Goal: Task Accomplishment & Management: Complete application form

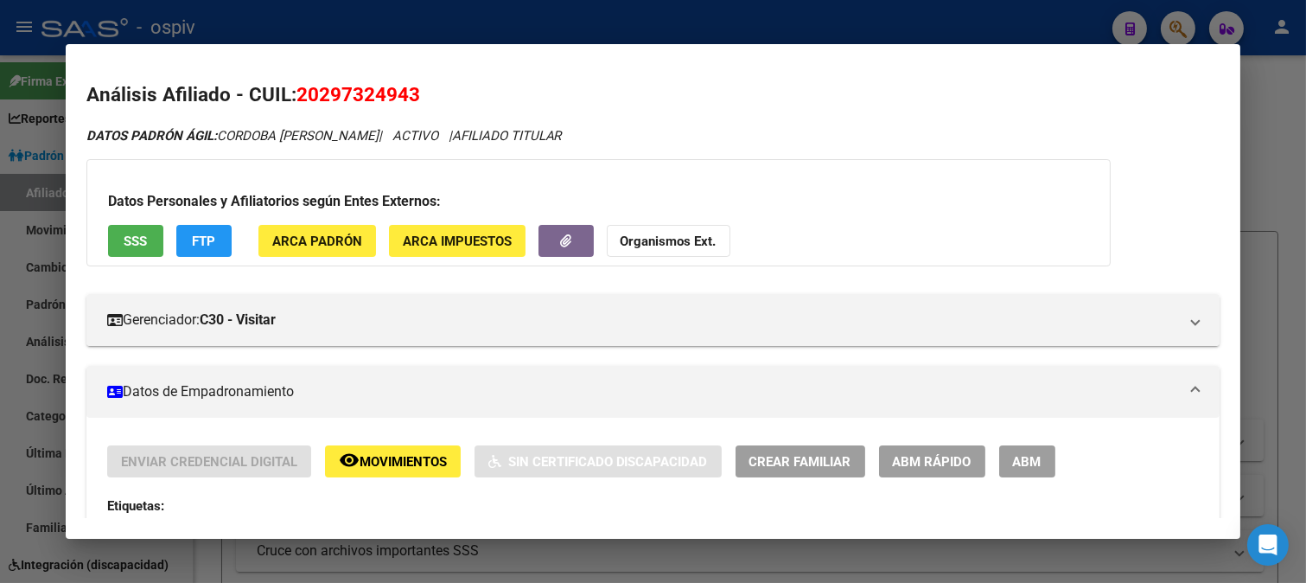
scroll to position [288, 0]
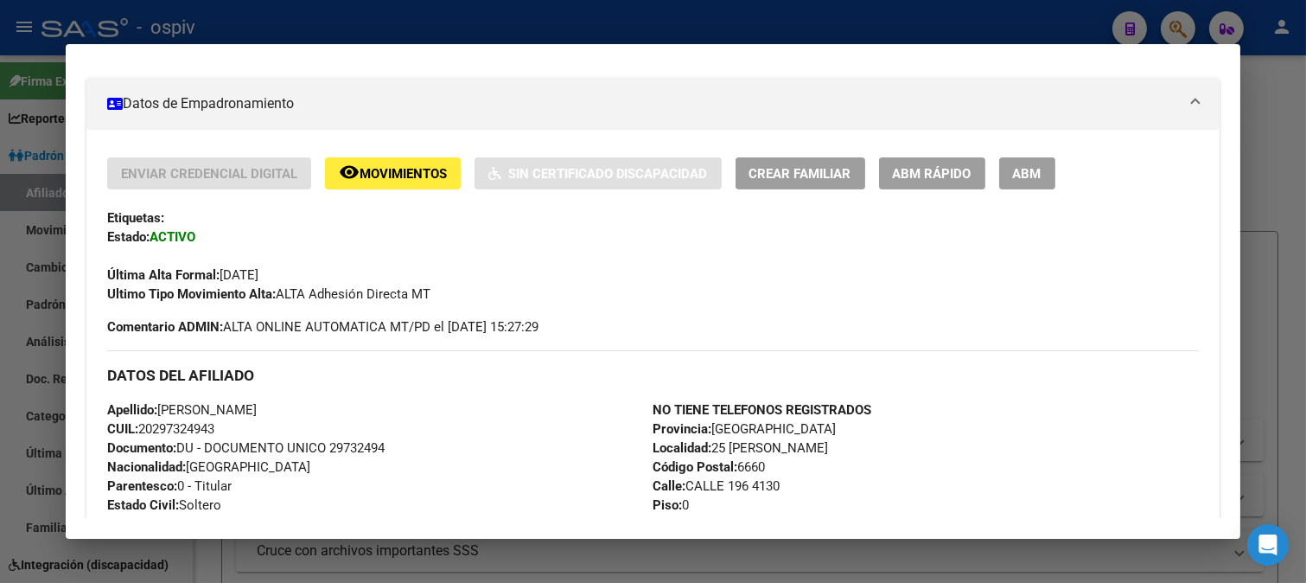
click at [672, 30] on div at bounding box center [653, 291] width 1306 height 583
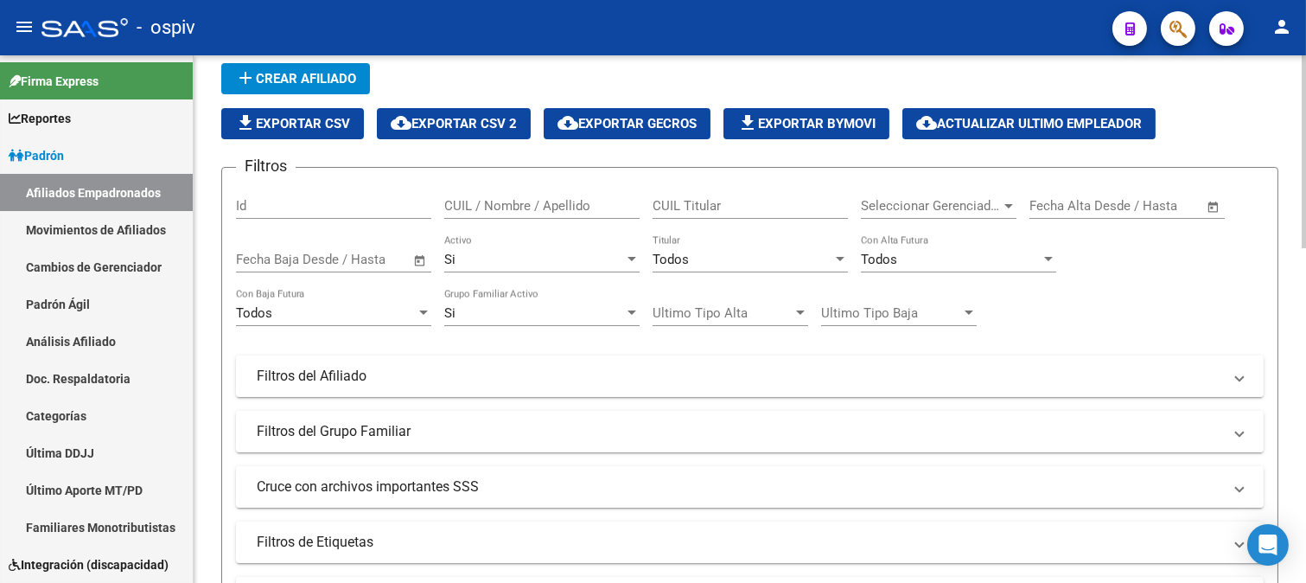
scroll to position [384, 0]
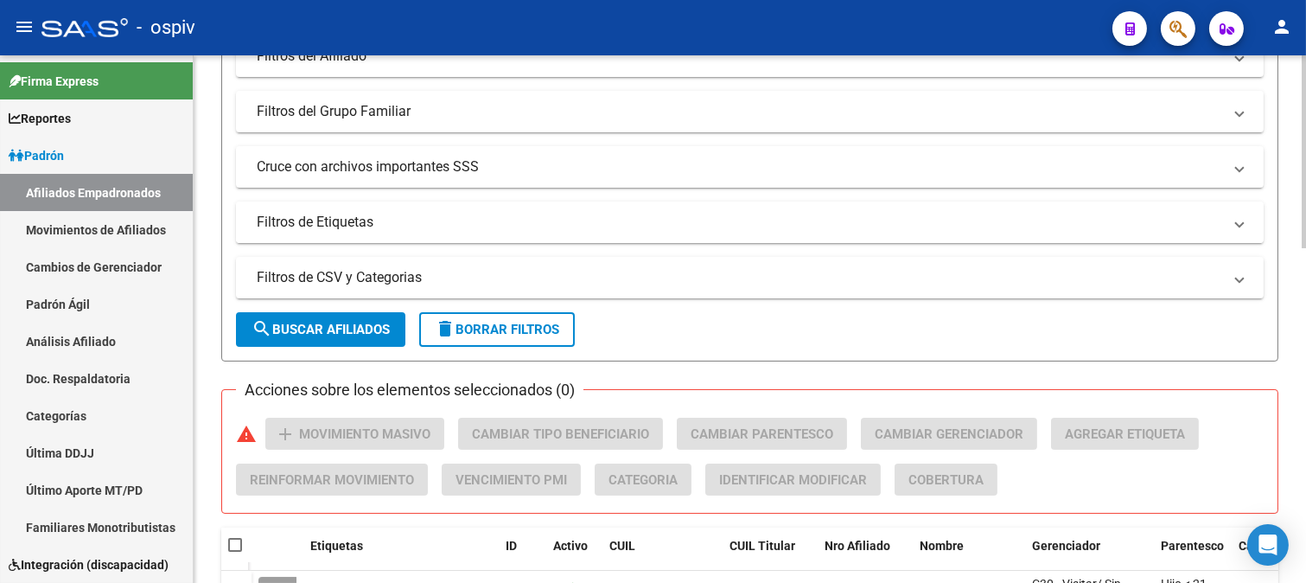
click at [321, 223] on mat-panel-title "Filtros de Etiquetas" at bounding box center [740, 222] width 966 height 19
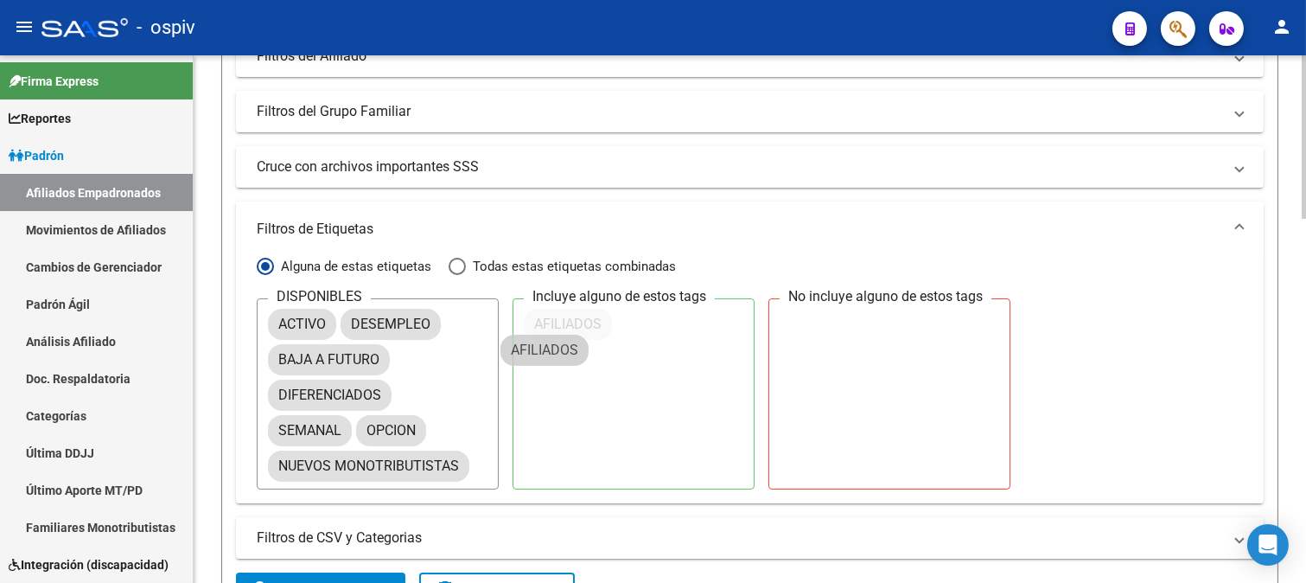
drag, startPoint x: 325, startPoint y: 355, endPoint x: 590, endPoint y: 304, distance: 269.4
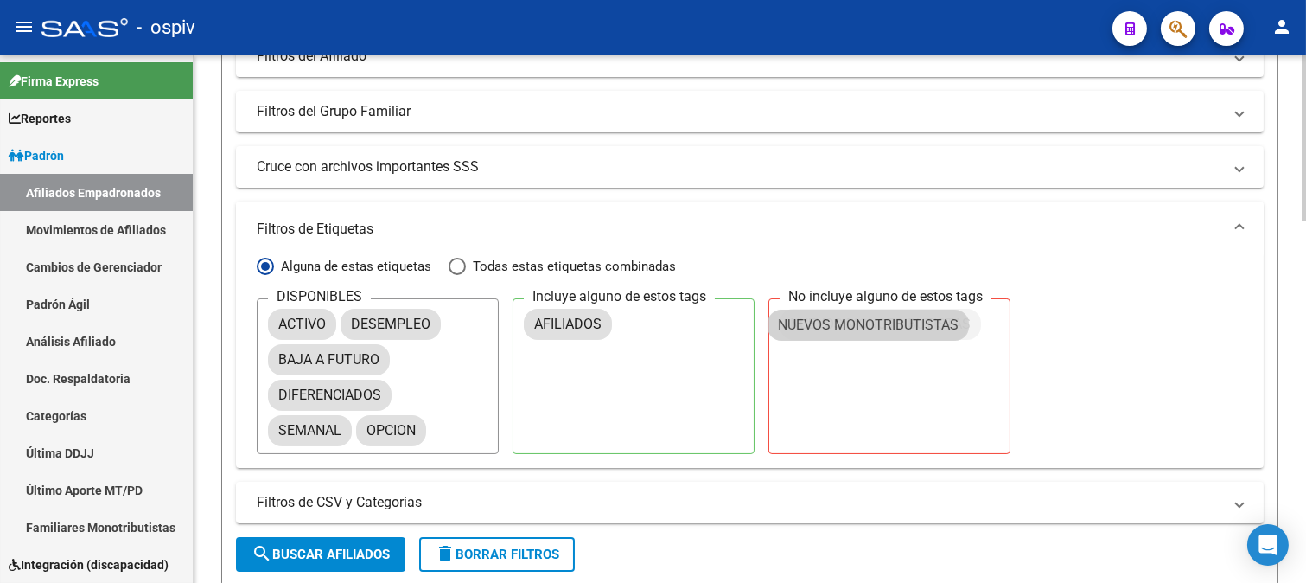
drag, startPoint x: 380, startPoint y: 463, endPoint x: 882, endPoint y: 321, distance: 521.1
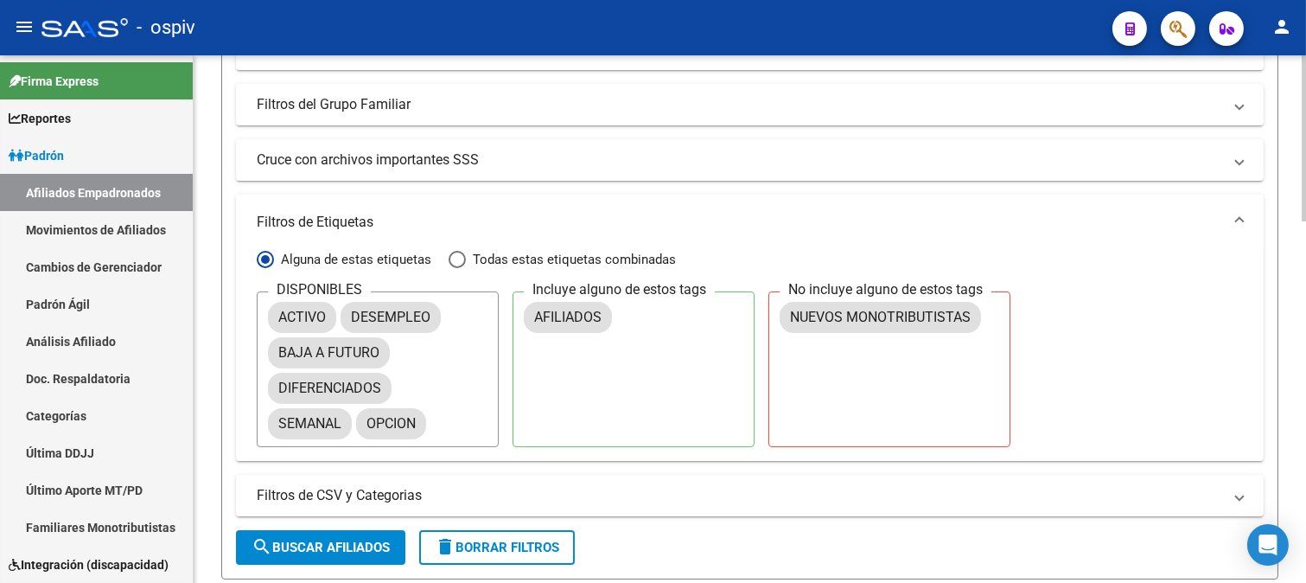
scroll to position [576, 0]
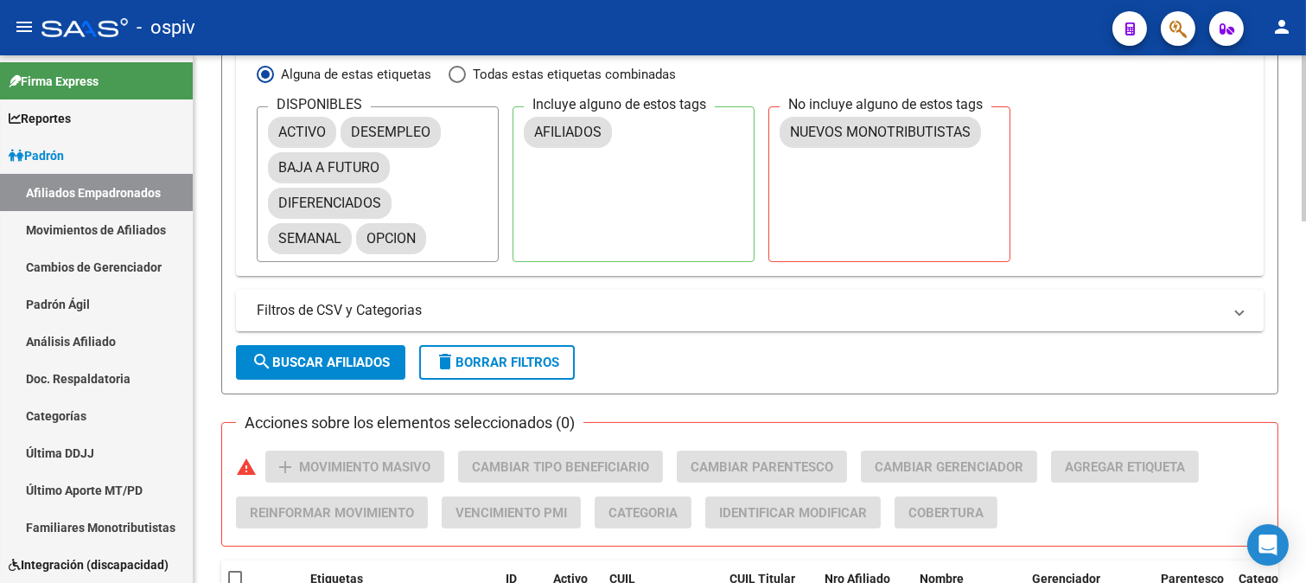
click at [408, 308] on mat-panel-title "Filtros de CSV y Categorias" at bounding box center [740, 310] width 966 height 19
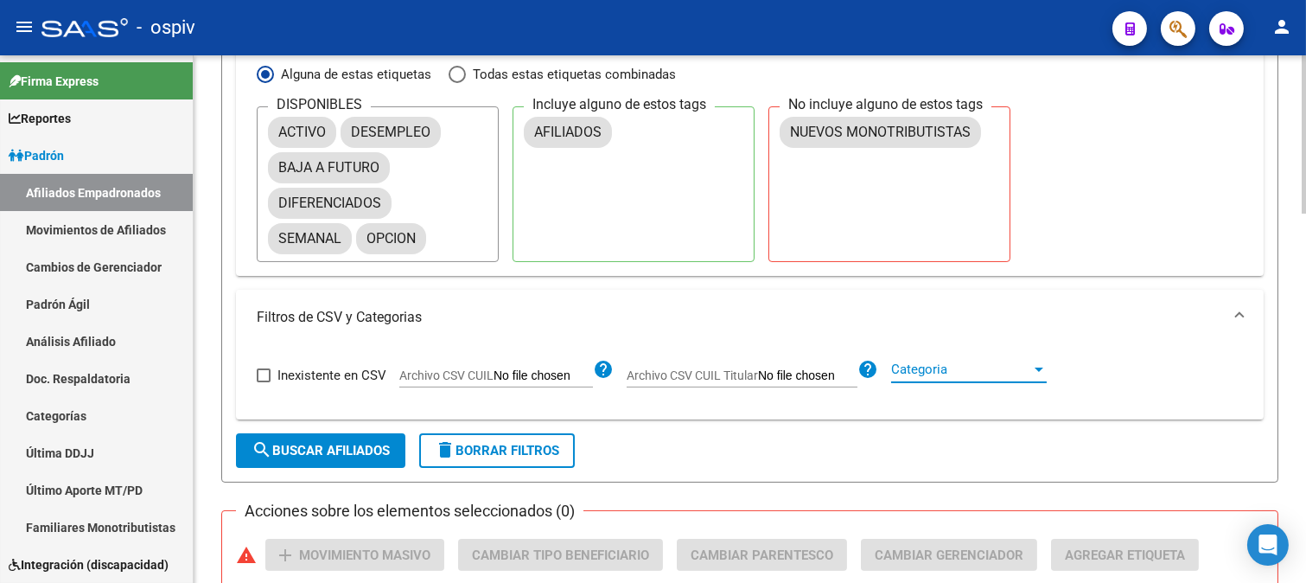
click at [1030, 366] on span "Categoria" at bounding box center [961, 369] width 140 height 16
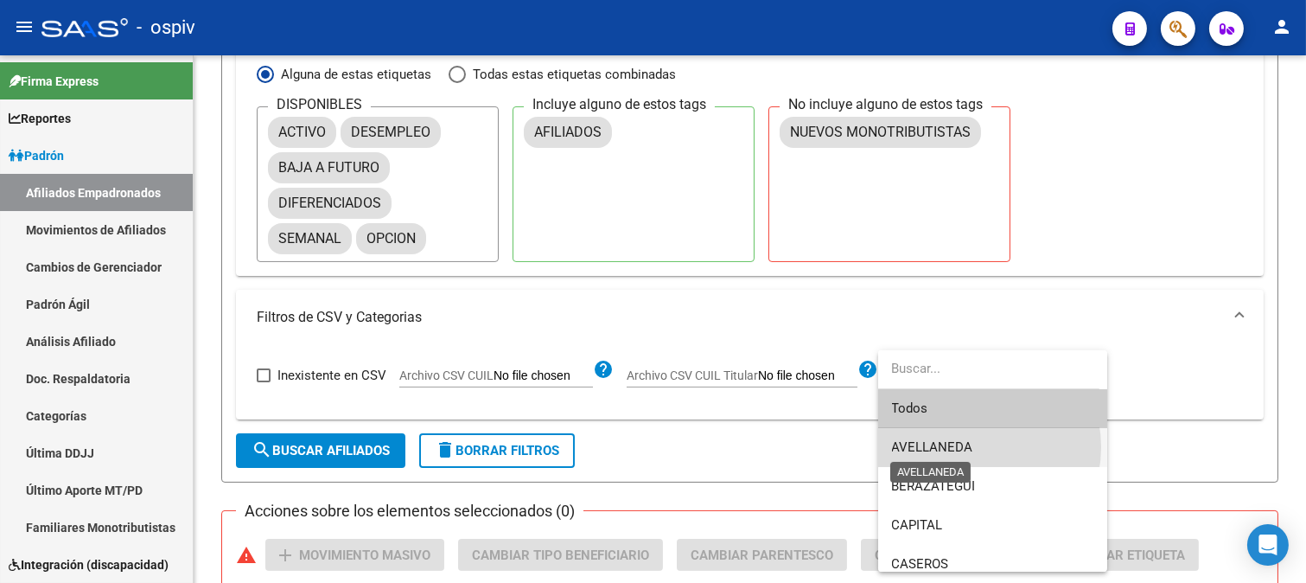
click at [969, 447] on span "AVELLANEDA" at bounding box center [932, 447] width 81 height 16
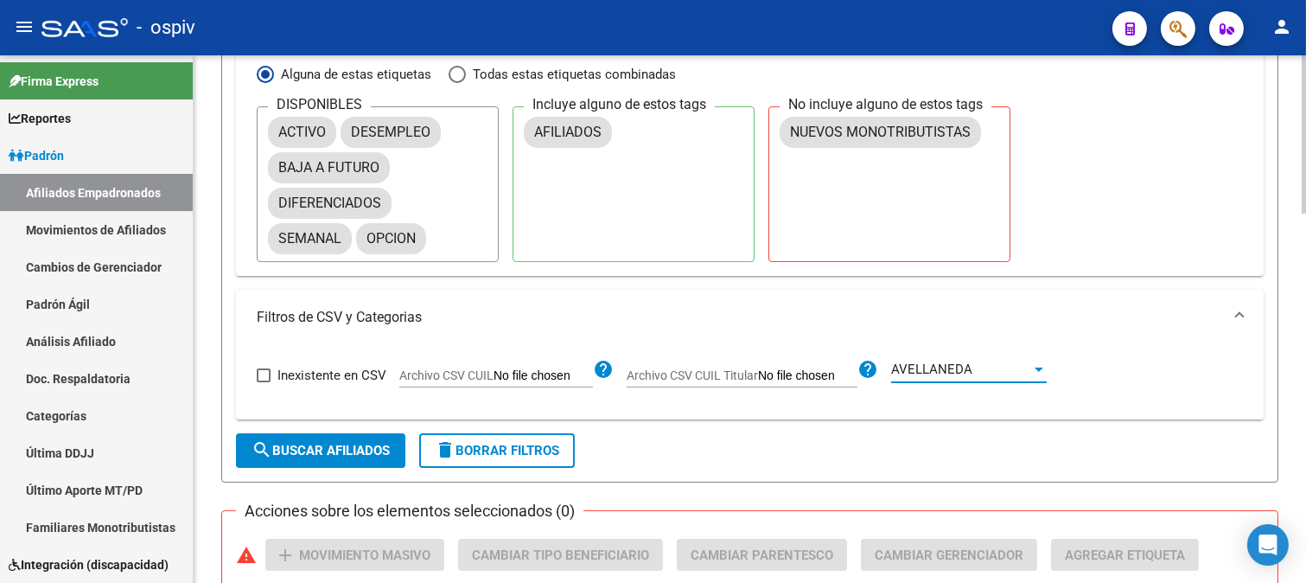
click at [348, 447] on span "search Buscar Afiliados" at bounding box center [321, 451] width 138 height 16
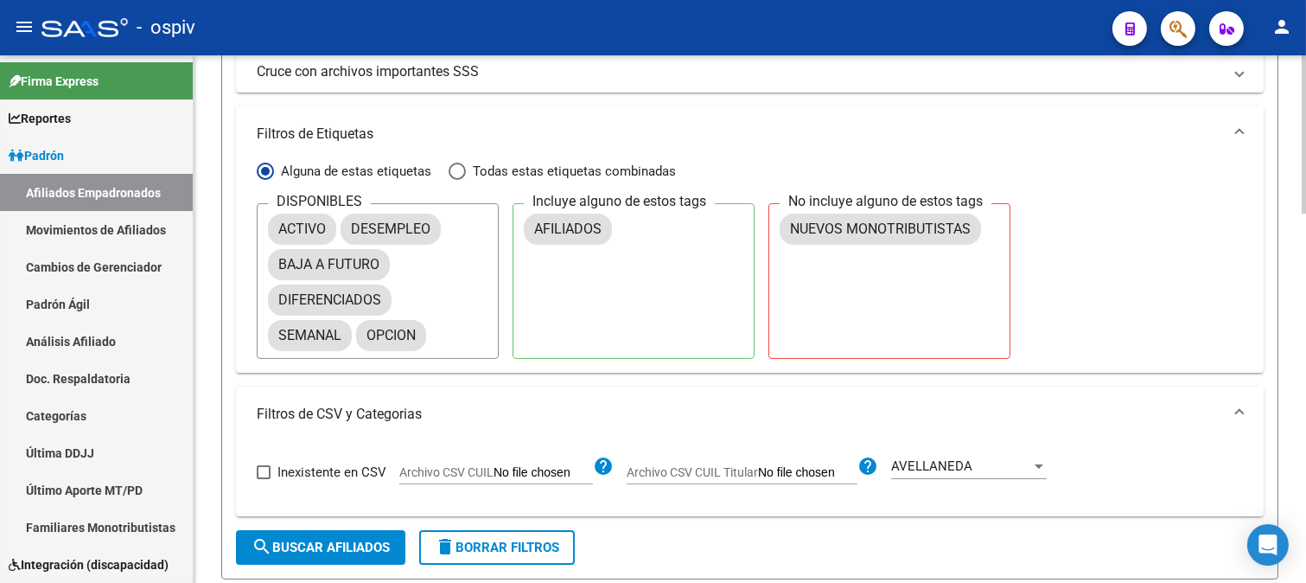
scroll to position [463, 0]
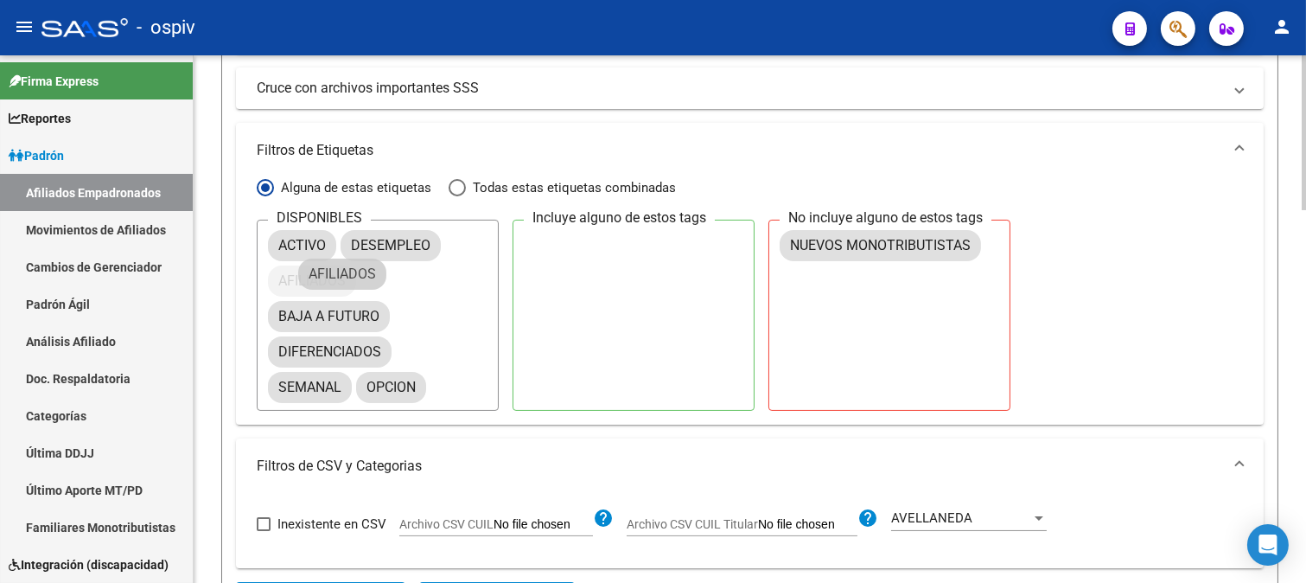
drag, startPoint x: 593, startPoint y: 252, endPoint x: 344, endPoint y: 290, distance: 251.9
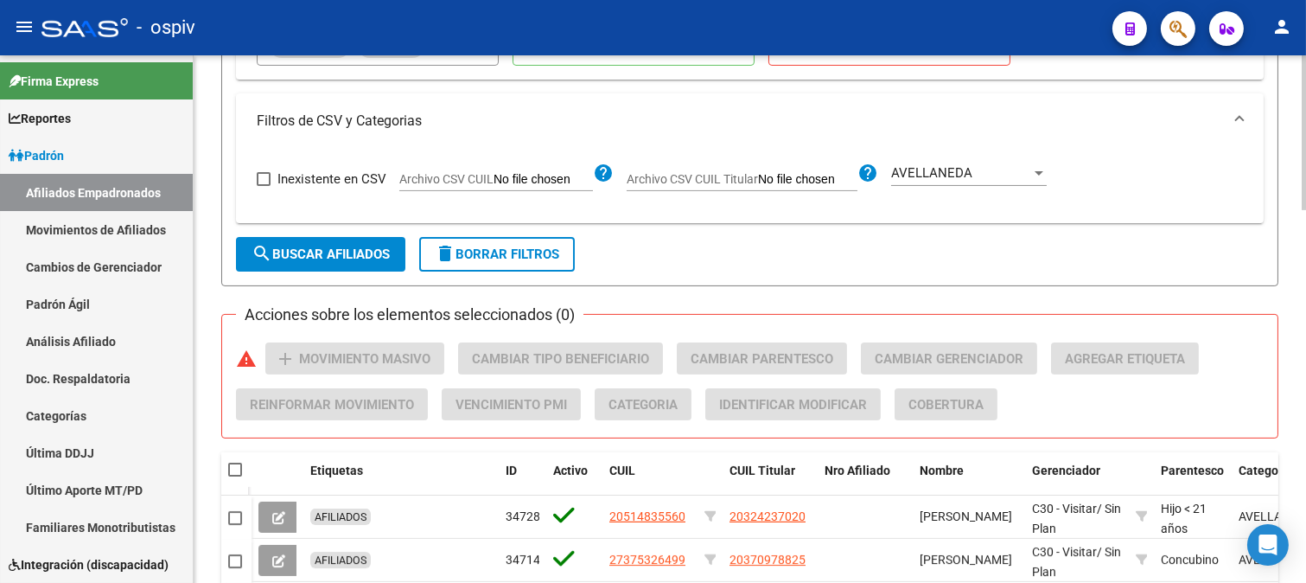
scroll to position [847, 0]
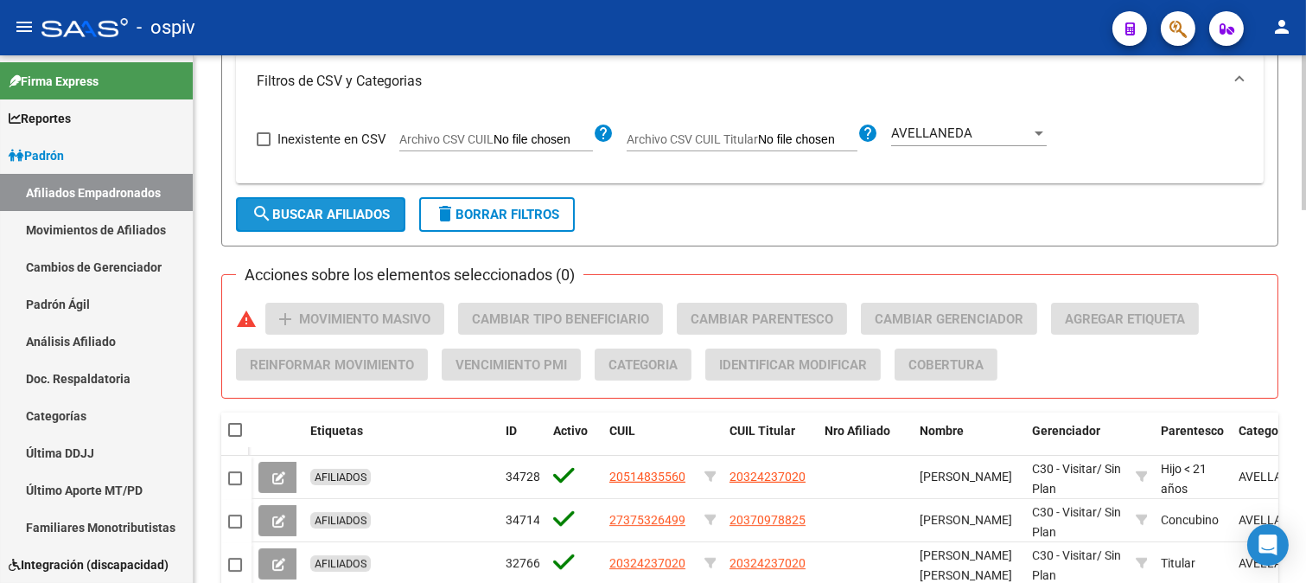
click at [360, 217] on span "search Buscar Afiliados" at bounding box center [321, 215] width 138 height 16
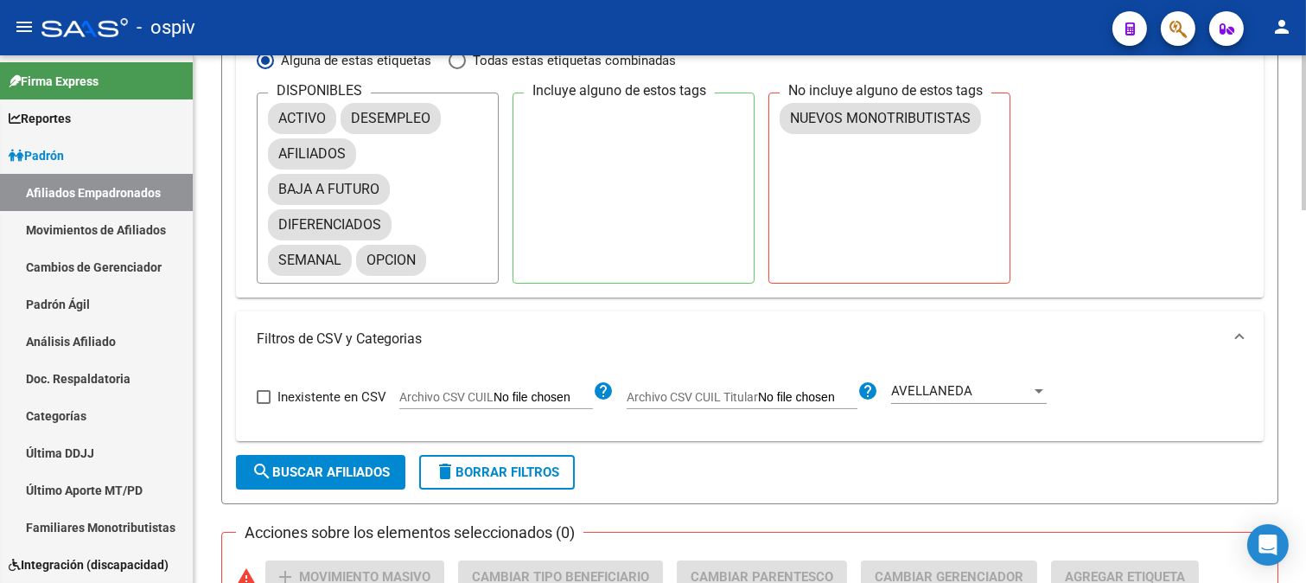
scroll to position [594, 0]
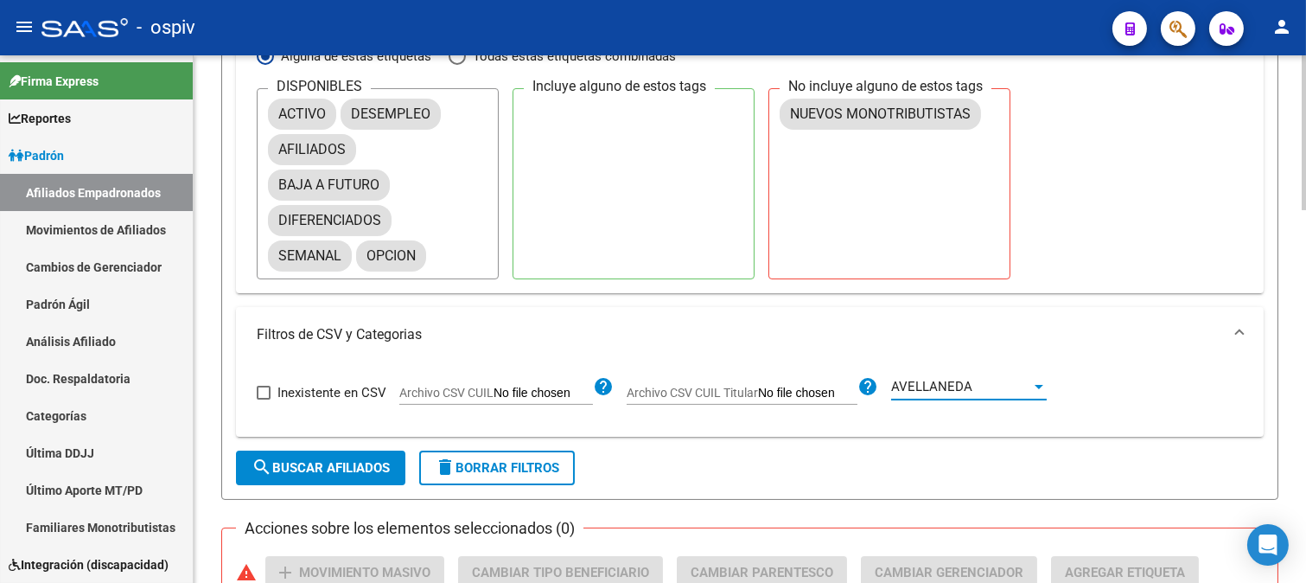
click at [964, 394] on span "AVELLANEDA" at bounding box center [931, 387] width 81 height 16
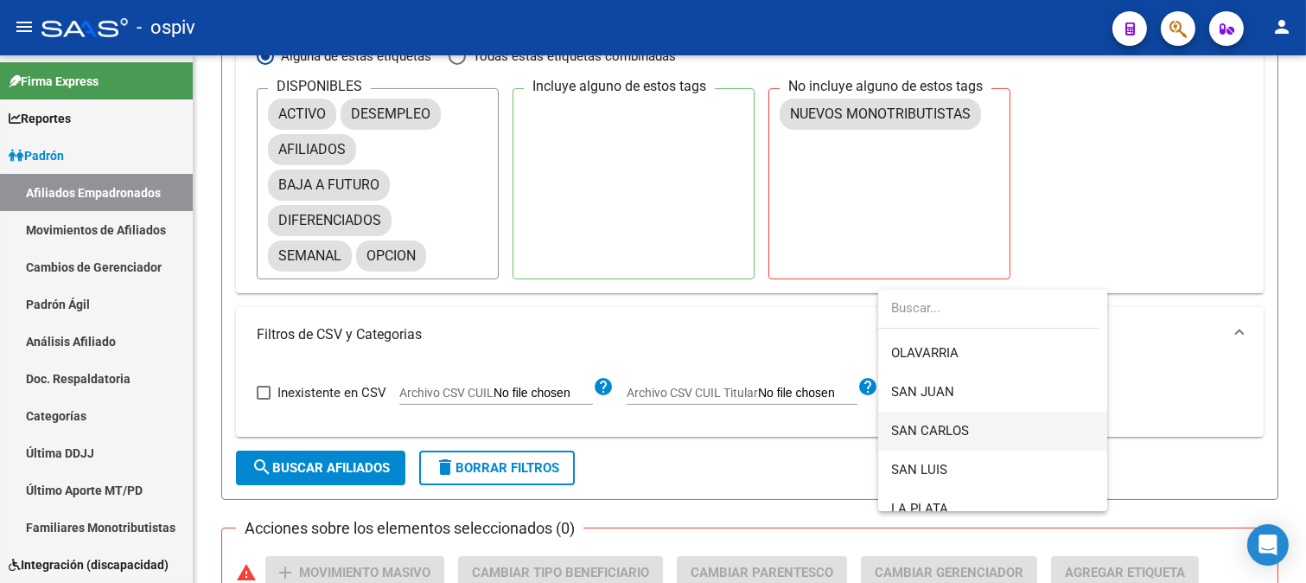
scroll to position [288, 0]
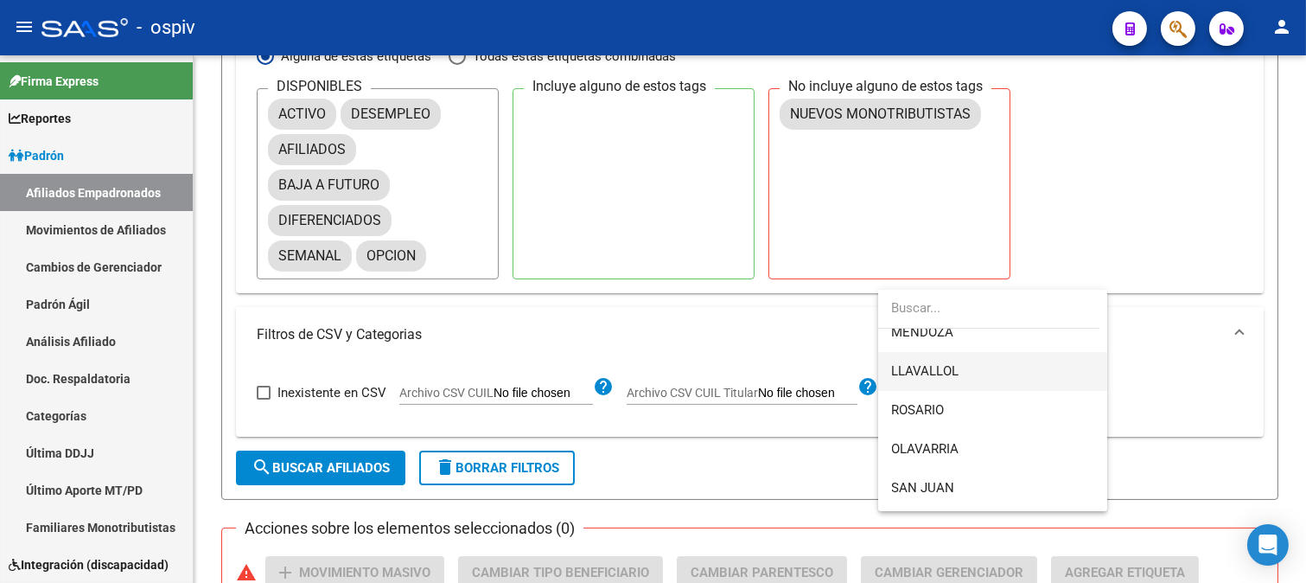
click at [946, 373] on span "LLAVALLOL" at bounding box center [925, 371] width 67 height 16
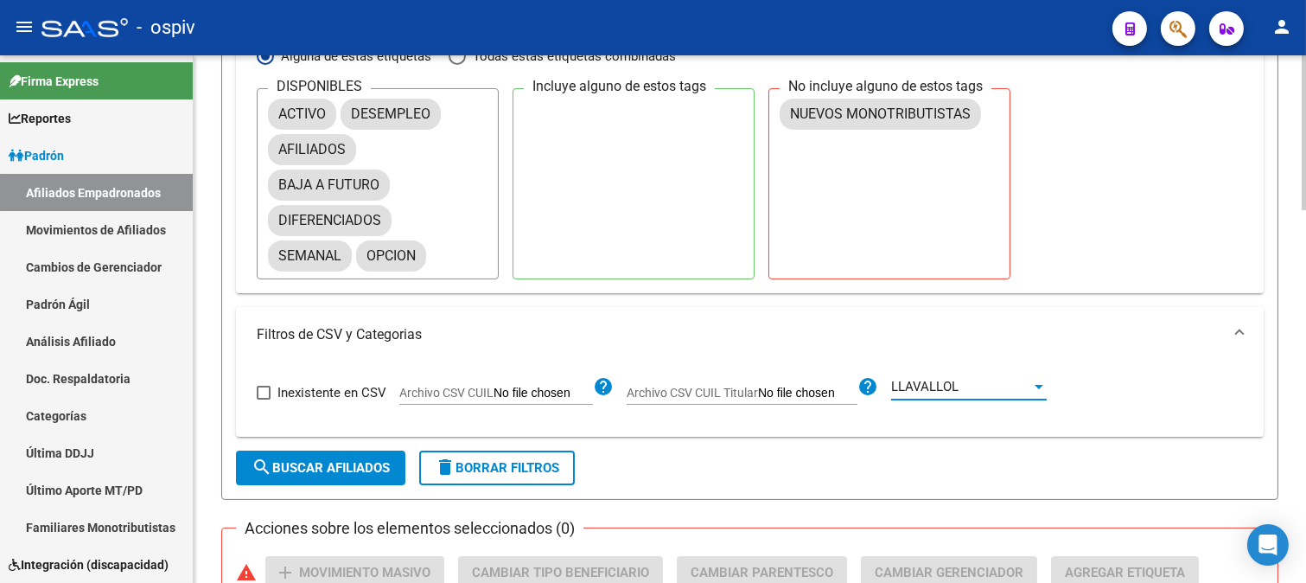
click at [311, 468] on span "search Buscar Afiliados" at bounding box center [321, 468] width 138 height 16
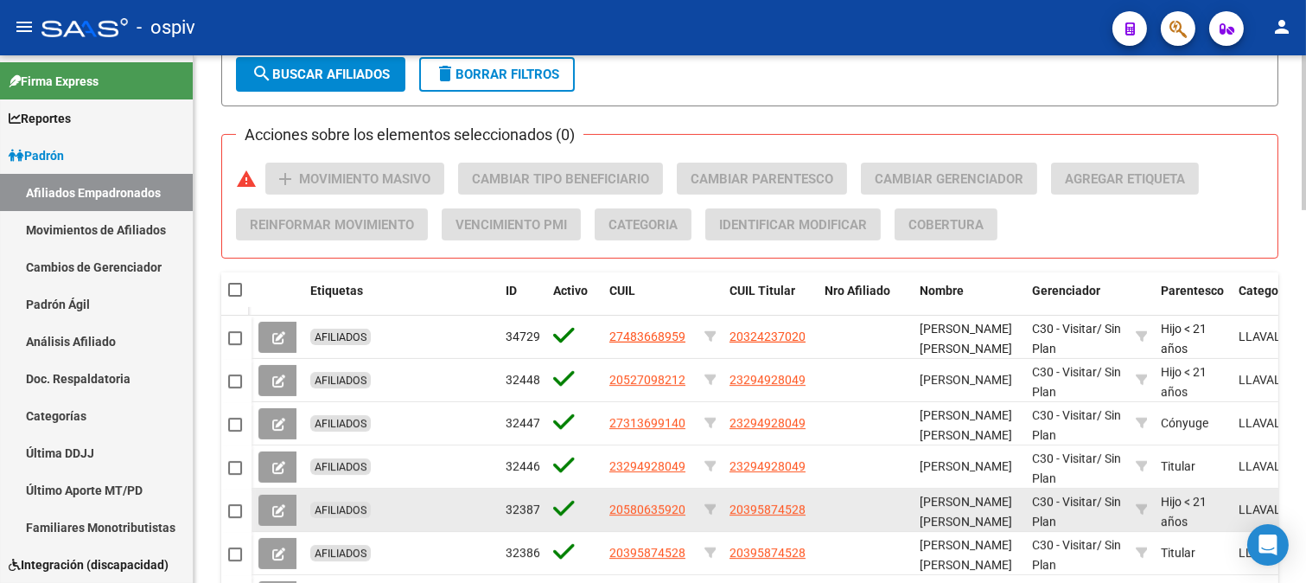
scroll to position [979, 0]
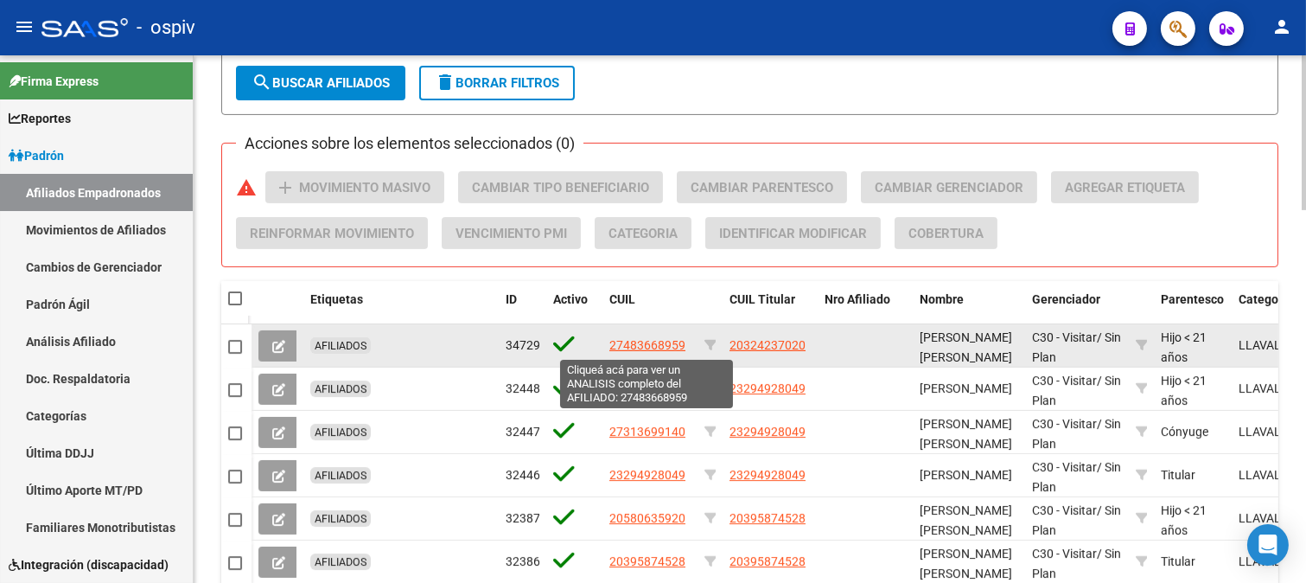
click at [635, 342] on span "27483668959" at bounding box center [648, 345] width 76 height 14
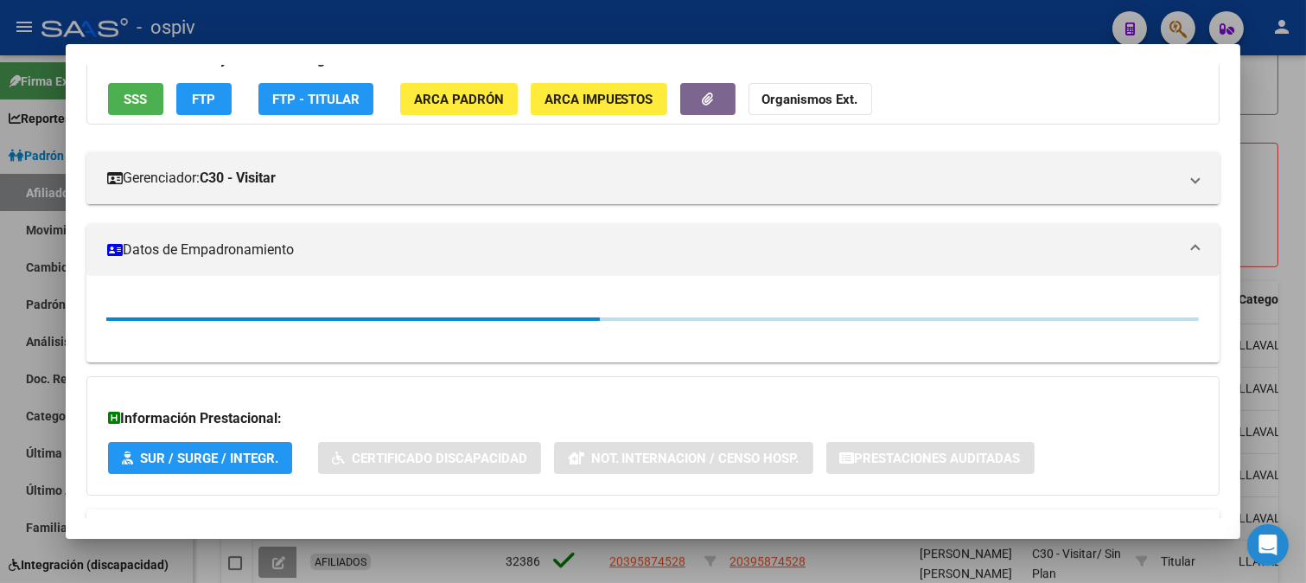
scroll to position [192, 0]
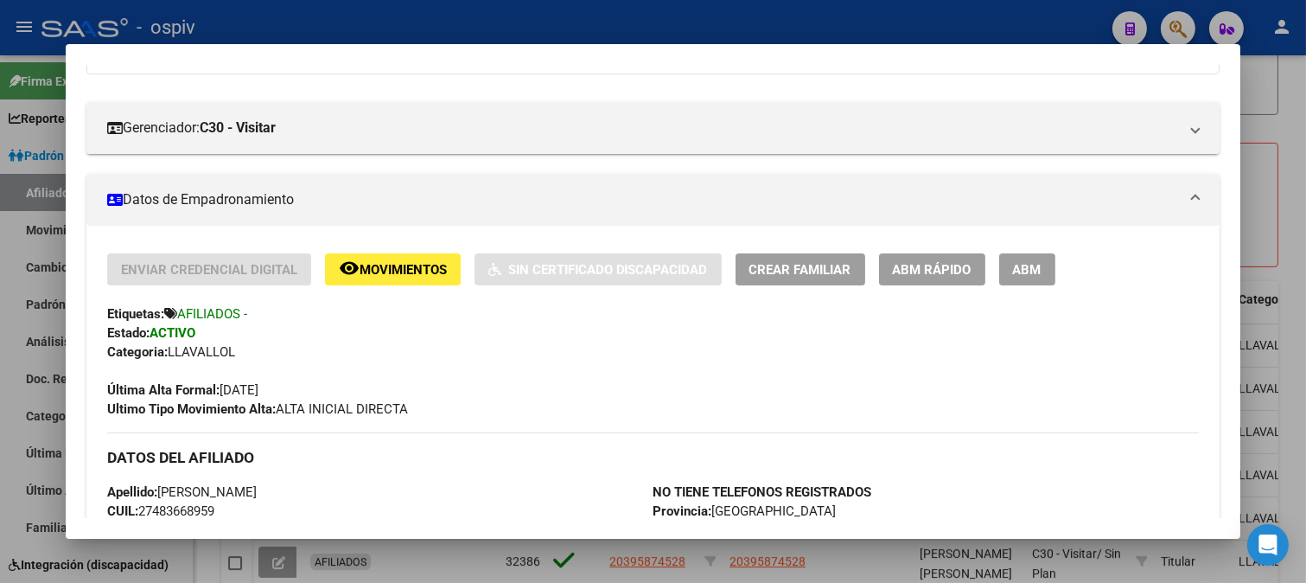
click at [0, 349] on div at bounding box center [653, 291] width 1306 height 583
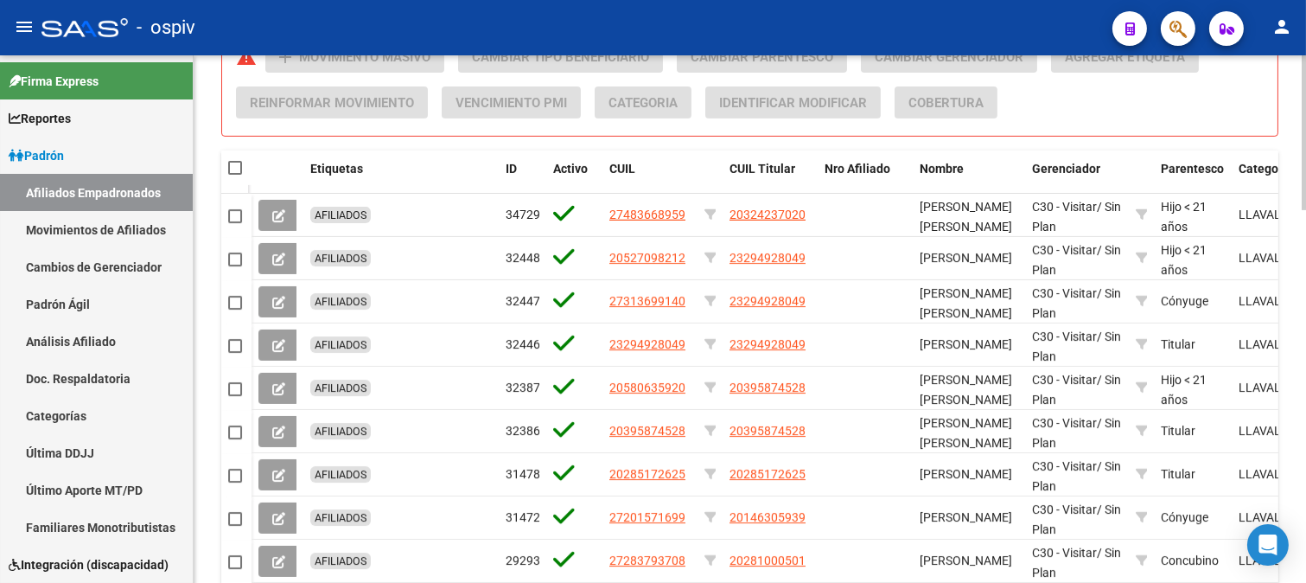
scroll to position [1267, 0]
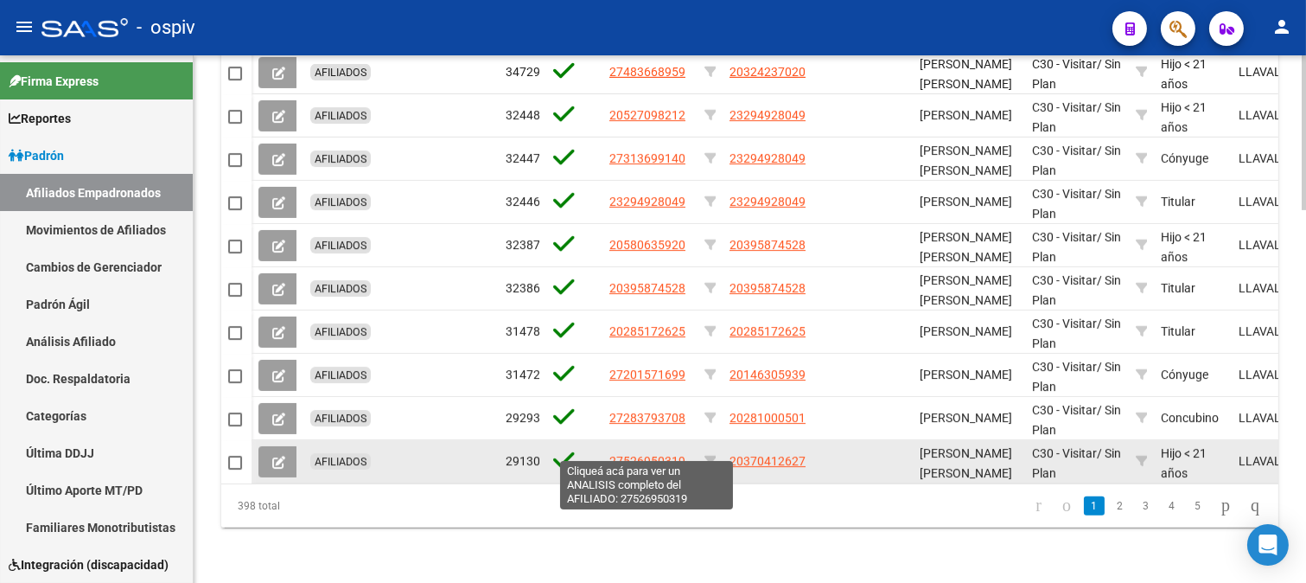
click at [673, 454] on span "27526950319" at bounding box center [648, 461] width 76 height 14
type textarea "27526950319"
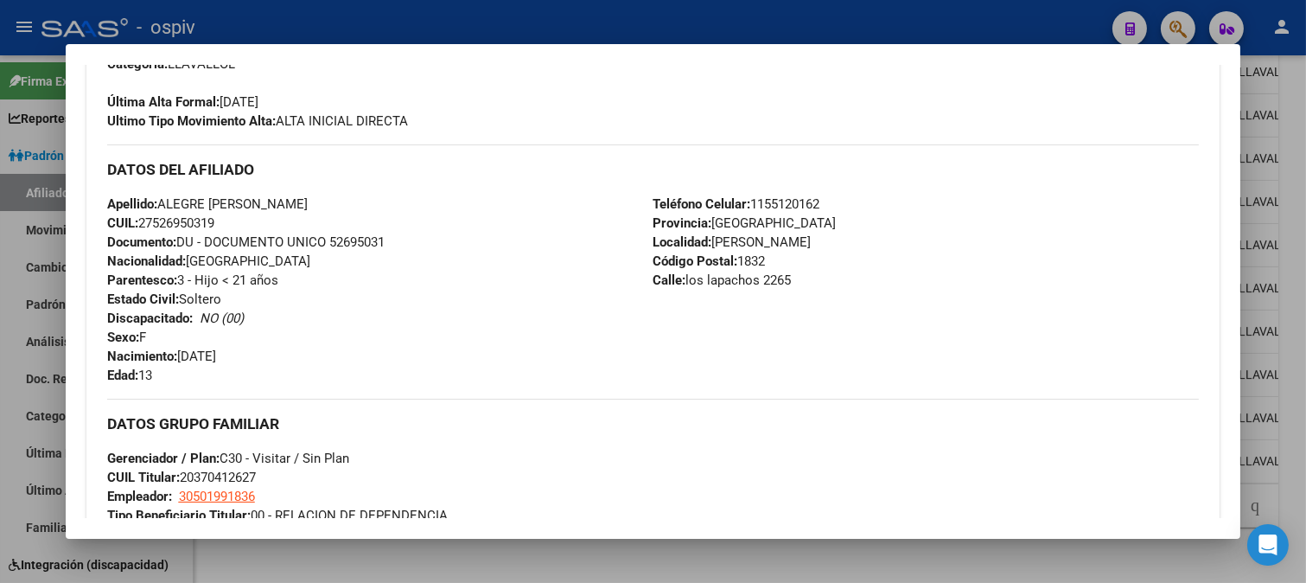
scroll to position [288, 0]
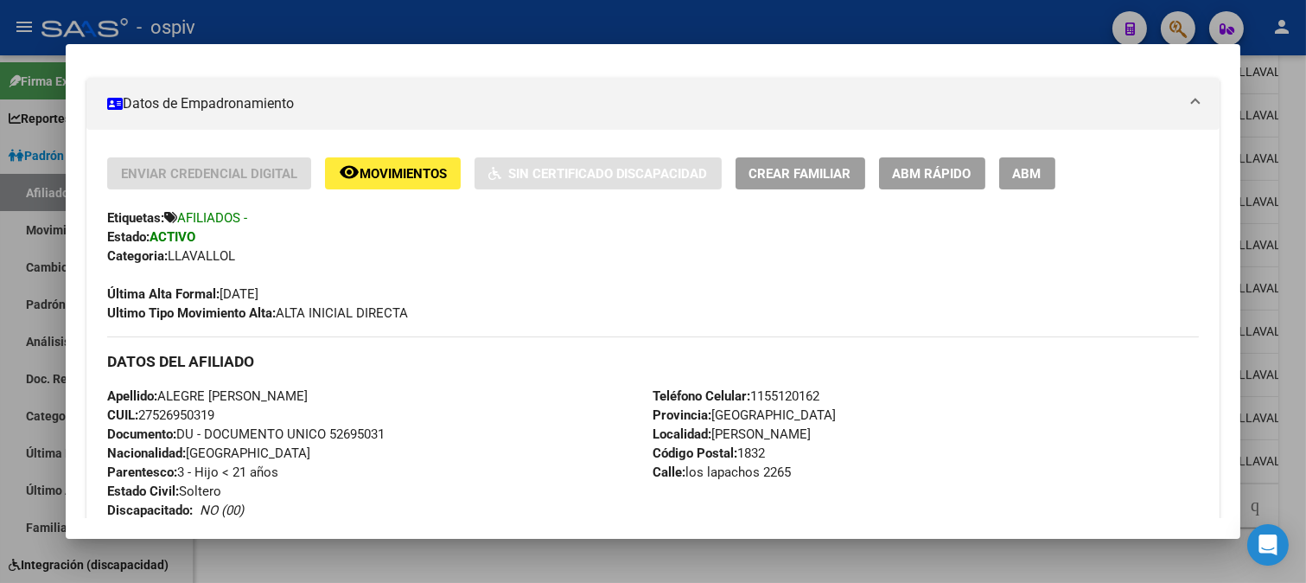
click at [0, 368] on div at bounding box center [653, 291] width 1306 height 583
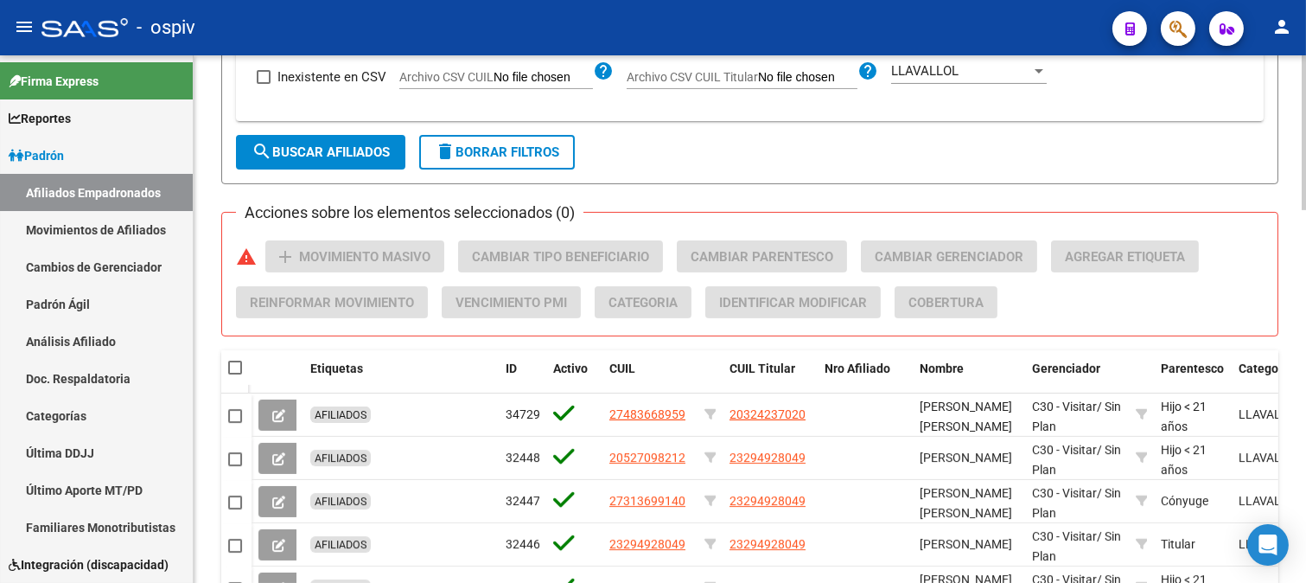
scroll to position [594, 0]
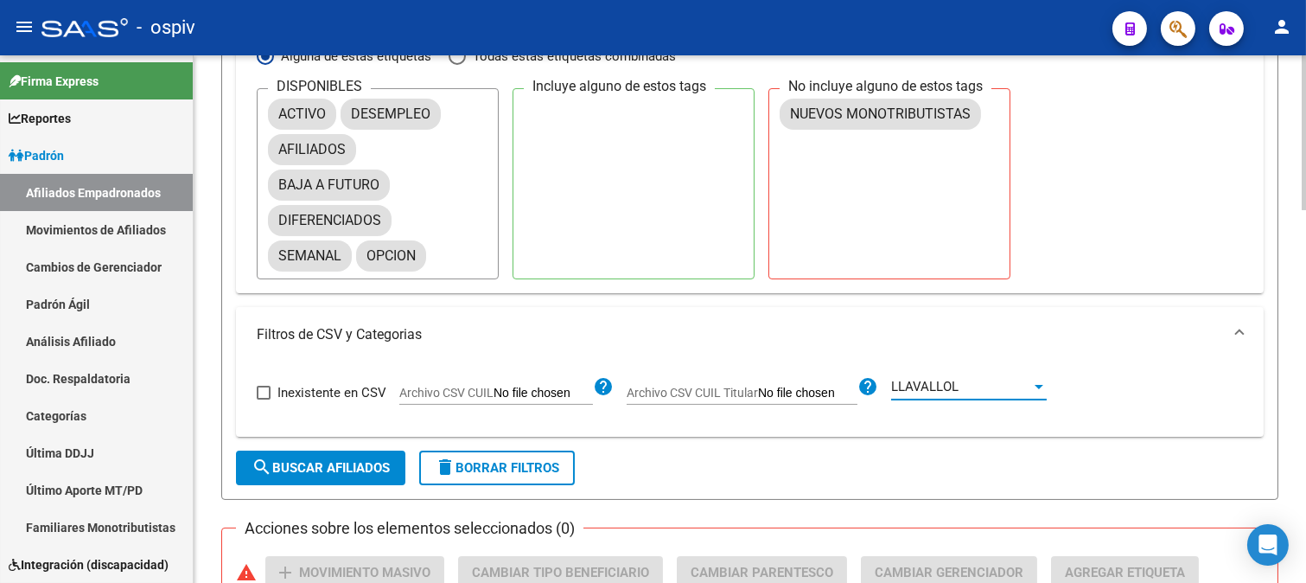
click at [1040, 391] on div at bounding box center [1039, 387] width 16 height 14
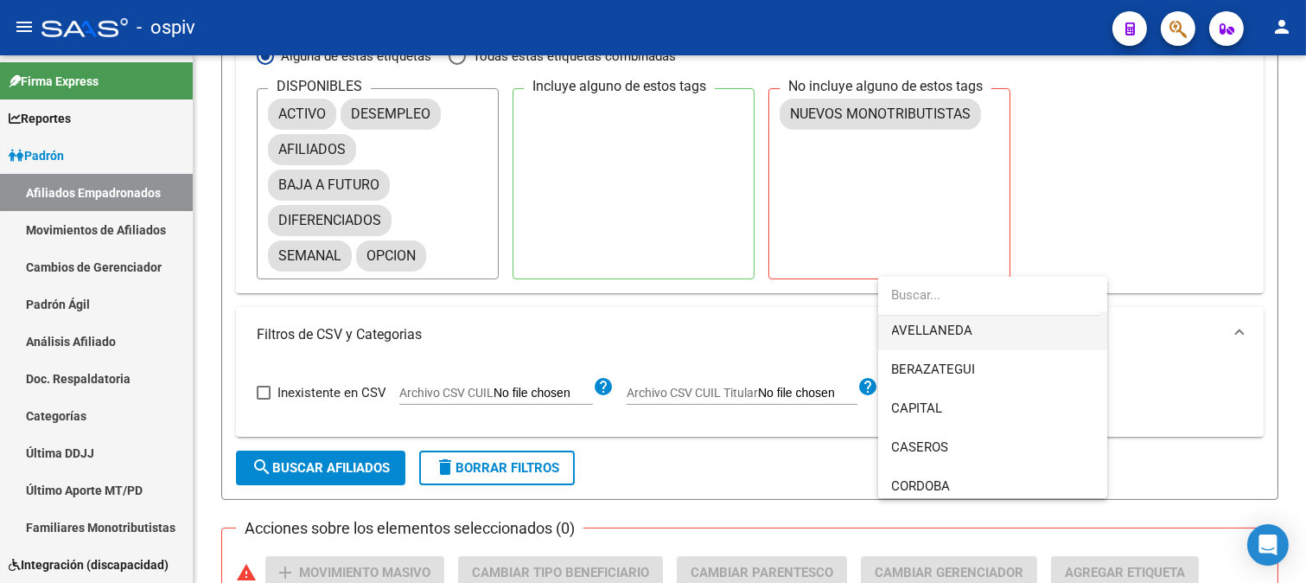
scroll to position [0, 0]
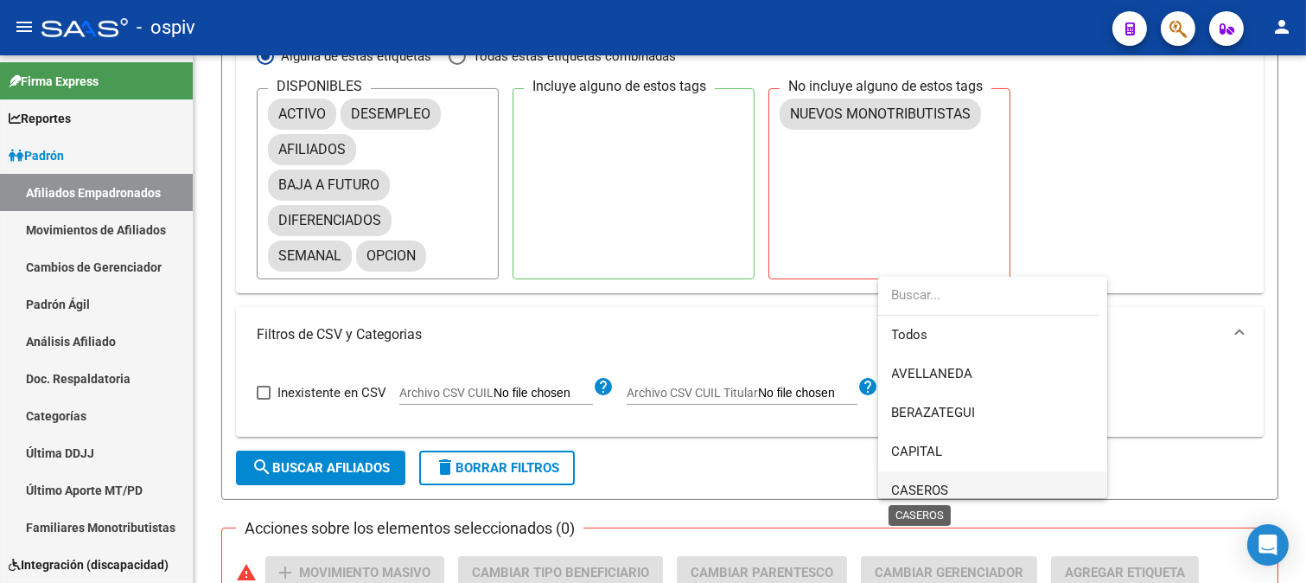
click at [927, 487] on span "CASEROS" at bounding box center [920, 490] width 57 height 16
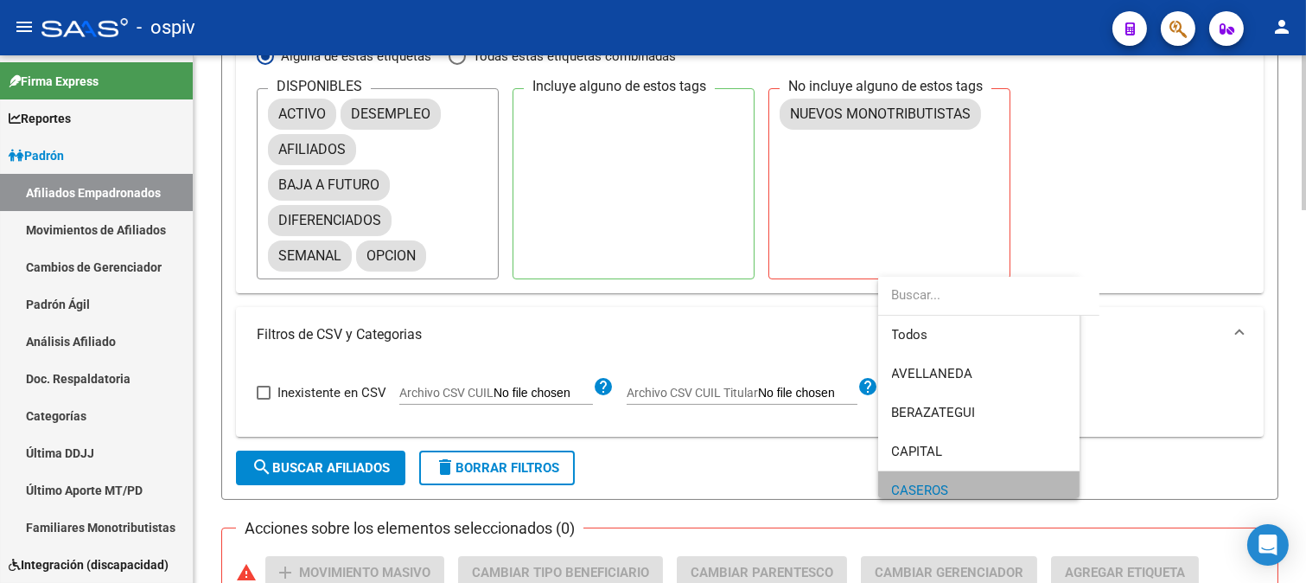
scroll to position [12, 0]
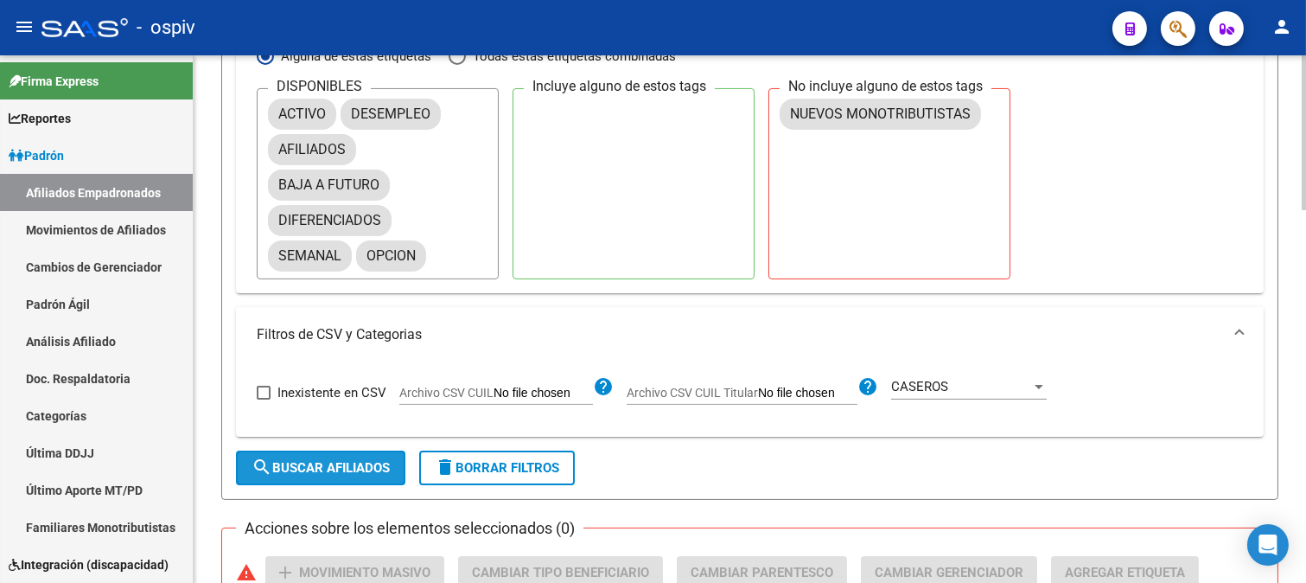
click at [312, 463] on span "search Buscar Afiliados" at bounding box center [321, 468] width 138 height 16
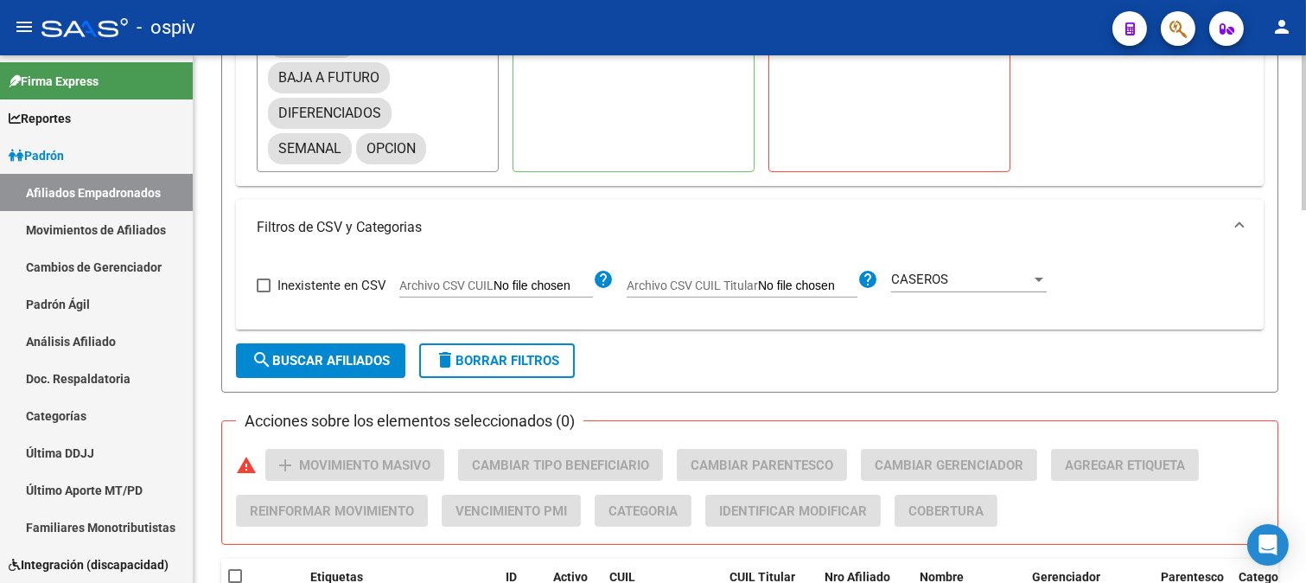
scroll to position [690, 0]
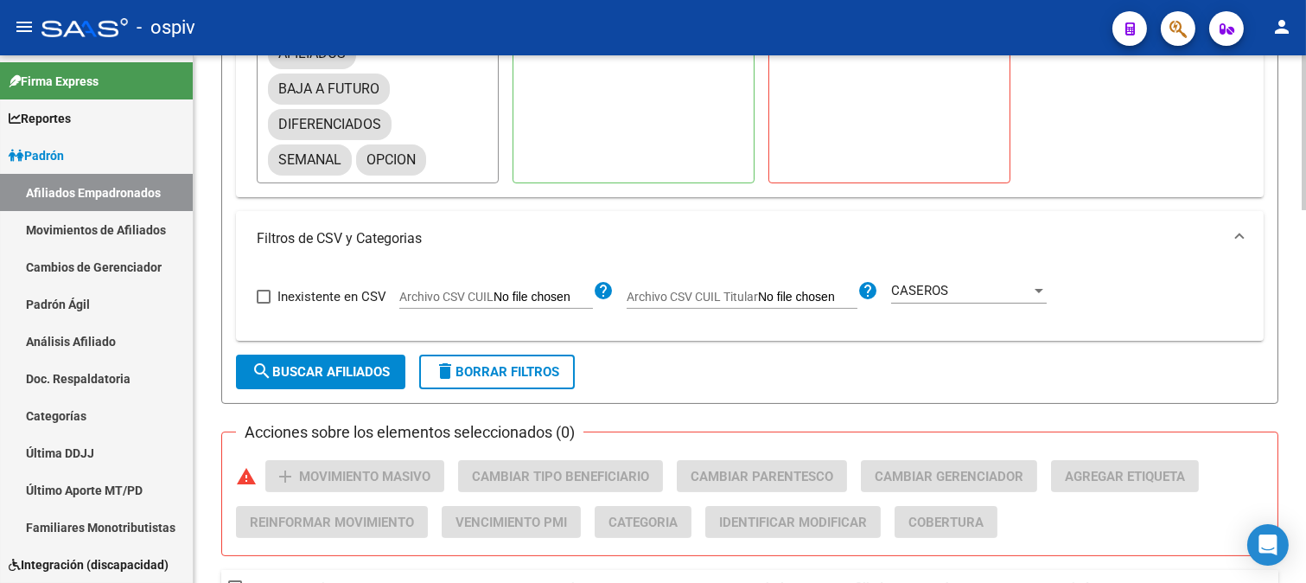
click at [1035, 289] on div at bounding box center [1039, 291] width 16 height 14
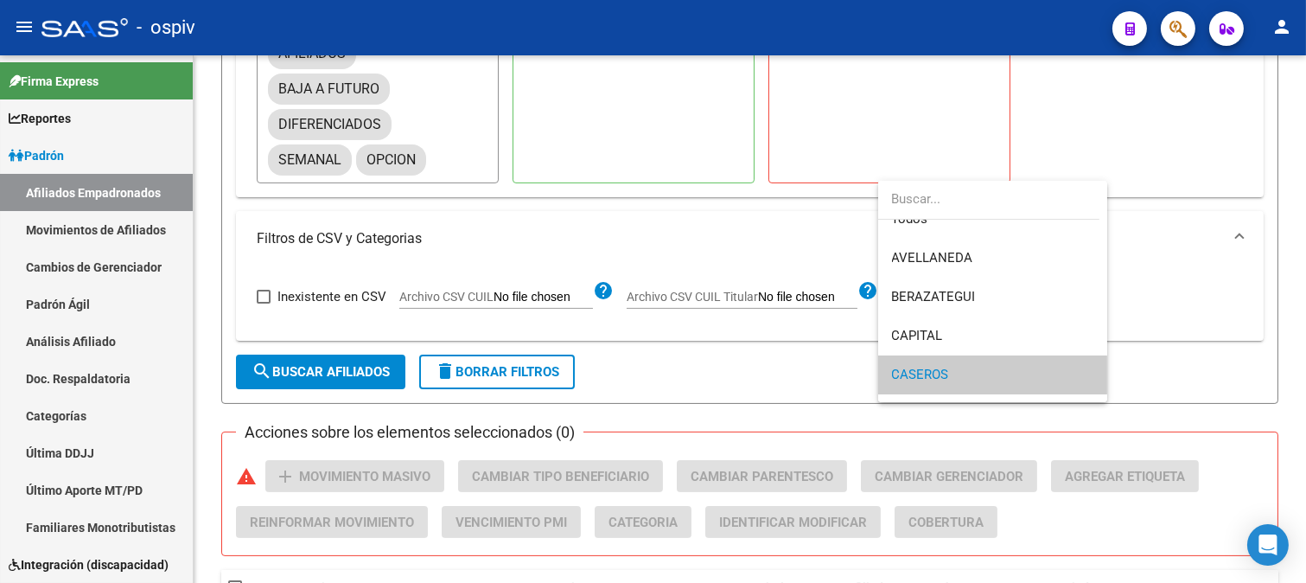
scroll to position [7, 0]
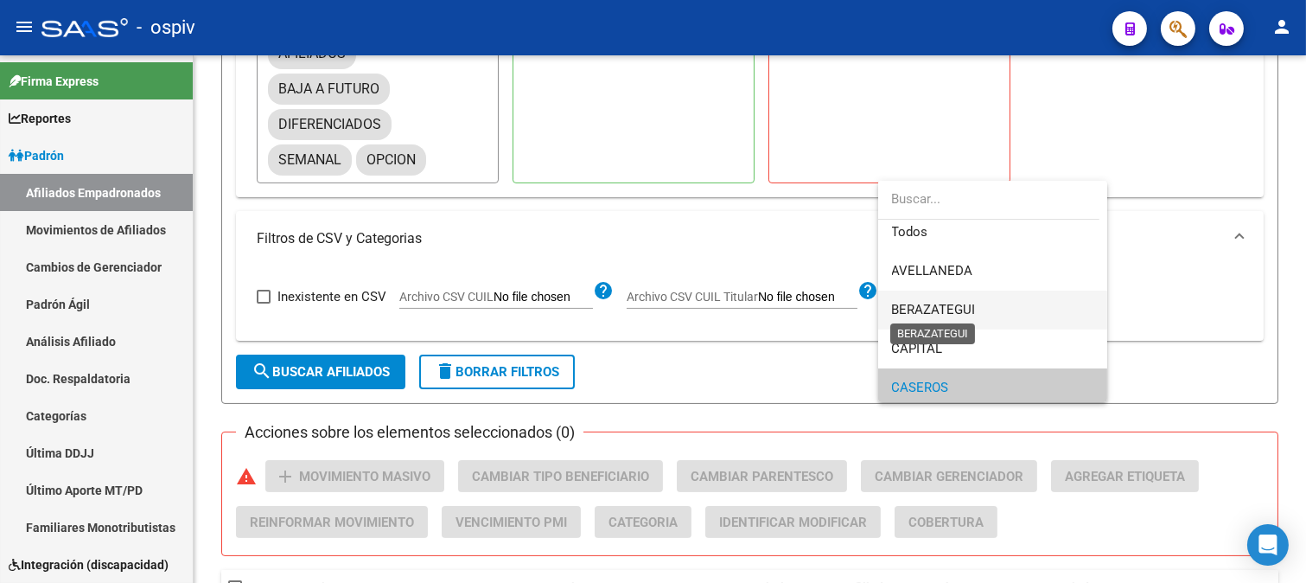
click at [923, 302] on span "BERAZATEGUI" at bounding box center [934, 310] width 84 height 16
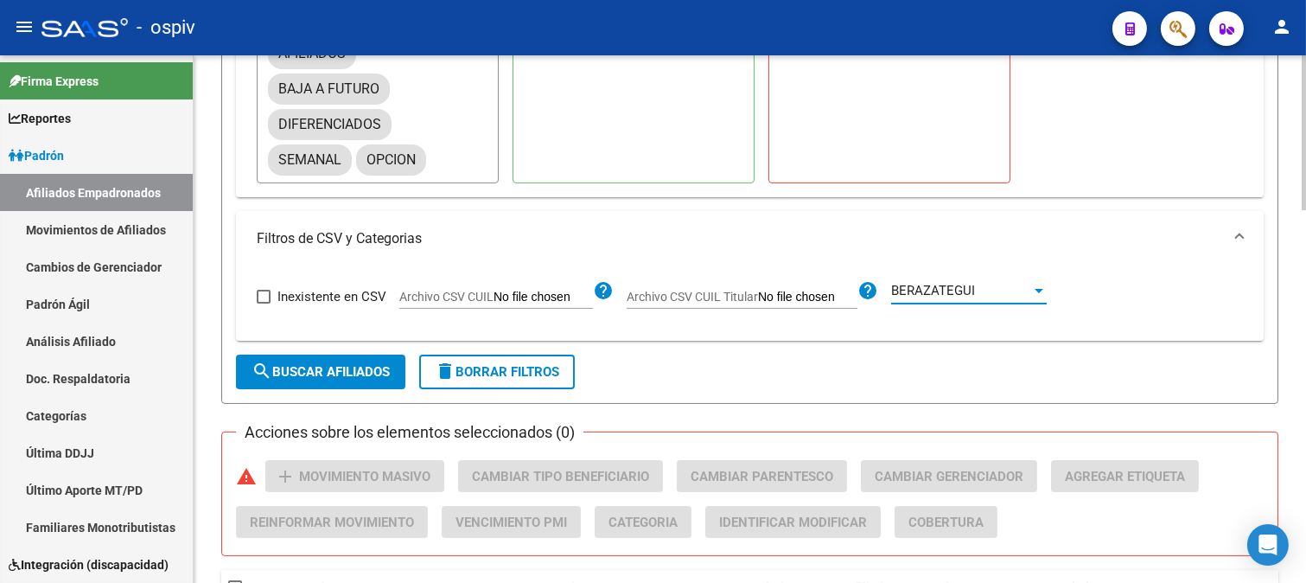
click at [503, 367] on span "delete Borrar Filtros" at bounding box center [497, 372] width 125 height 16
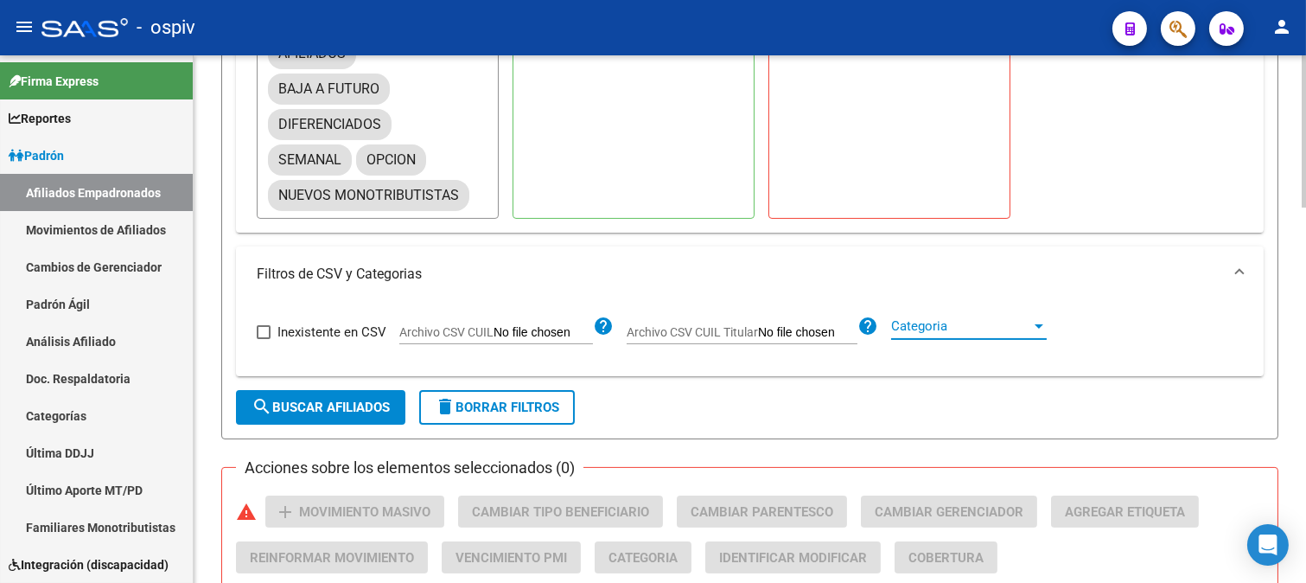
click at [900, 323] on span "Categoria" at bounding box center [961, 326] width 140 height 16
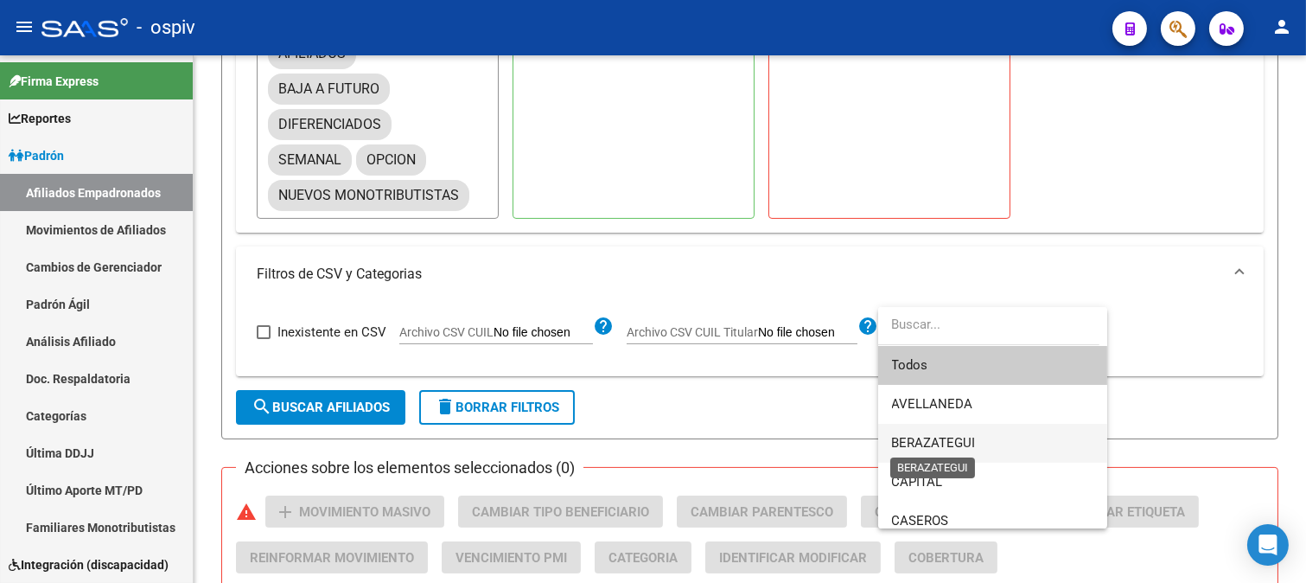
click at [919, 445] on span "BERAZATEGUI" at bounding box center [934, 443] width 84 height 16
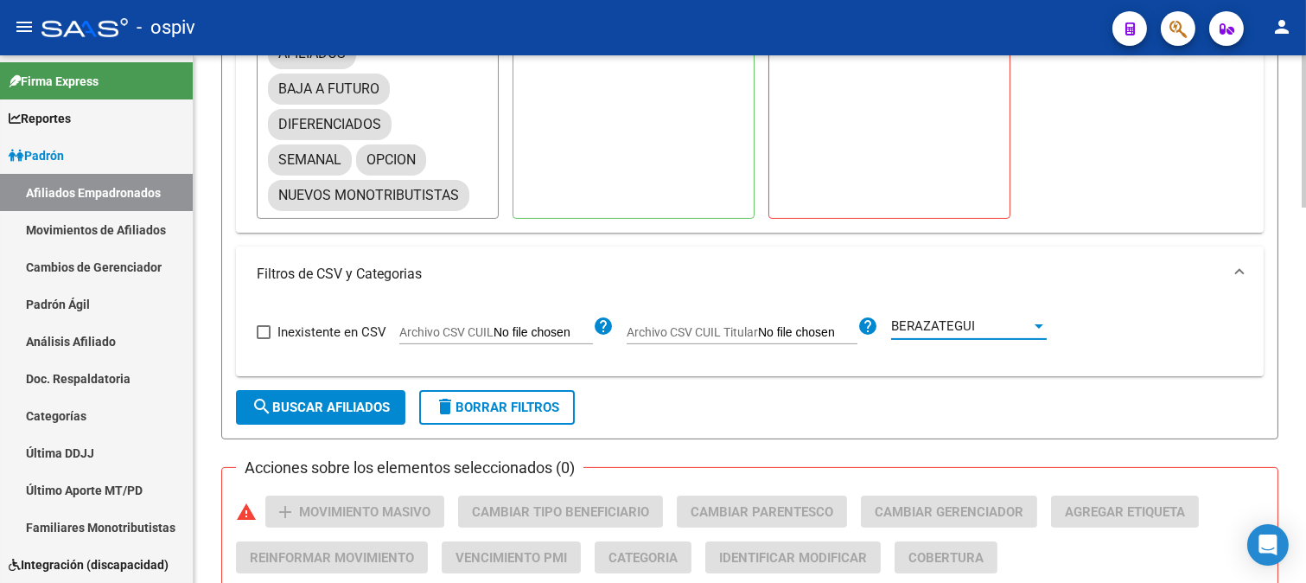
click at [372, 394] on button "search Buscar Afiliados" at bounding box center [320, 407] width 169 height 35
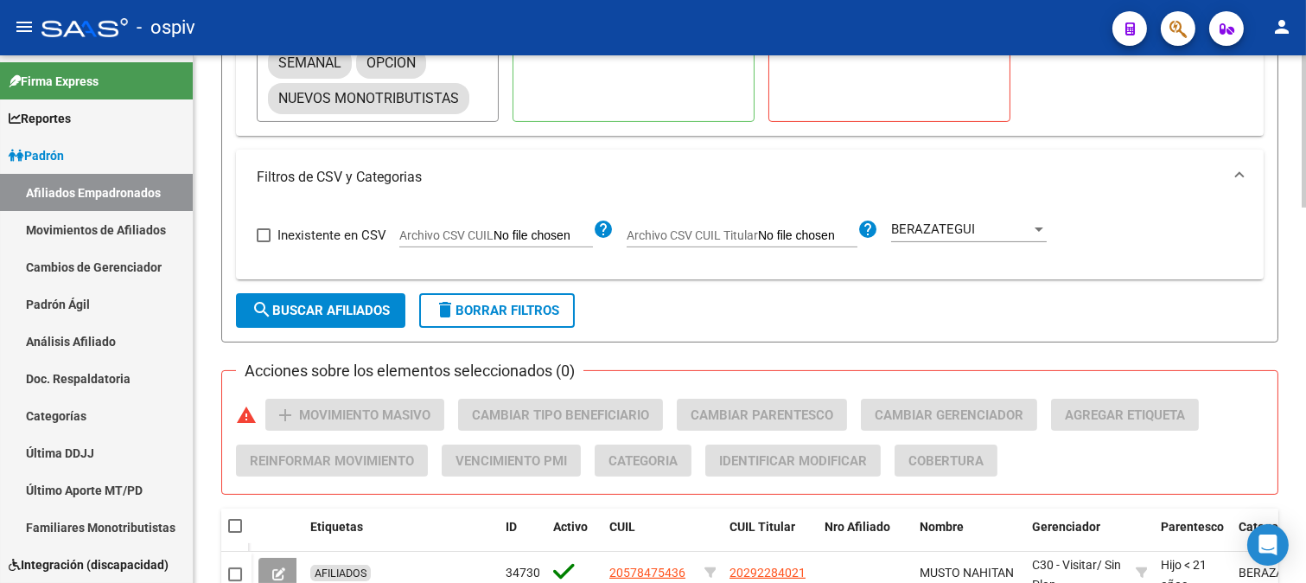
scroll to position [594, 0]
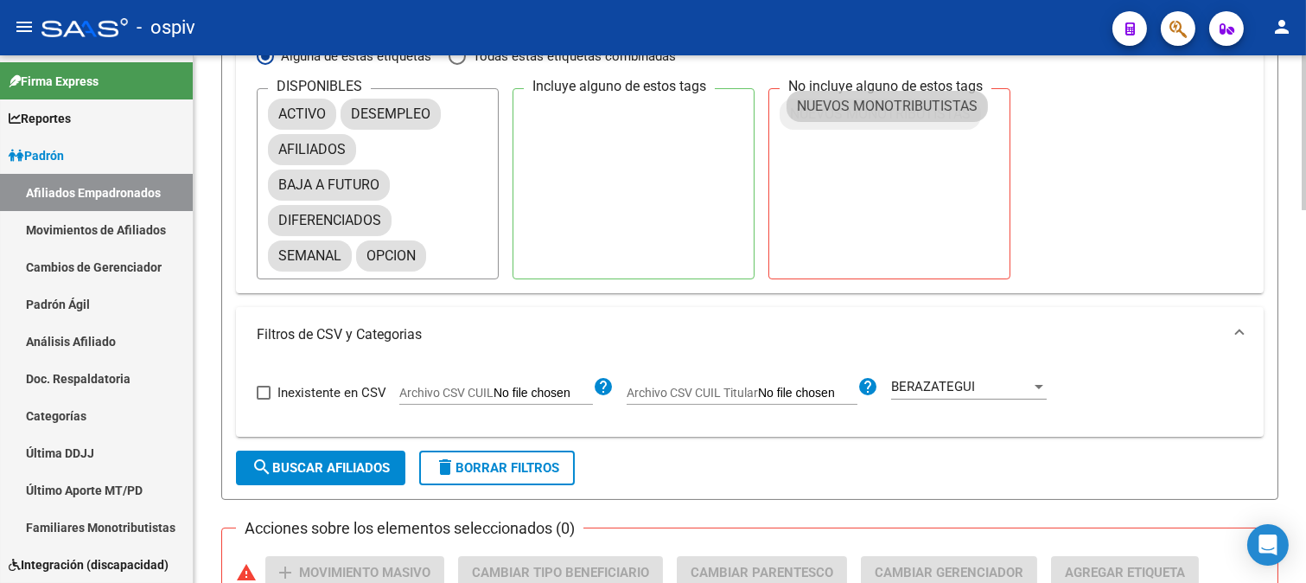
drag, startPoint x: 554, startPoint y: 295, endPoint x: 905, endPoint y: 111, distance: 396.4
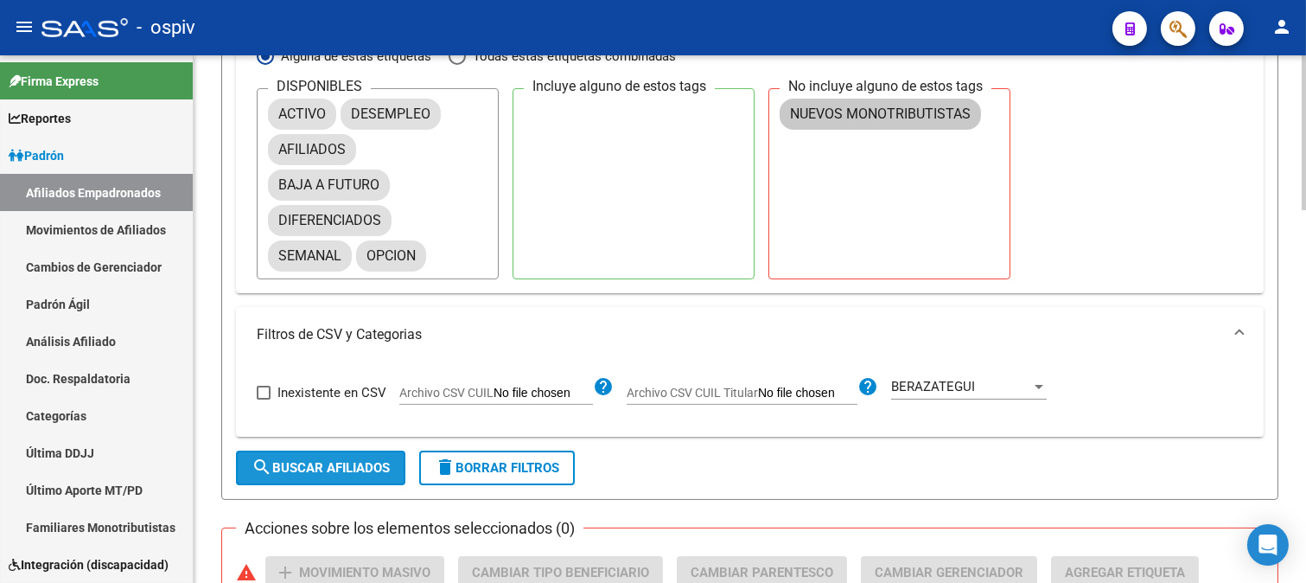
click at [329, 471] on span "search Buscar Afiliados" at bounding box center [321, 468] width 138 height 16
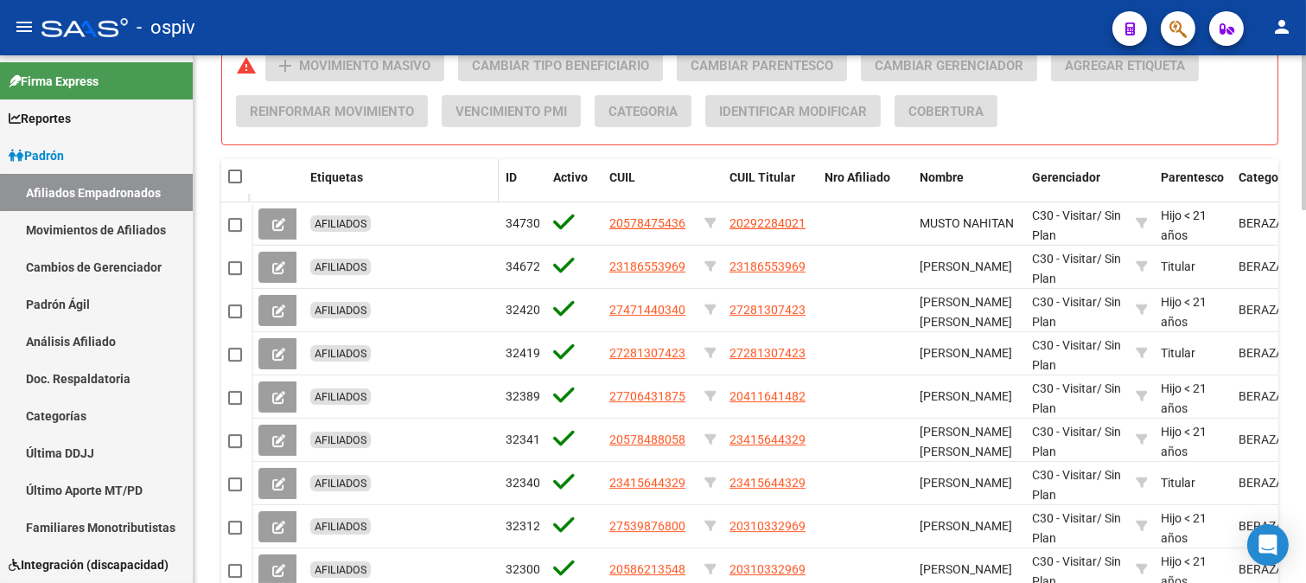
scroll to position [1267, 0]
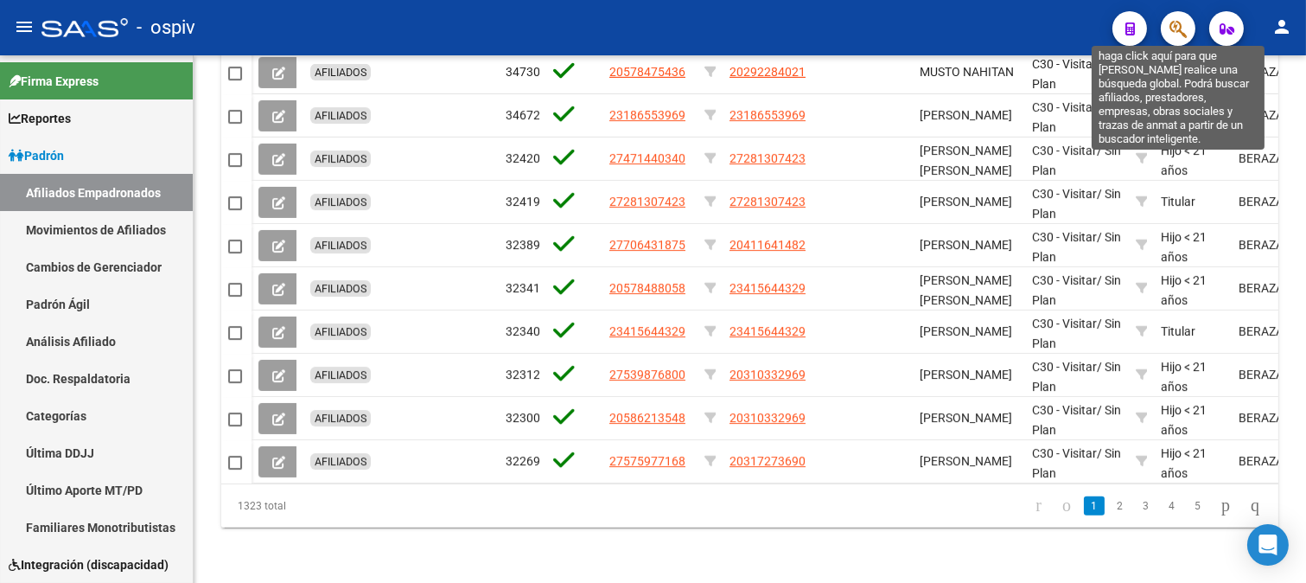
click at [1176, 32] on icon "button" at bounding box center [1178, 29] width 17 height 20
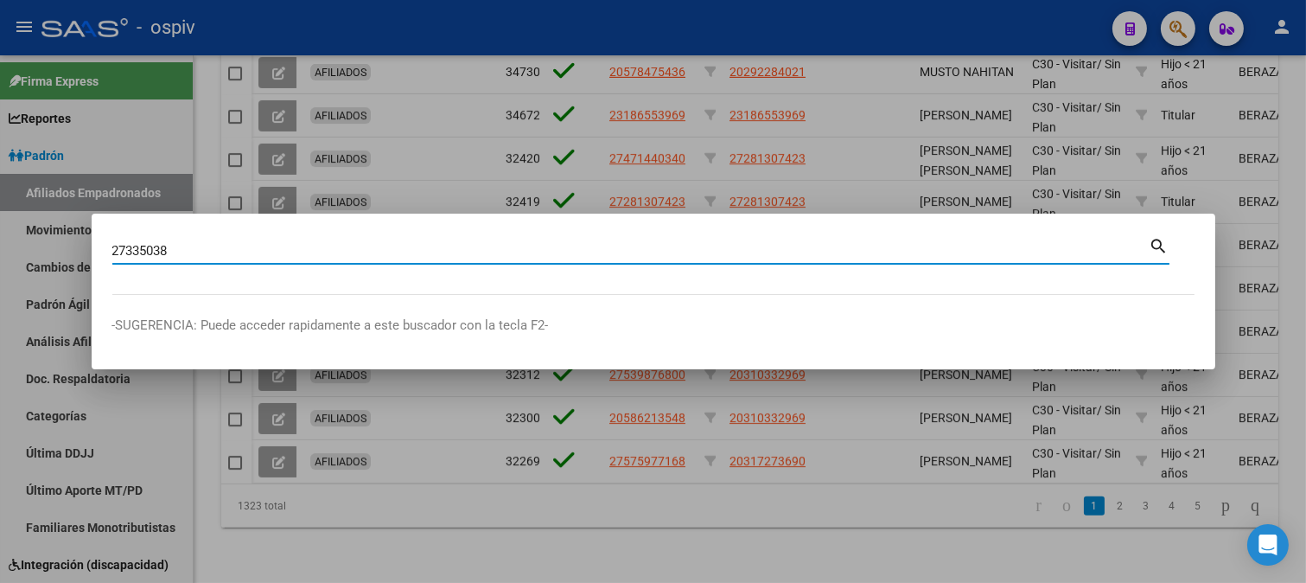
type input "27335038"
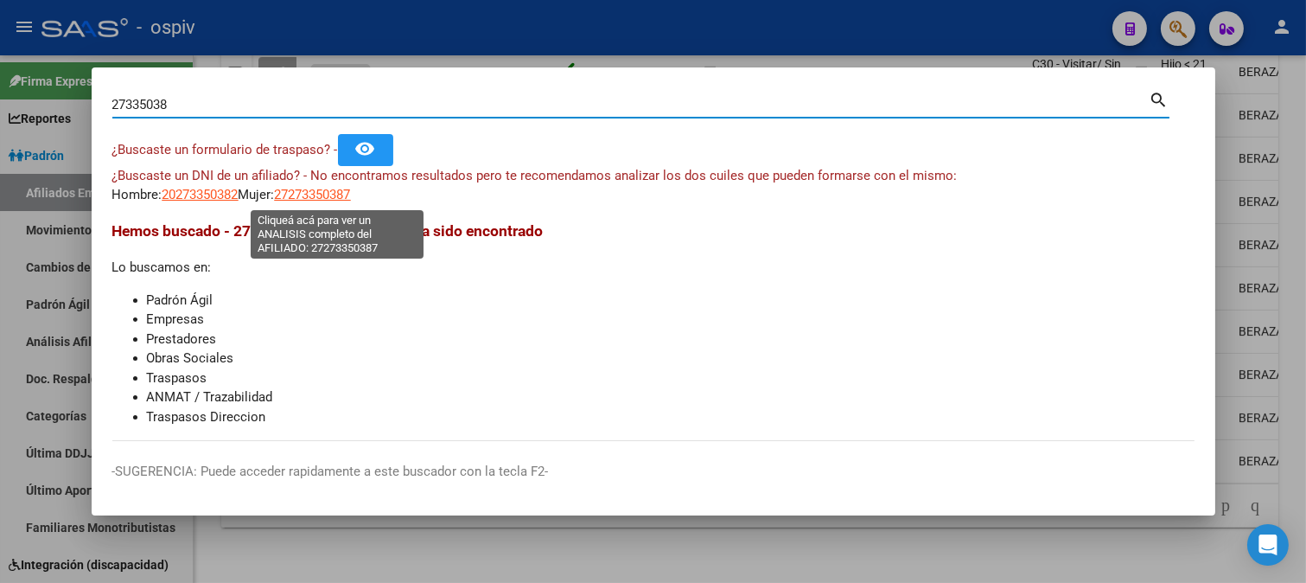
click at [325, 200] on span "27273350387" at bounding box center [313, 195] width 76 height 16
type textarea "27273350387"
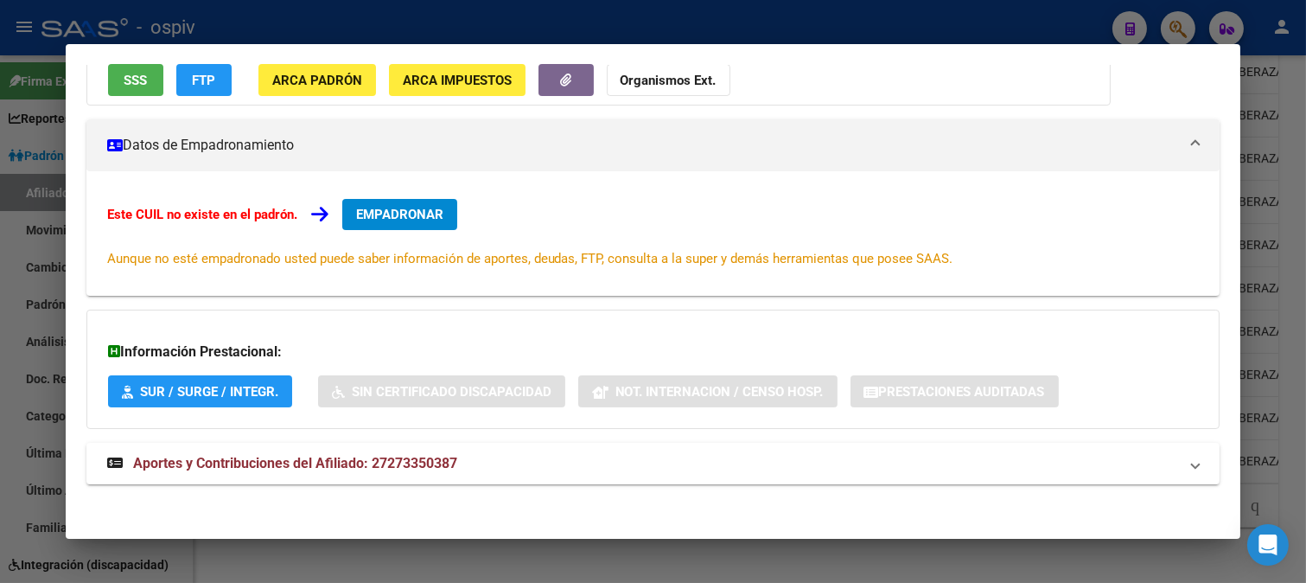
scroll to position [190, 0]
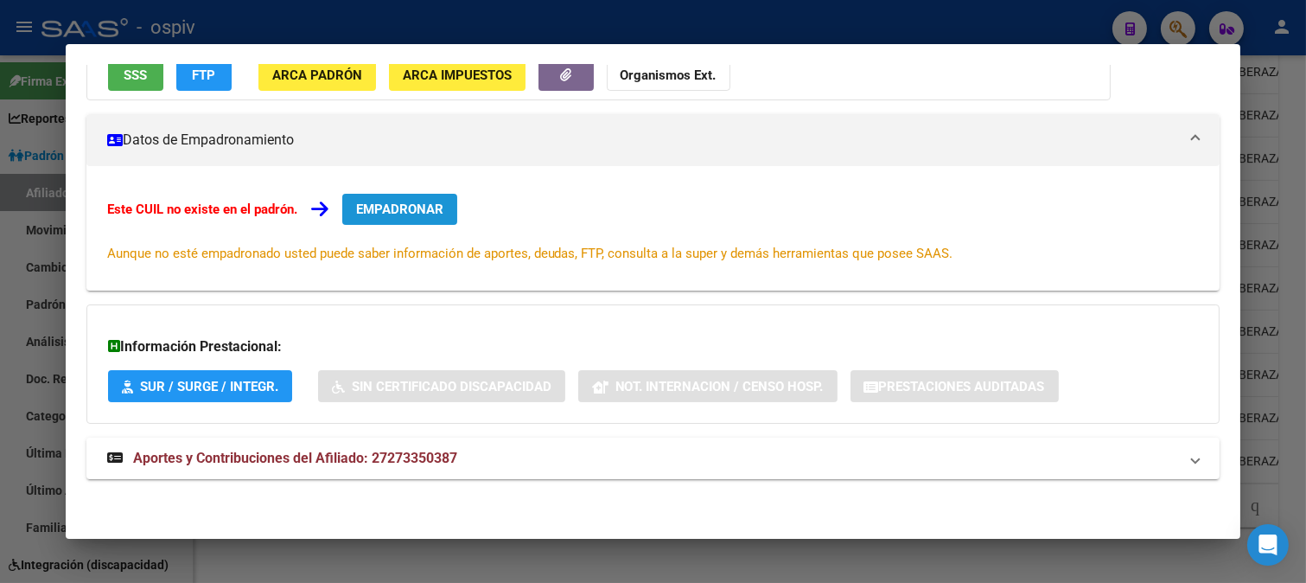
click at [407, 216] on button "EMPADRONAR" at bounding box center [399, 209] width 115 height 31
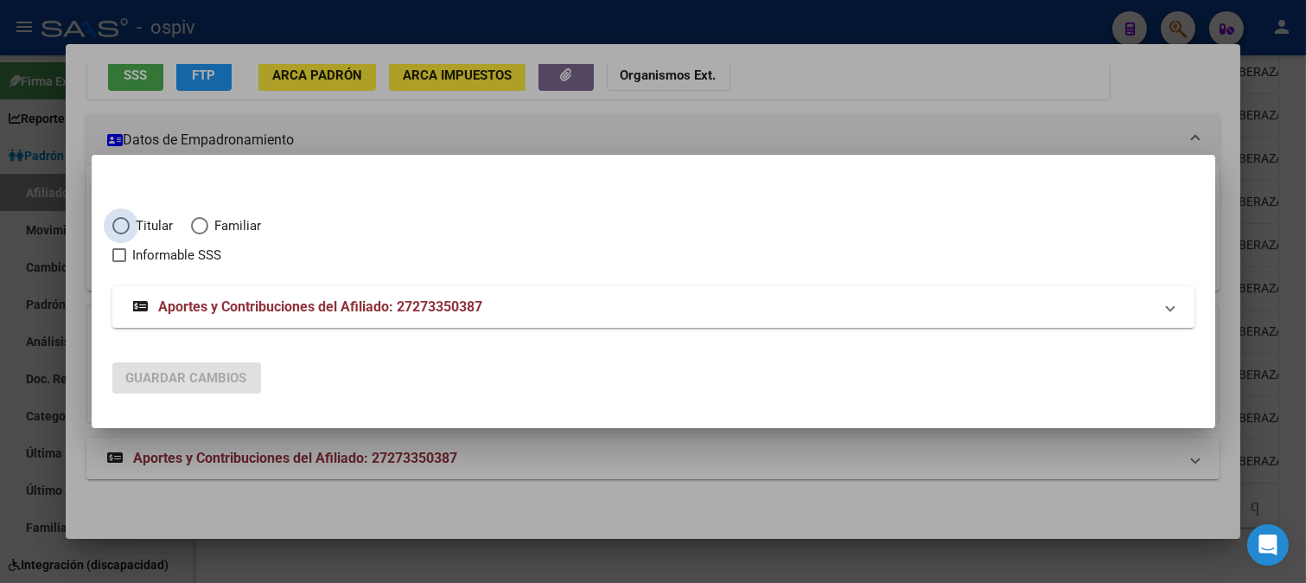
click at [151, 228] on span "Titular" at bounding box center [152, 226] width 44 height 20
click at [130, 228] on input "Titular" at bounding box center [120, 225] width 17 height 17
radio input "true"
checkbox input "true"
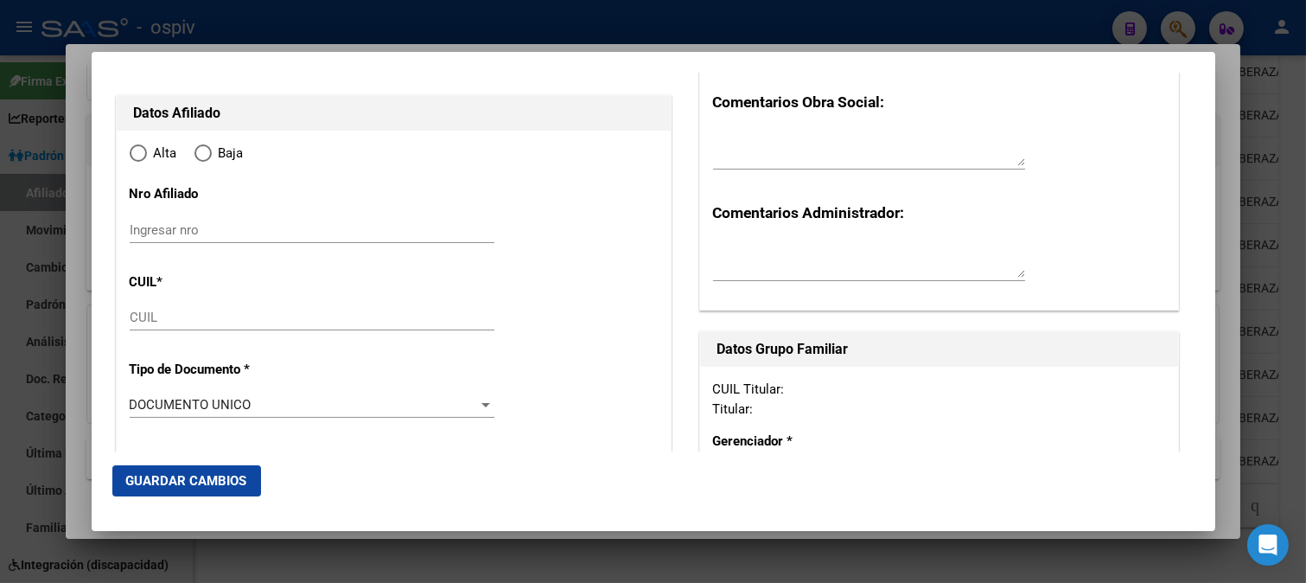
type input "27-27335038-7"
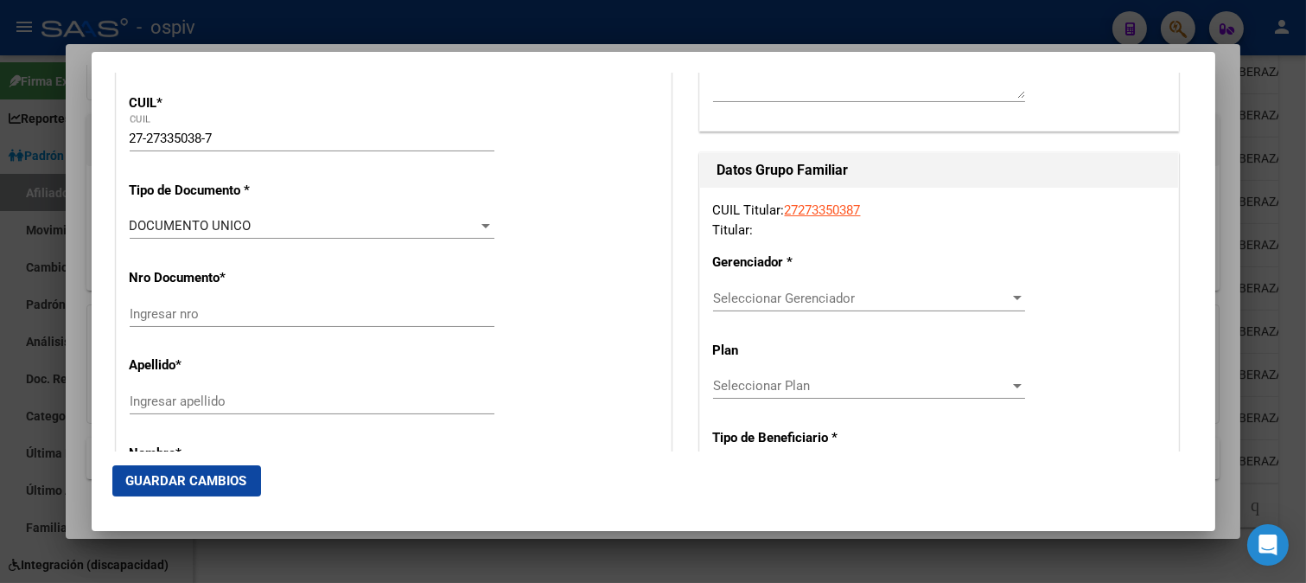
type input "27335038"
type input "GOROSITO"
type input "MARINA ANDREA"
type input "1979-05-02"
type input "OLAVARRIA"
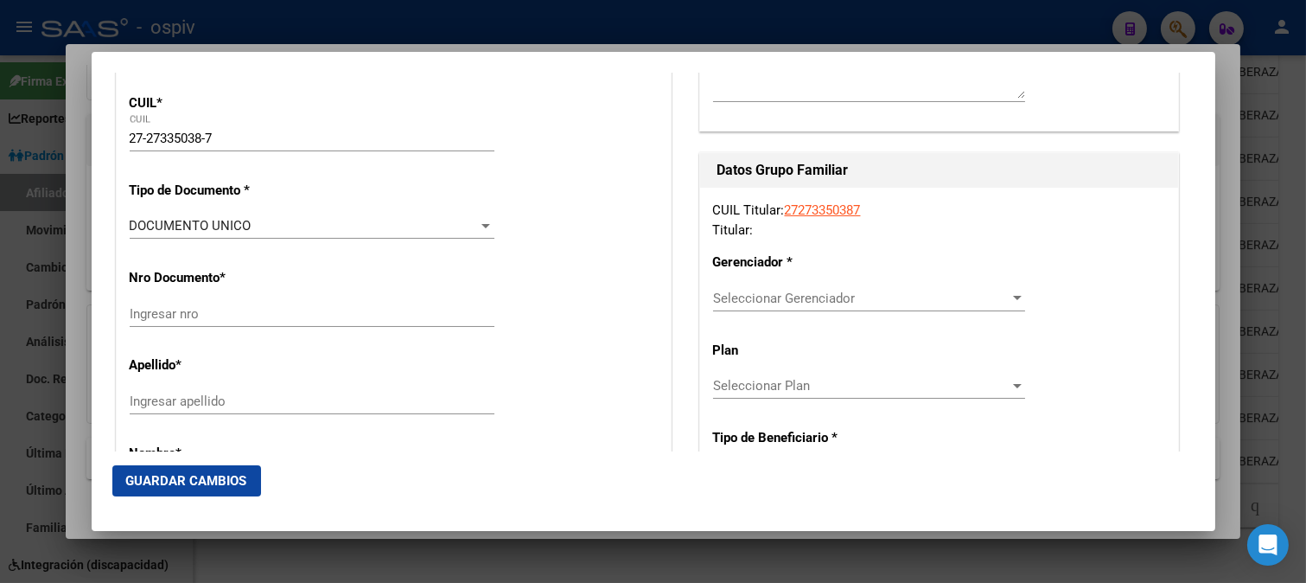
type input "7400"
type input "LOS NARDOS"
type input "6970"
type input "0"
radio input "true"
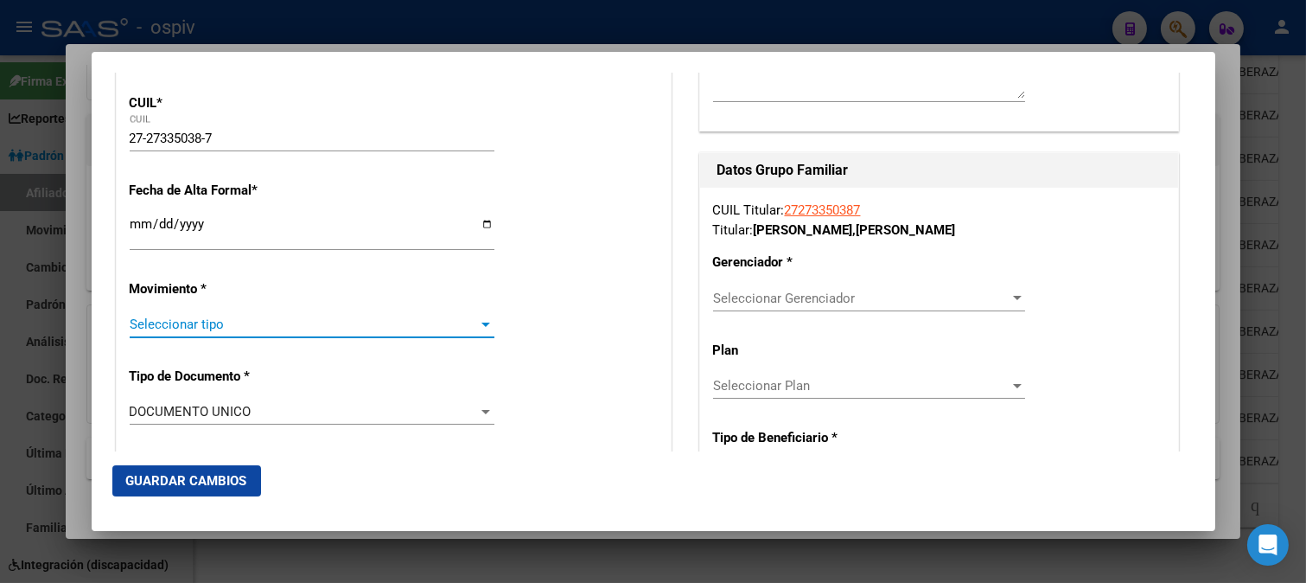
click at [183, 329] on span "Seleccionar tipo" at bounding box center [304, 324] width 349 height 16
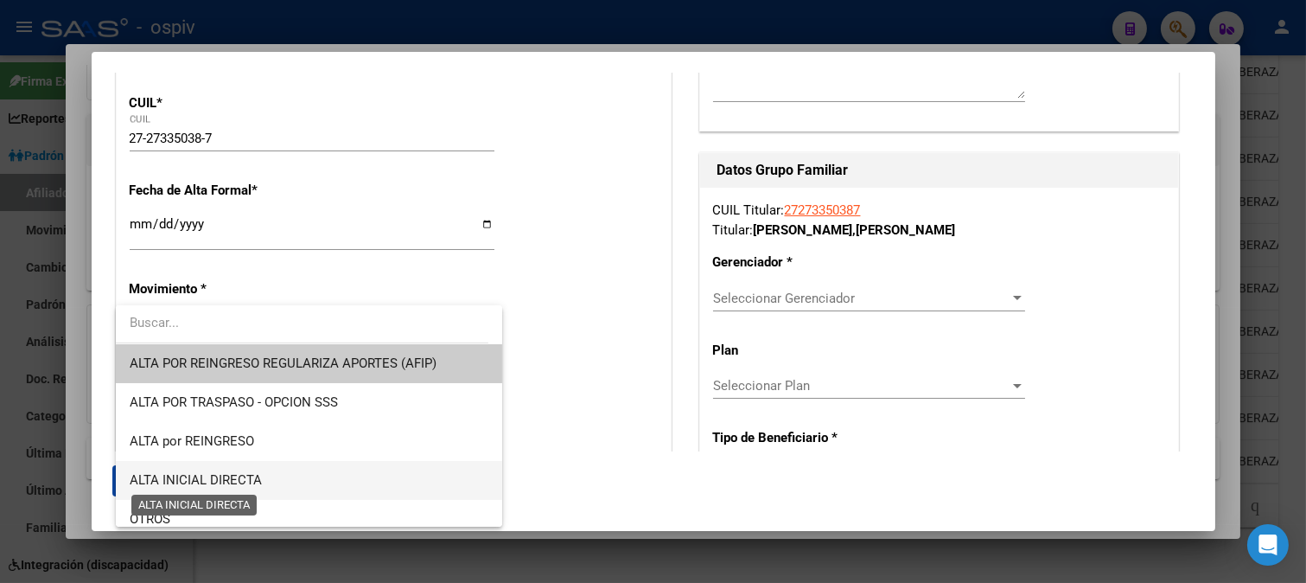
drag, startPoint x: 214, startPoint y: 482, endPoint x: 298, endPoint y: 375, distance: 136.0
click at [216, 482] on span "ALTA INICIAL DIRECTA" at bounding box center [196, 480] width 132 height 16
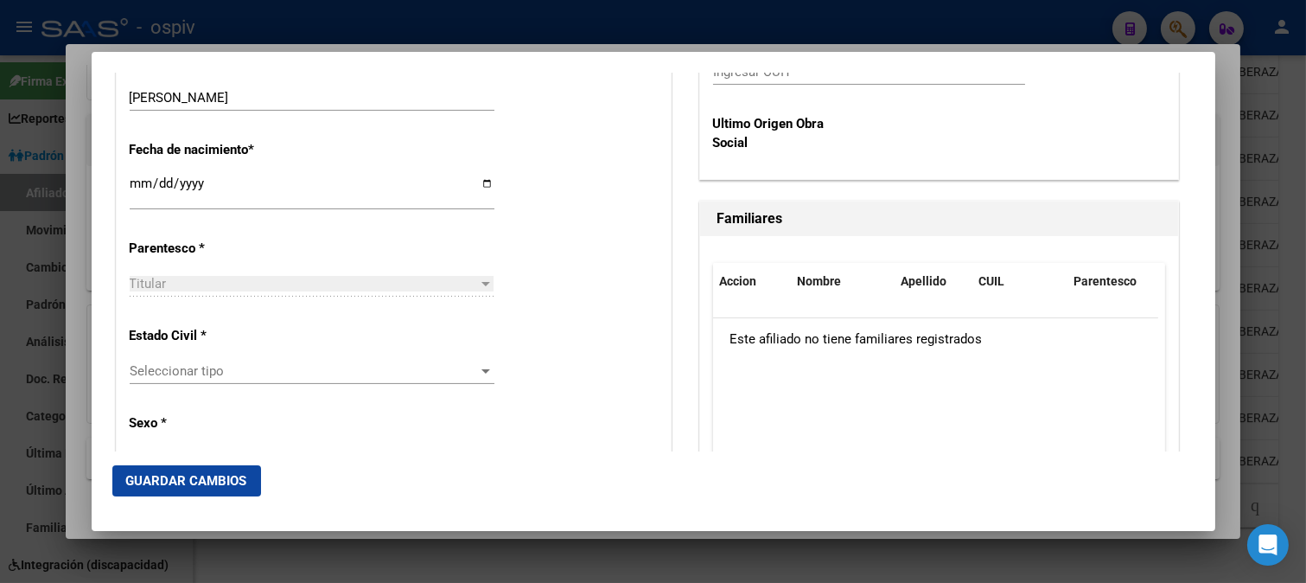
scroll to position [961, 0]
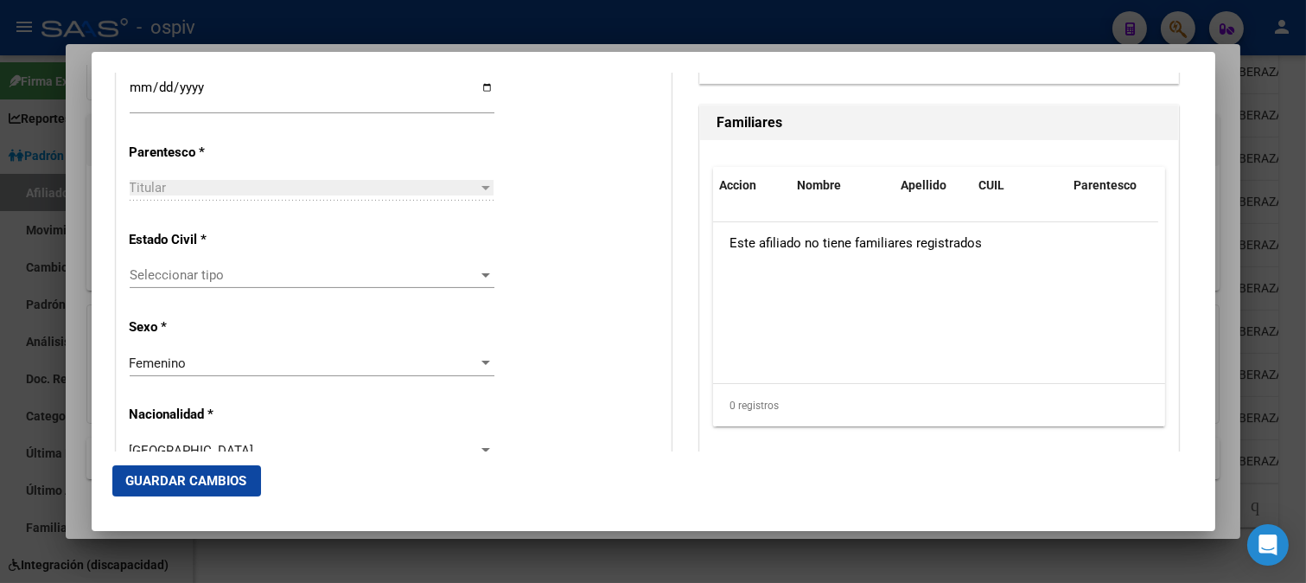
click at [196, 283] on span "Seleccionar tipo" at bounding box center [304, 275] width 349 height 16
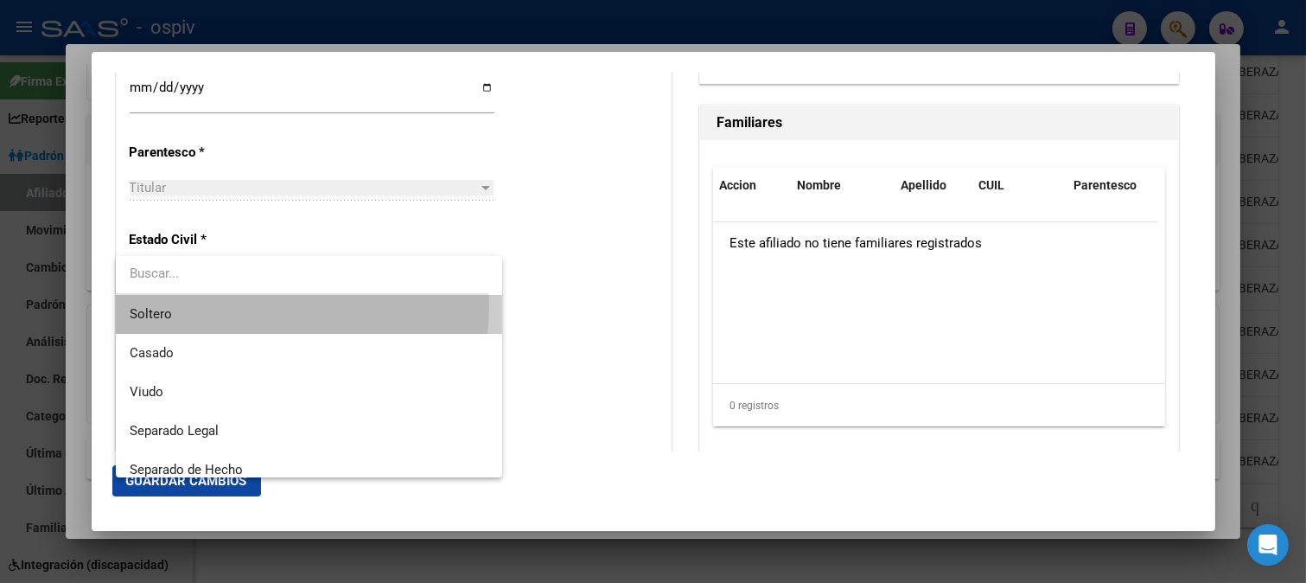
click at [182, 305] on span "Soltero" at bounding box center [309, 314] width 359 height 39
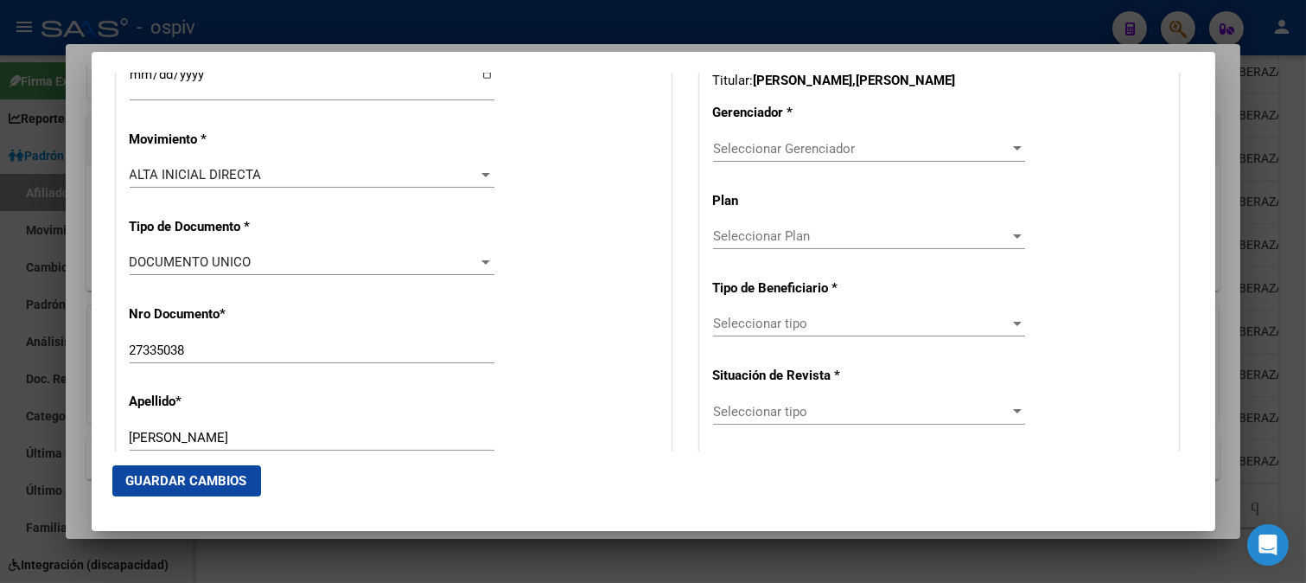
scroll to position [422, 0]
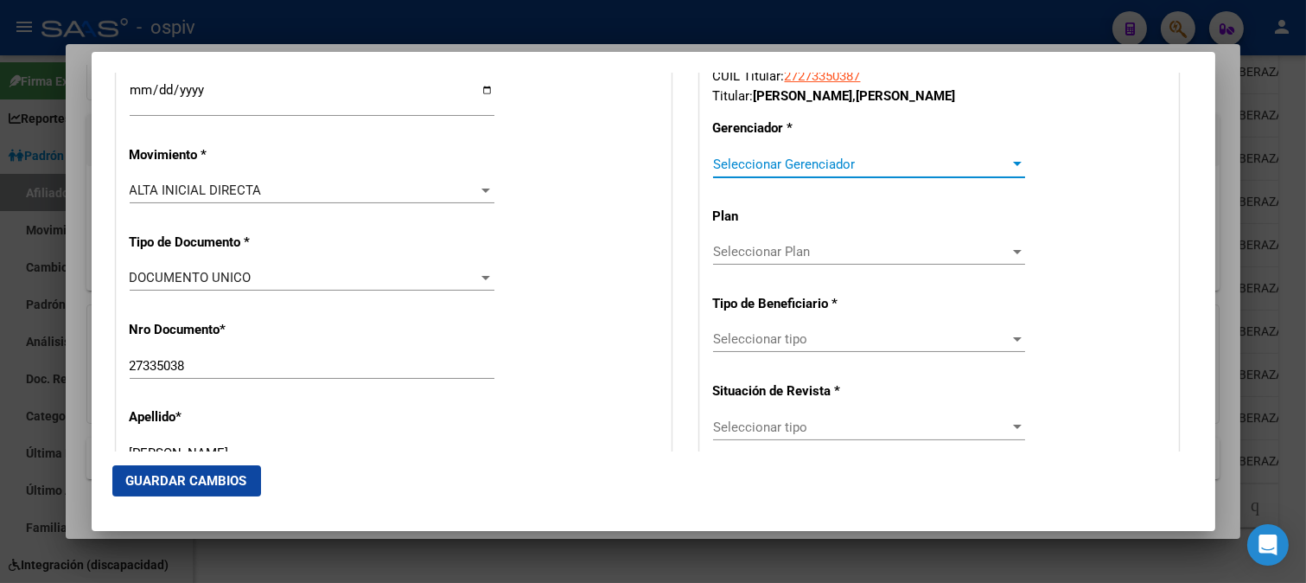
click at [843, 158] on span "Seleccionar Gerenciador" at bounding box center [861, 164] width 297 height 16
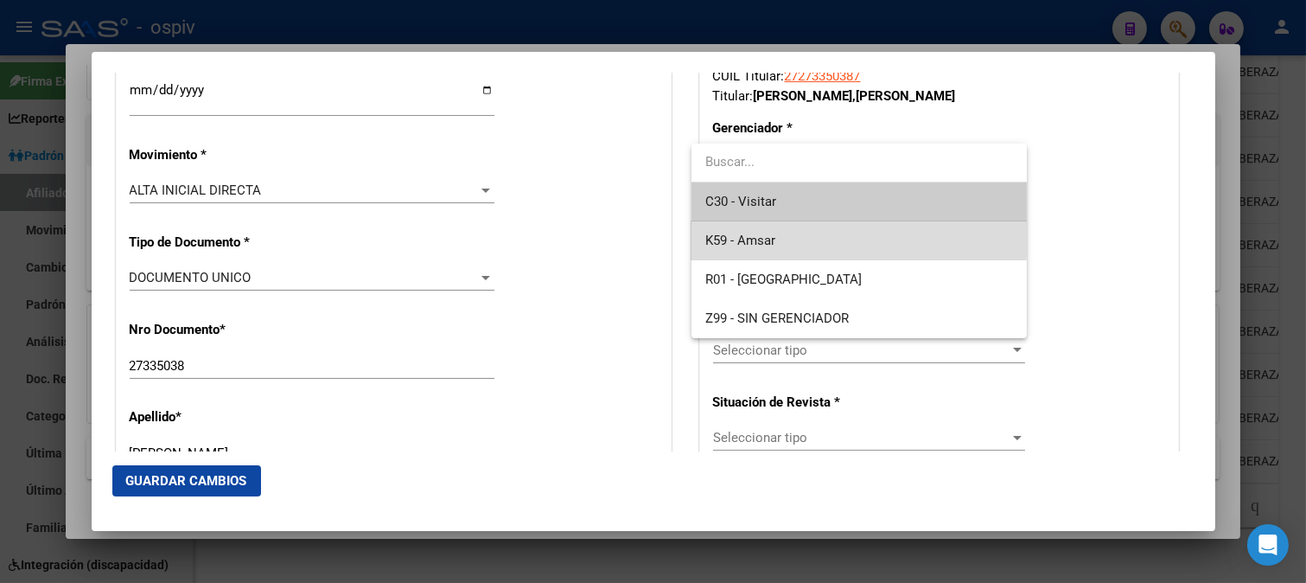
click at [781, 235] on span "K59 - Amsar" at bounding box center [860, 240] width 308 height 39
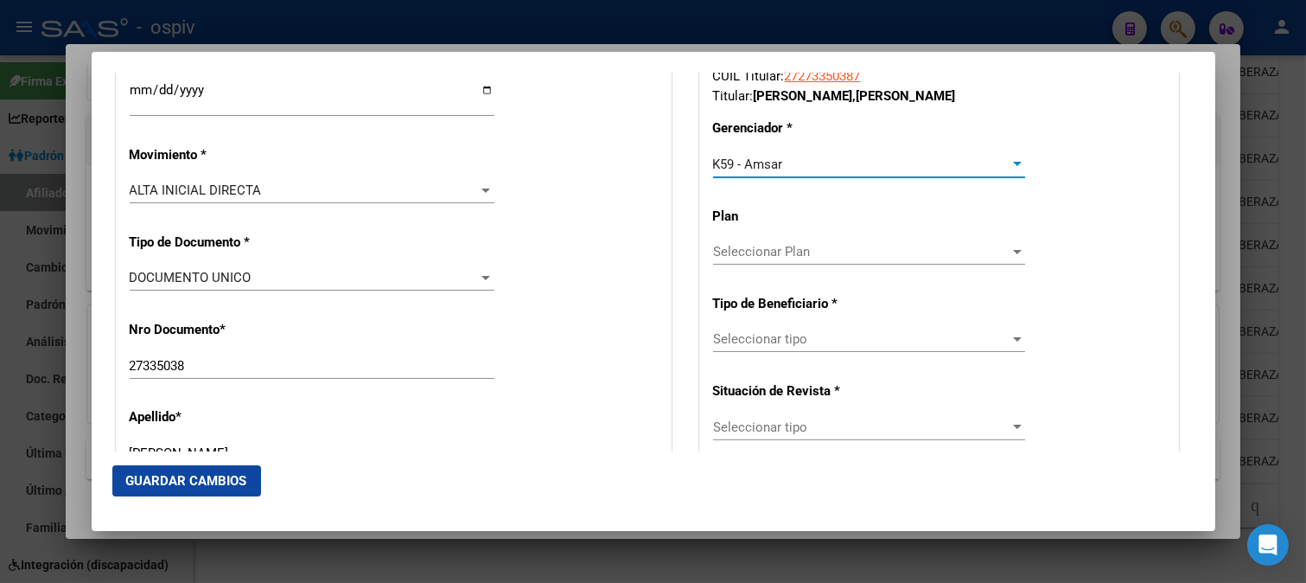
click at [825, 255] on span "Seleccionar Plan" at bounding box center [861, 252] width 297 height 16
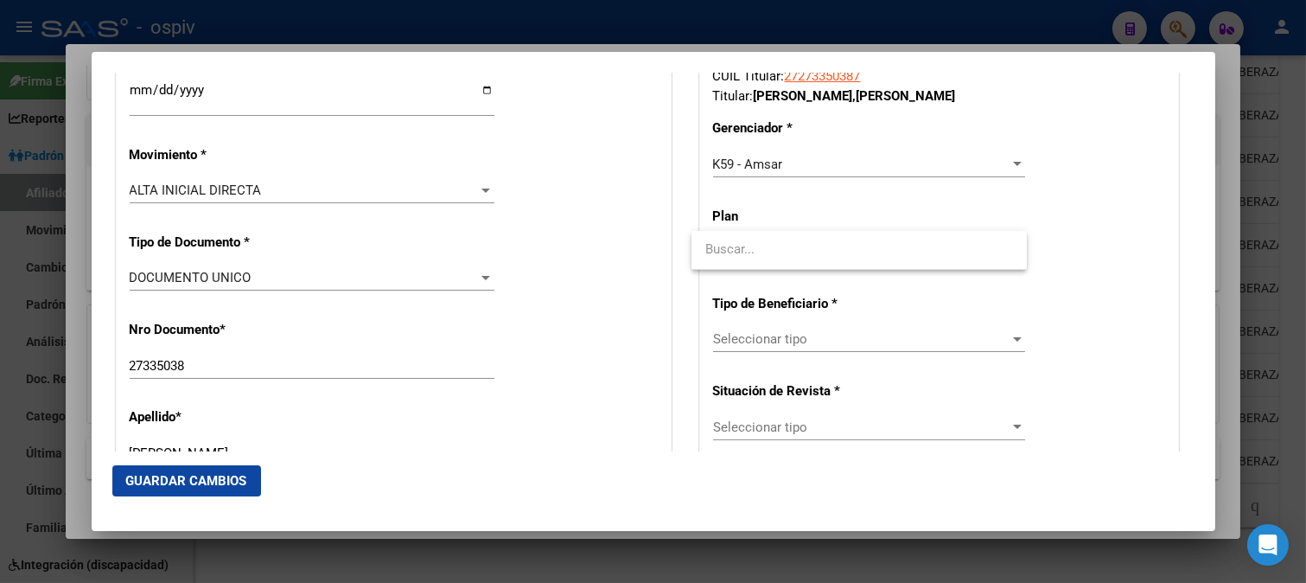
click at [813, 340] on div at bounding box center [653, 291] width 1306 height 583
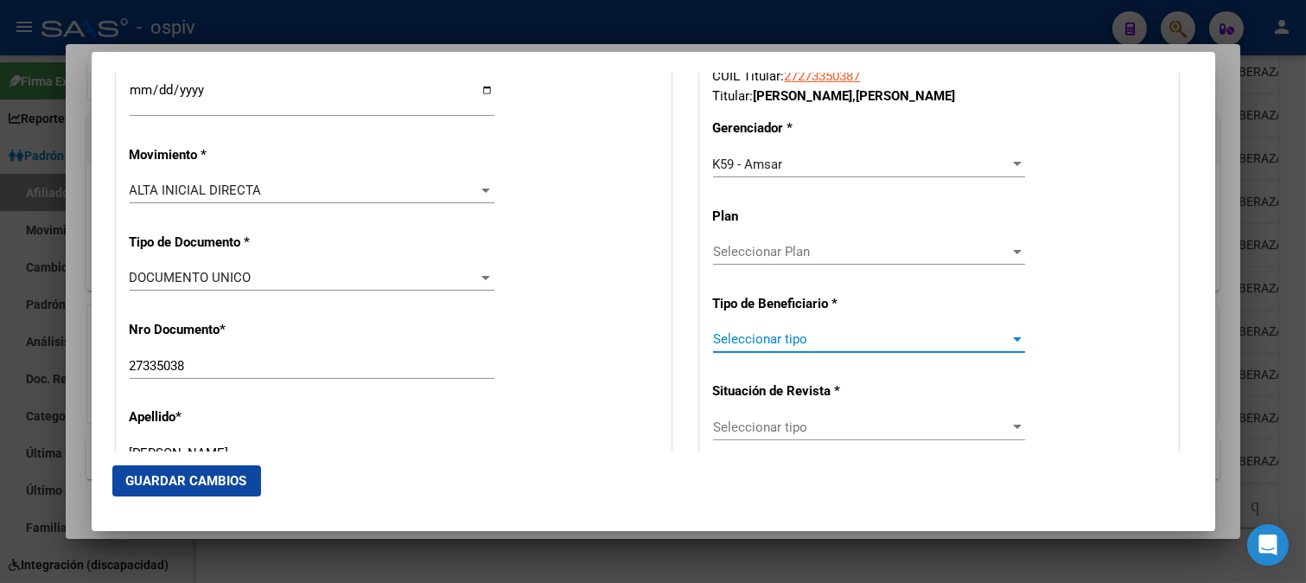
click at [811, 340] on span "Seleccionar tipo" at bounding box center [861, 339] width 297 height 16
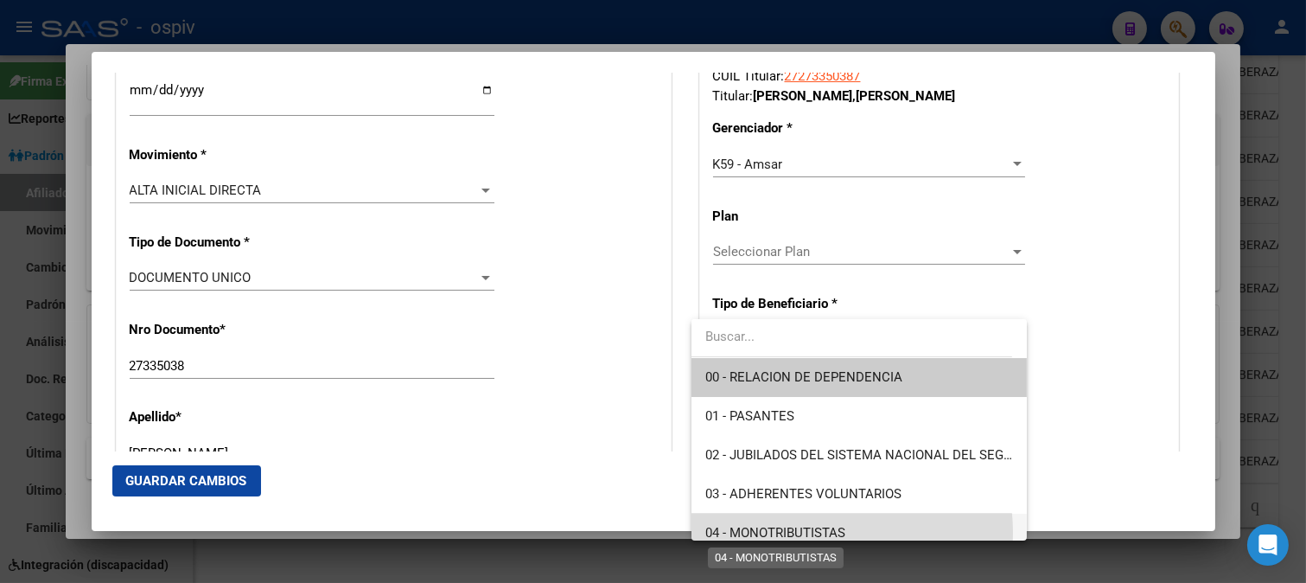
click at [802, 533] on span "04 - MONOTRIBUTISTAS" at bounding box center [776, 533] width 140 height 16
type input "27-27335038-7"
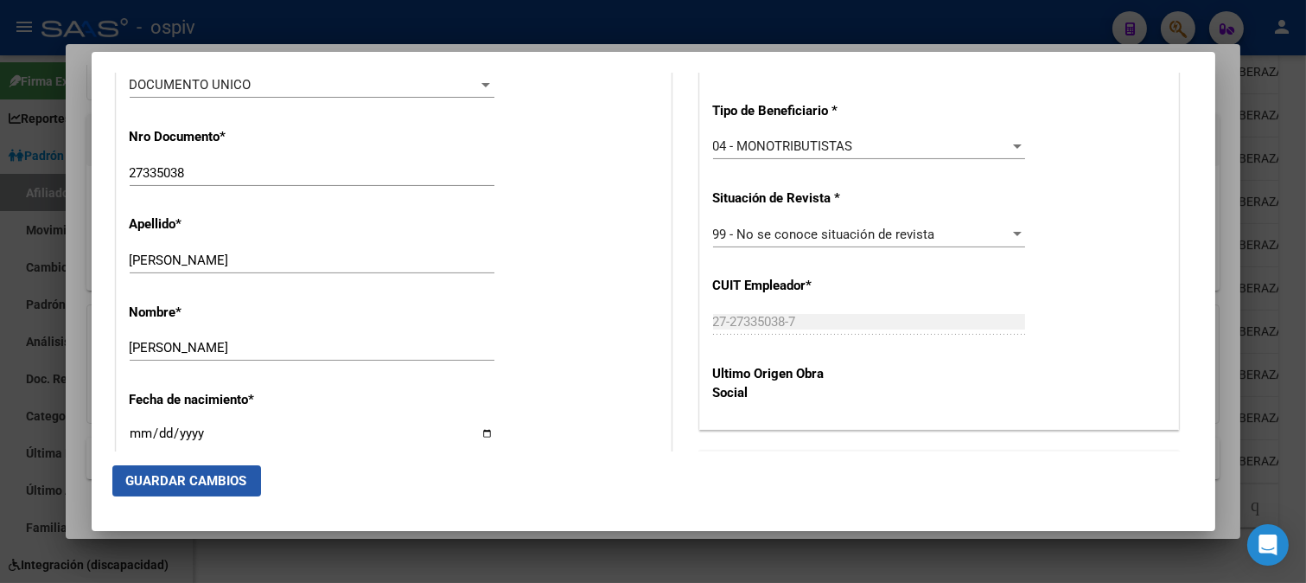
click at [243, 482] on span "Guardar Cambios" at bounding box center [186, 481] width 121 height 16
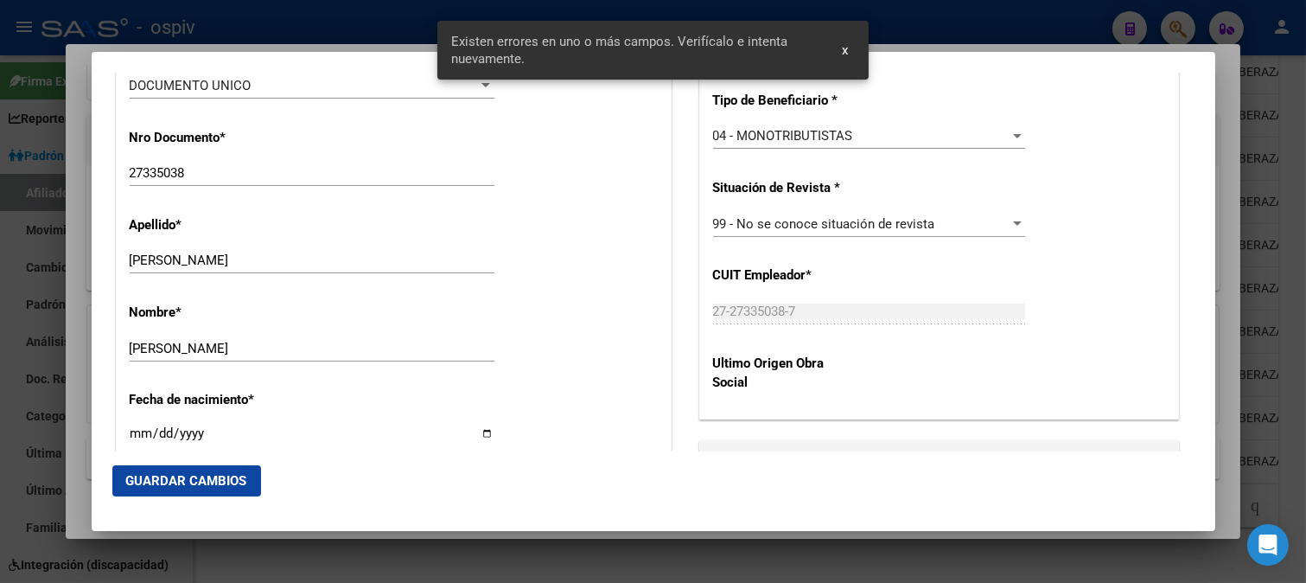
click at [457, 334] on div "Nombre * MARINA ANDREA Ingresar nombre" at bounding box center [394, 333] width 528 height 87
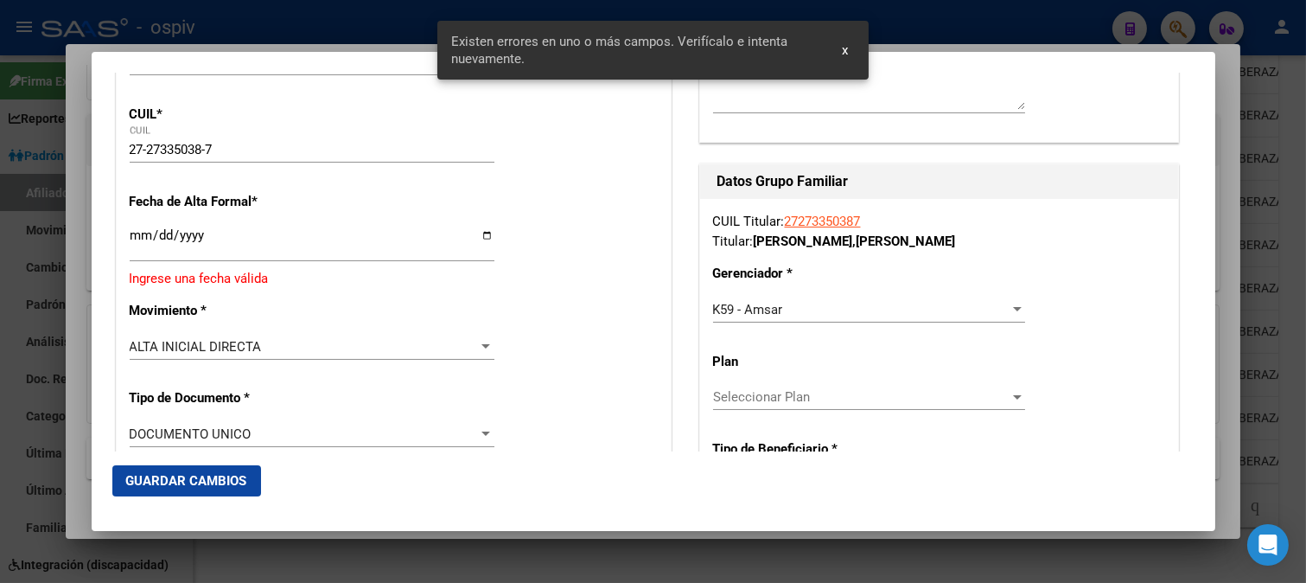
scroll to position [288, 0]
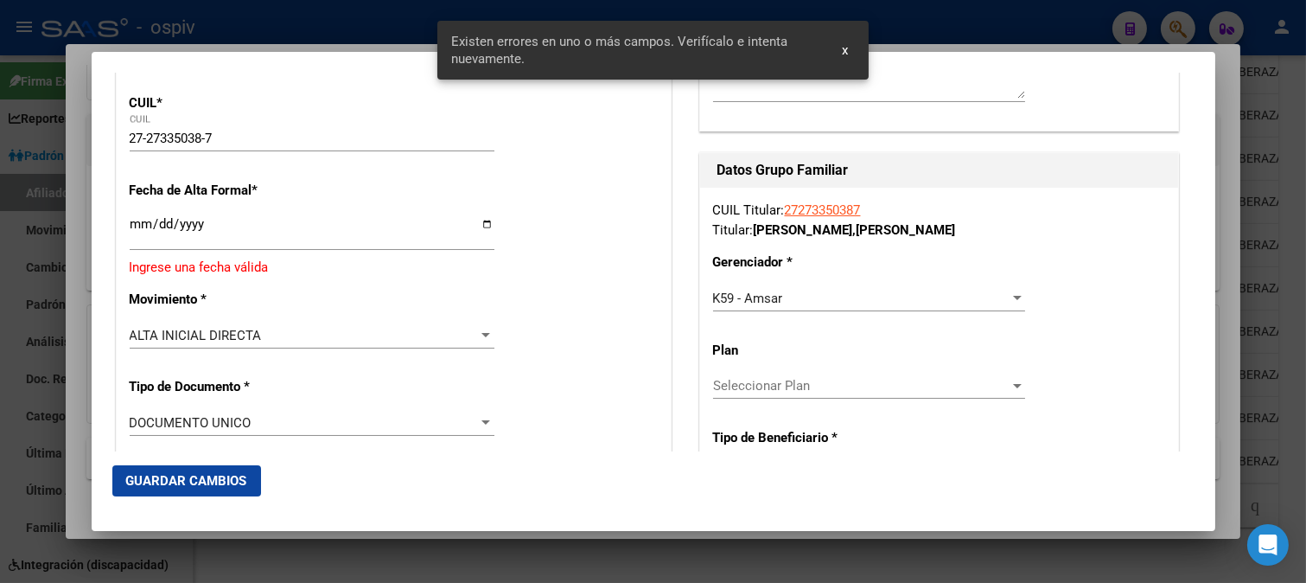
click at [138, 238] on input "Ingresar fecha" at bounding box center [312, 231] width 365 height 28
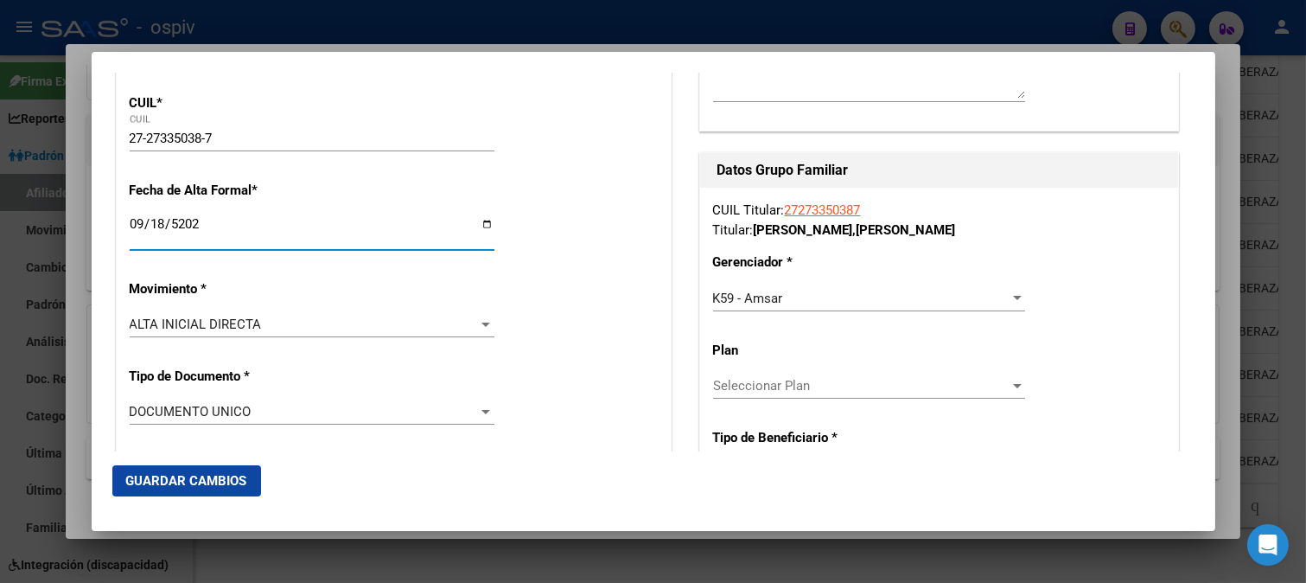
type input "2025-09-18"
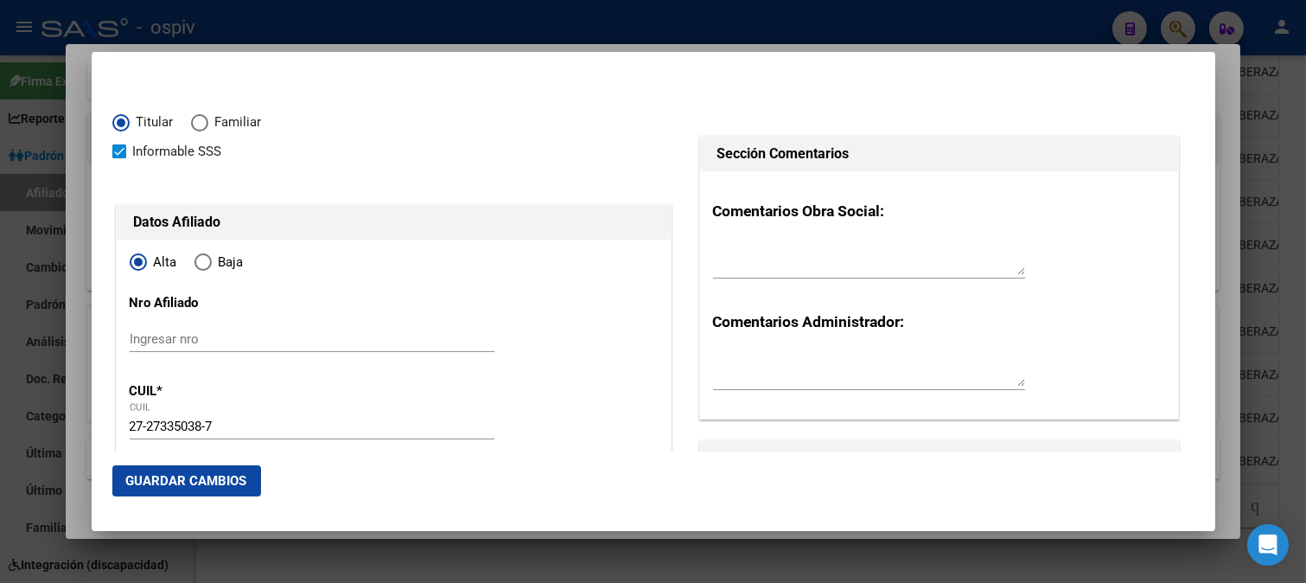
click at [208, 489] on button "Guardar Cambios" at bounding box center [186, 480] width 149 height 31
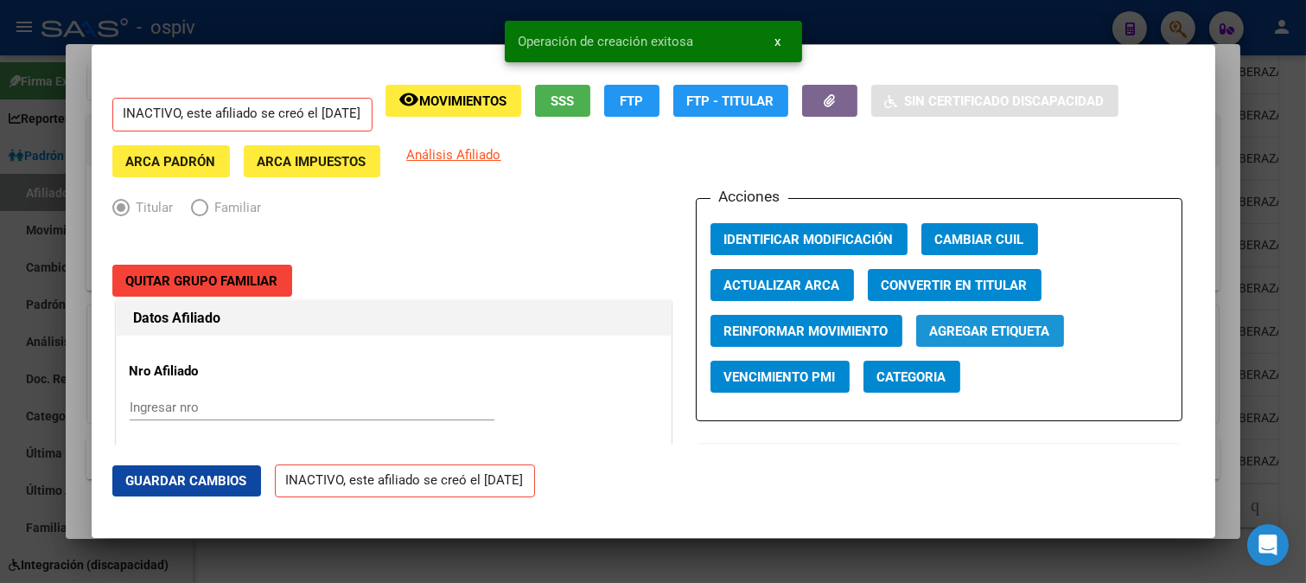
click at [987, 333] on span "Agregar Etiqueta" at bounding box center [990, 331] width 120 height 16
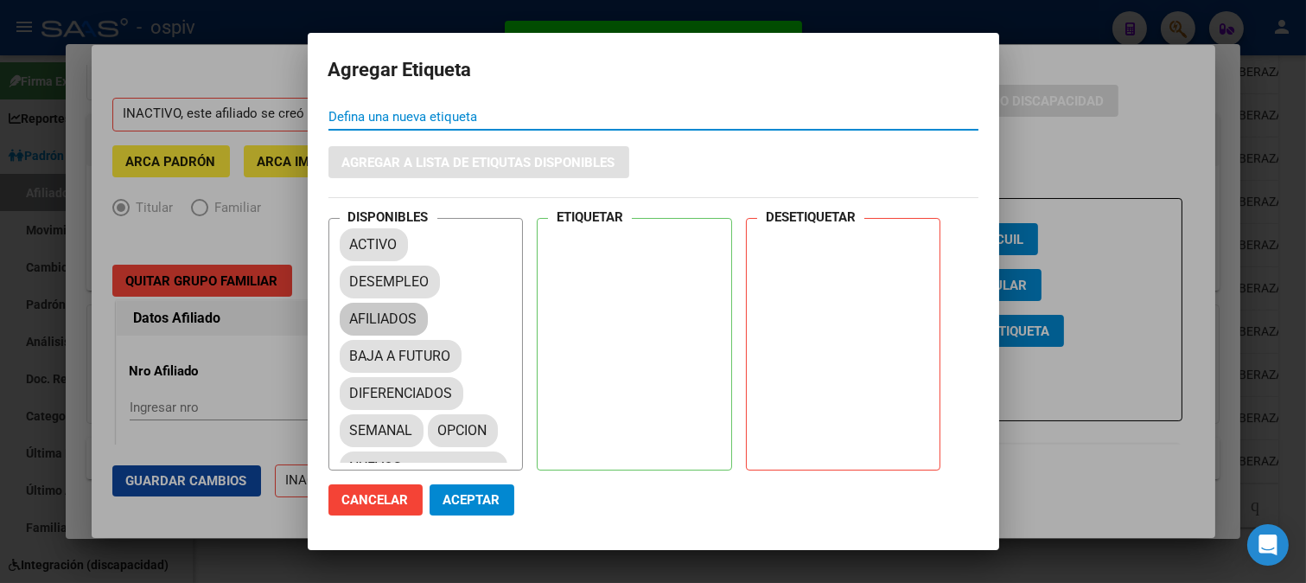
drag, startPoint x: 411, startPoint y: 315, endPoint x: 597, endPoint y: 265, distance: 193.1
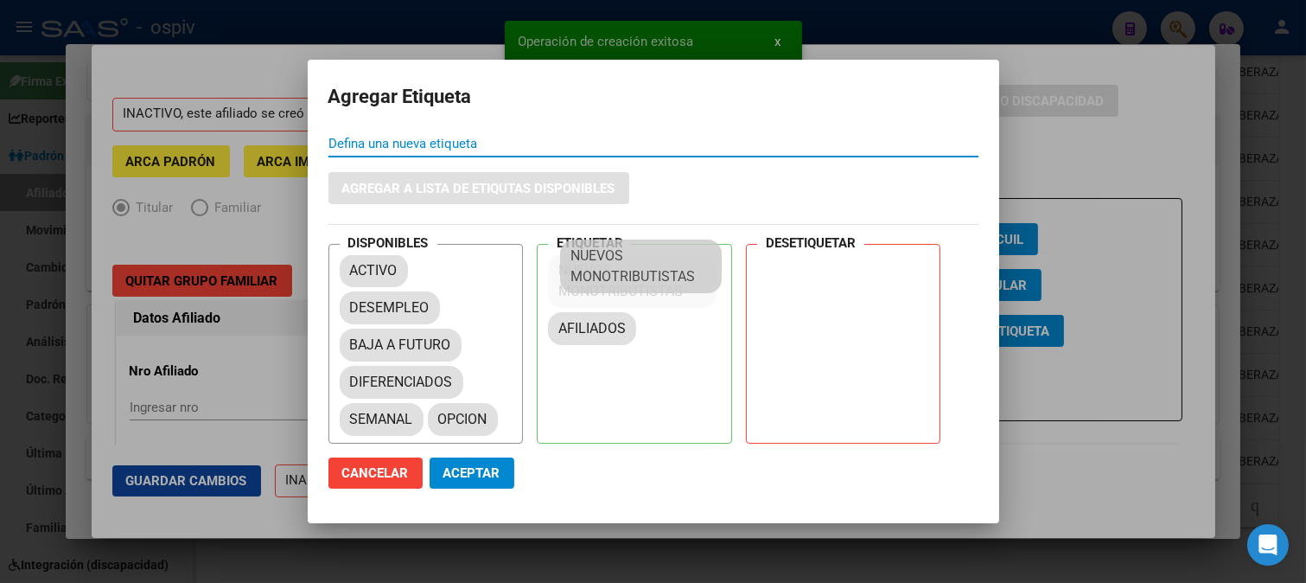
drag, startPoint x: 569, startPoint y: 355, endPoint x: 598, endPoint y: 266, distance: 93.8
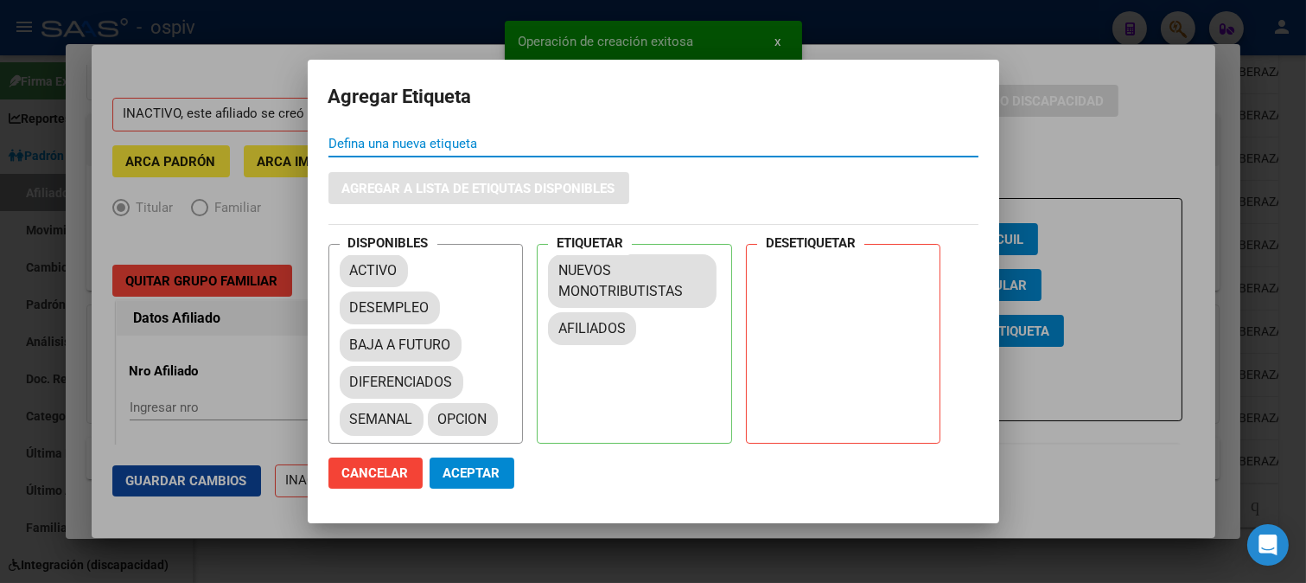
click at [473, 476] on span "Aceptar" at bounding box center [472, 473] width 57 height 16
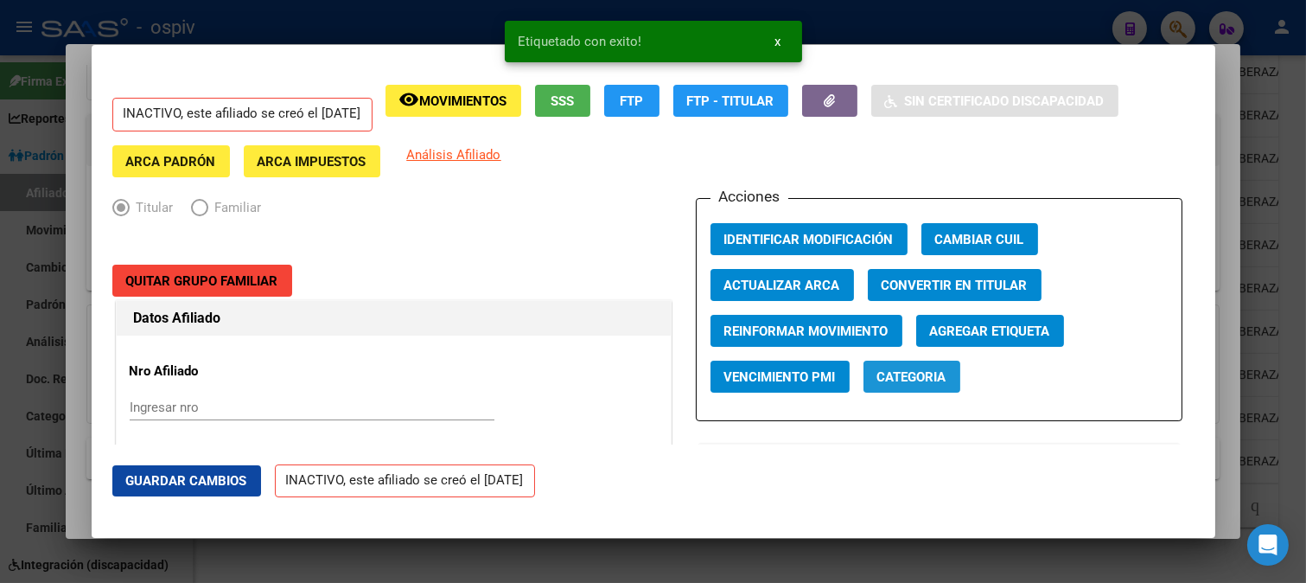
click at [929, 383] on span "Categoria" at bounding box center [912, 377] width 69 height 16
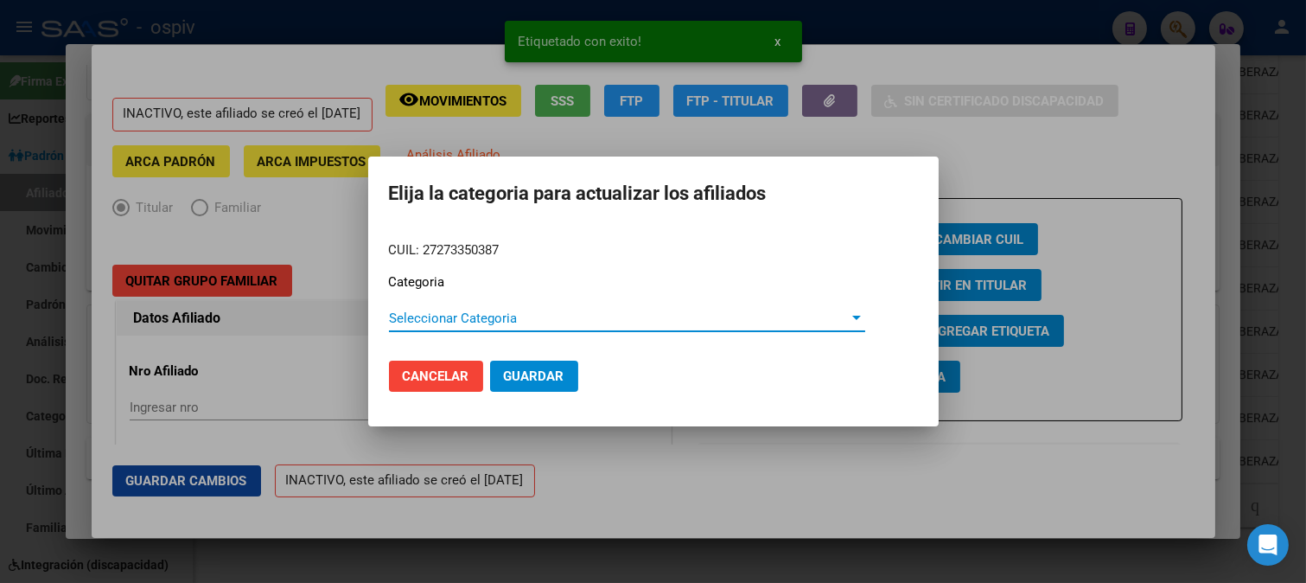
click at [441, 318] on span "Seleccionar Categoria" at bounding box center [619, 318] width 461 height 16
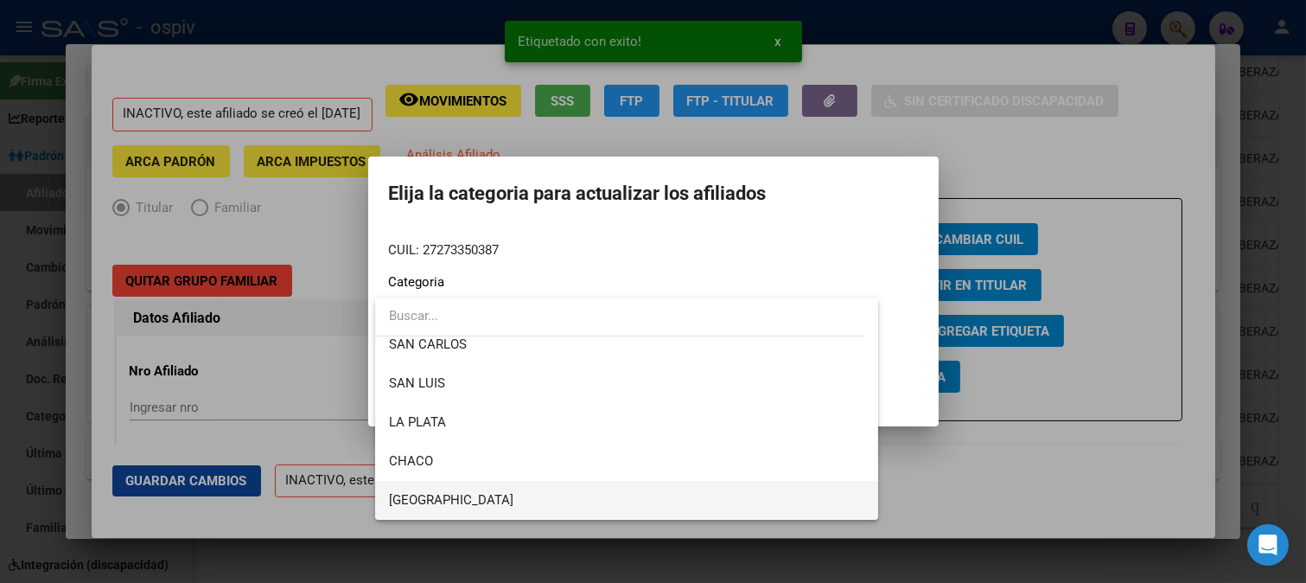
scroll to position [365, 0]
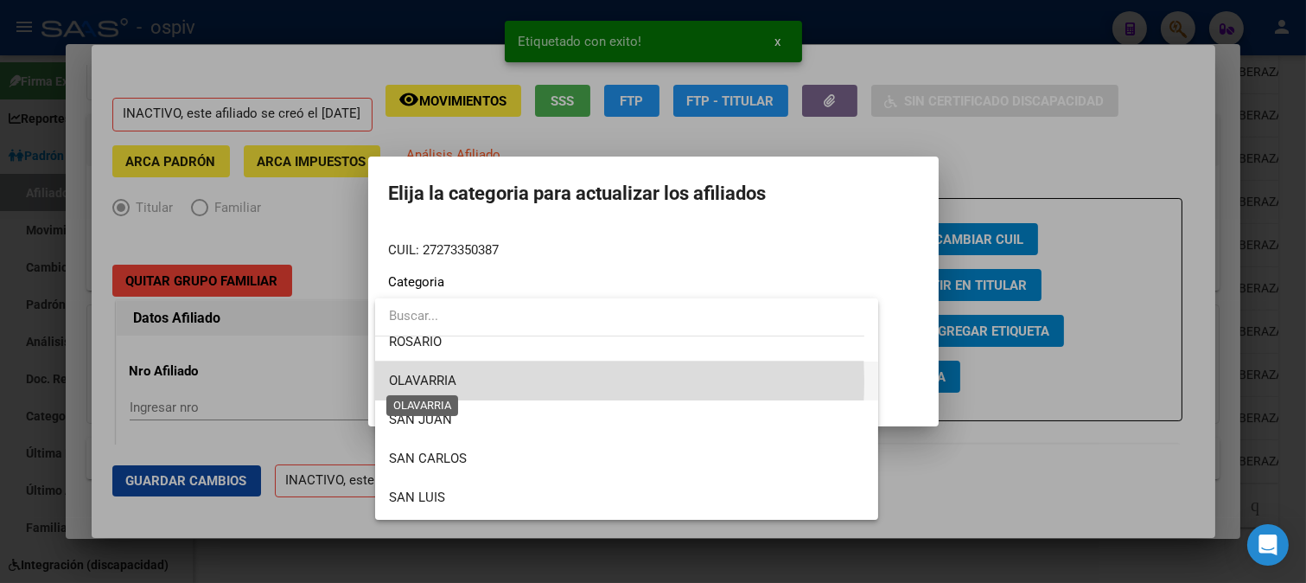
click at [450, 380] on span "OLAVARRIA" at bounding box center [422, 381] width 67 height 16
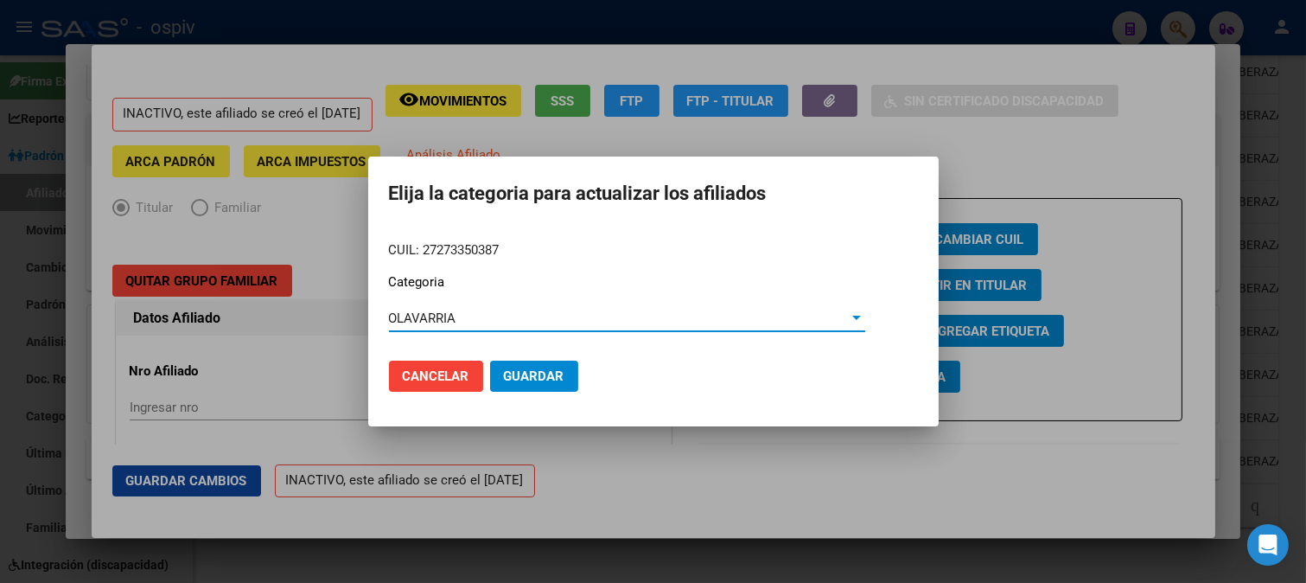
click at [562, 379] on span "Guardar" at bounding box center [534, 376] width 61 height 16
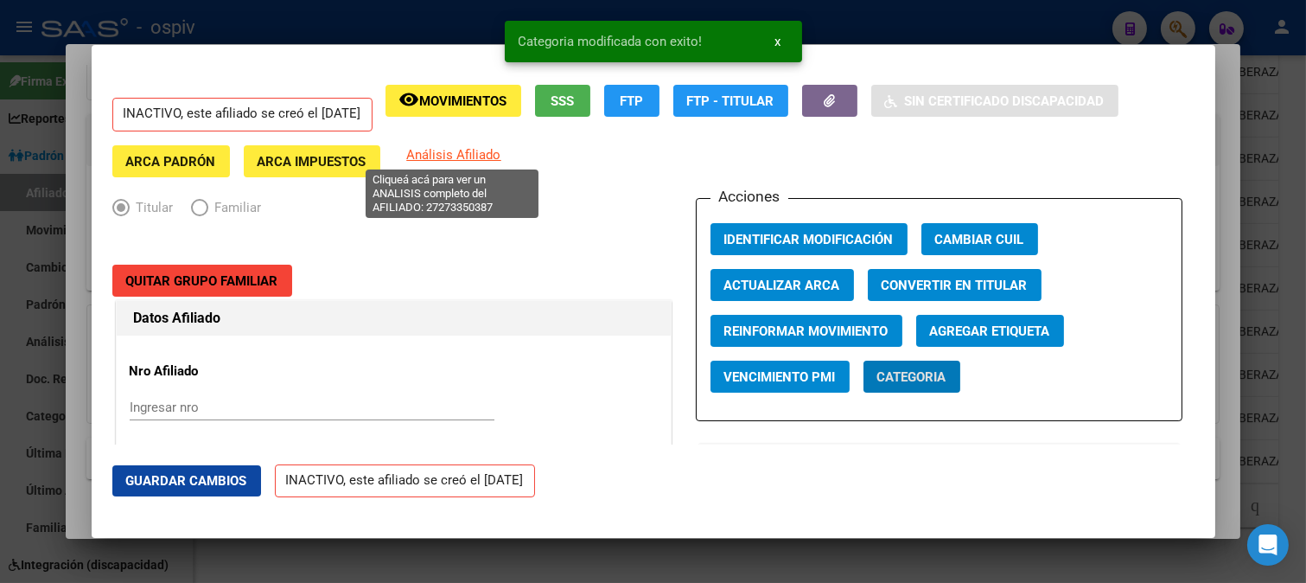
click at [486, 156] on span "Análisis Afiliado" at bounding box center [454, 155] width 94 height 16
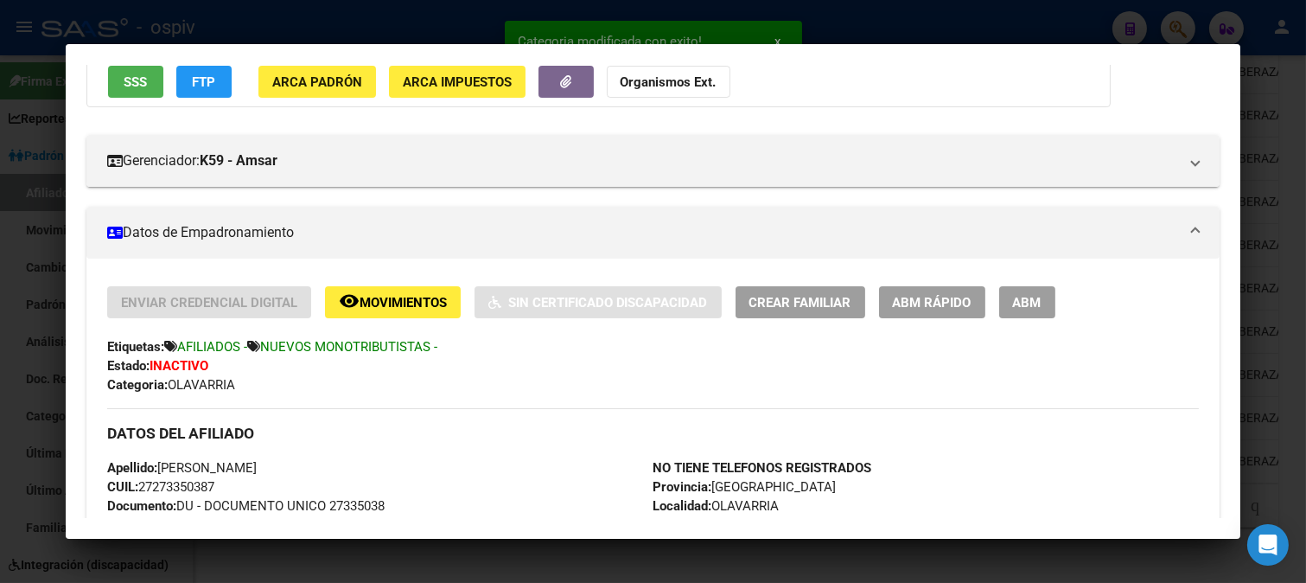
scroll to position [288, 0]
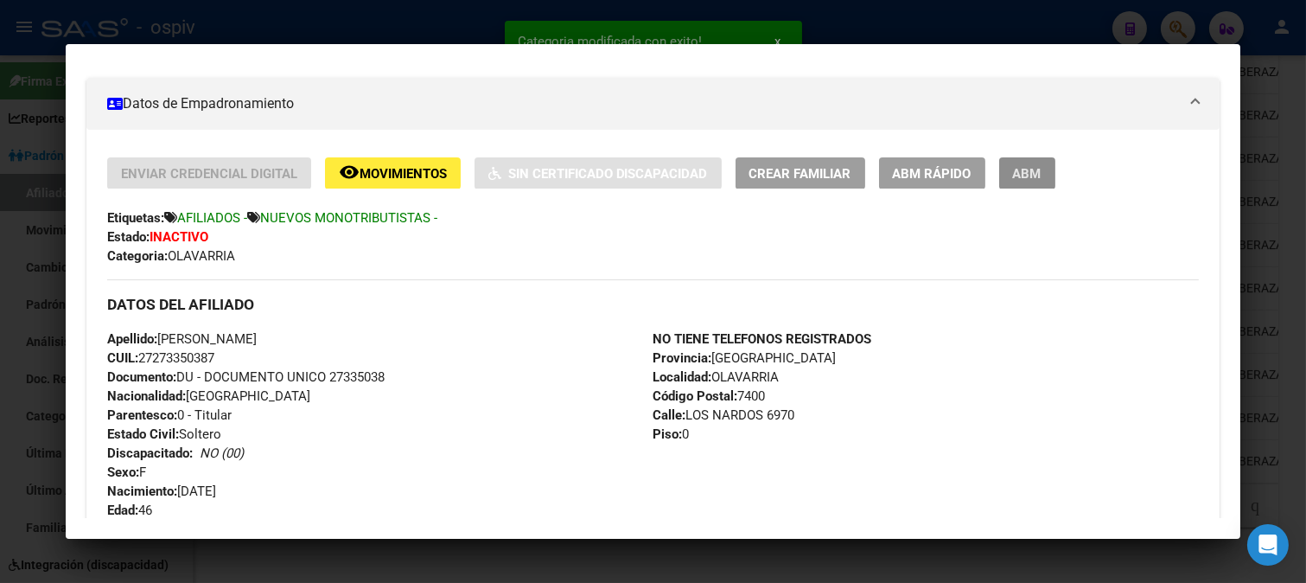
click at [1031, 161] on button "ABM" at bounding box center [1027, 173] width 56 height 32
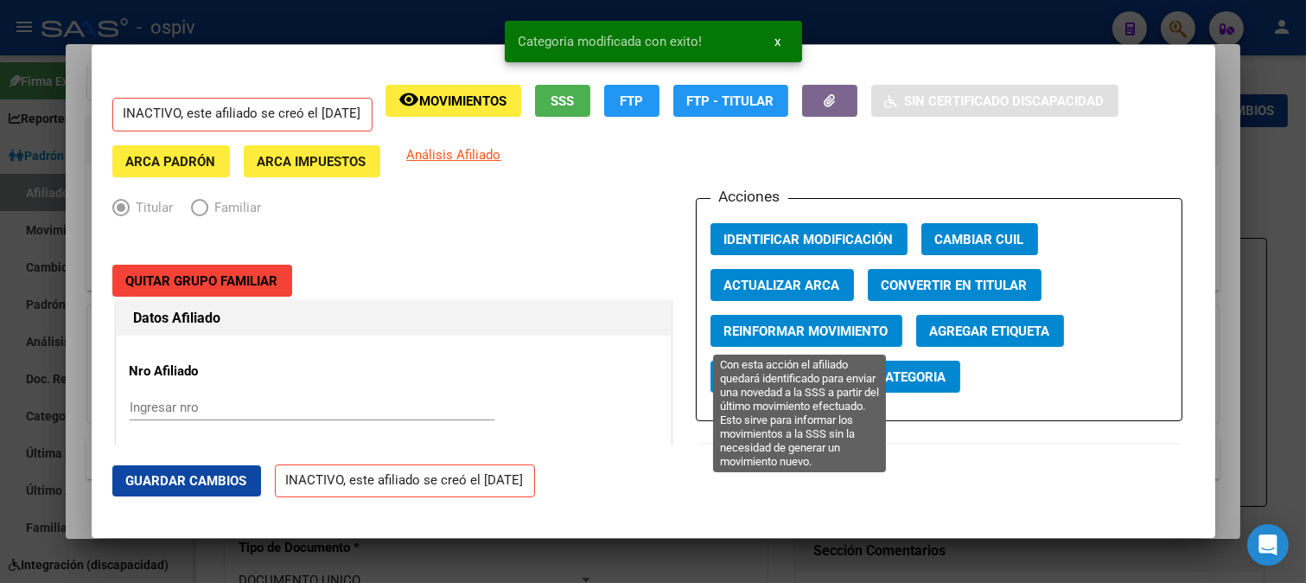
radio input "true"
type input "27-27335038-7"
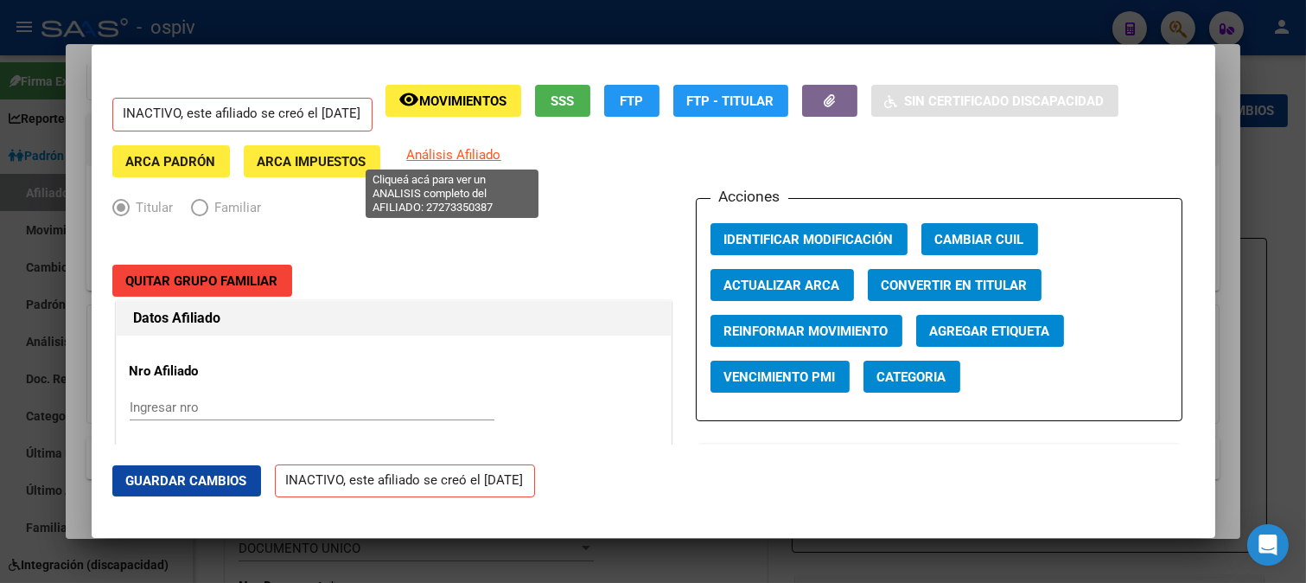
click at [439, 156] on span "Análisis Afiliado" at bounding box center [454, 155] width 94 height 16
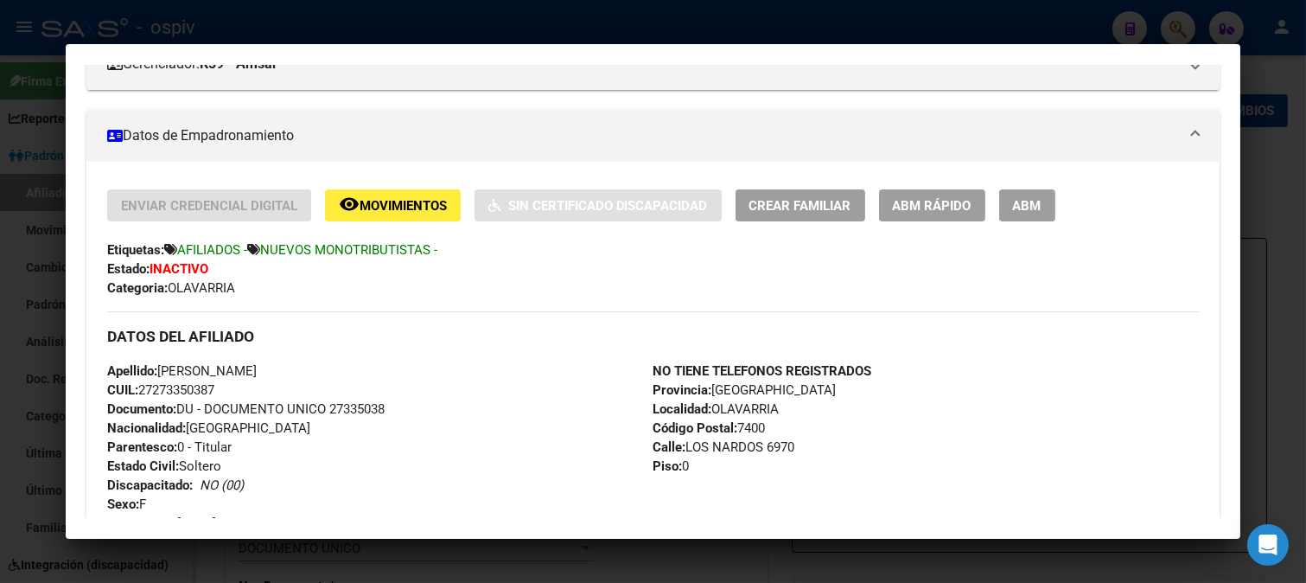
scroll to position [226, 0]
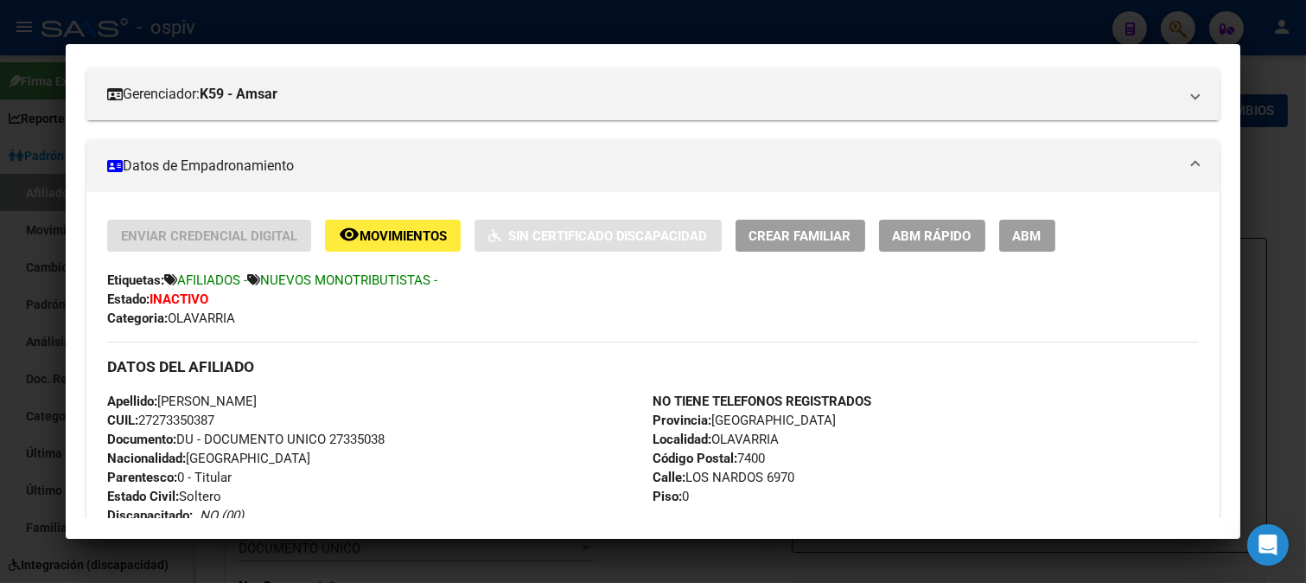
click at [1034, 237] on span "ABM" at bounding box center [1027, 236] width 29 height 16
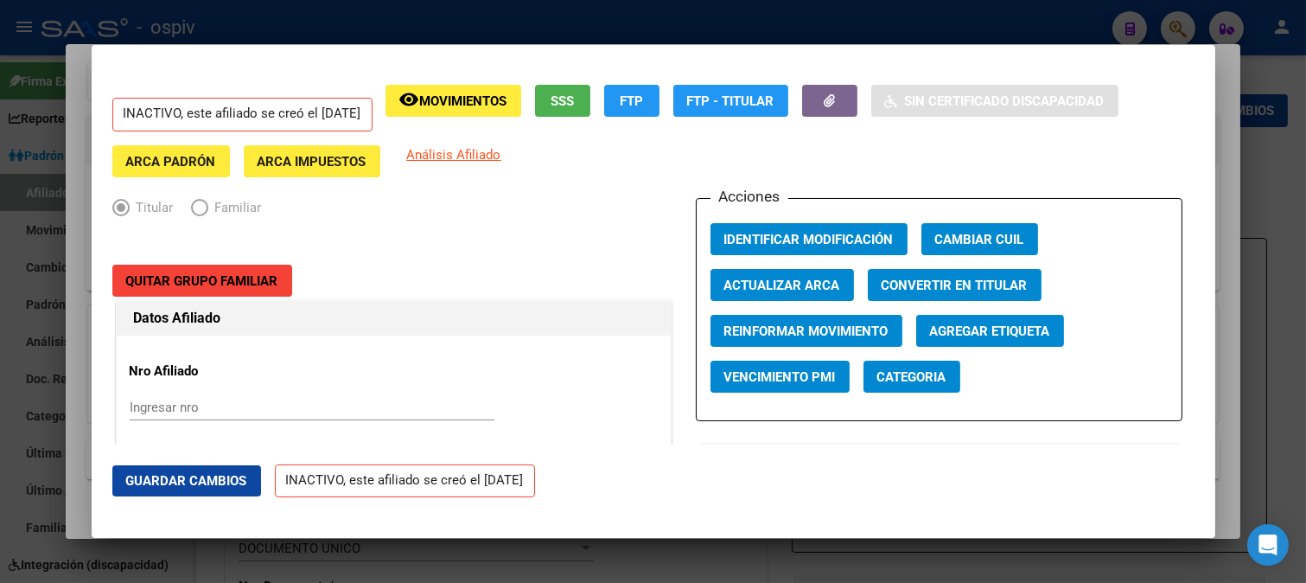
click at [188, 273] on span "Quitar Grupo Familiar" at bounding box center [202, 281] width 152 height 16
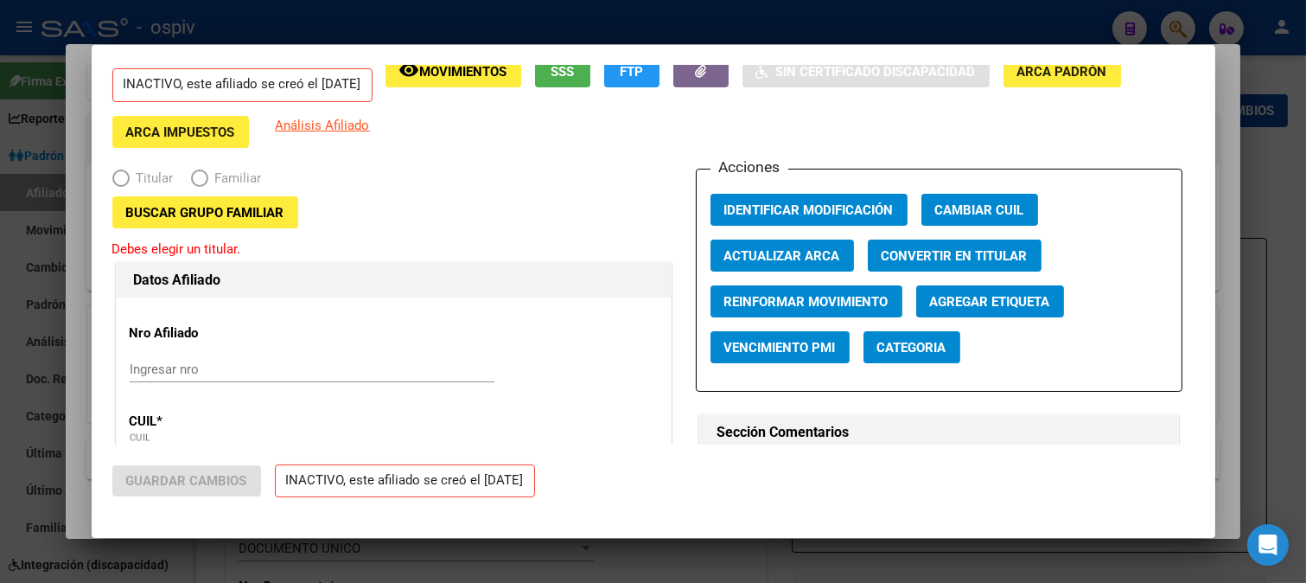
scroll to position [0, 0]
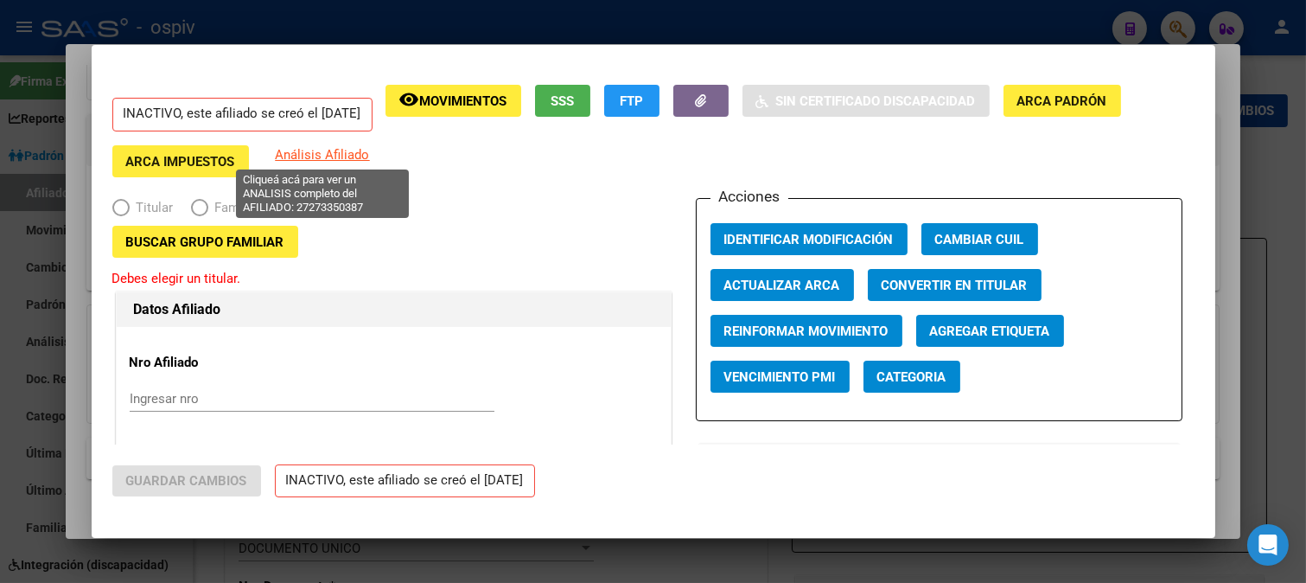
click at [285, 152] on span "Análisis Afiliado" at bounding box center [323, 155] width 94 height 16
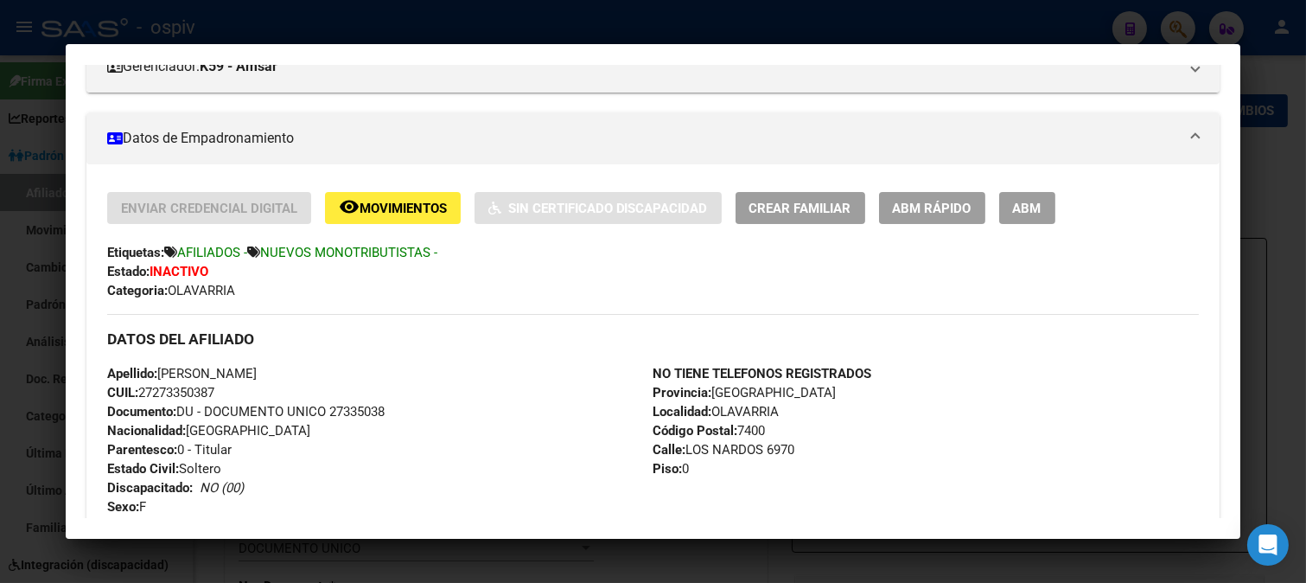
scroll to position [192, 0]
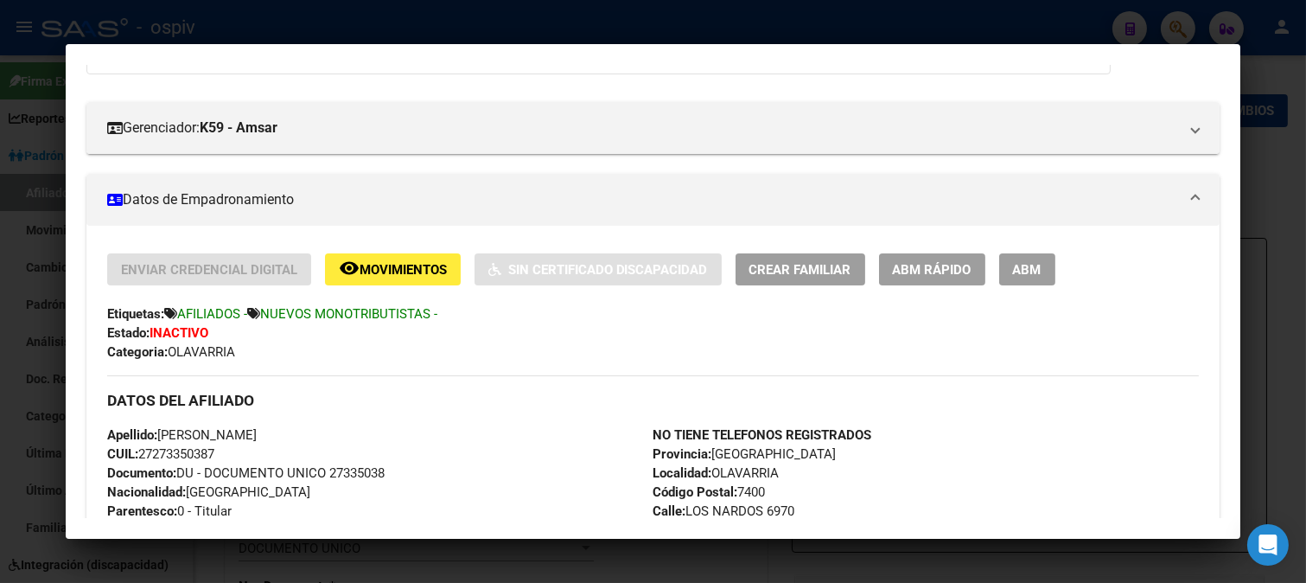
click at [1033, 278] on button "ABM" at bounding box center [1027, 269] width 56 height 32
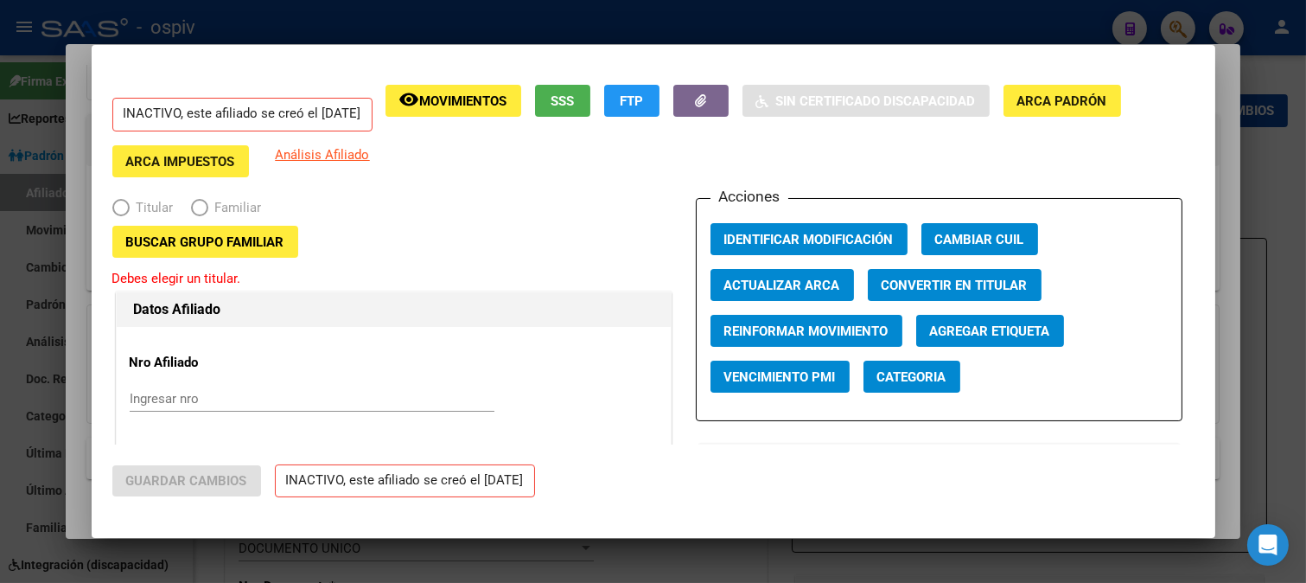
click at [987, 282] on span "Convertir en Titular" at bounding box center [955, 286] width 146 height 16
radio input "true"
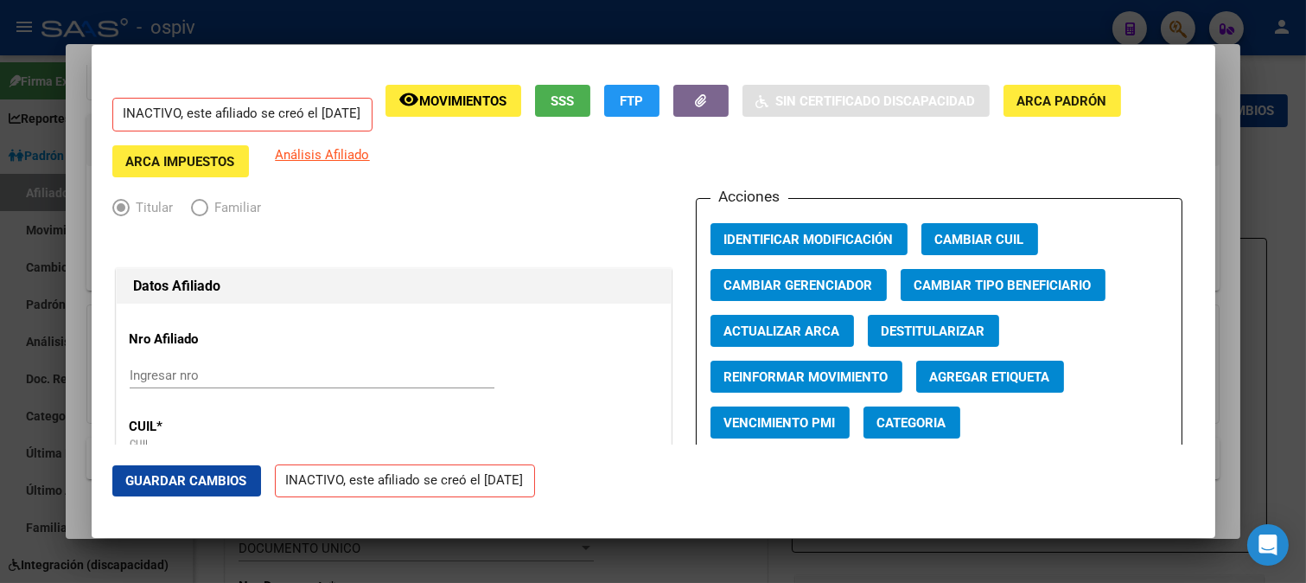
type input "27-27335038-7"
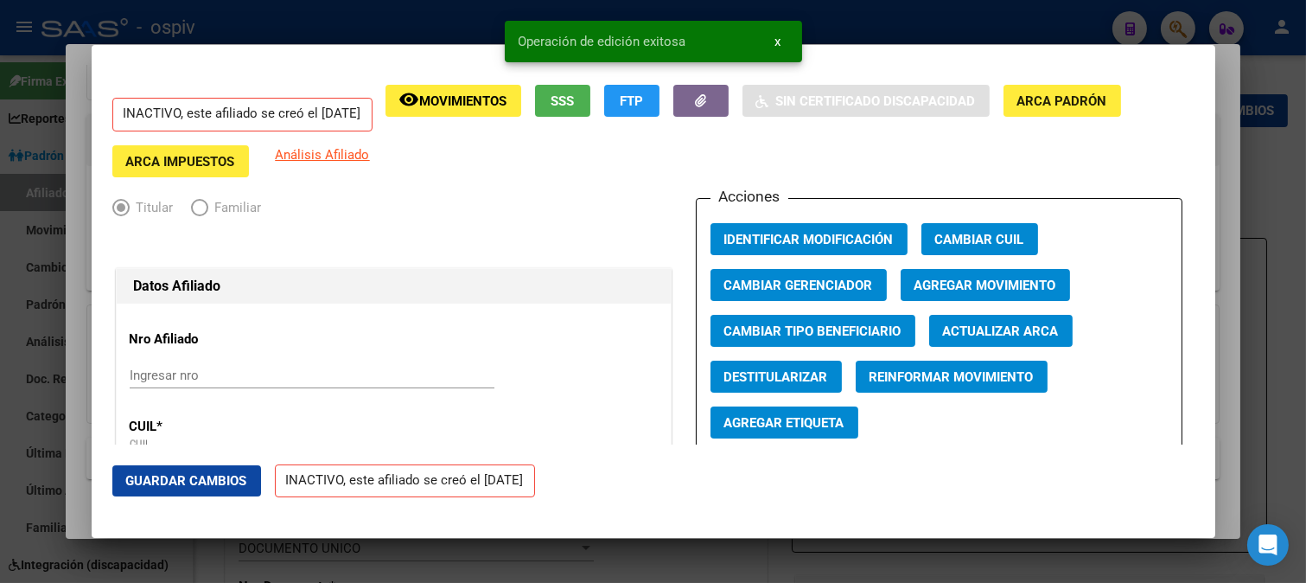
click at [222, 480] on span "Guardar Cambios" at bounding box center [186, 481] width 121 height 16
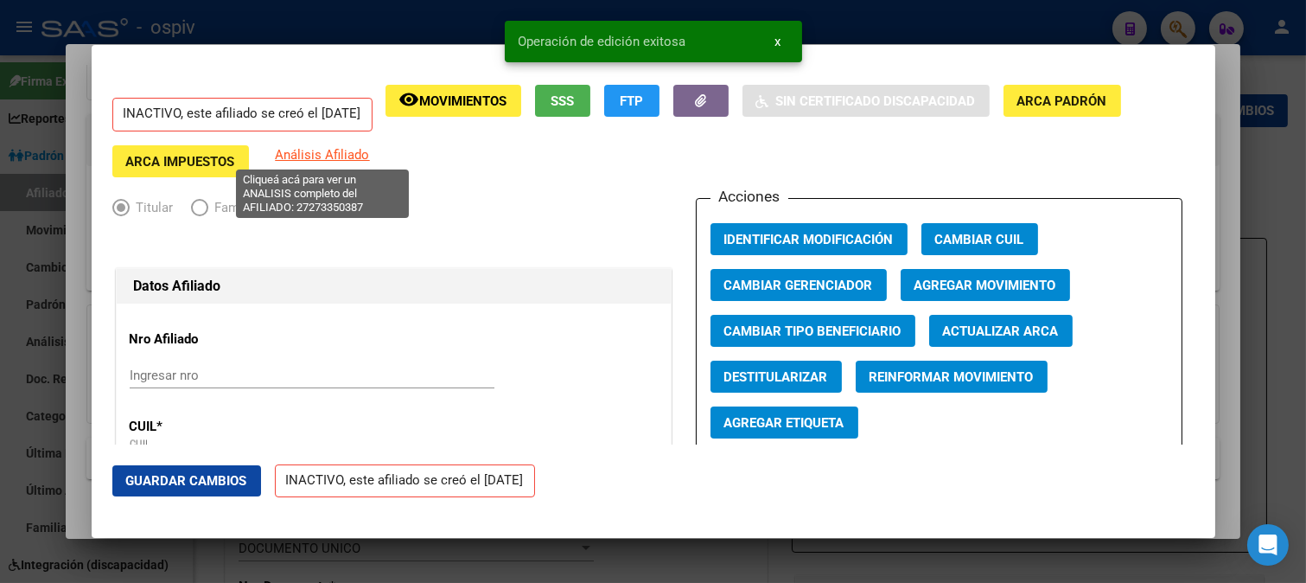
click at [327, 150] on span "Análisis Afiliado" at bounding box center [323, 155] width 94 height 16
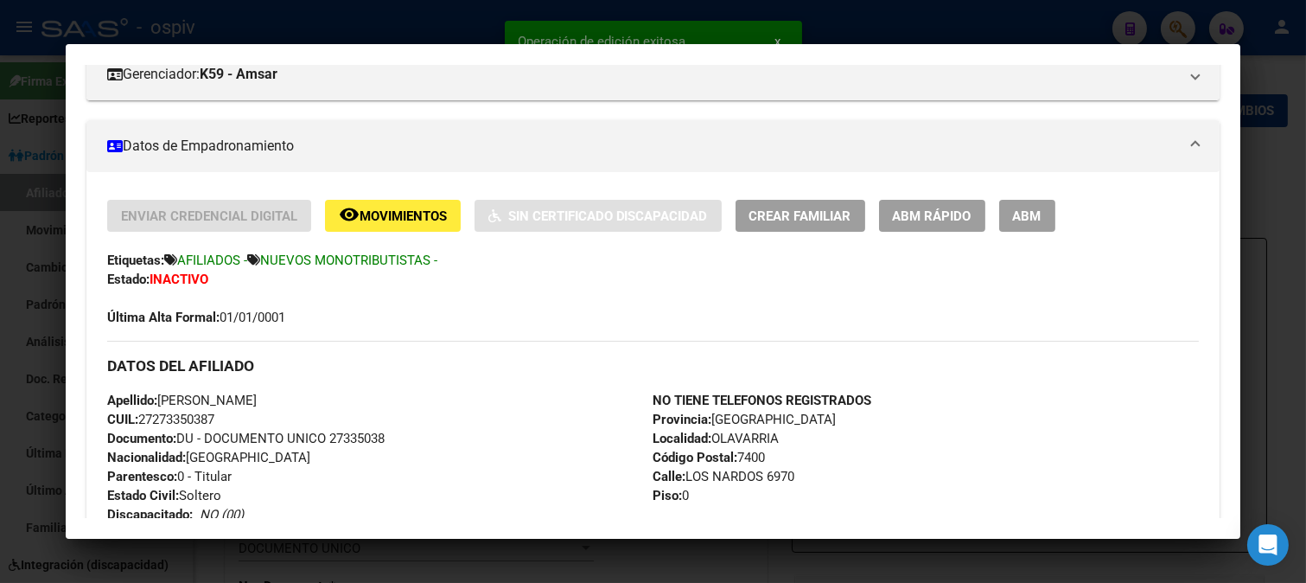
scroll to position [288, 0]
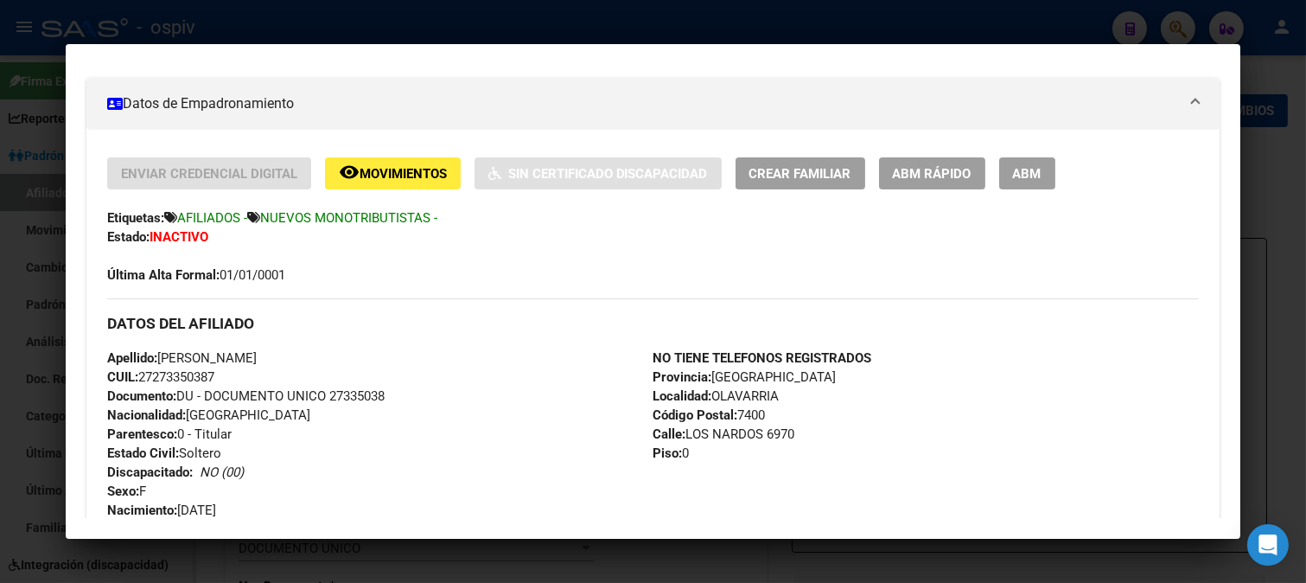
click at [957, 177] on span "ABM Rápido" at bounding box center [932, 174] width 79 height 16
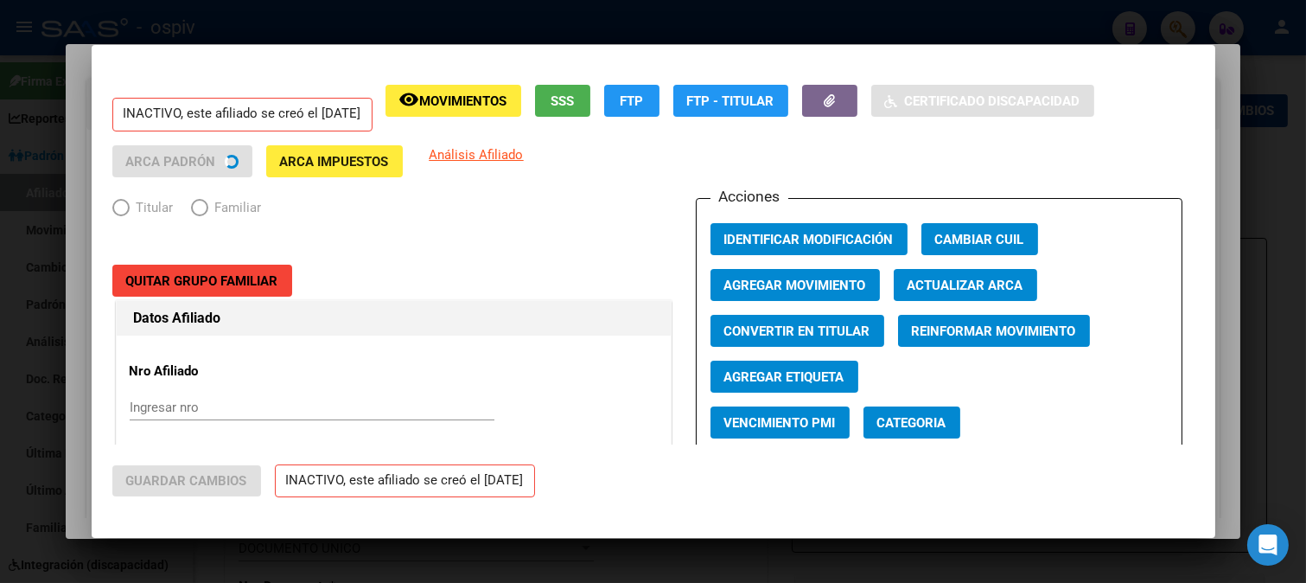
radio input "true"
type input "27-27335038-7"
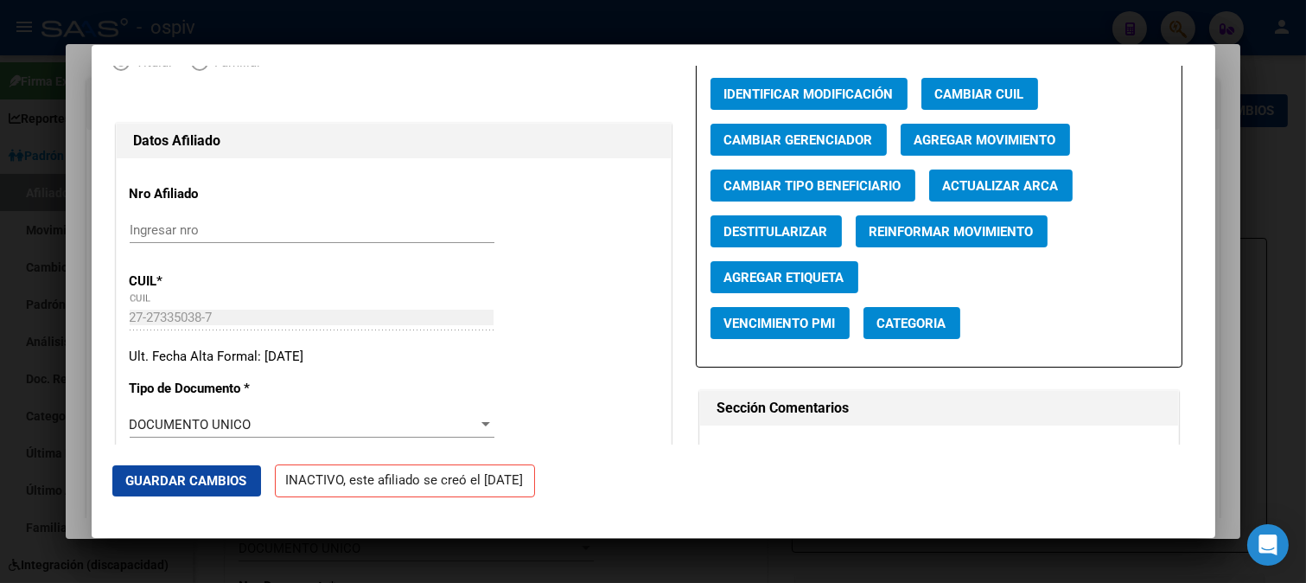
scroll to position [0, 0]
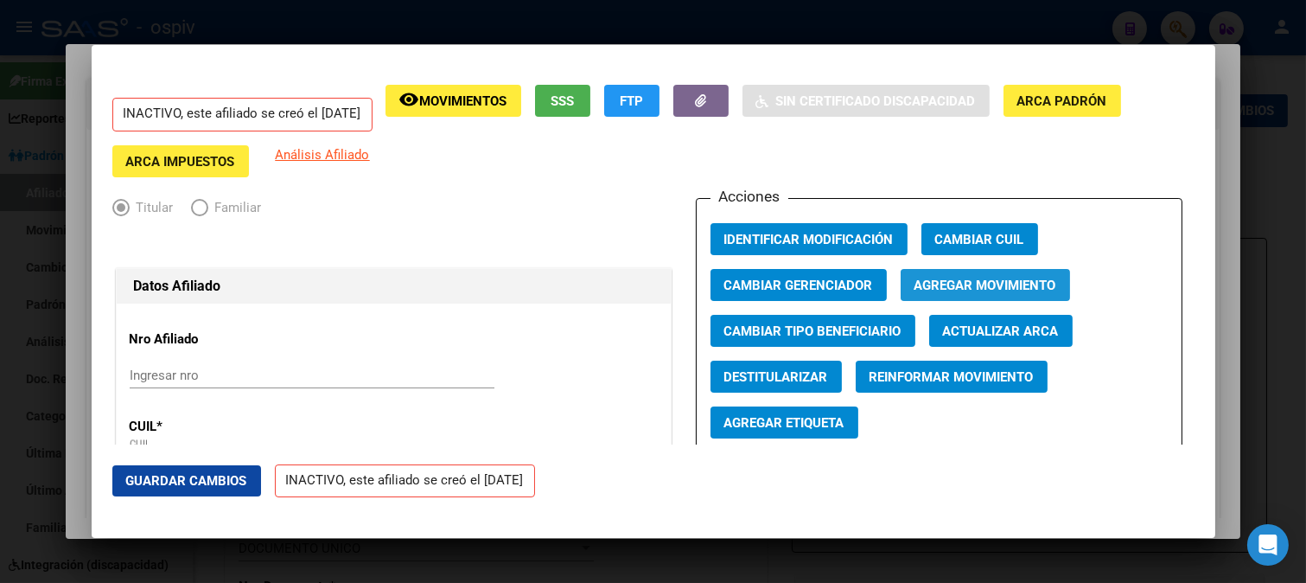
click at [1001, 279] on span "Agregar Movimiento" at bounding box center [986, 286] width 142 height 16
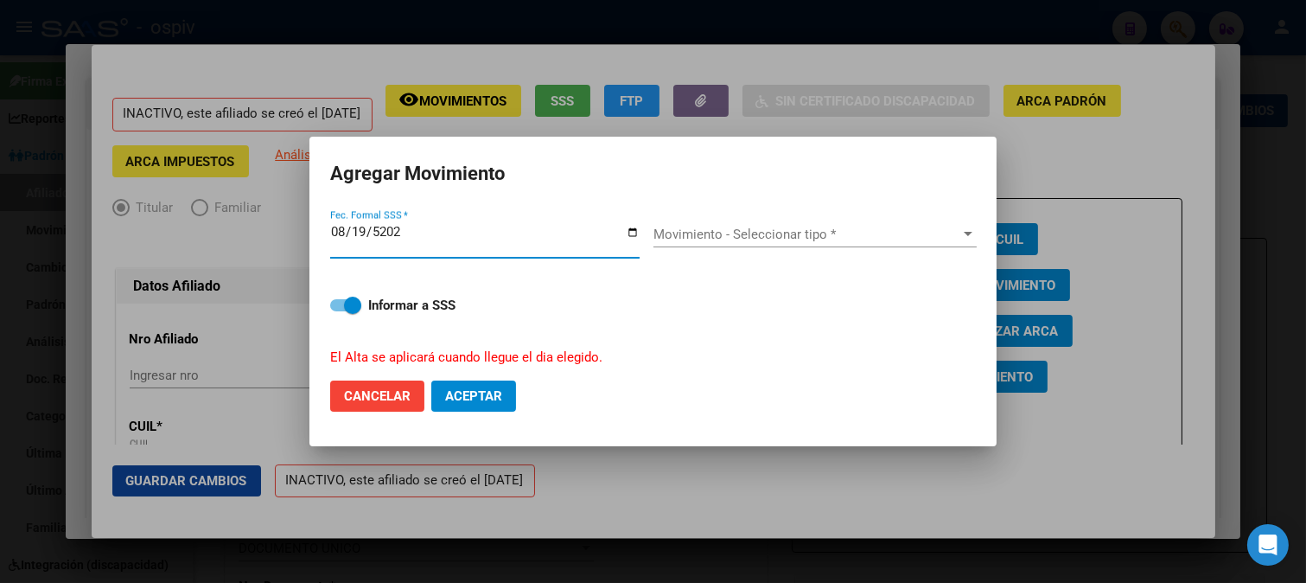
type input "2025-08-19"
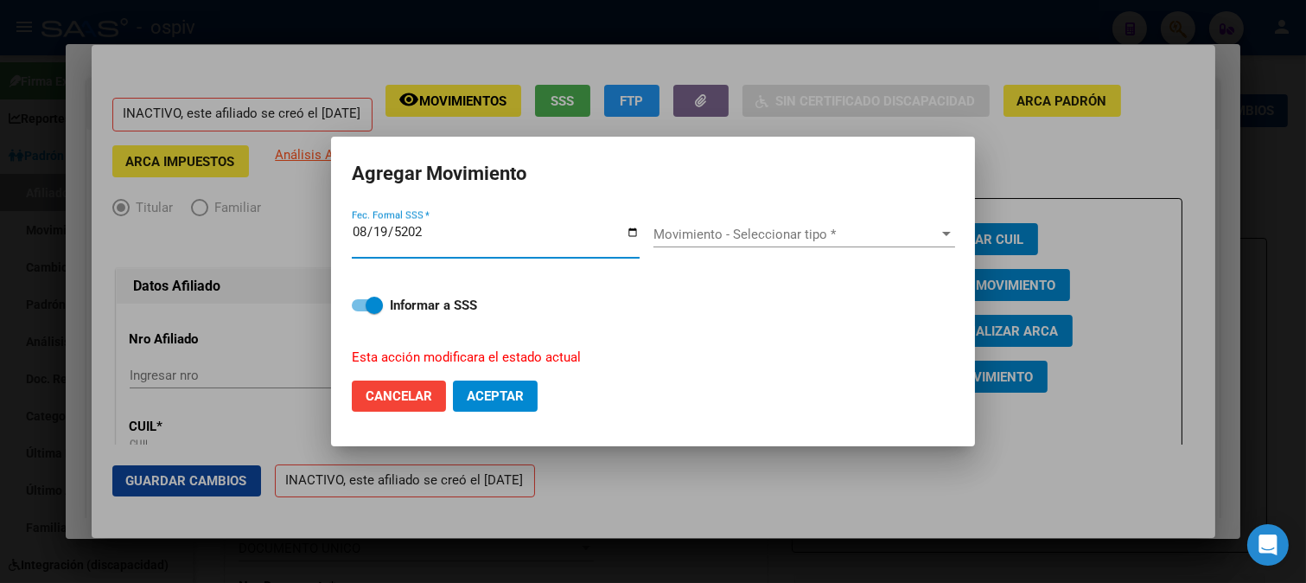
click at [709, 223] on div "Movimiento - Seleccionar tipo * Movimiento - Seleccionar tipo *" at bounding box center [805, 234] width 302 height 26
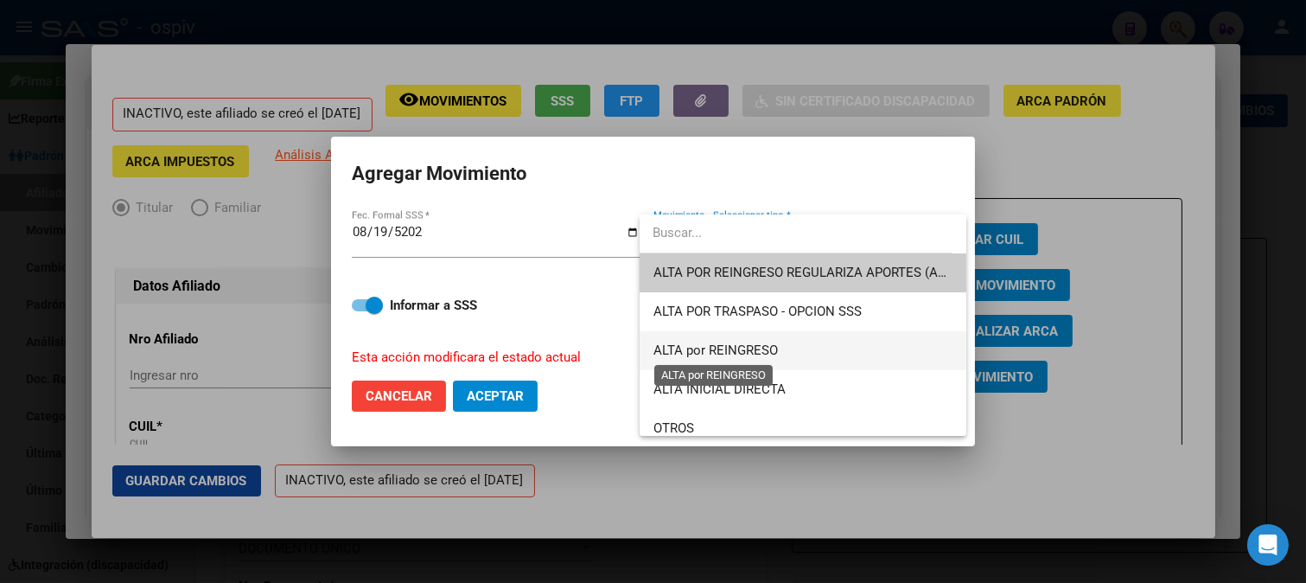
click at [715, 348] on span "ALTA por REINGRESO" at bounding box center [716, 350] width 125 height 16
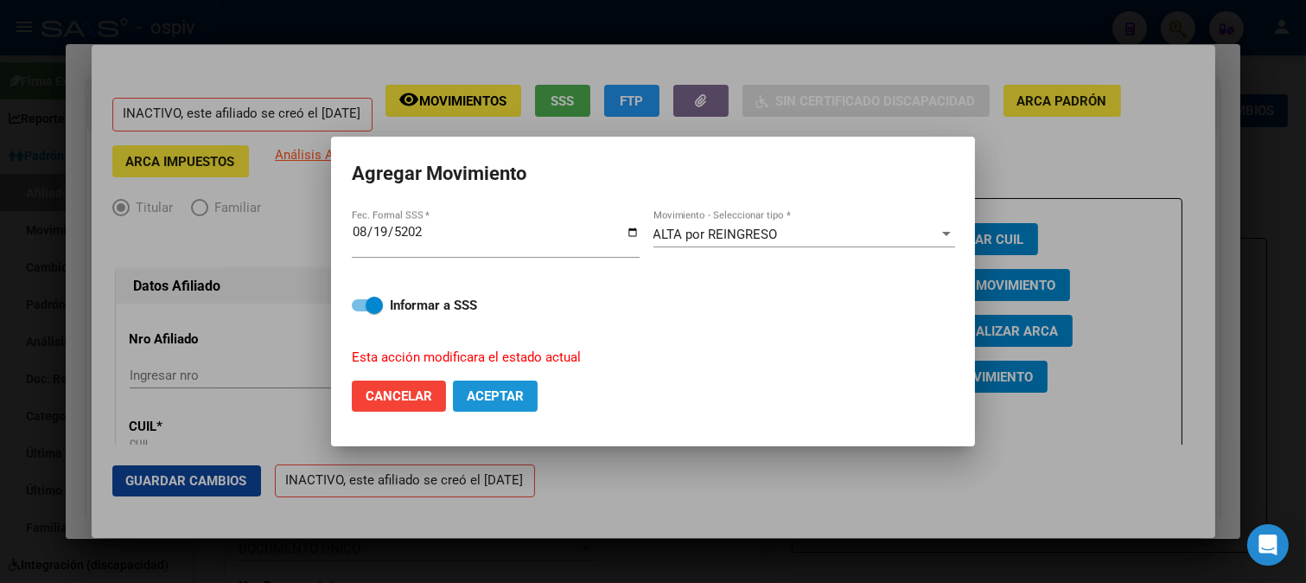
click at [499, 393] on span "Aceptar" at bounding box center [495, 396] width 57 height 16
checkbox input "false"
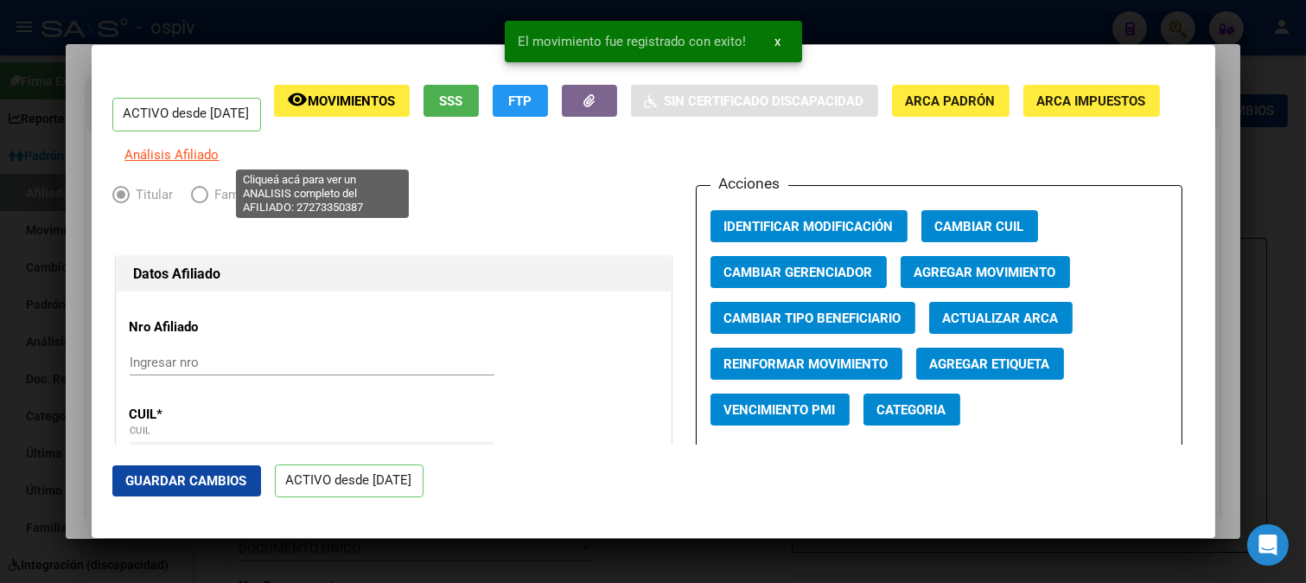
click at [220, 158] on span "Análisis Afiliado" at bounding box center [172, 155] width 94 height 16
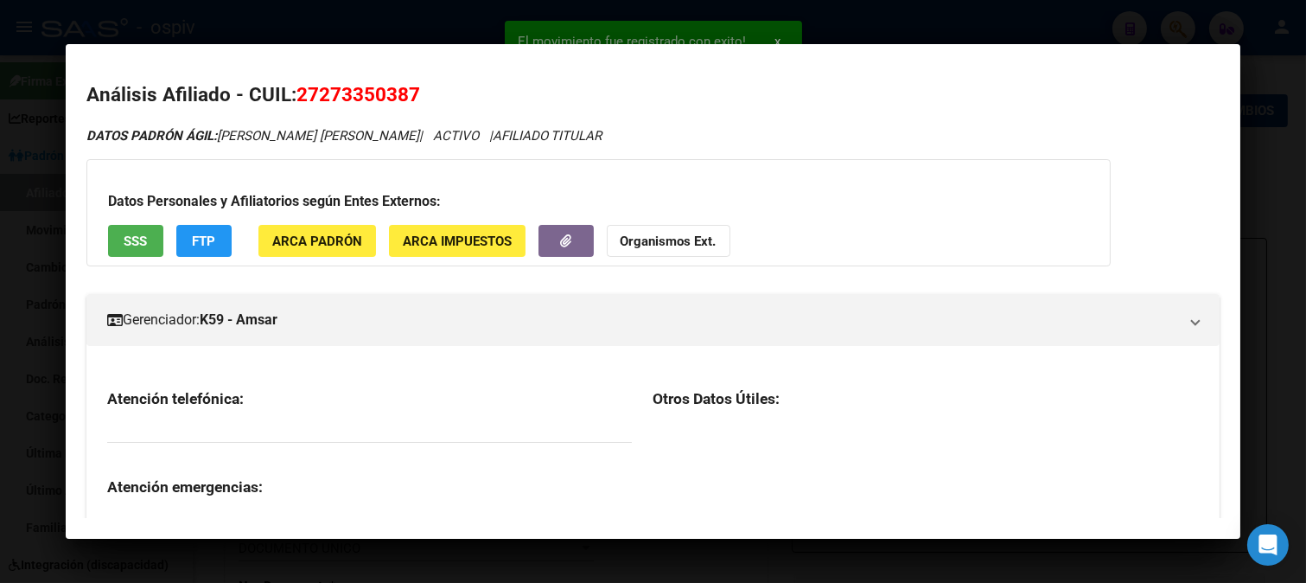
scroll to position [192, 0]
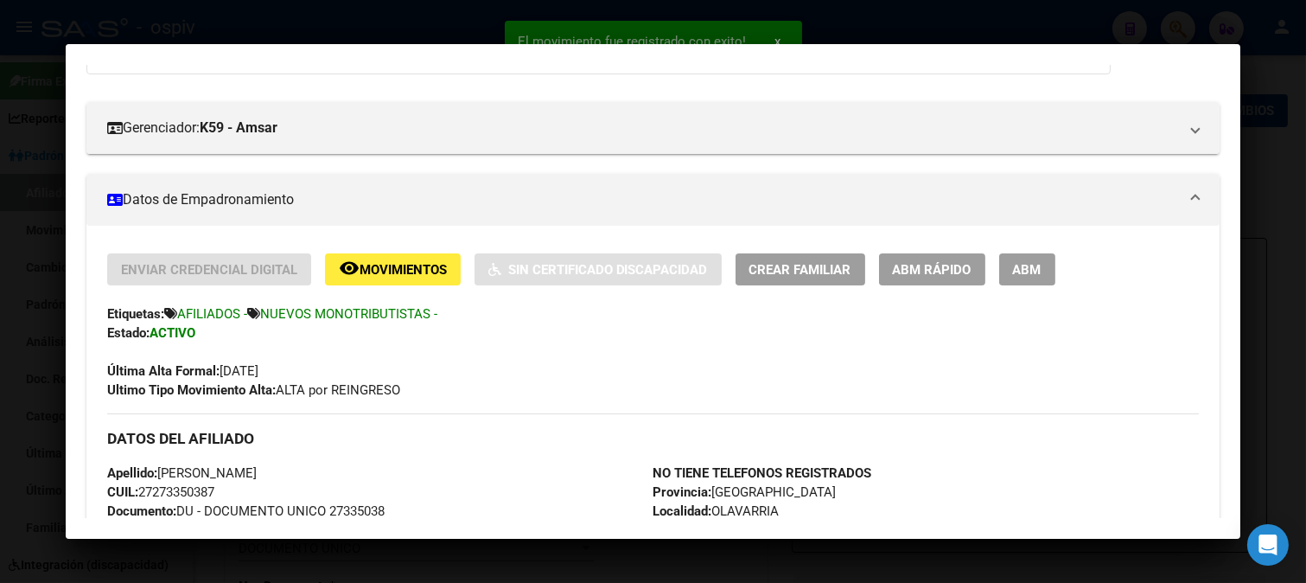
click at [1020, 262] on span "ABM" at bounding box center [1027, 270] width 29 height 16
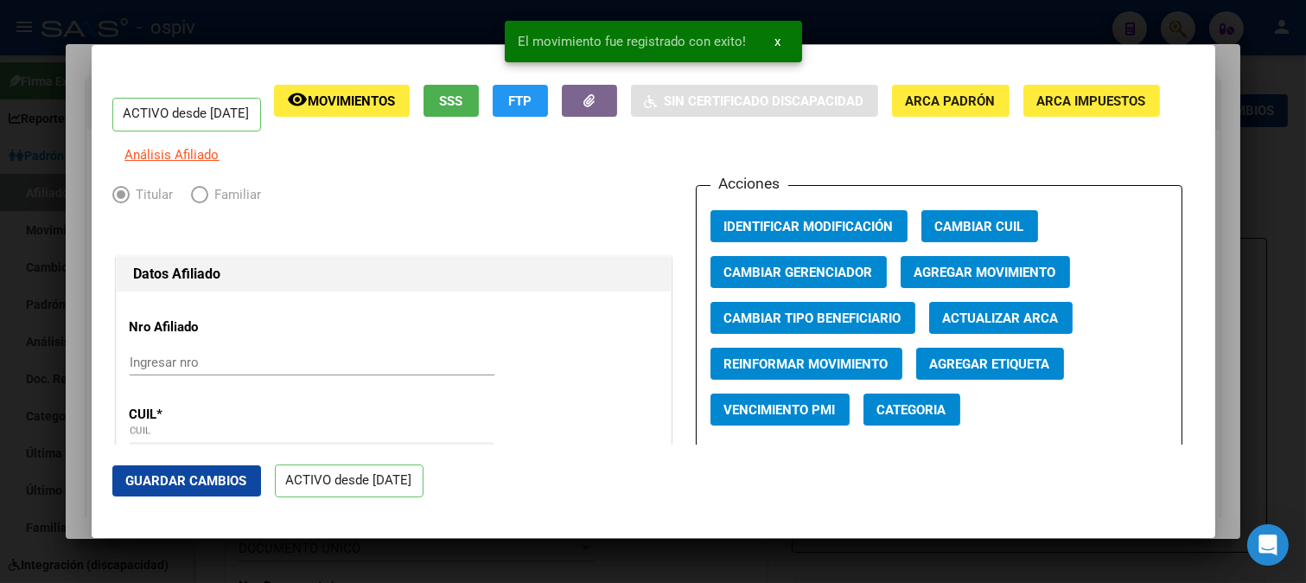
click at [884, 418] on span "Categoria" at bounding box center [912, 410] width 69 height 16
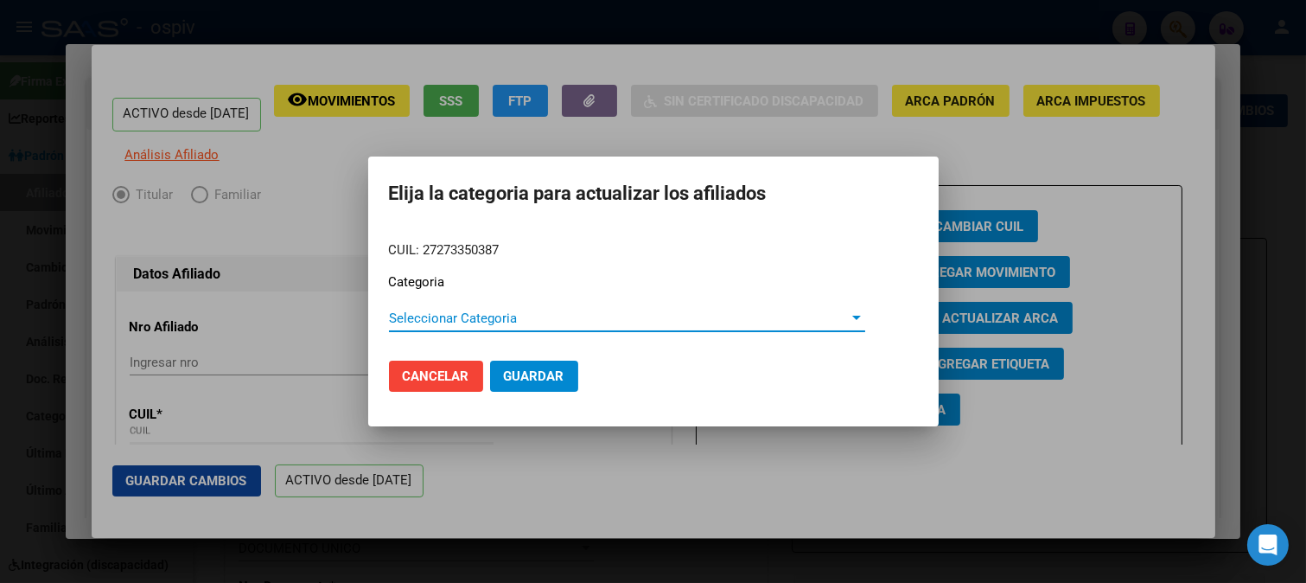
click at [469, 320] on span "Seleccionar Categoria" at bounding box center [619, 318] width 461 height 16
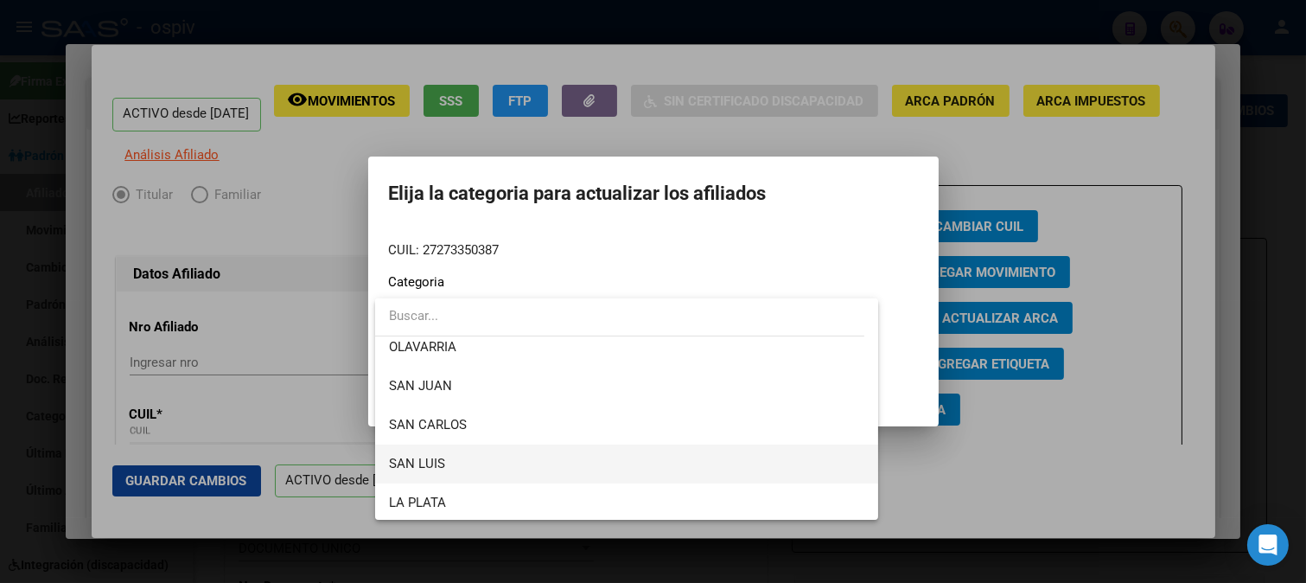
scroll to position [365, 0]
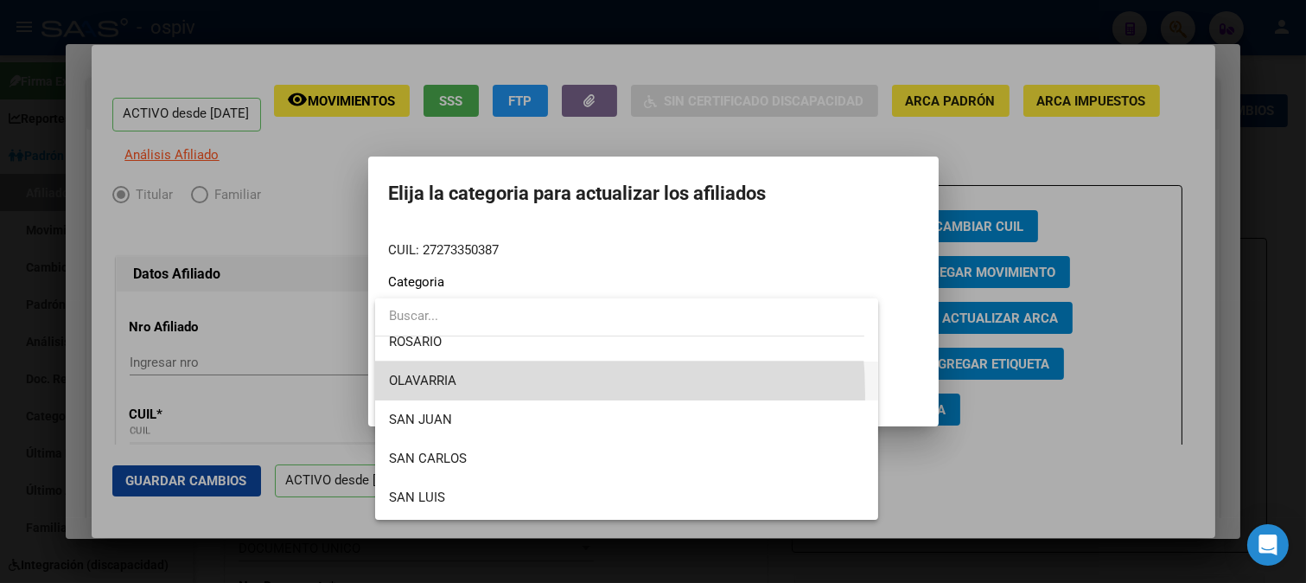
click at [432, 394] on span "OLAVARRIA" at bounding box center [627, 380] width 476 height 39
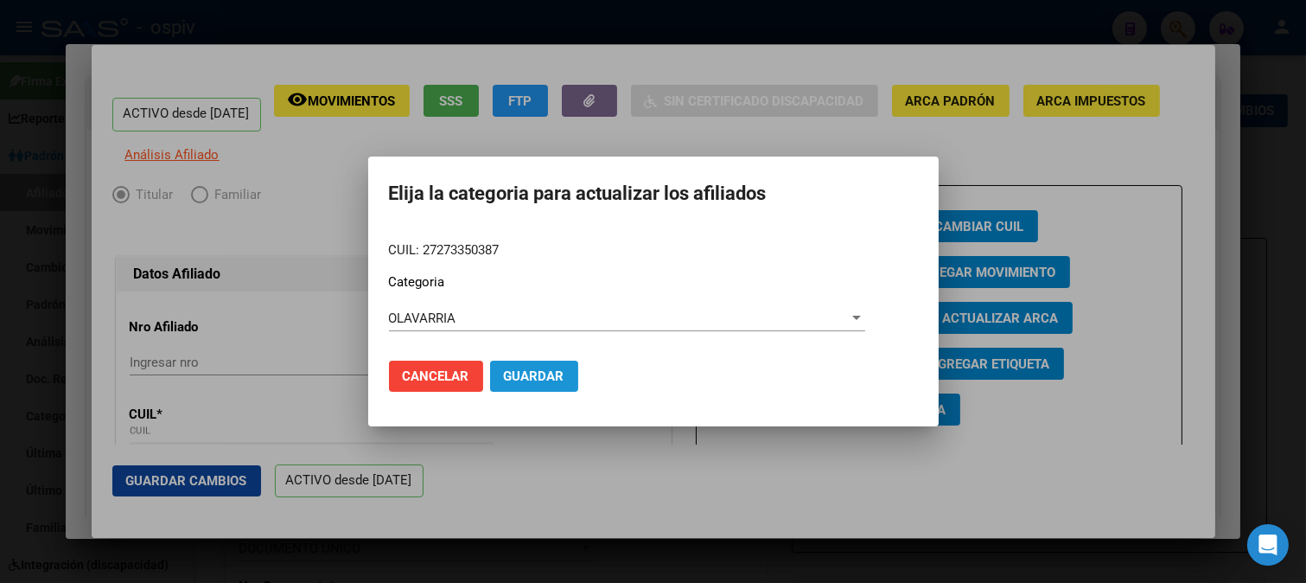
click at [531, 386] on button "Guardar" at bounding box center [534, 376] width 88 height 31
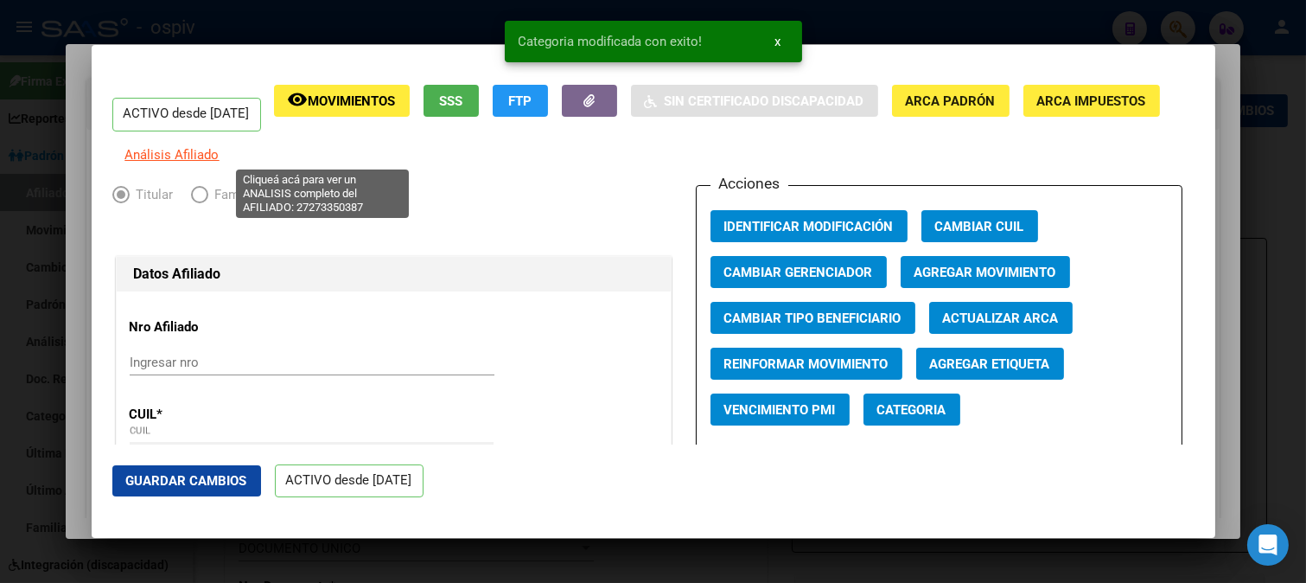
click at [220, 153] on span "Análisis Afiliado" at bounding box center [172, 155] width 94 height 16
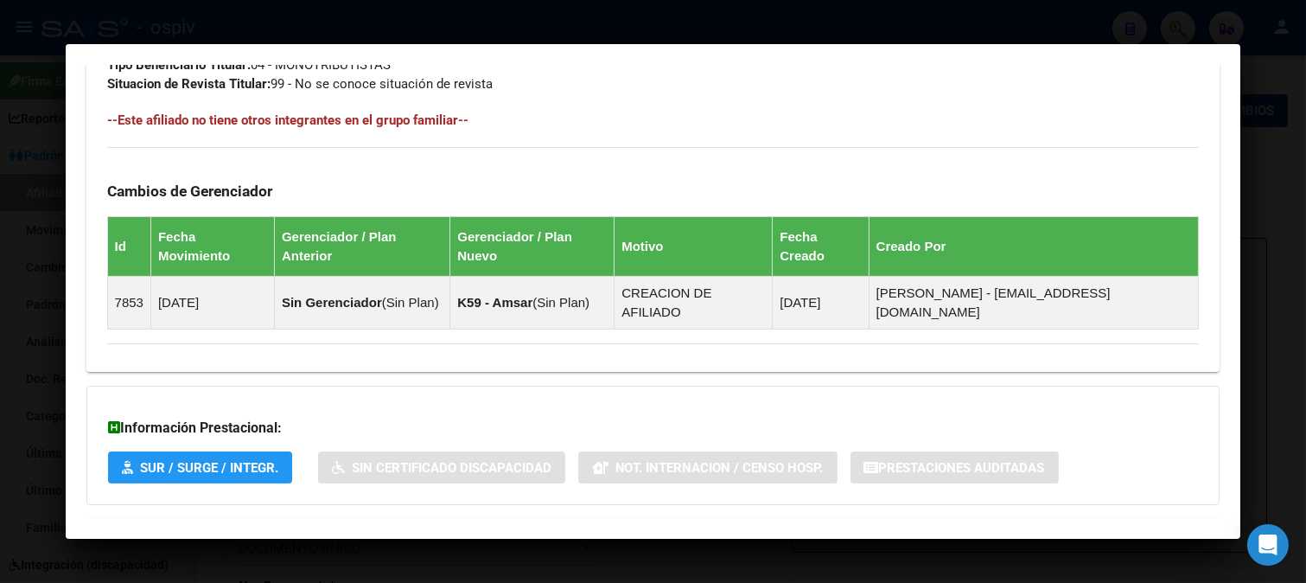
scroll to position [955, 0]
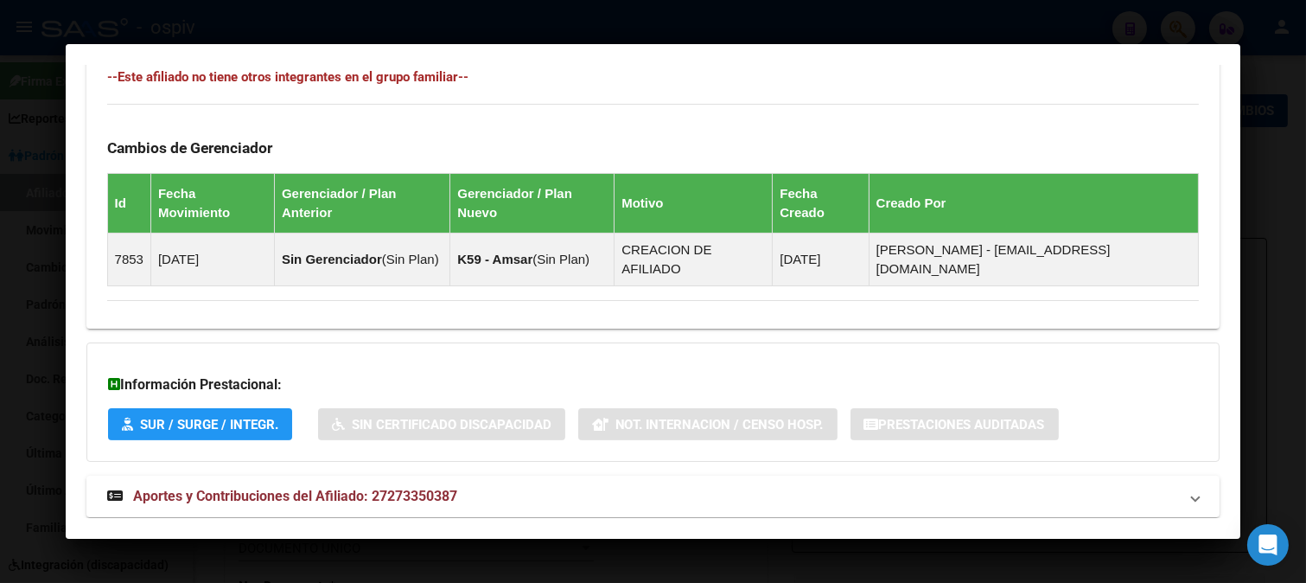
click at [318, 488] on span "Aportes y Contribuciones del Afiliado: 27273350387" at bounding box center [295, 496] width 324 height 16
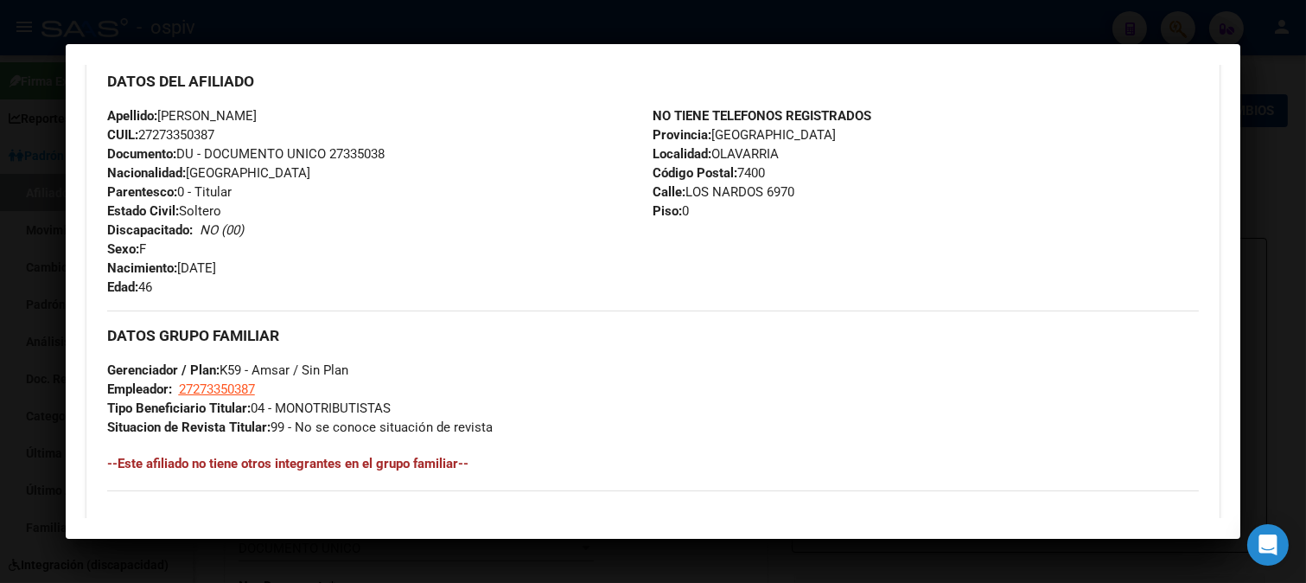
scroll to position [70, 0]
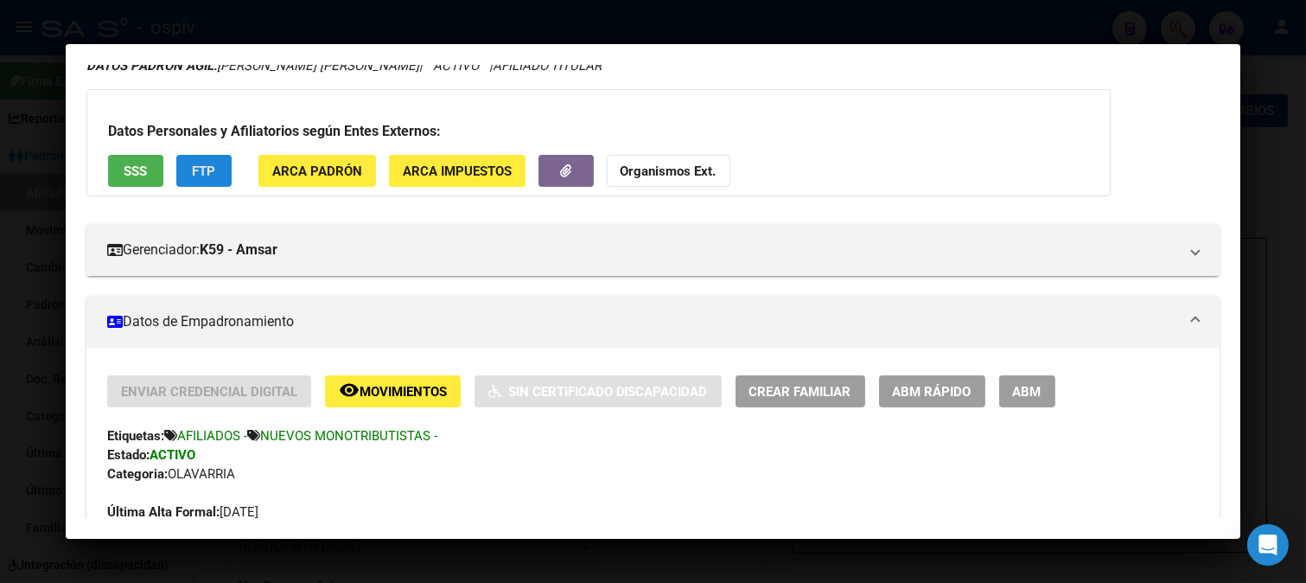
click at [204, 163] on span "FTP" at bounding box center [203, 171] width 23 height 16
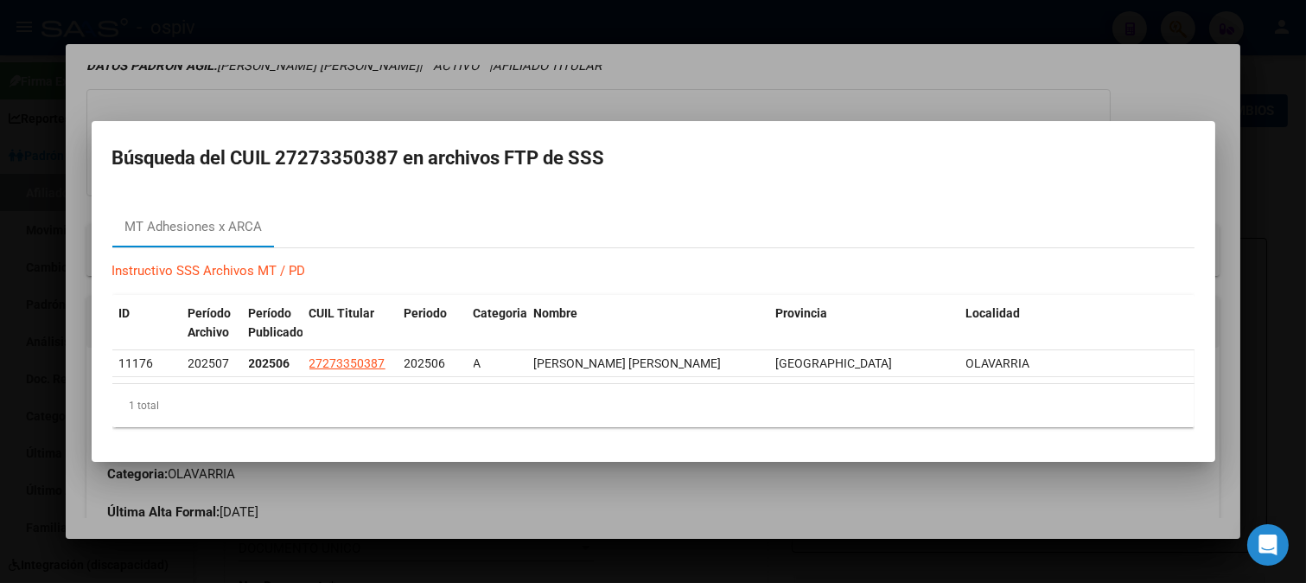
click at [1140, 12] on div at bounding box center [653, 291] width 1306 height 583
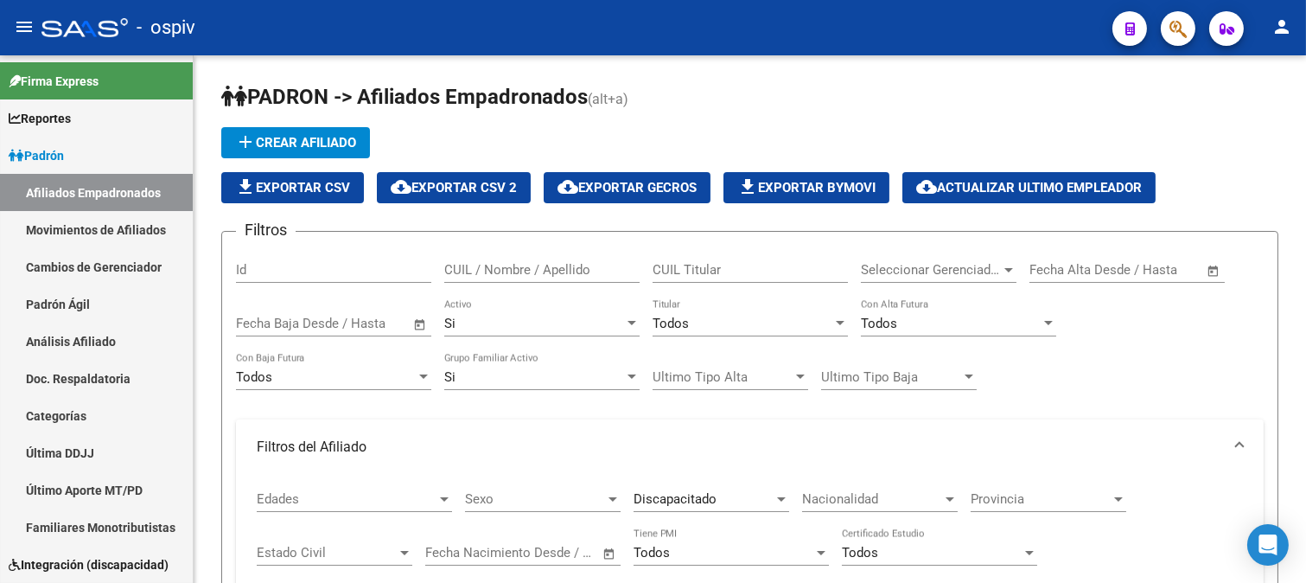
scroll to position [73, 0]
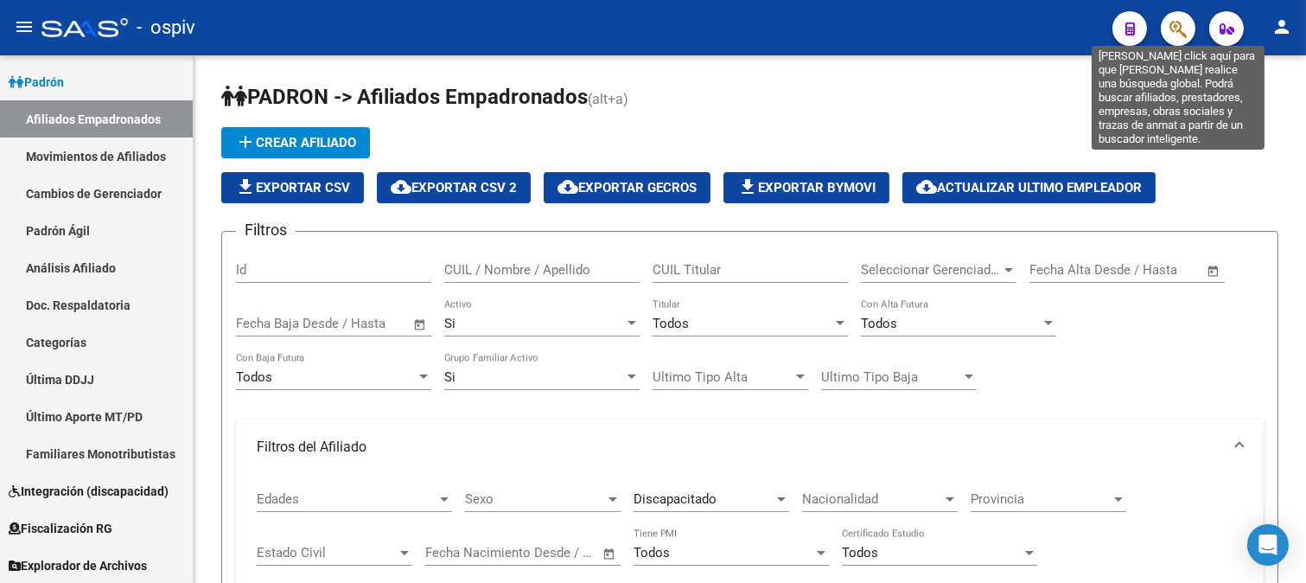
click at [1176, 31] on icon "button" at bounding box center [1178, 29] width 17 height 20
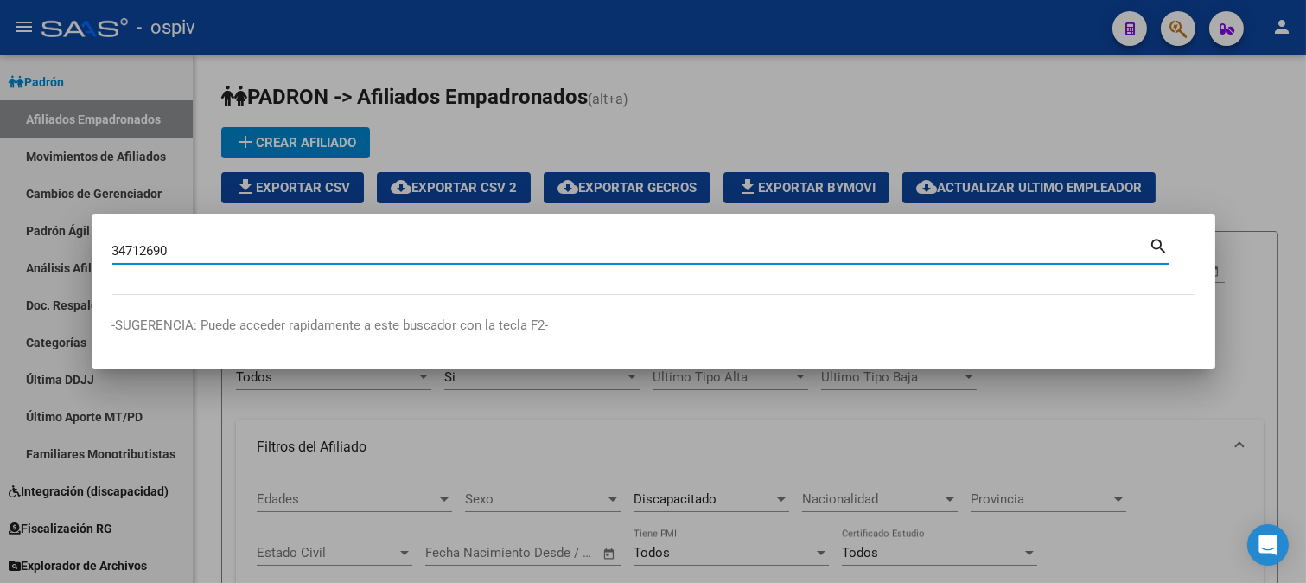
type input "34712690"
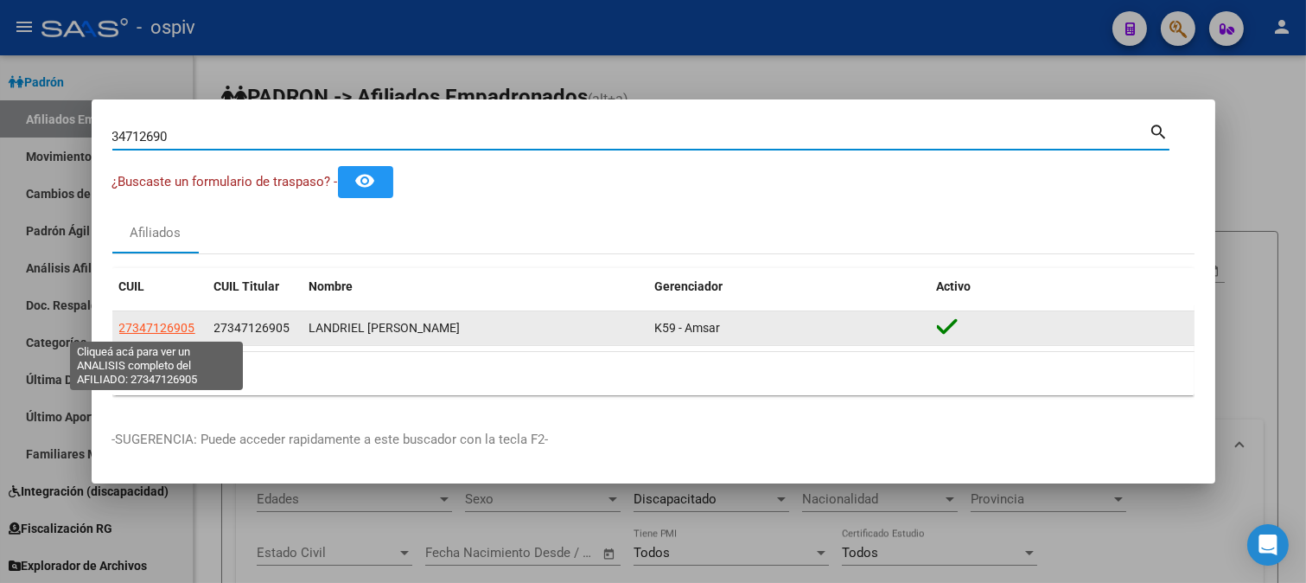
click at [148, 327] on span "27347126905" at bounding box center [157, 328] width 76 height 14
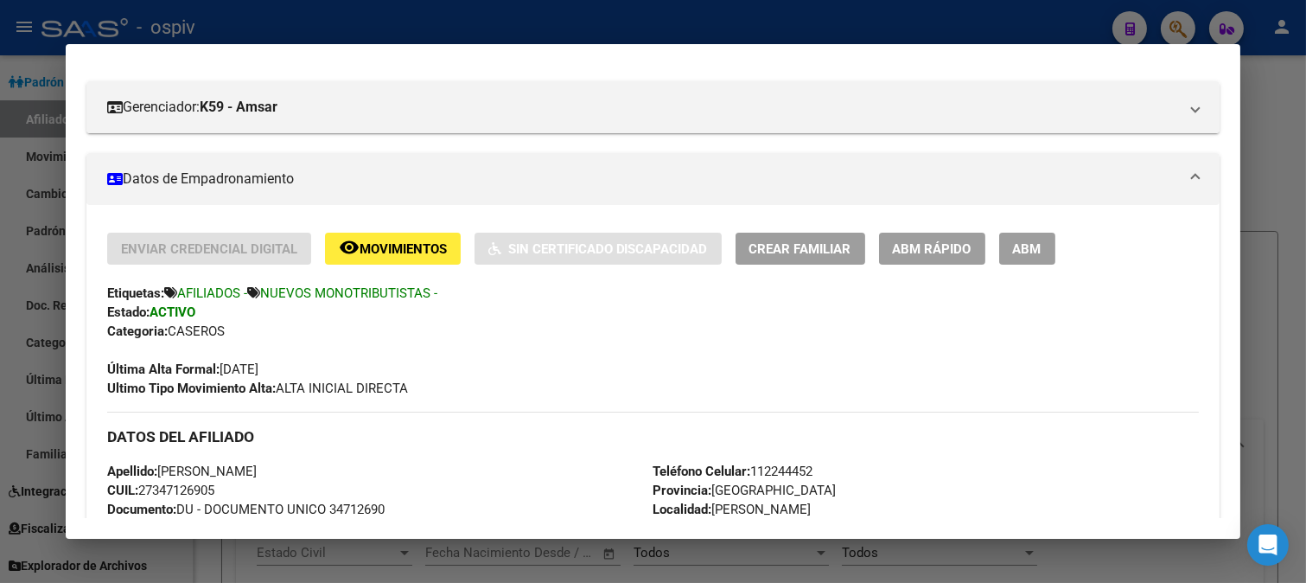
scroll to position [309, 0]
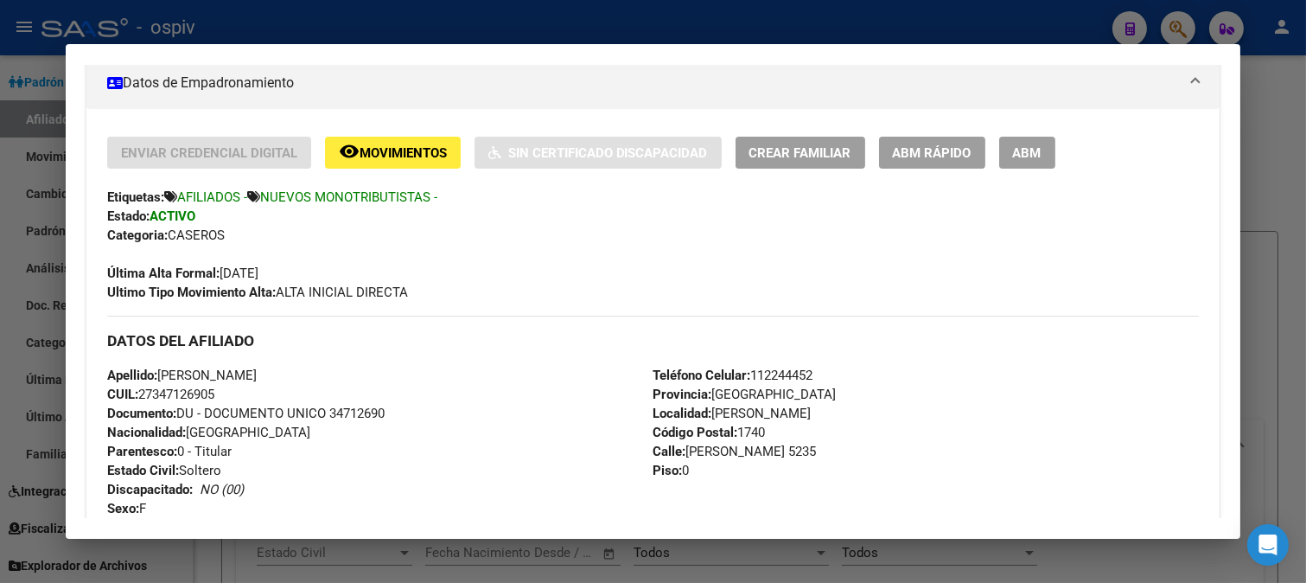
click at [1185, 21] on div at bounding box center [653, 291] width 1306 height 583
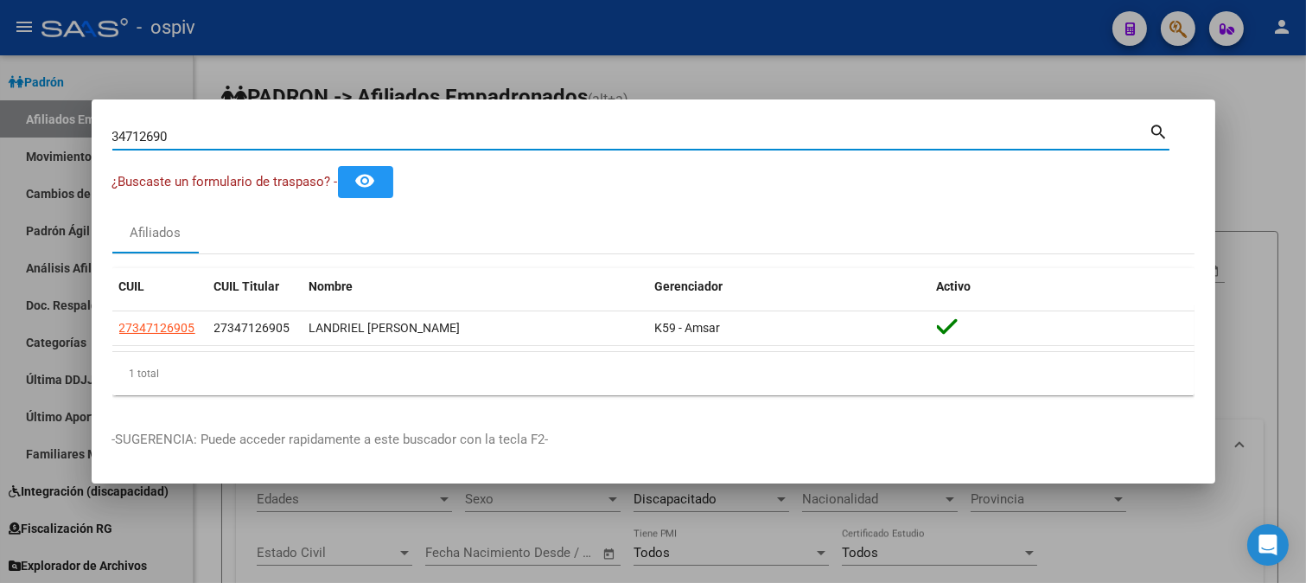
drag, startPoint x: 187, startPoint y: 145, endPoint x: 0, endPoint y: 105, distance: 191.1
click at [0, 105] on div "34712690 Buscar (apellido, dni, cuil, nro traspaso, cuit, obra social) search ¿…" at bounding box center [653, 291] width 1306 height 583
type input "56382034"
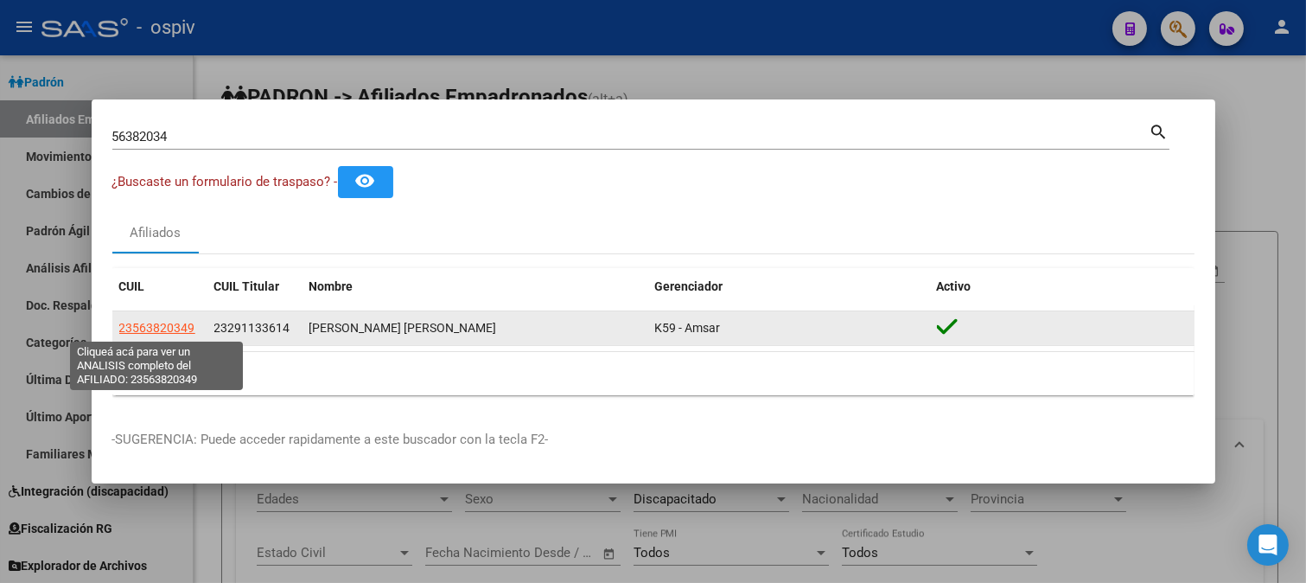
click at [174, 329] on span "23563820349" at bounding box center [157, 328] width 76 height 14
type textarea "23563820349"
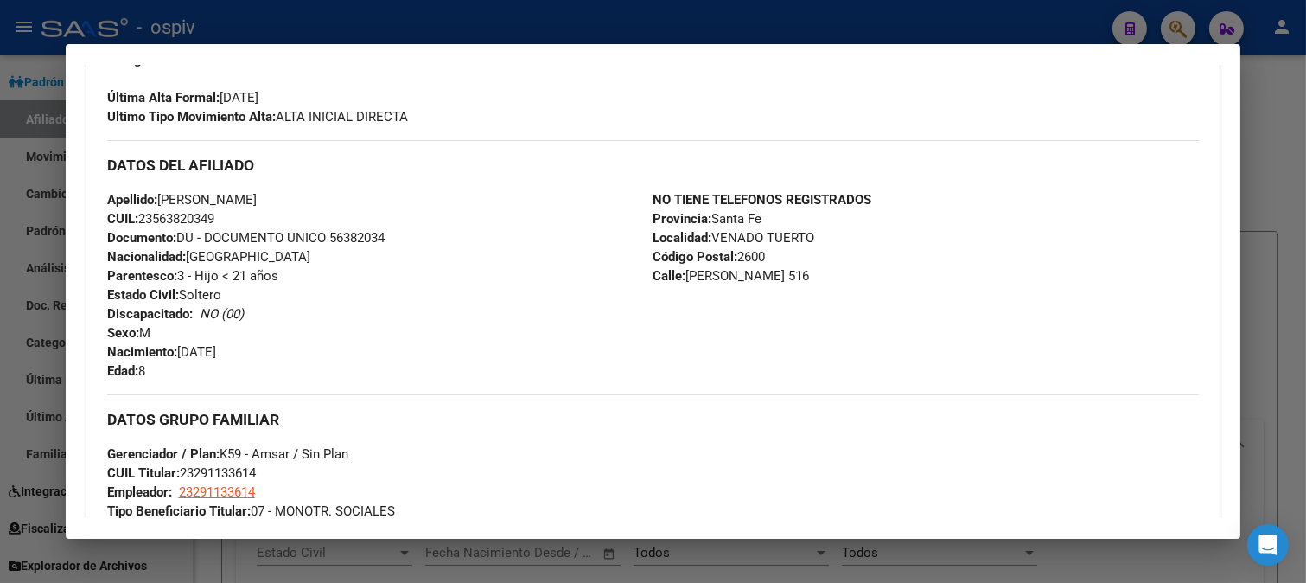
scroll to position [638, 0]
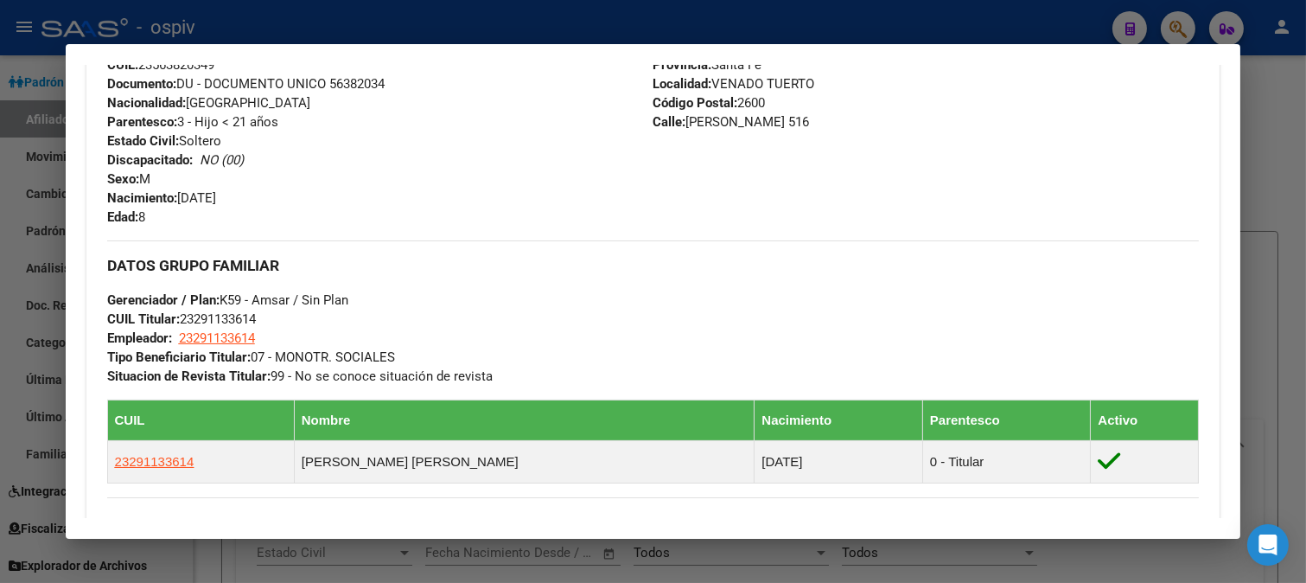
click at [1180, 22] on div at bounding box center [653, 291] width 1306 height 583
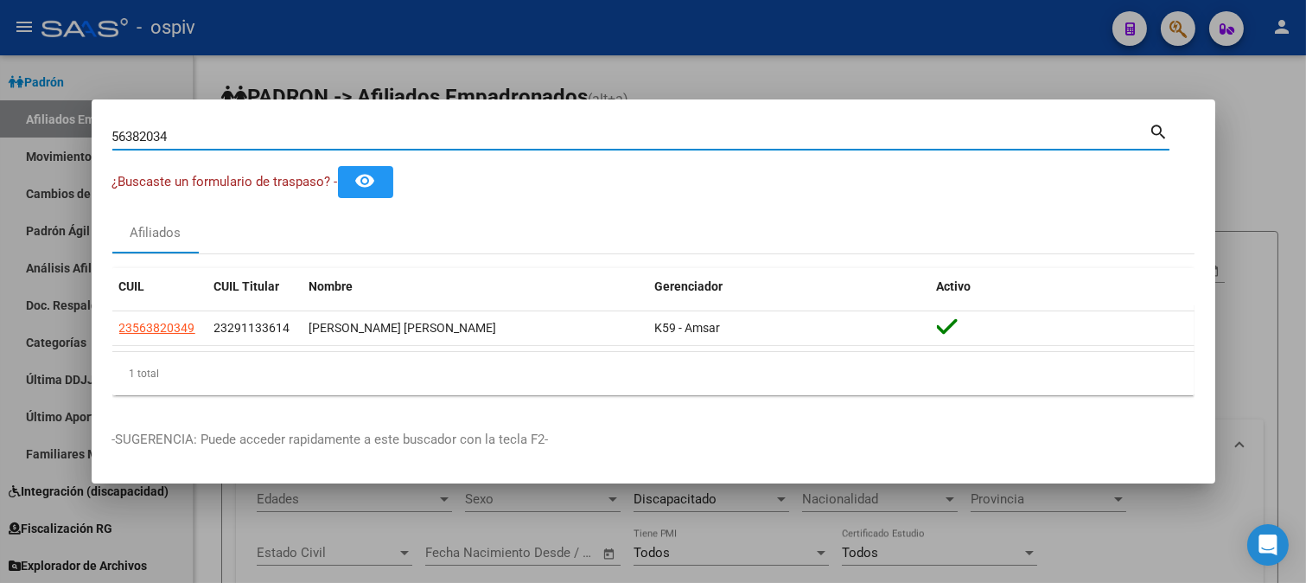
drag, startPoint x: 176, startPoint y: 141, endPoint x: 87, endPoint y: 119, distance: 90.8
click at [87, 119] on div "56382034 Buscar (apellido, dni, cuil, nro traspaso, cuit, obra social) search ¿…" at bounding box center [653, 291] width 1306 height 583
type input "34745640"
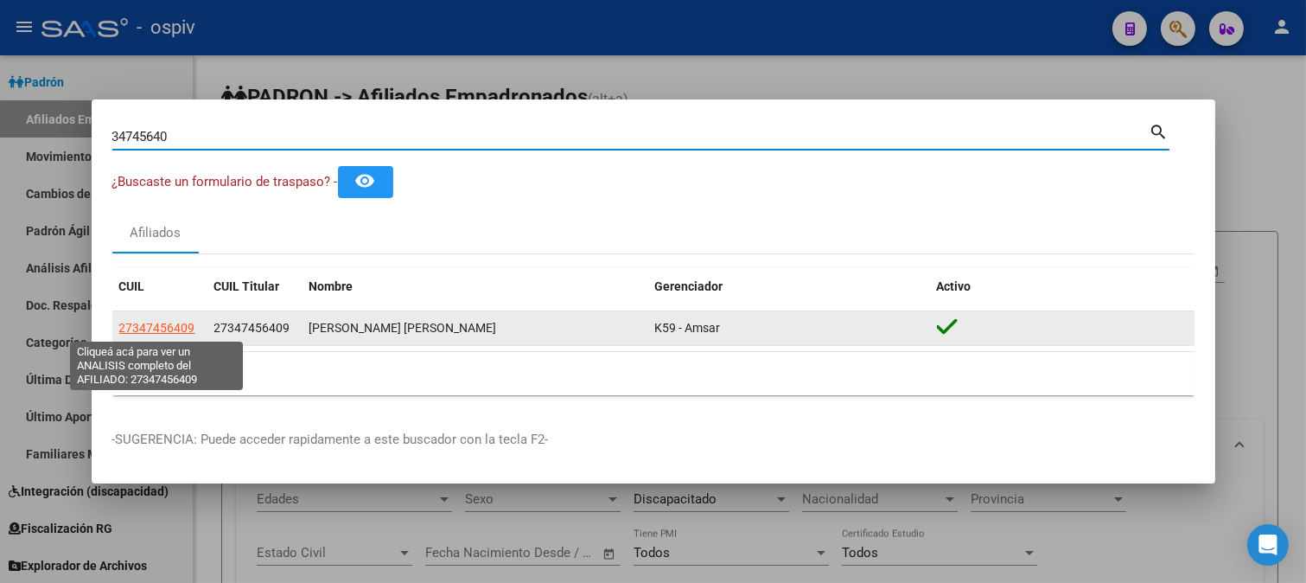
click at [165, 327] on span "27347456409" at bounding box center [157, 328] width 76 height 14
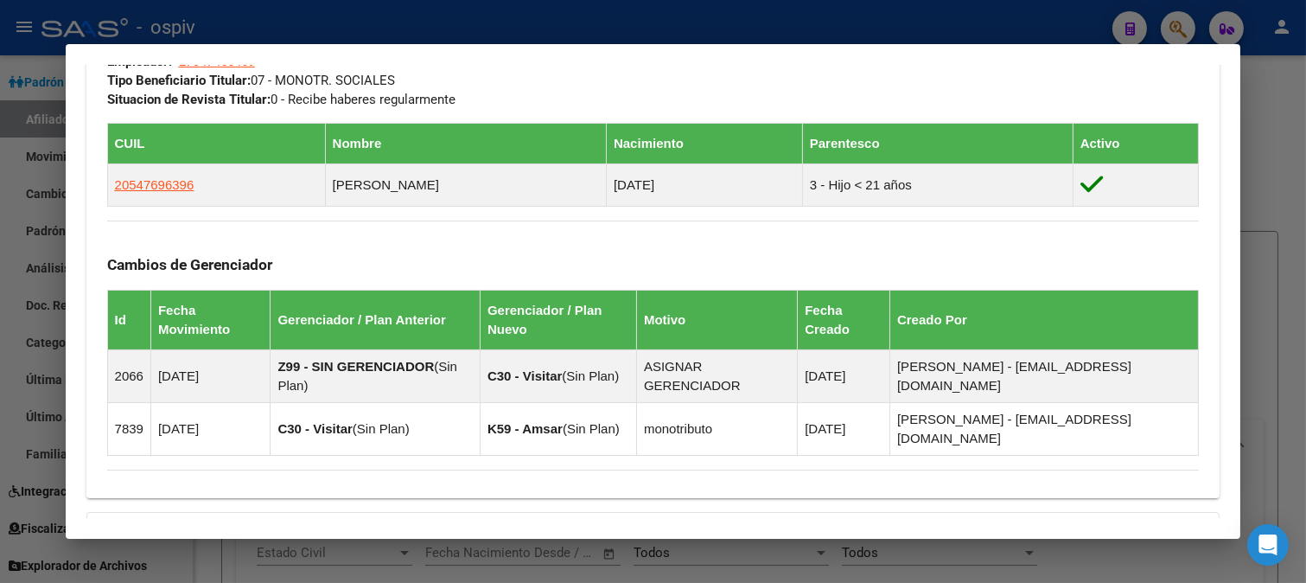
scroll to position [885, 0]
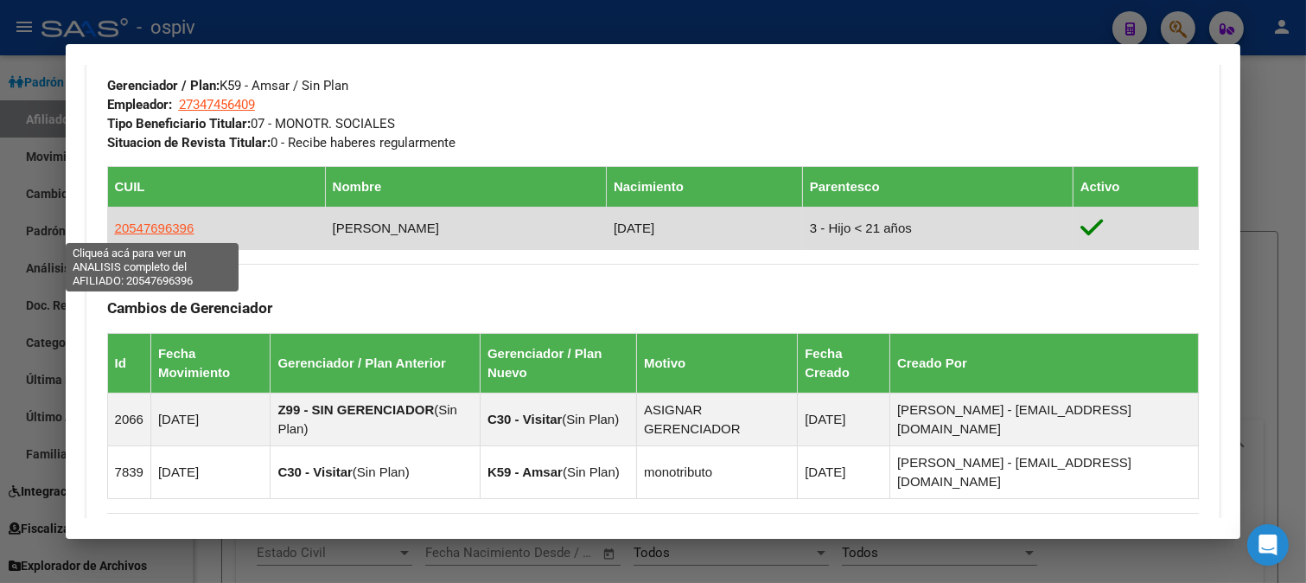
click at [169, 231] on span "20547696396" at bounding box center [155, 227] width 80 height 15
type textarea "20547696396"
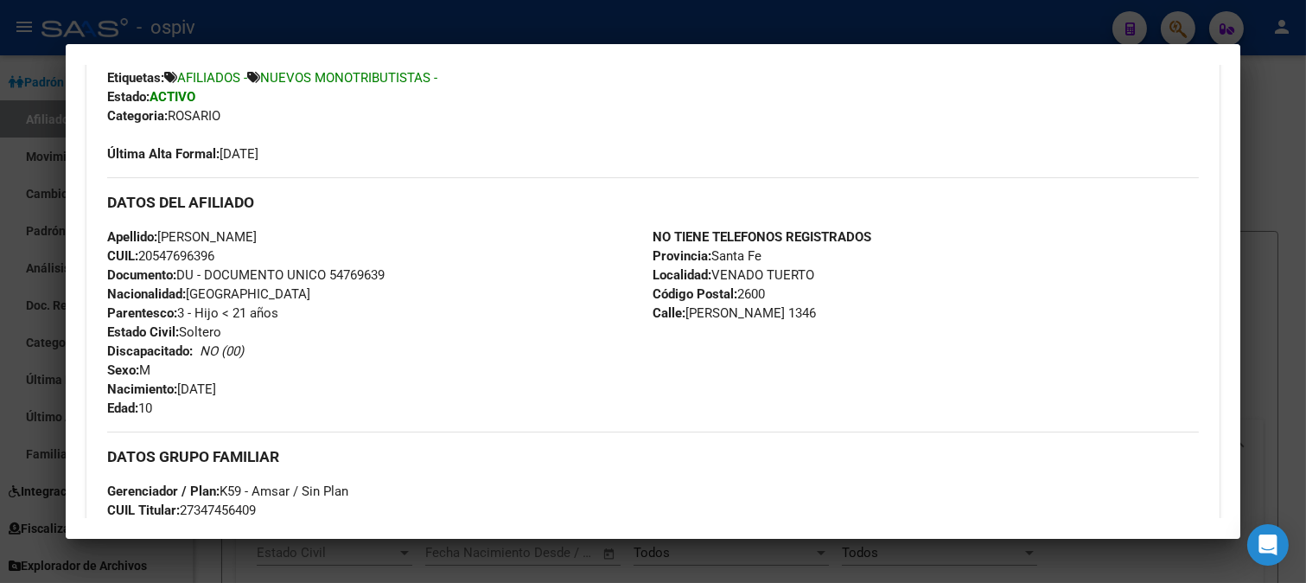
scroll to position [288, 0]
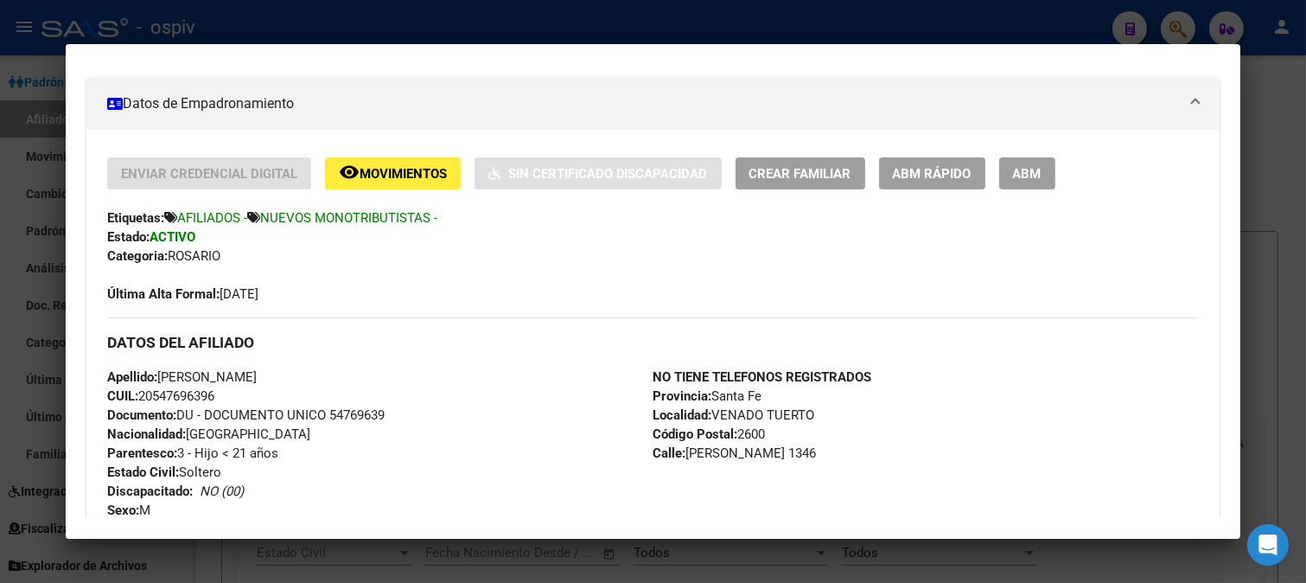
click at [380, 168] on span "Movimientos" at bounding box center [403, 174] width 87 height 16
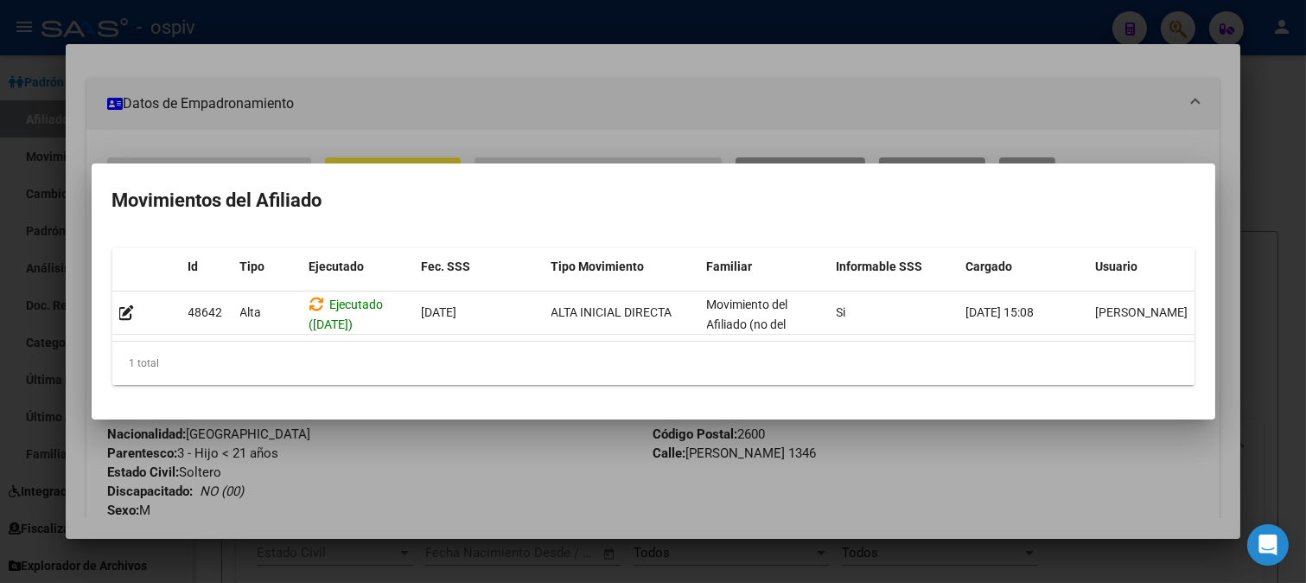
click at [469, 143] on div at bounding box center [653, 291] width 1306 height 583
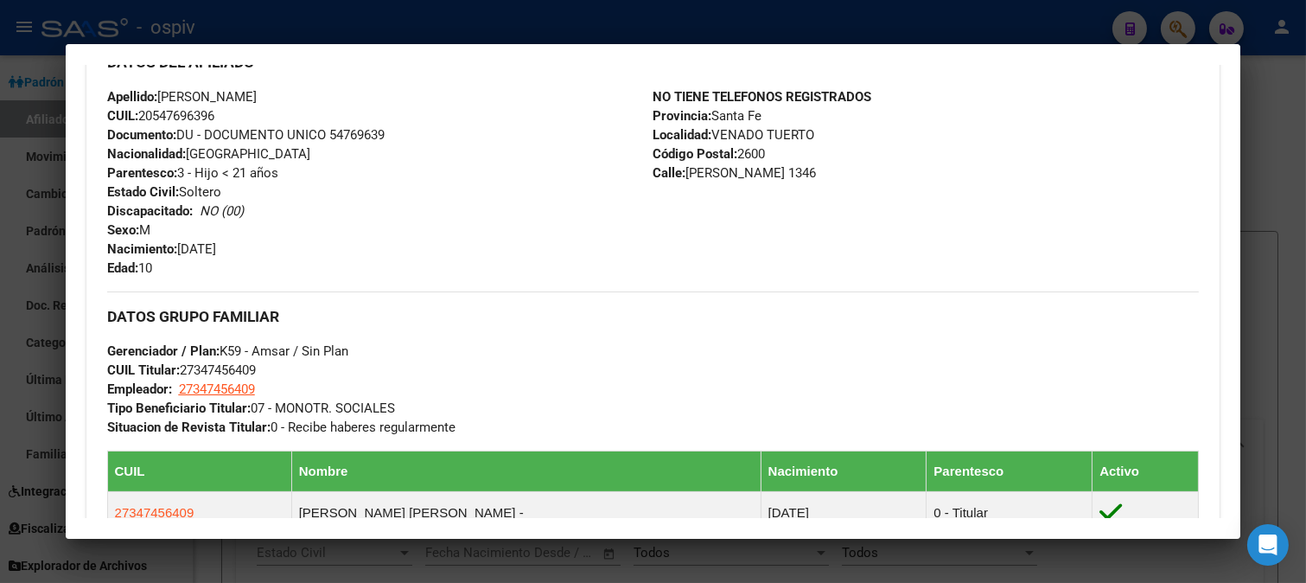
scroll to position [569, 0]
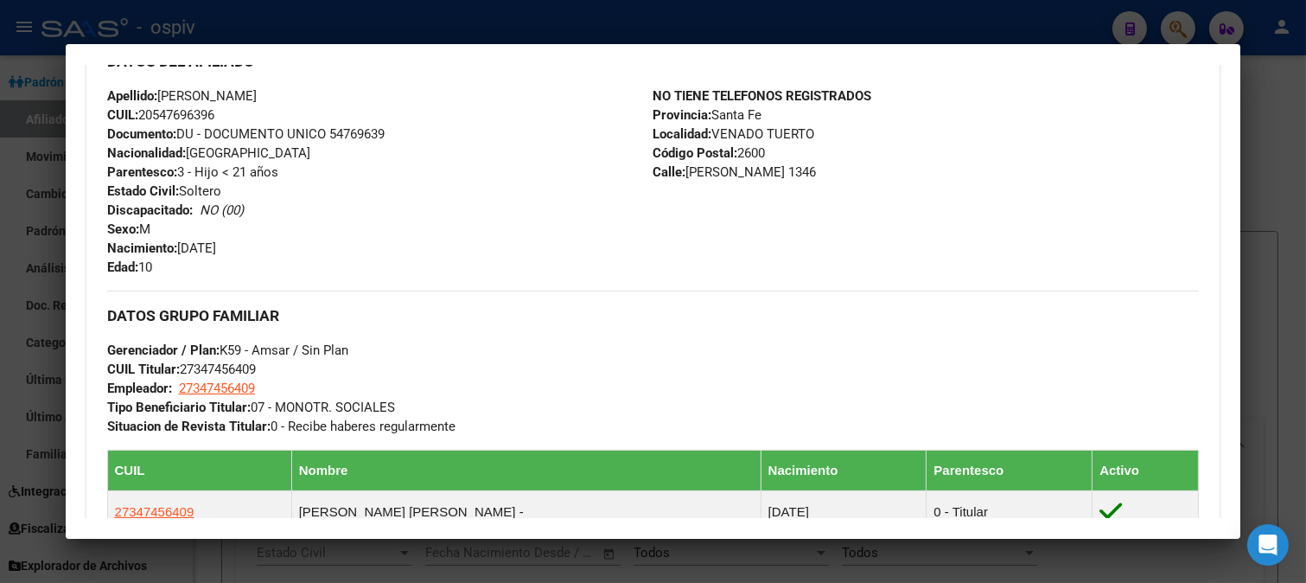
click at [1159, 18] on div at bounding box center [653, 291] width 1306 height 583
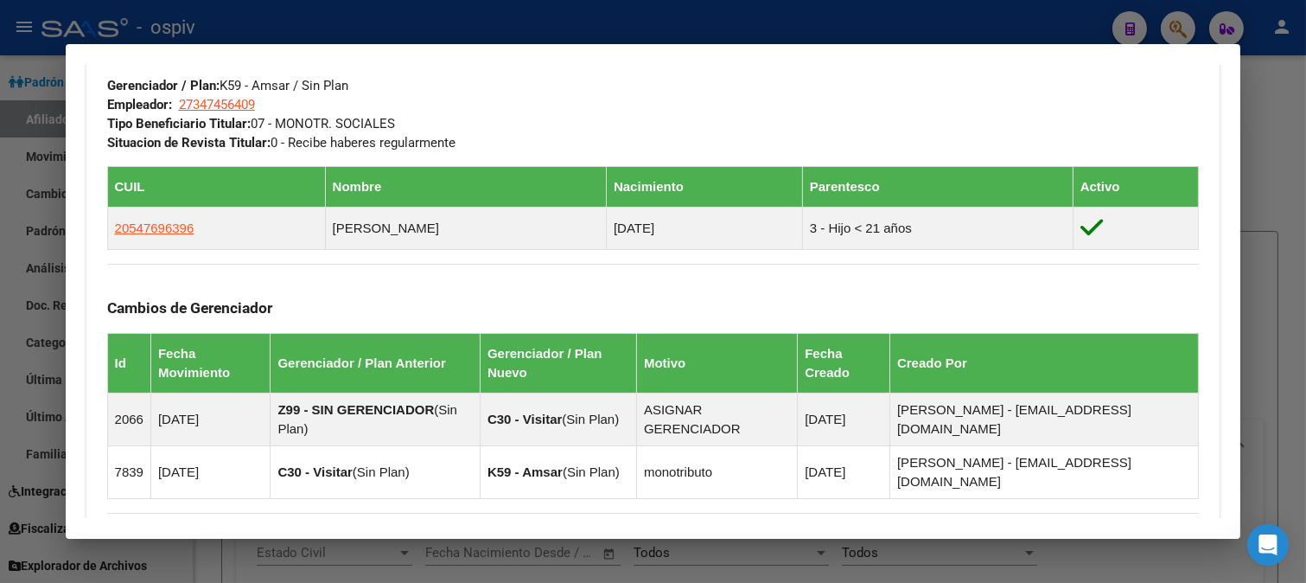
click at [1172, 28] on div at bounding box center [653, 291] width 1306 height 583
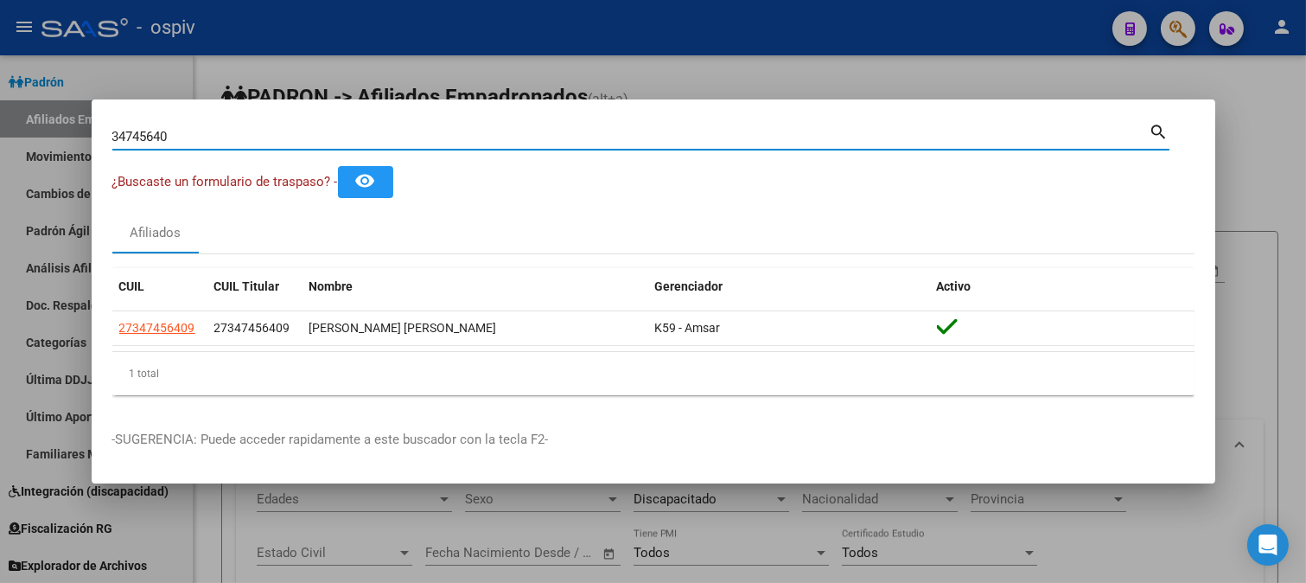
drag, startPoint x: 157, startPoint y: 143, endPoint x: 49, endPoint y: 138, distance: 108.2
click at [49, 138] on div "34745640 Buscar (apellido, dni, cuil, nro traspaso, cuit, obra social) search ¿…" at bounding box center [653, 291] width 1306 height 583
type input "23128705"
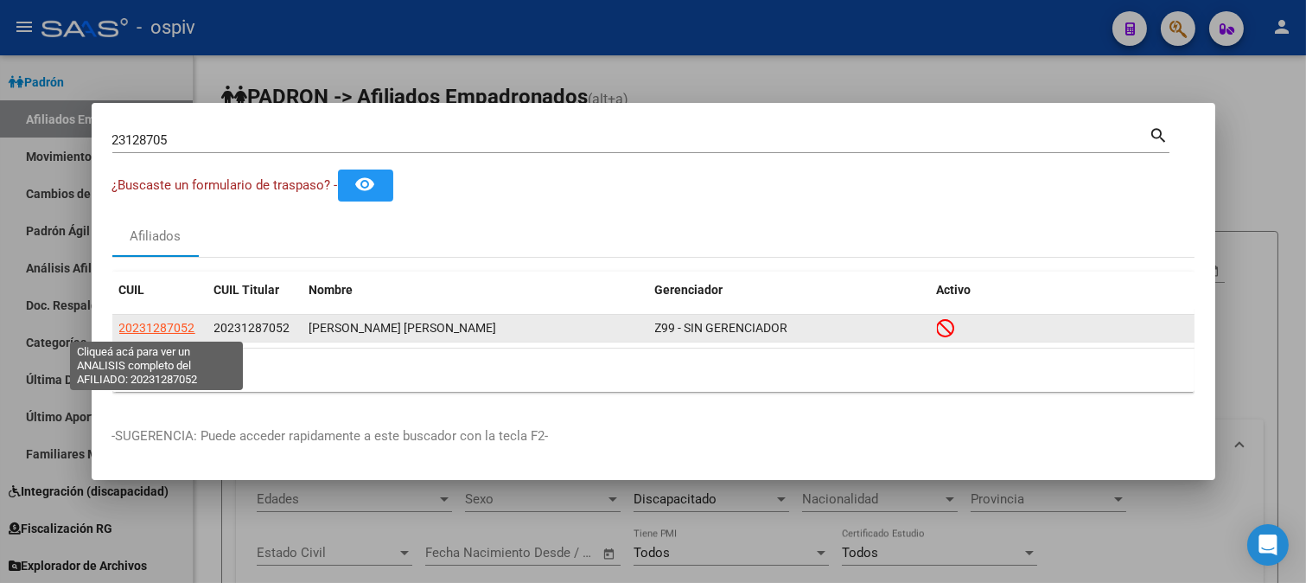
click at [138, 332] on span "20231287052" at bounding box center [157, 328] width 76 height 14
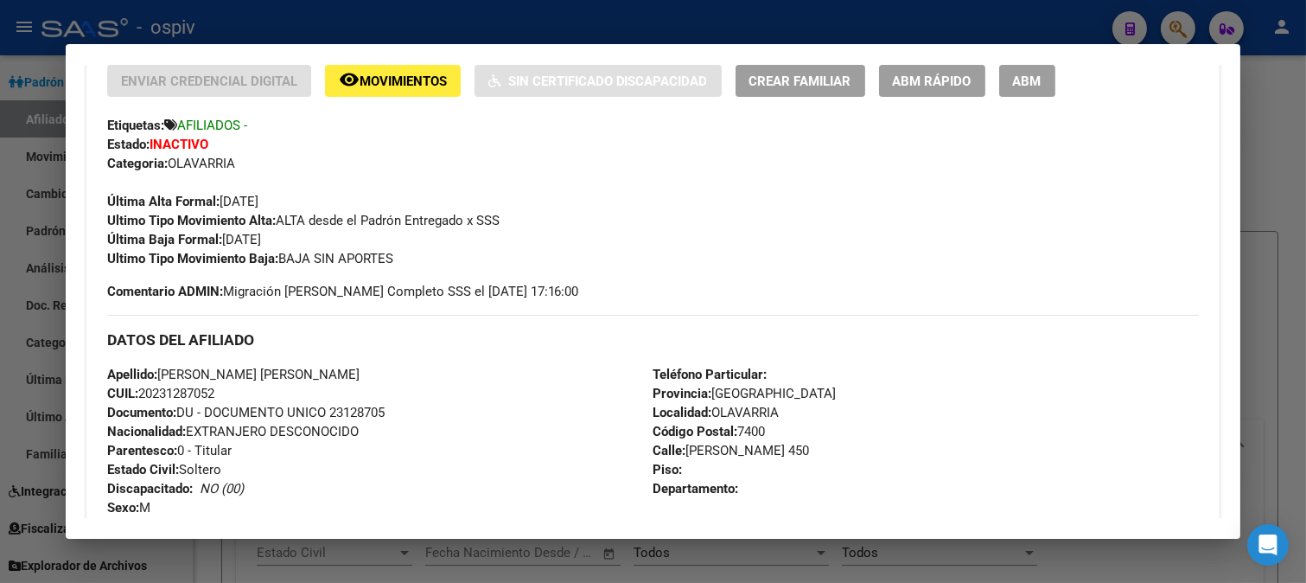
scroll to position [384, 0]
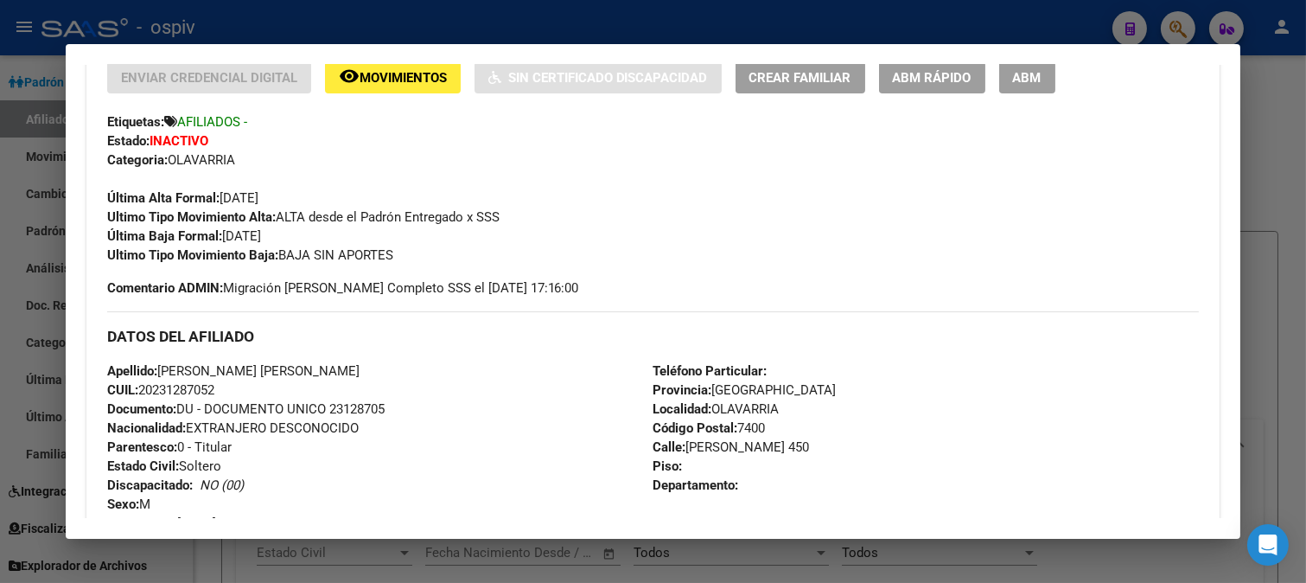
drag, startPoint x: 161, startPoint y: 369, endPoint x: 346, endPoint y: 372, distance: 185.0
click at [346, 372] on div "Apellido: [PERSON_NAME] [PERSON_NAME]: 20231287052 Documento: DU - DOCUMENTO UN…" at bounding box center [380, 456] width 546 height 190
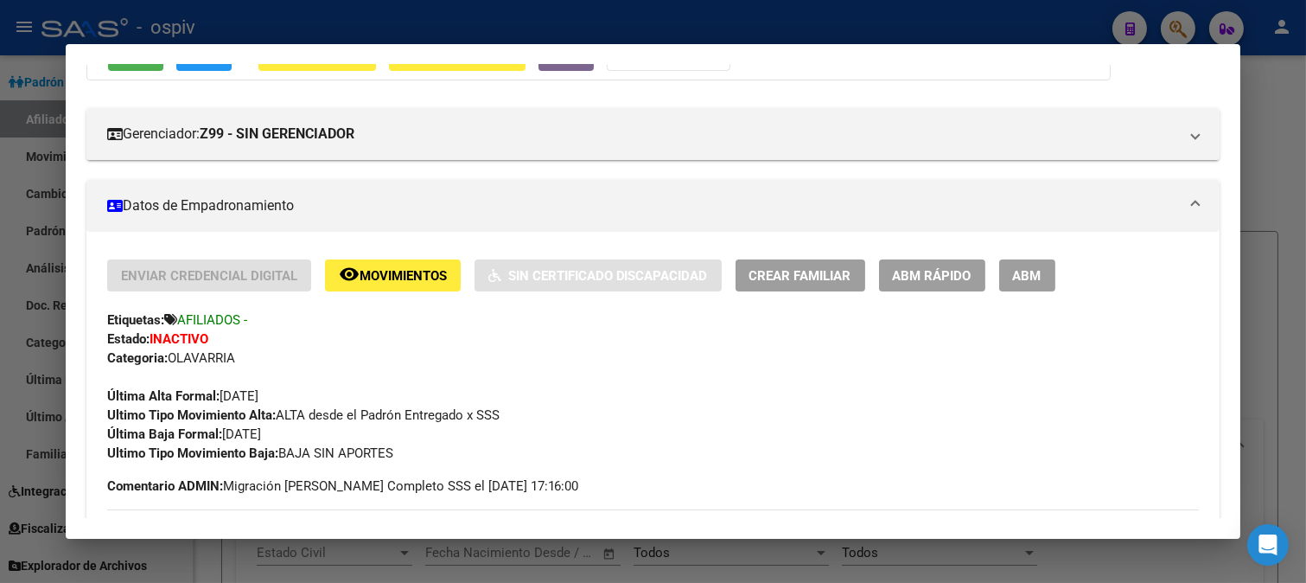
scroll to position [480, 0]
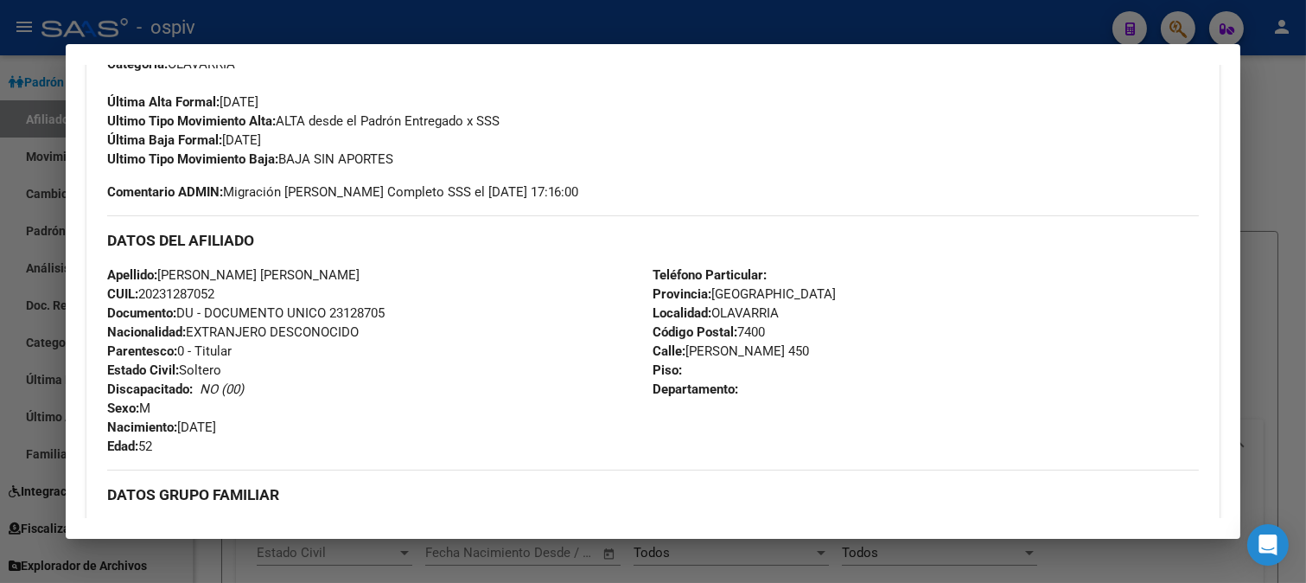
copy span "[PERSON_NAME] [PERSON_NAME]"
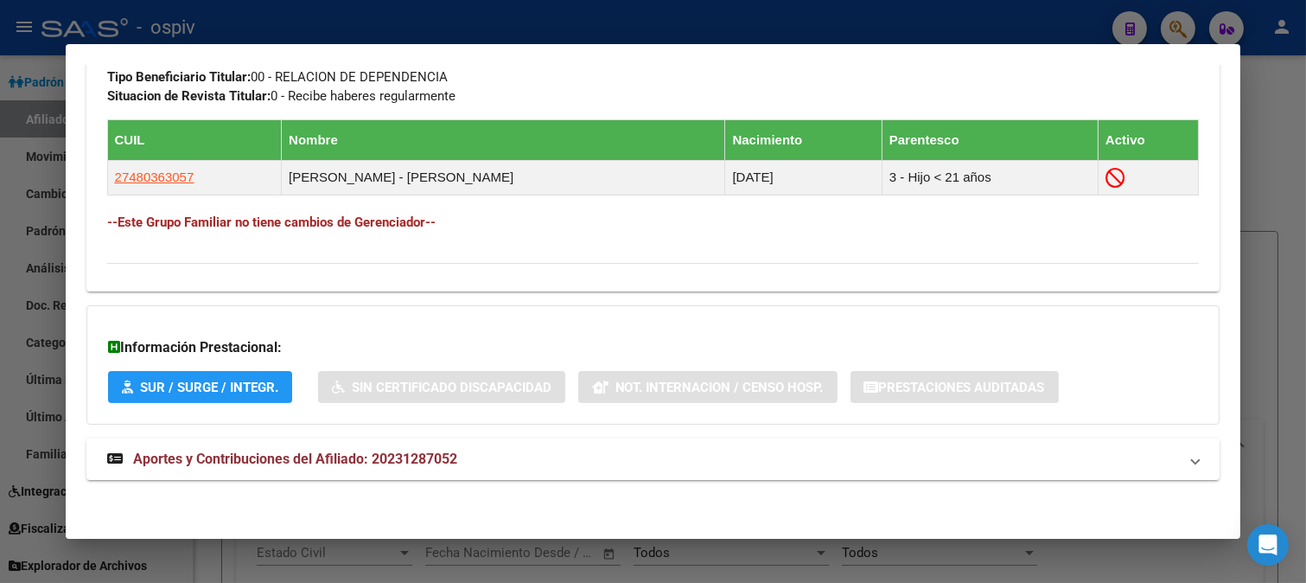
scroll to position [972, 0]
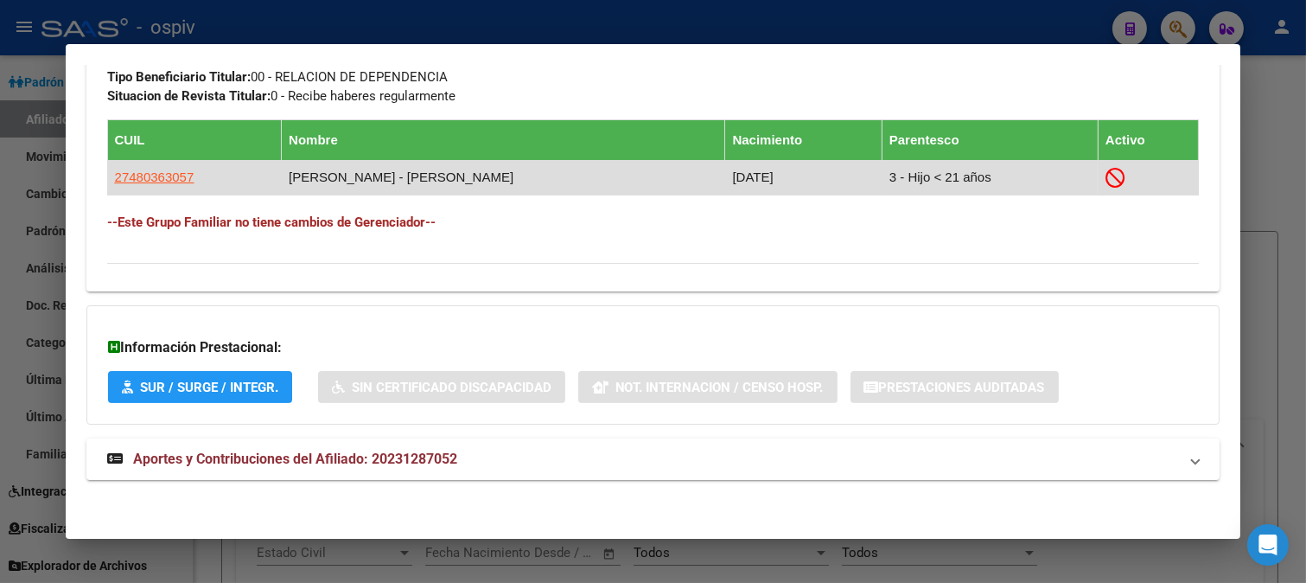
click at [144, 168] on app-link-go-to "27480363057" at bounding box center [155, 177] width 80 height 19
click at [143, 168] on app-link-go-to "27480363057" at bounding box center [155, 177] width 80 height 19
click at [177, 184] on app-link-go-to "27480363057" at bounding box center [155, 177] width 80 height 19
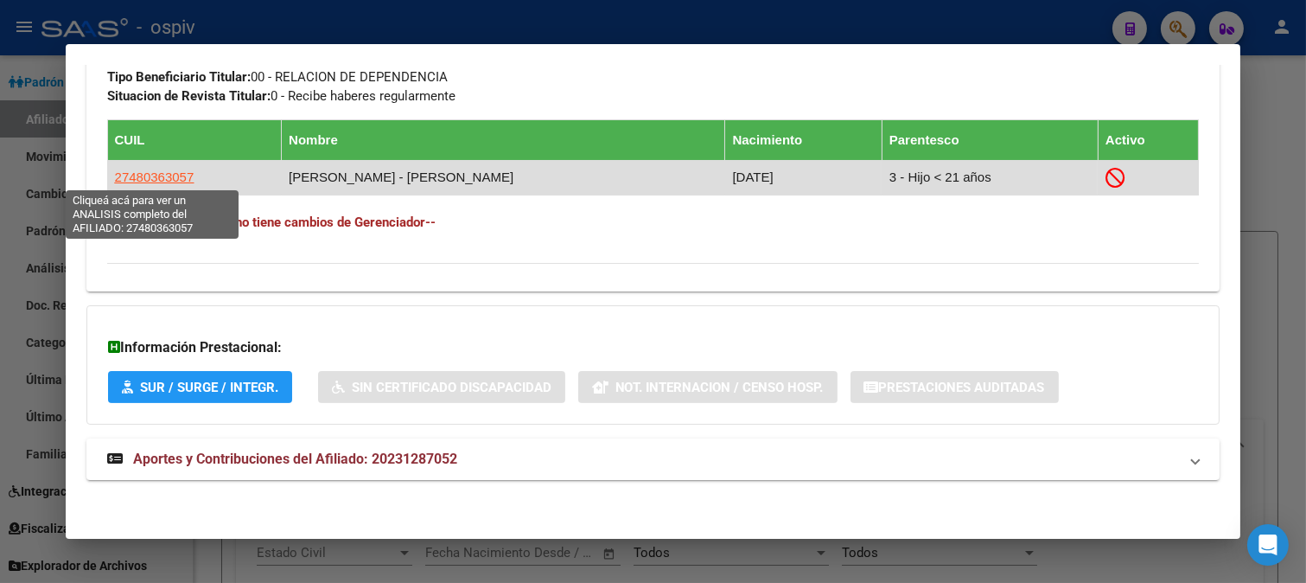
click at [175, 171] on span "27480363057" at bounding box center [155, 176] width 80 height 15
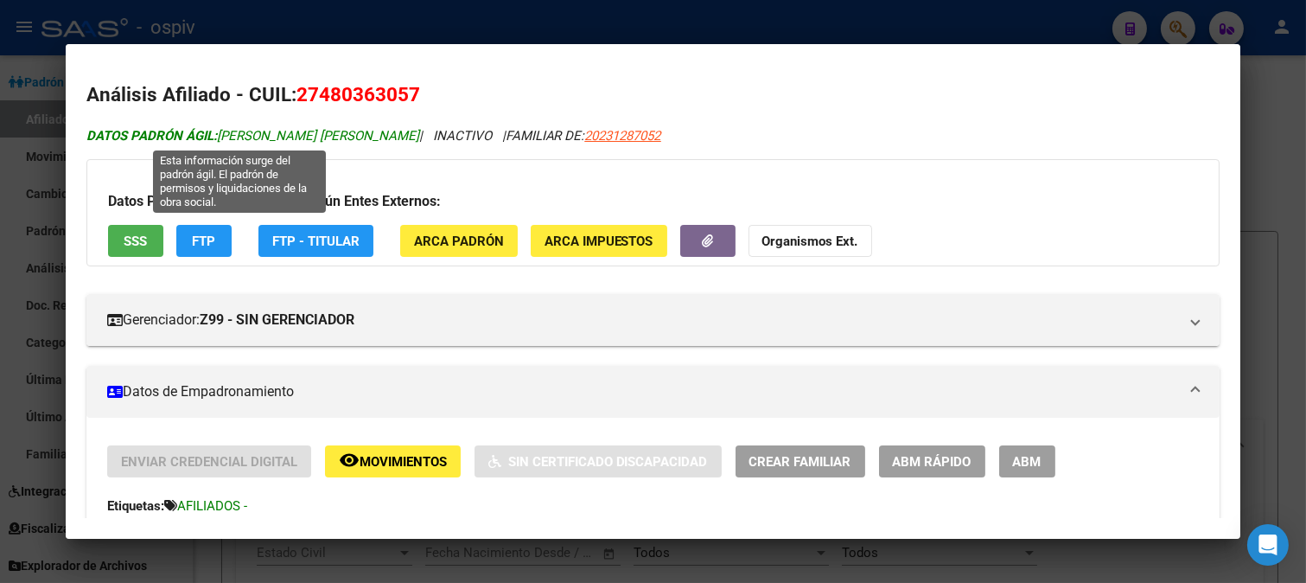
drag, startPoint x: 220, startPoint y: 133, endPoint x: 386, endPoint y: 140, distance: 167.0
click at [386, 140] on span "DATOS [PERSON_NAME] ÁGIL: [PERSON_NAME] [PERSON_NAME]" at bounding box center [252, 136] width 333 height 16
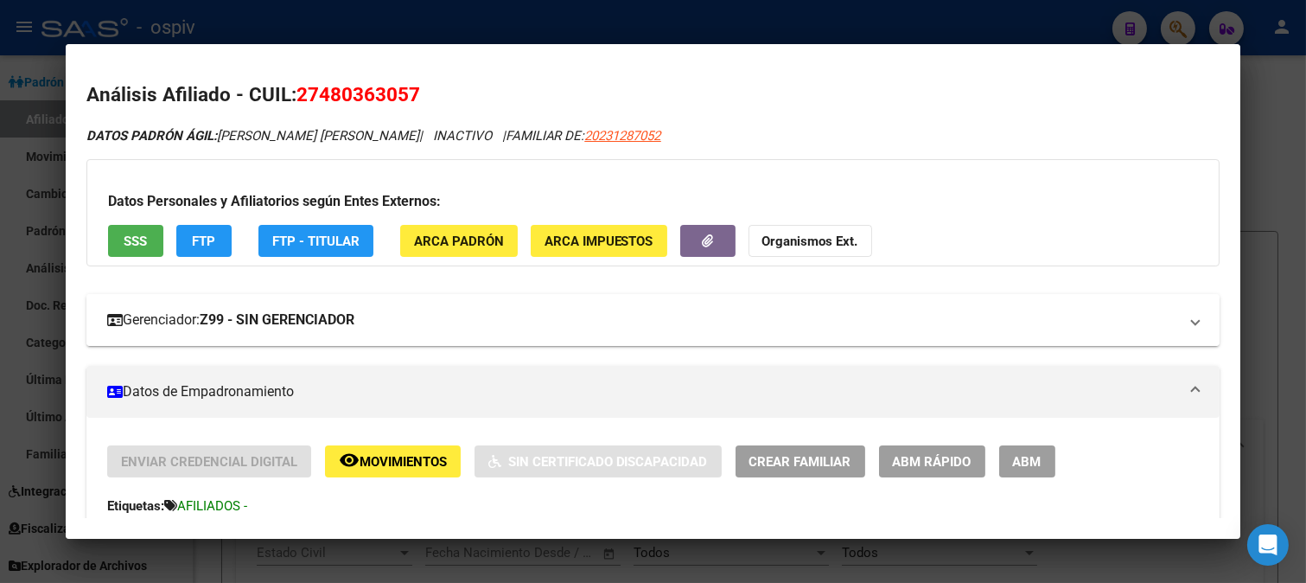
copy span "[PERSON_NAME] [PERSON_NAME]"
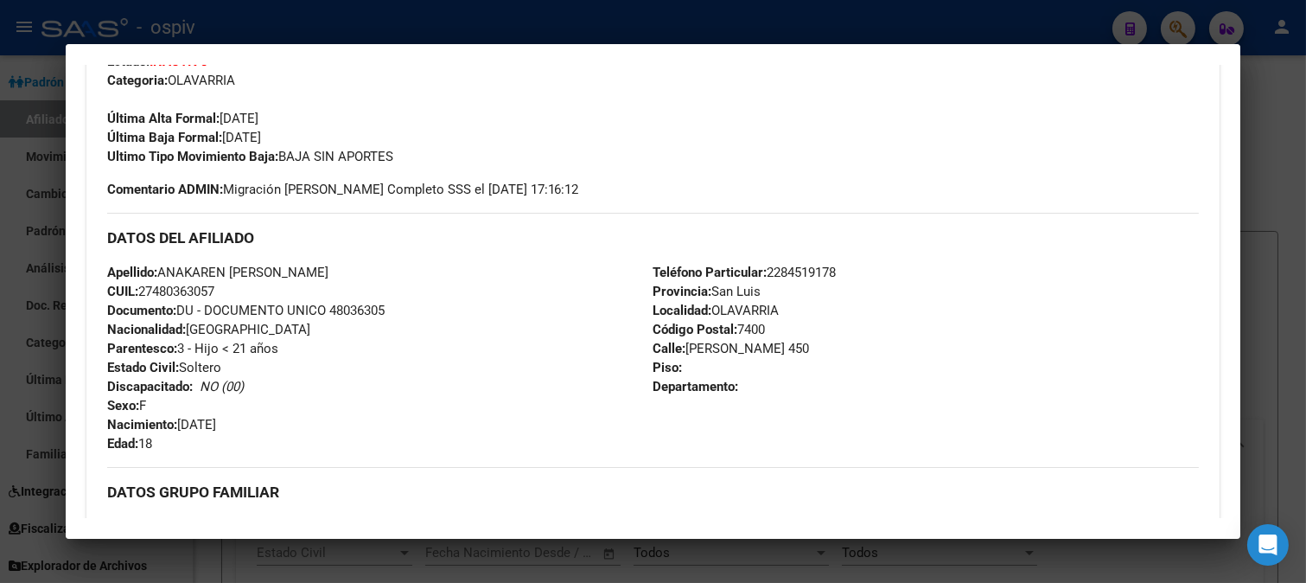
scroll to position [480, 0]
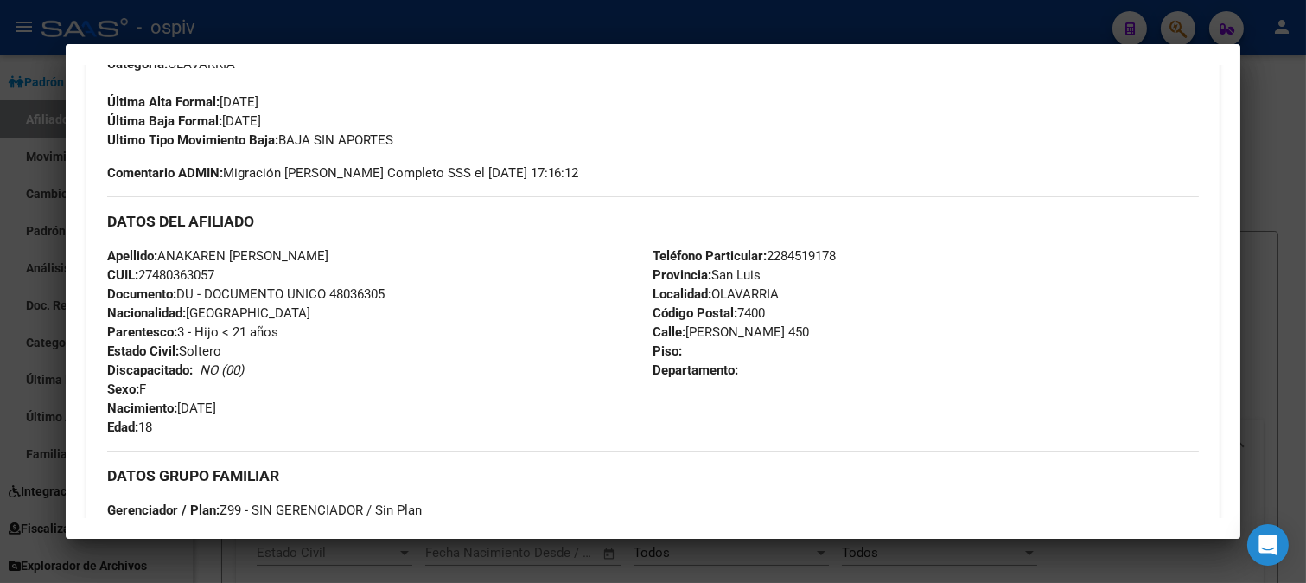
drag, startPoint x: 157, startPoint y: 273, endPoint x: 211, endPoint y: 271, distance: 53.6
click at [211, 271] on span "CUIL: 27480363057" at bounding box center [160, 275] width 107 height 16
copy span "48036305"
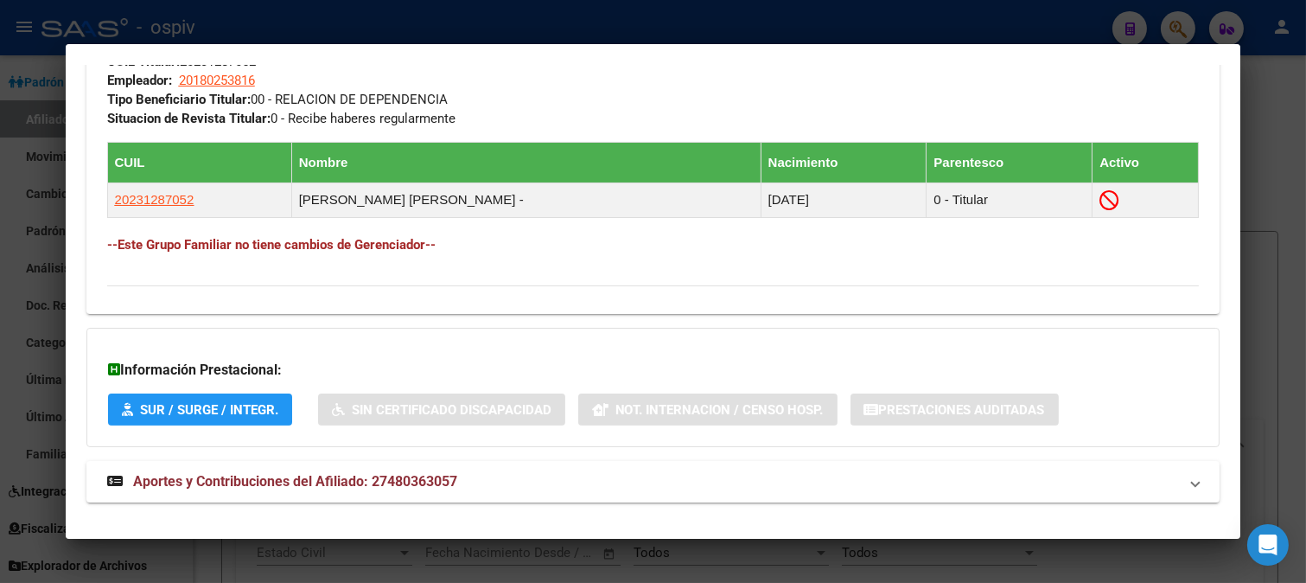
scroll to position [961, 0]
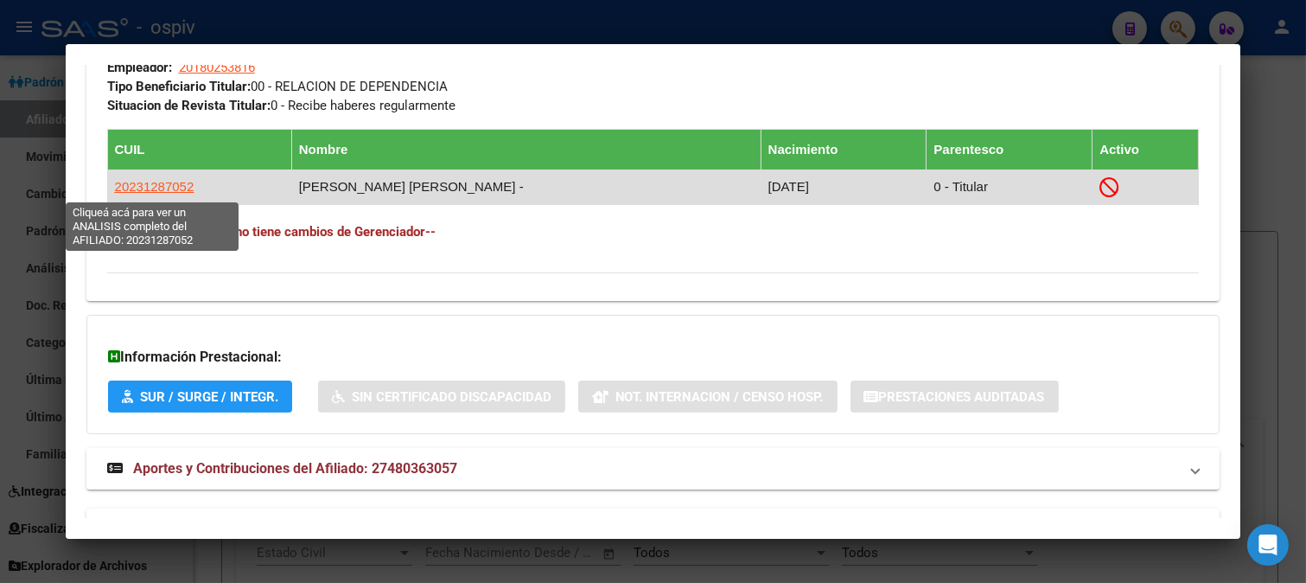
click at [168, 182] on span "20231287052" at bounding box center [155, 186] width 80 height 15
type textarea "20231287052"
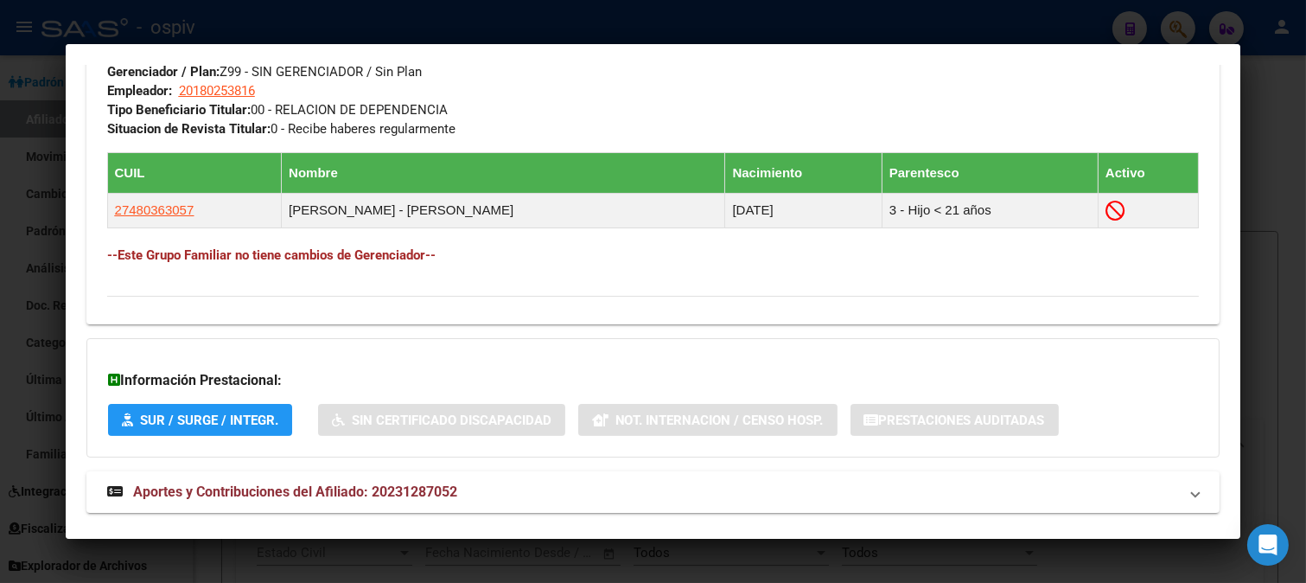
scroll to position [972, 0]
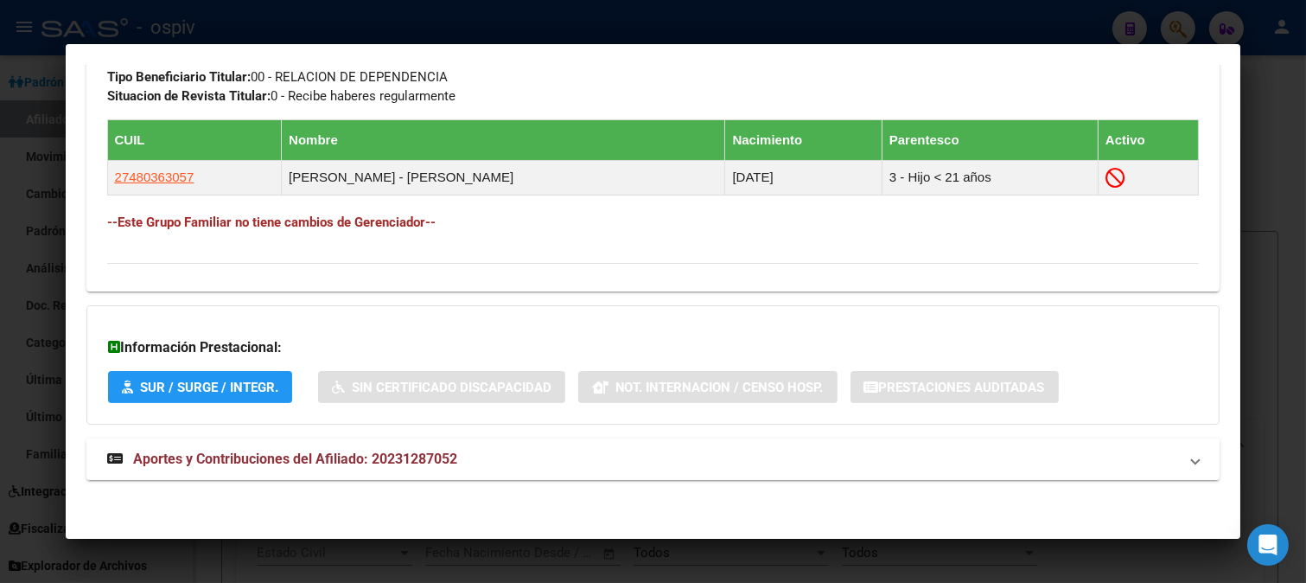
click at [406, 463] on span "Aportes y Contribuciones del Afiliado: 20231287052" at bounding box center [295, 458] width 324 height 16
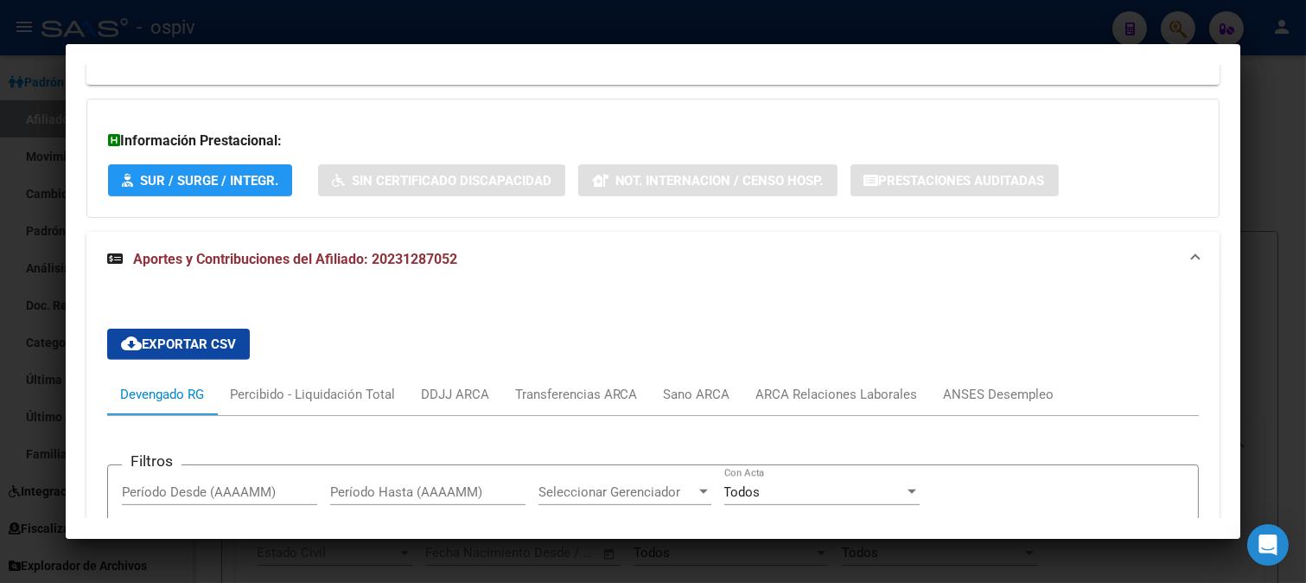
scroll to position [827, 0]
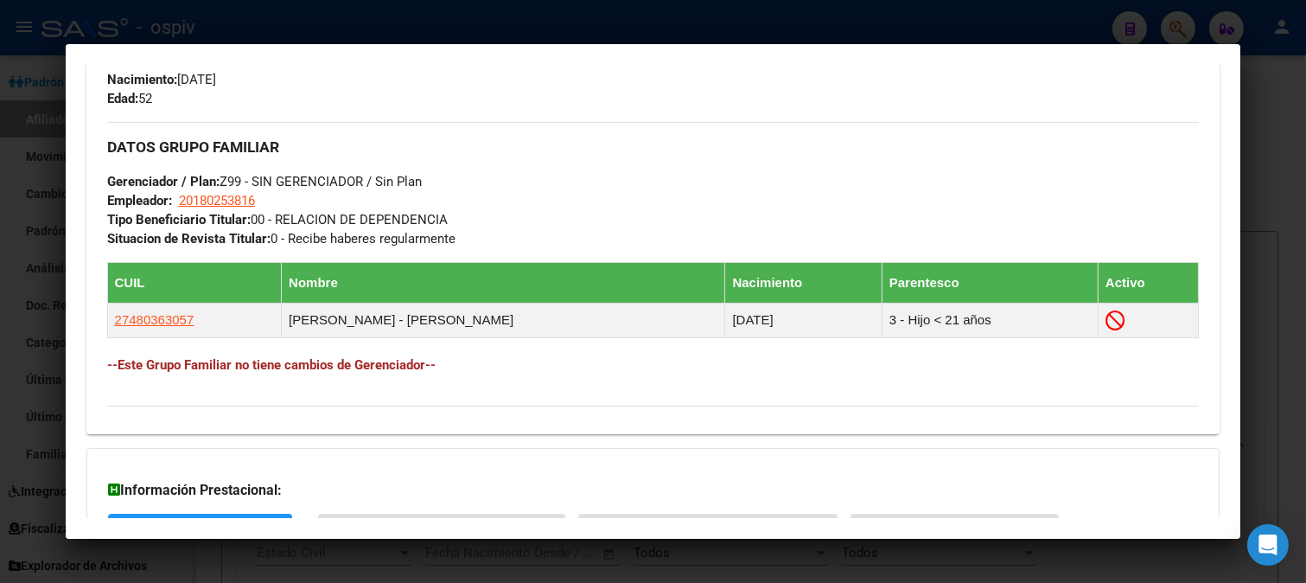
click at [1229, 24] on div at bounding box center [653, 291] width 1306 height 583
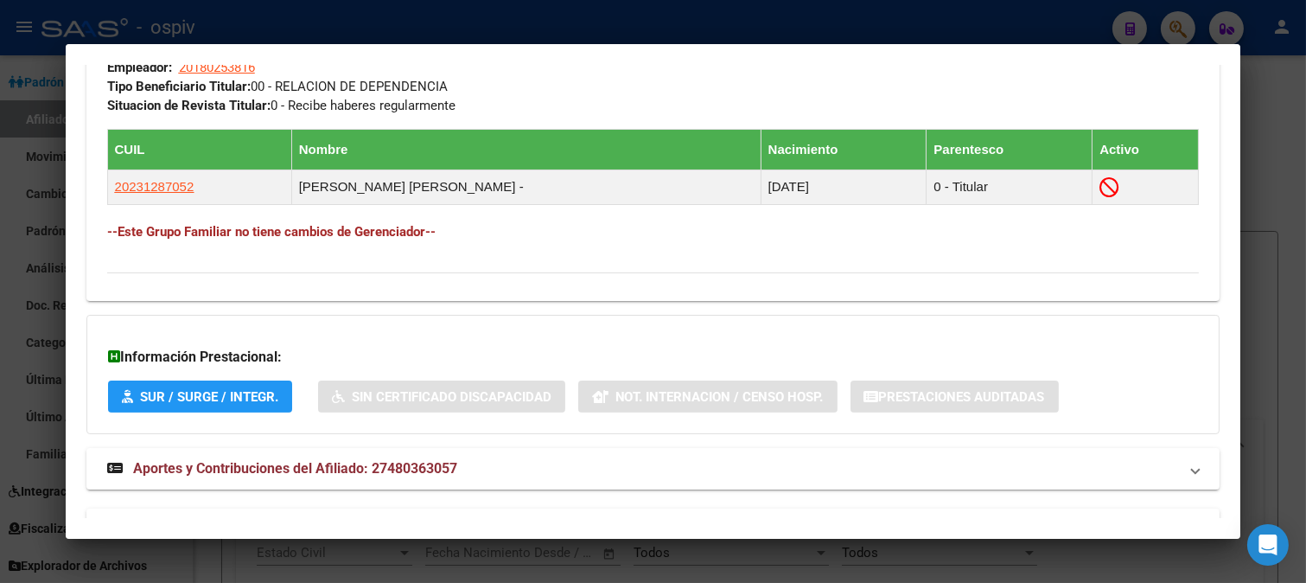
click at [1196, 30] on div at bounding box center [653, 291] width 1306 height 583
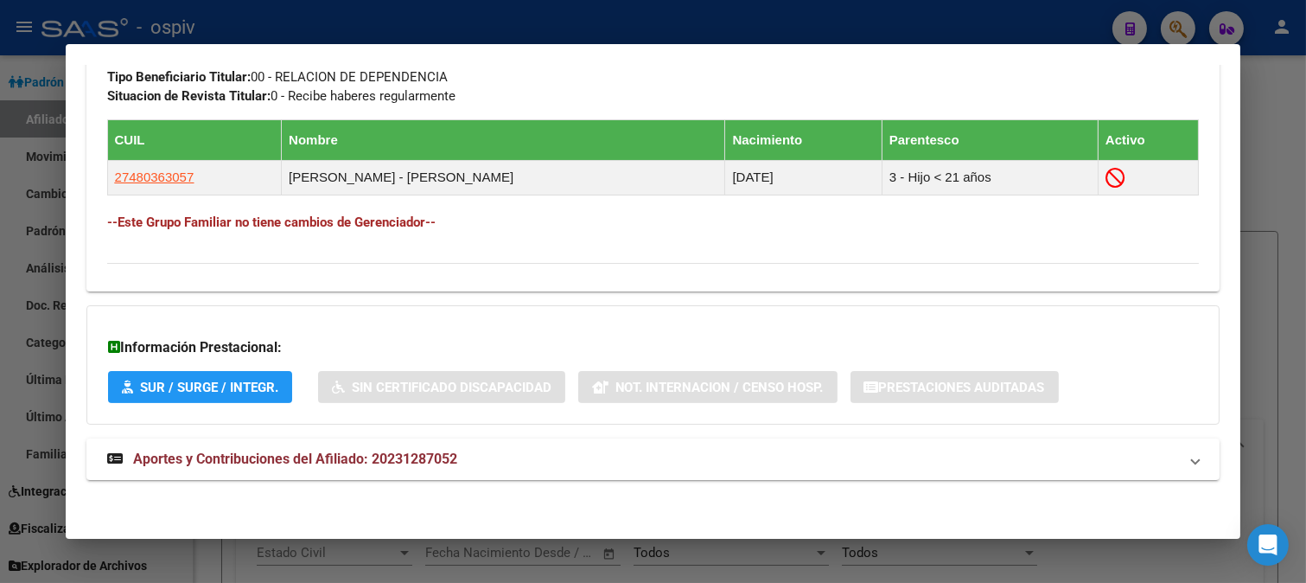
click at [1172, 26] on div at bounding box center [653, 291] width 1306 height 583
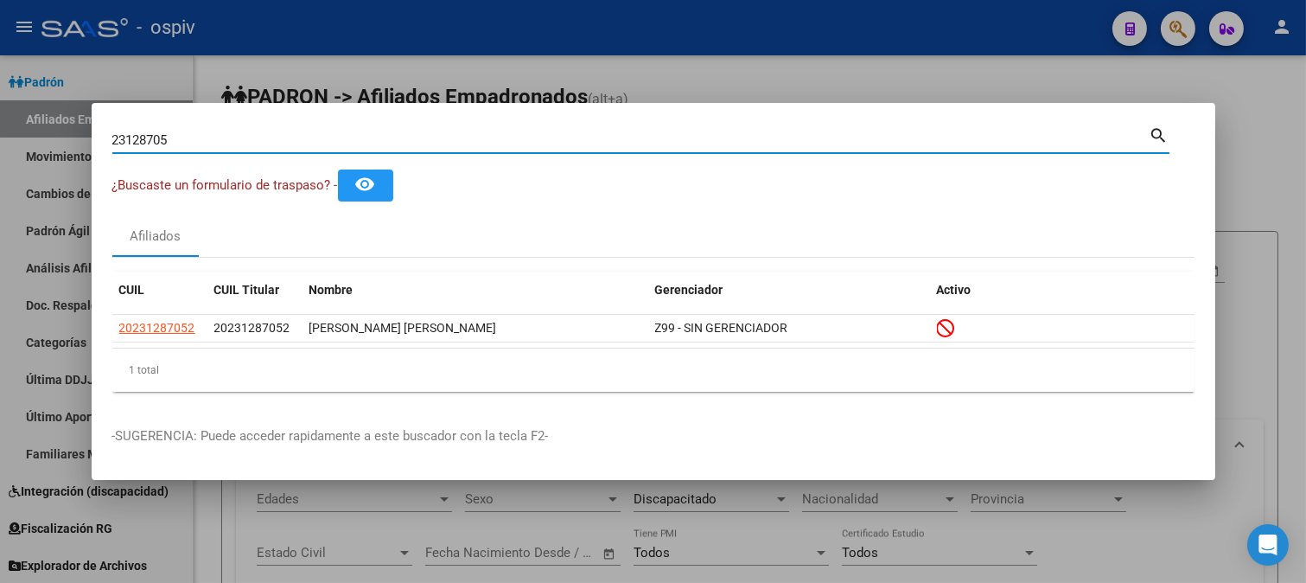
drag, startPoint x: 153, startPoint y: 145, endPoint x: 0, endPoint y: 144, distance: 153.0
click at [0, 144] on div "23128705 Buscar (apellido, dni, cuil, nro traspaso, cuit, obra social) search ¿…" at bounding box center [653, 291] width 1306 height 583
paste input "20358557059"
type input "20358557059"
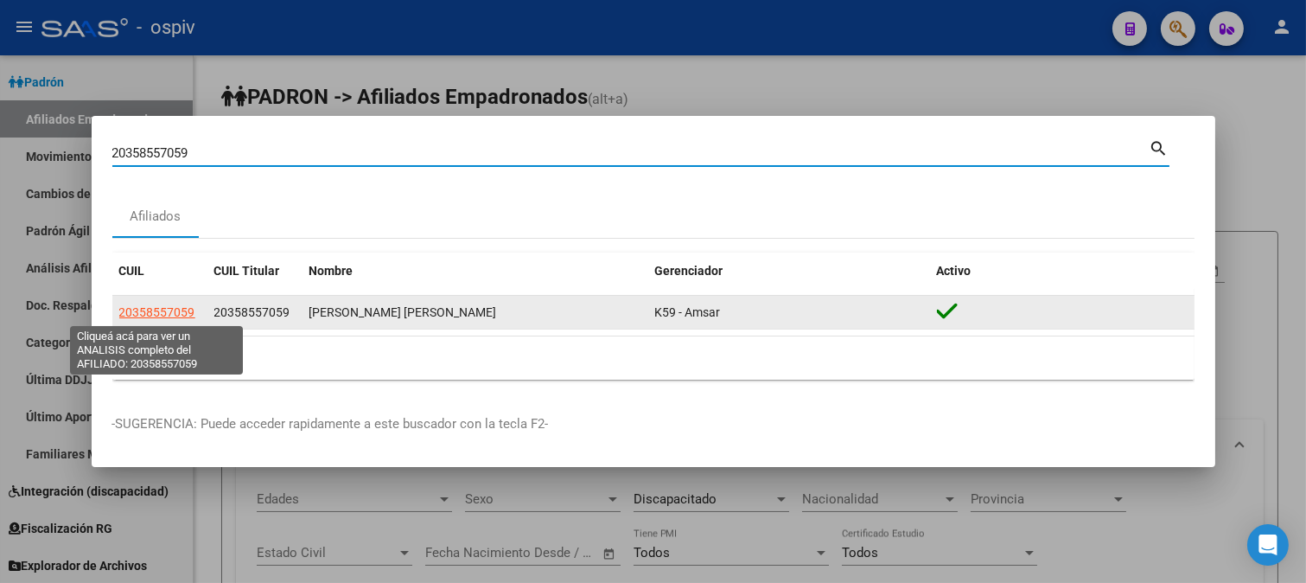
click at [141, 311] on span "20358557059" at bounding box center [157, 312] width 76 height 14
type textarea "20358557059"
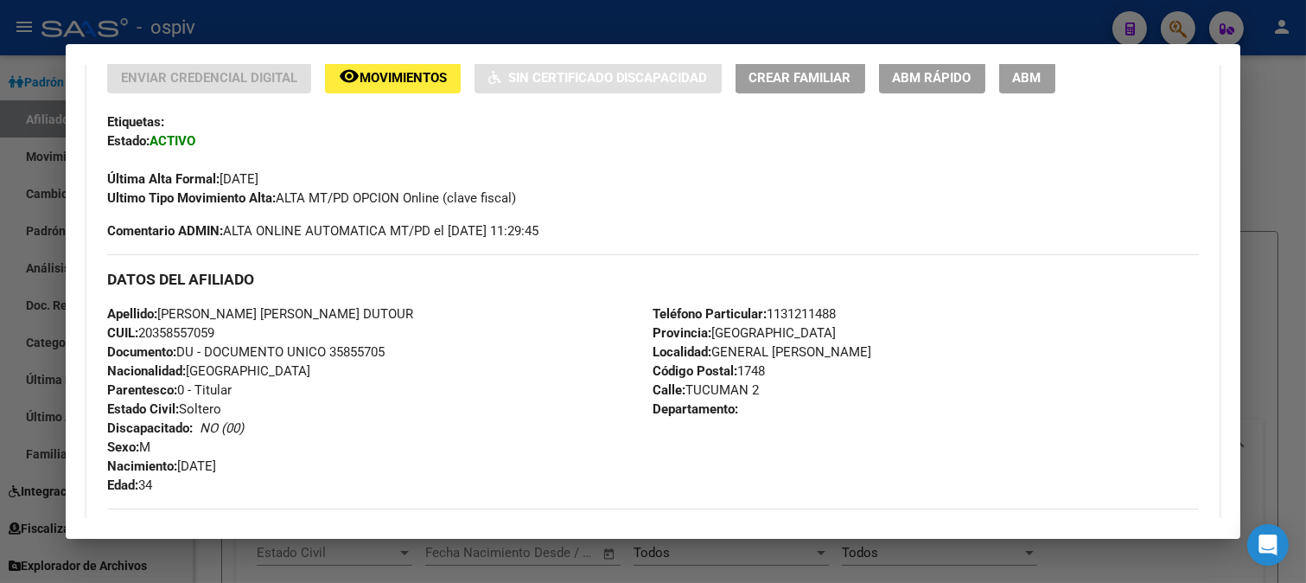
scroll to position [789, 0]
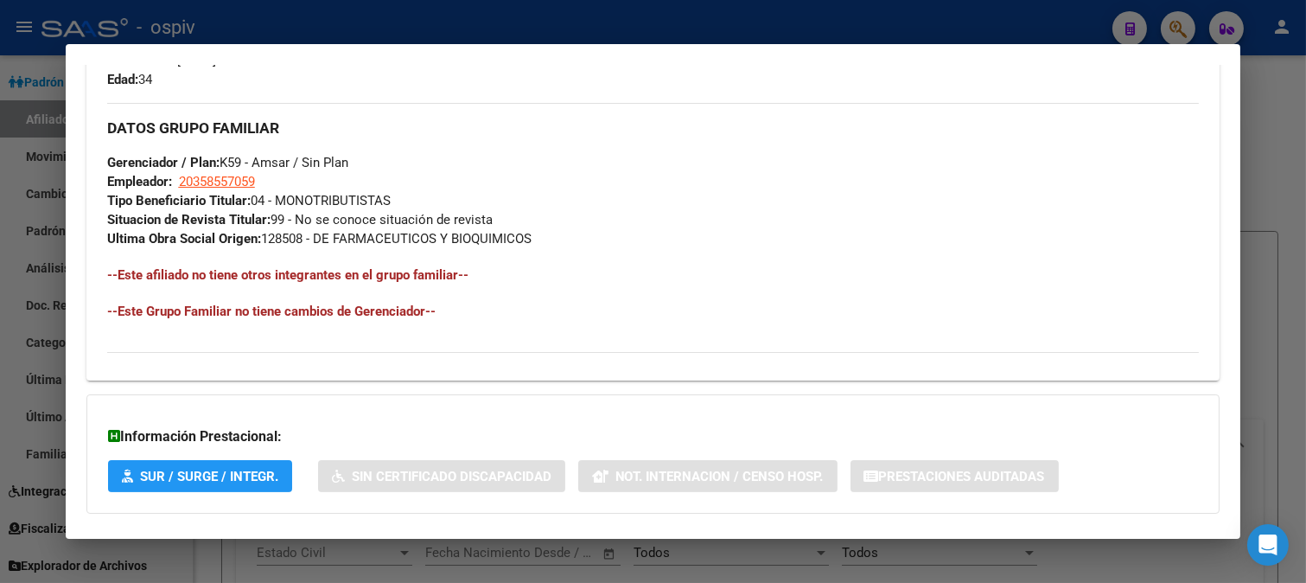
click at [1178, 29] on div at bounding box center [653, 291] width 1306 height 583
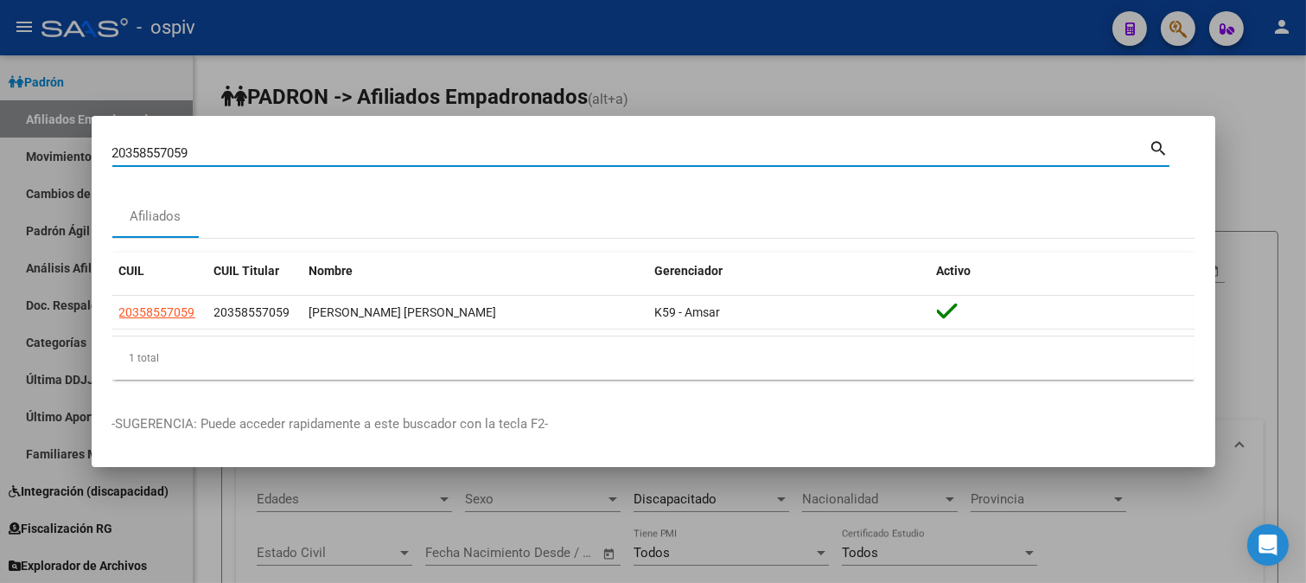
drag, startPoint x: 199, startPoint y: 156, endPoint x: 0, endPoint y: 135, distance: 199.9
click at [0, 135] on div "20358557059 Buscar (apellido, dni, cuil, nro traspaso, cuit, obra social) searc…" at bounding box center [653, 291] width 1306 height 583
paste input "42595411"
type input "42595411"
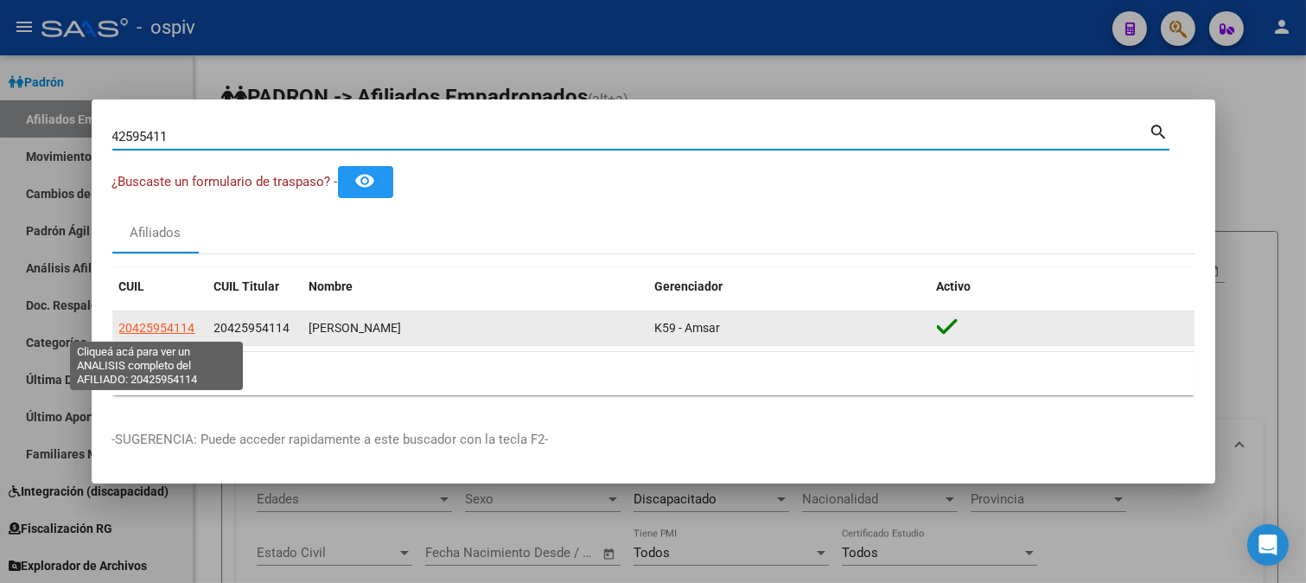
click at [164, 334] on span "20425954114" at bounding box center [157, 328] width 76 height 14
type textarea "20425954114"
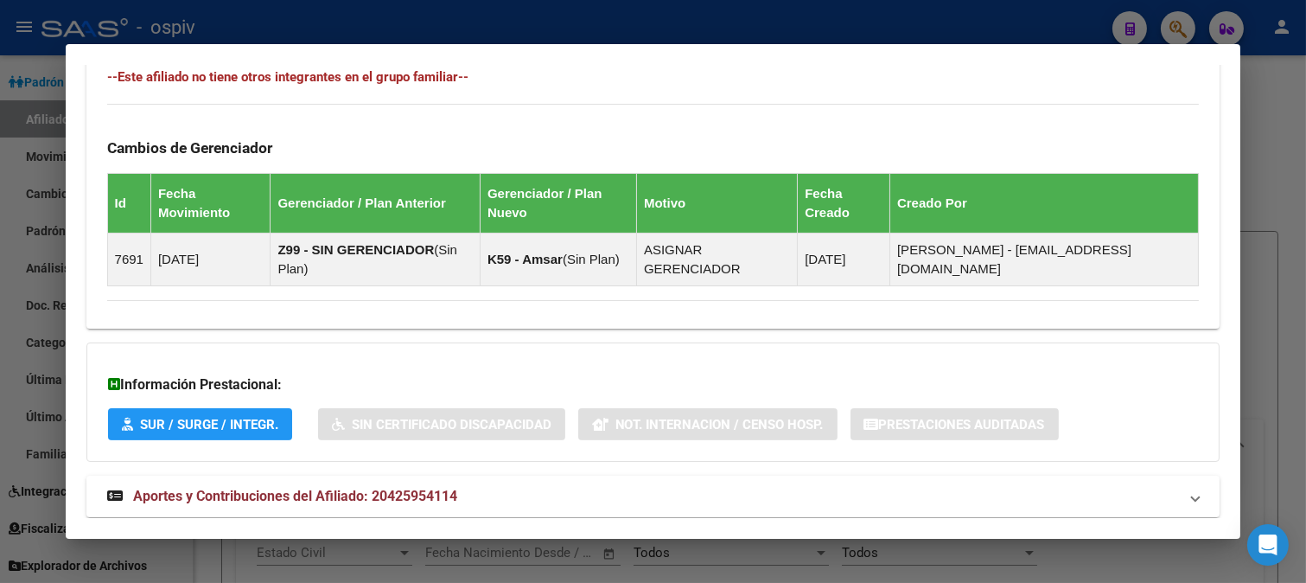
scroll to position [1006, 0]
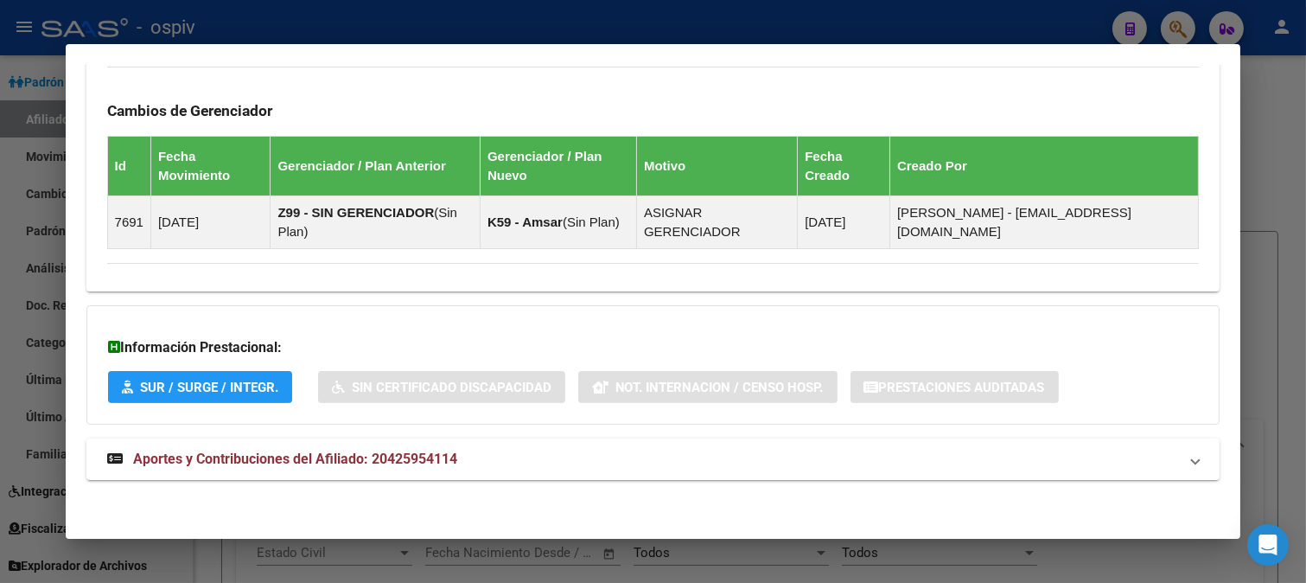
drag, startPoint x: 1181, startPoint y: 23, endPoint x: 298, endPoint y: 256, distance: 912.9
click at [1179, 23] on div at bounding box center [653, 291] width 1306 height 583
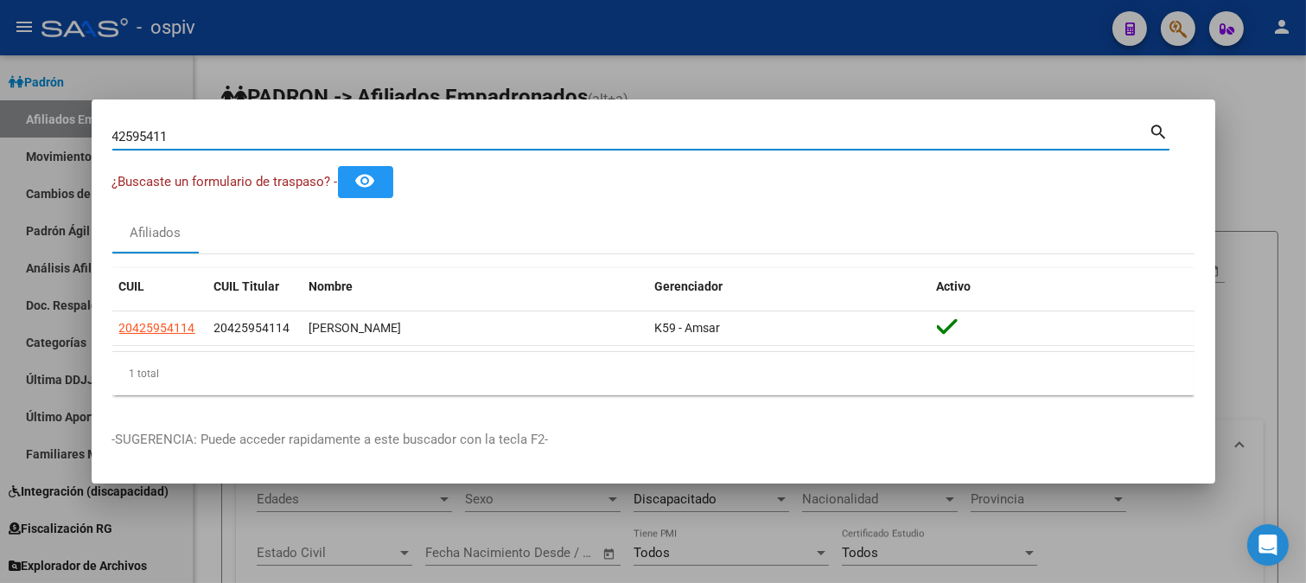
drag, startPoint x: 176, startPoint y: 137, endPoint x: 0, endPoint y: 110, distance: 178.4
click at [0, 110] on div "42595411 Buscar (apellido, dni, cuil, nro traspaso, cuit, obra social) search ¿…" at bounding box center [653, 291] width 1306 height 583
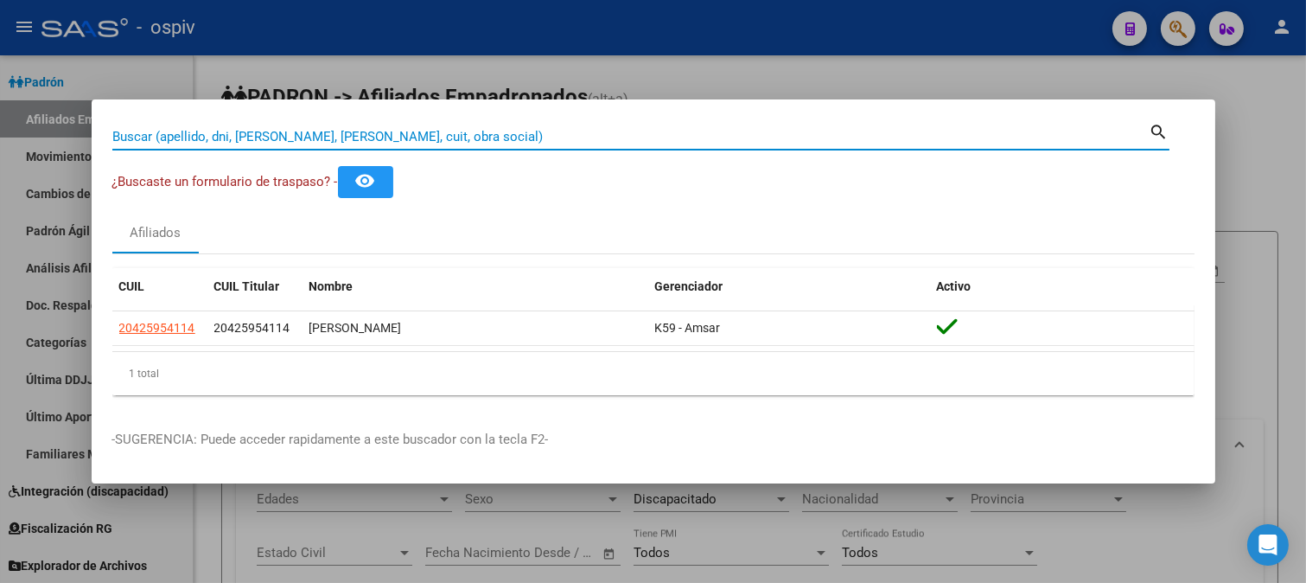
paste input "21464965"
type input "21464965"
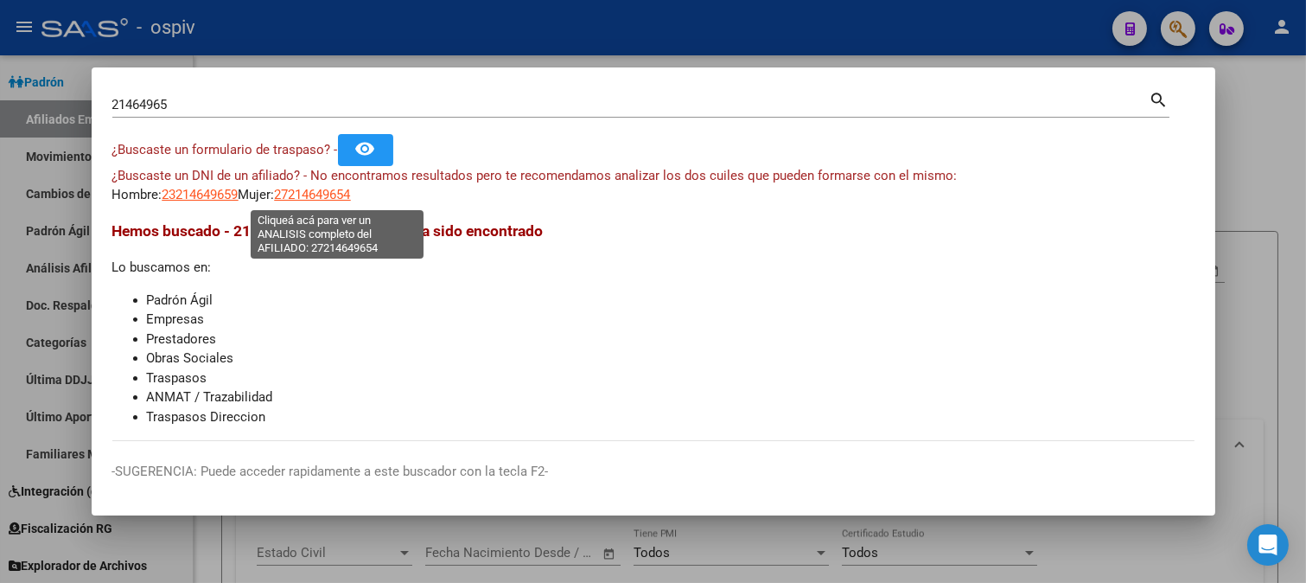
click at [322, 199] on span "27214649654" at bounding box center [313, 195] width 76 height 16
type textarea "27214649654"
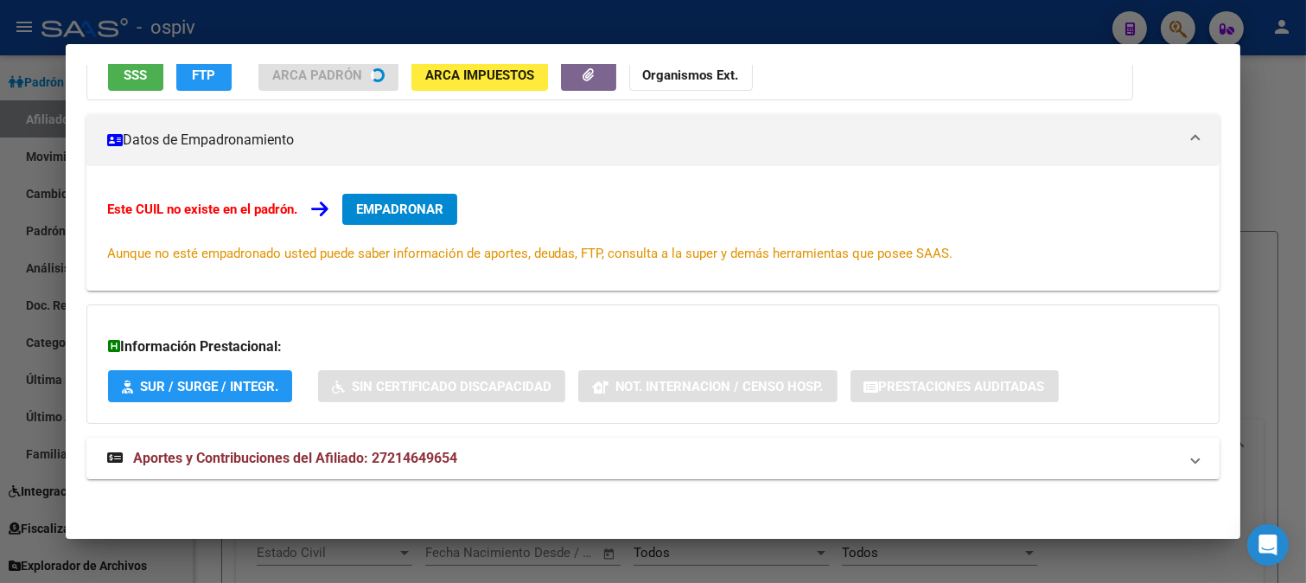
scroll to position [190, 0]
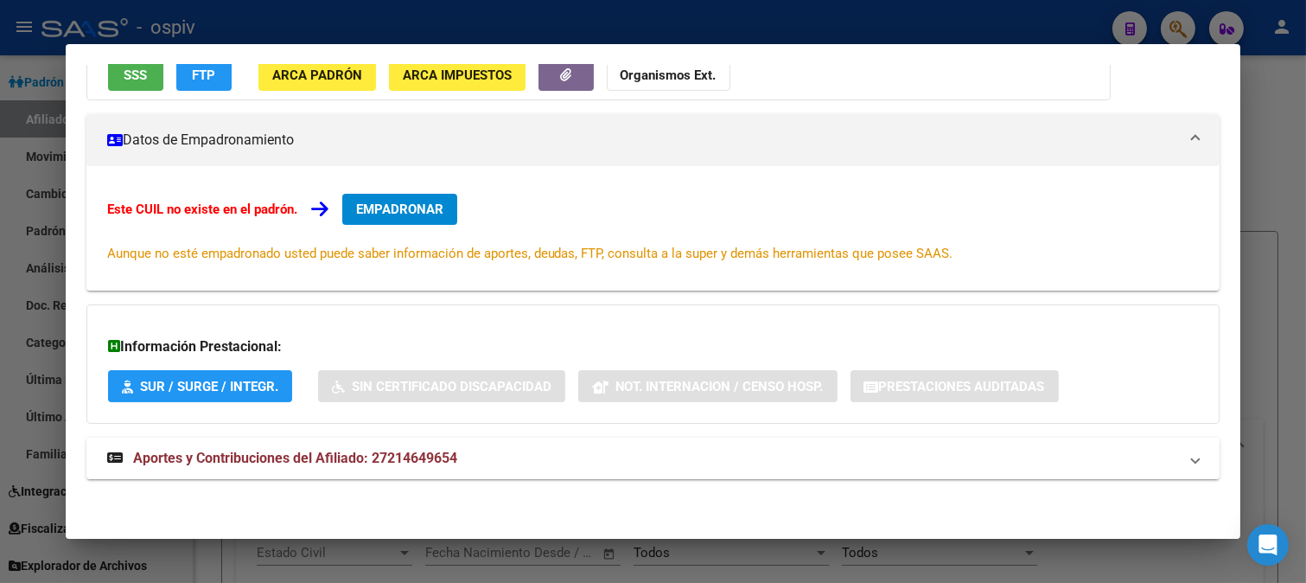
click at [399, 463] on span "Aportes y Contribuciones del Afiliado: 27214649654" at bounding box center [295, 458] width 324 height 16
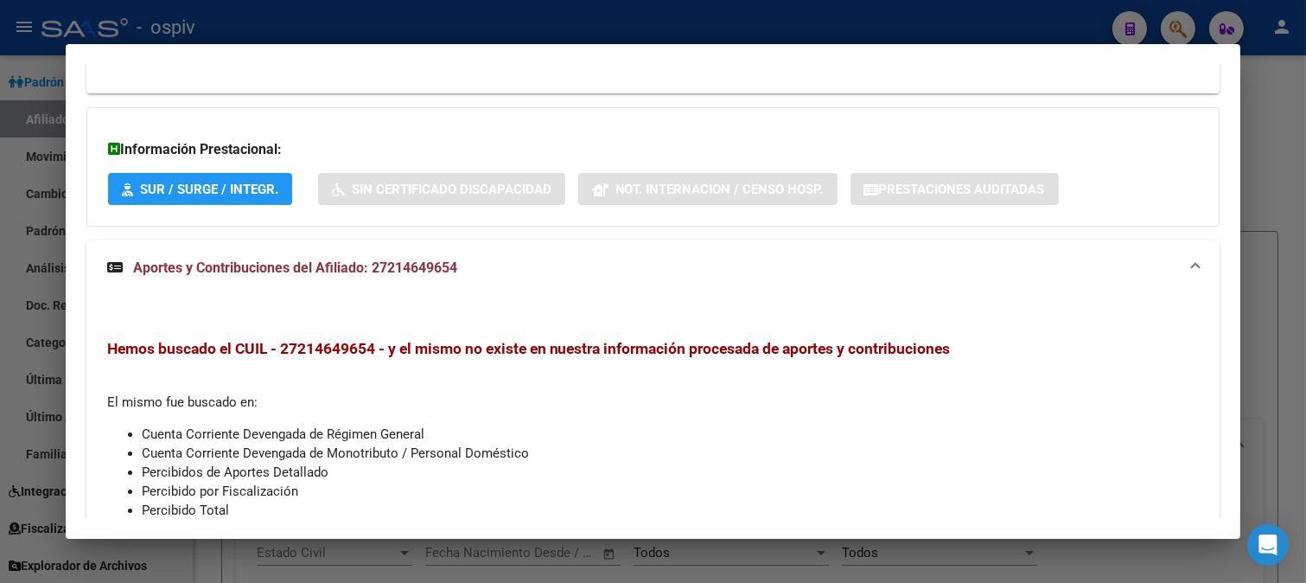
scroll to position [546, 0]
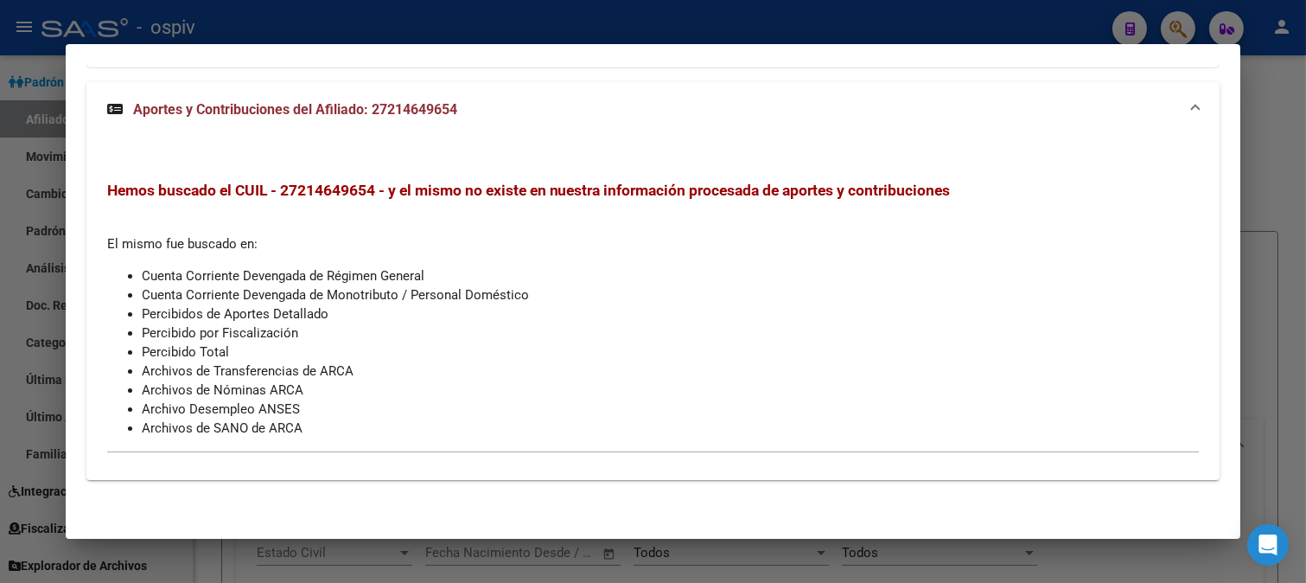
click at [1176, 22] on div at bounding box center [653, 291] width 1306 height 583
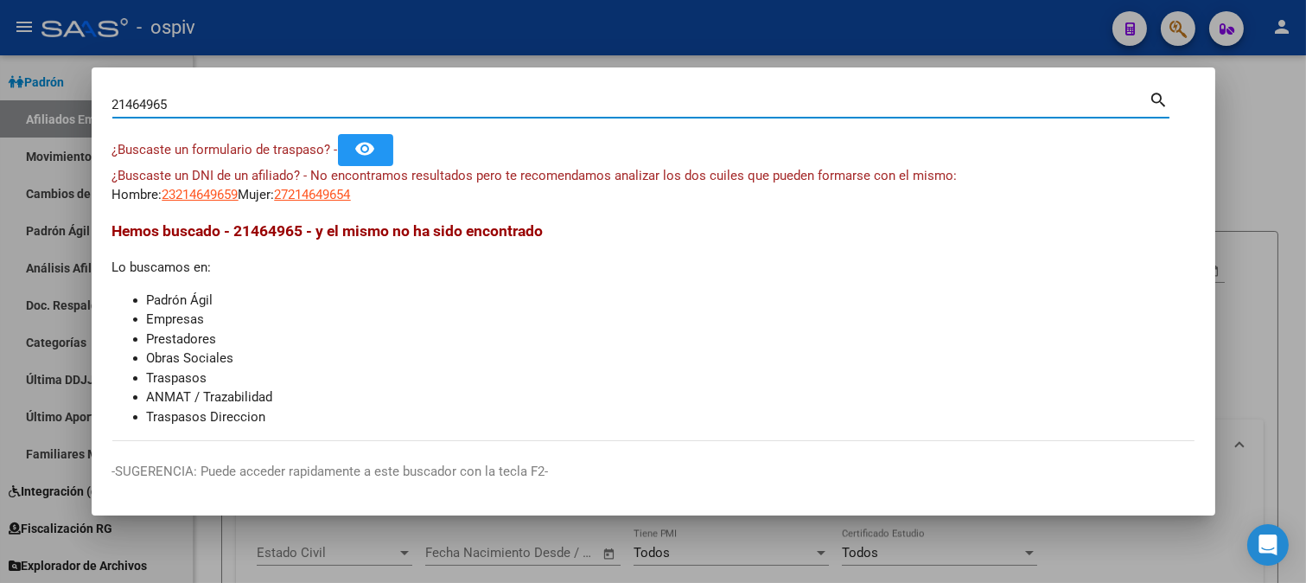
click at [0, 66] on div "21464965 Buscar (apellido, dni, cuil, nro traspaso, cuit, obra social) search ¿…" at bounding box center [653, 291] width 1306 height 583
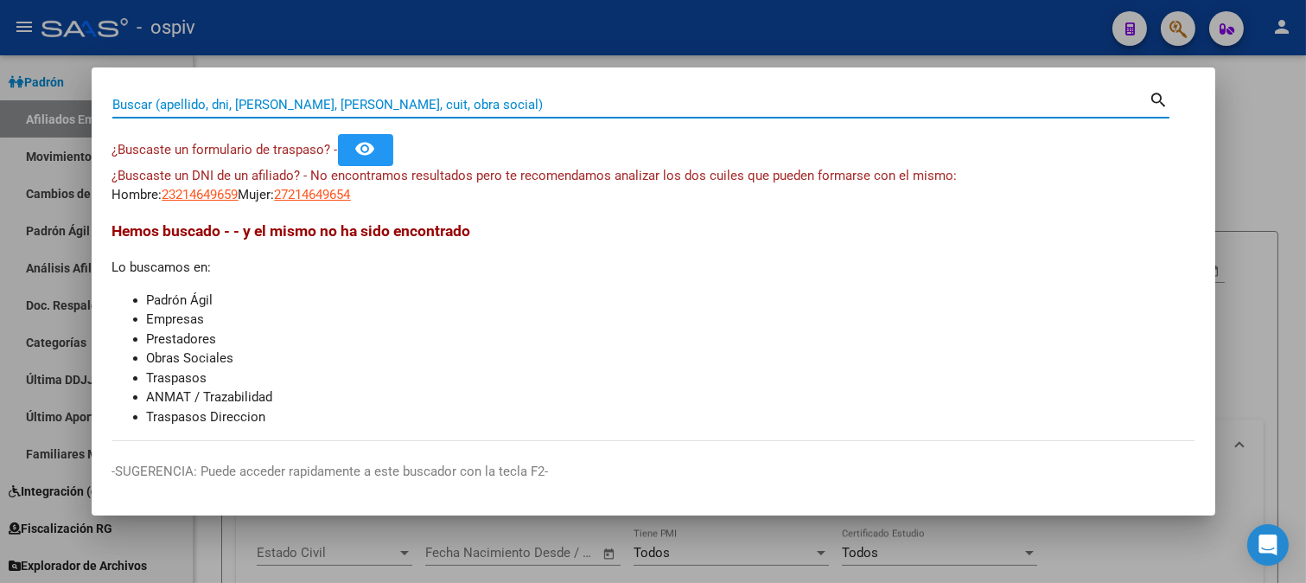
paste input "23243766699"
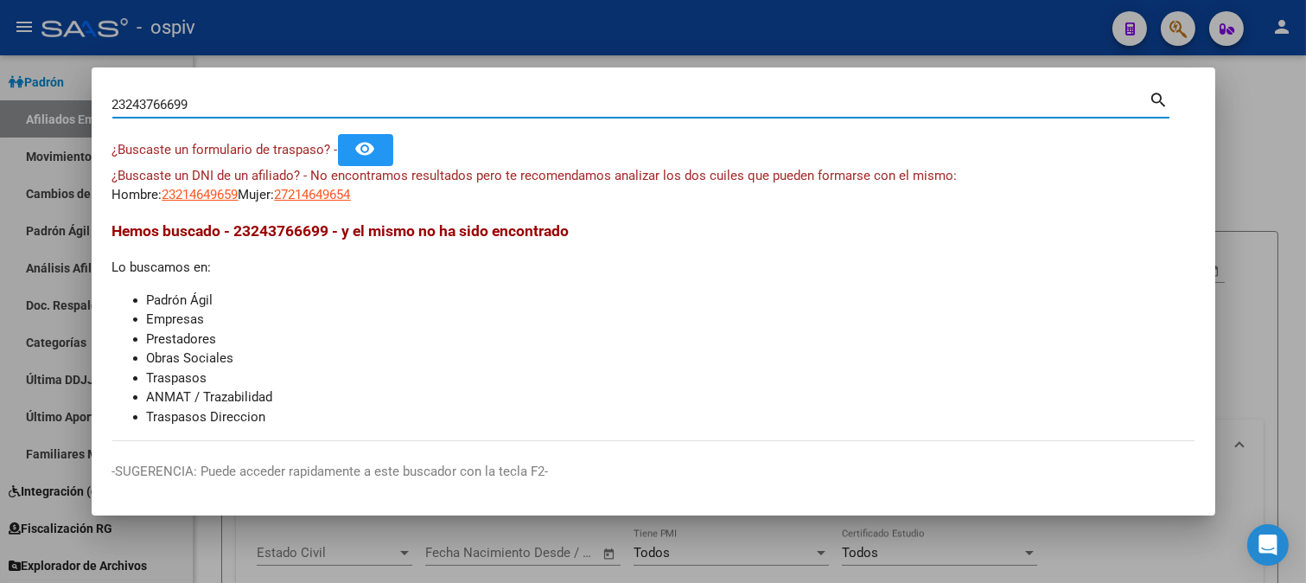
type input "23243766699"
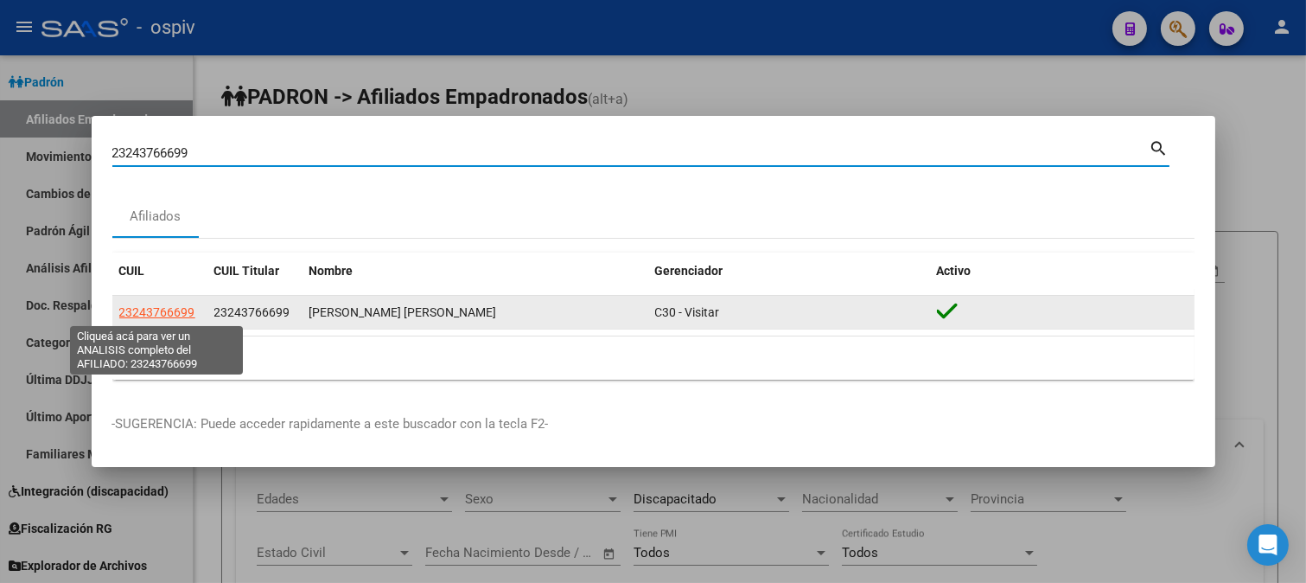
click at [142, 314] on span "23243766699" at bounding box center [157, 312] width 76 height 14
type textarea "23243766699"
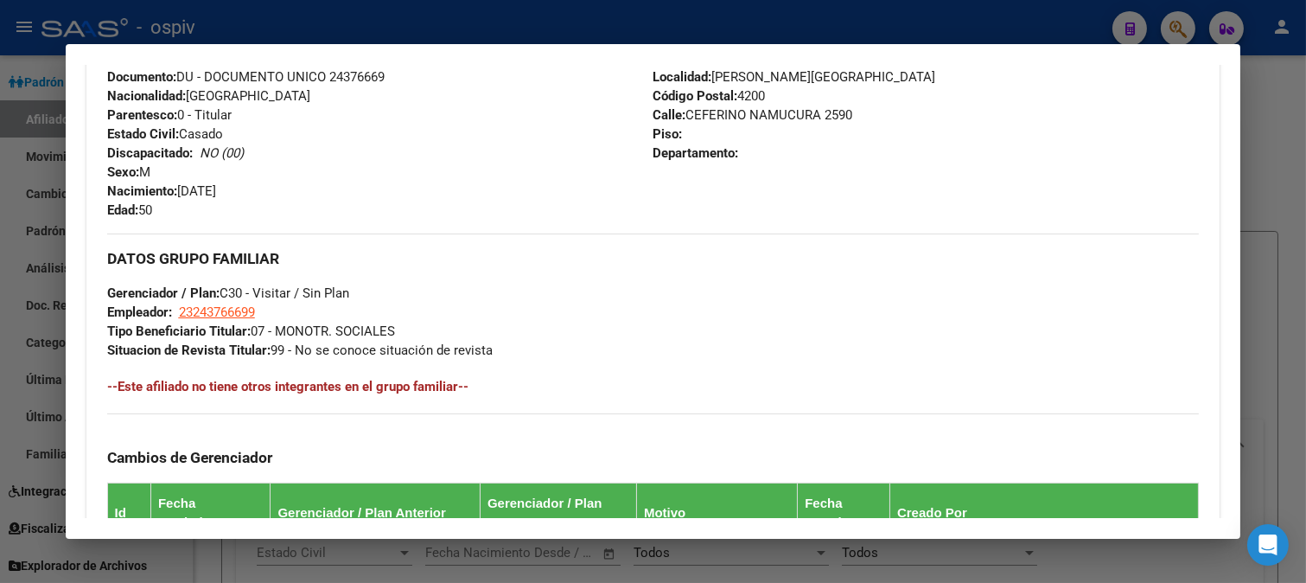
scroll to position [865, 0]
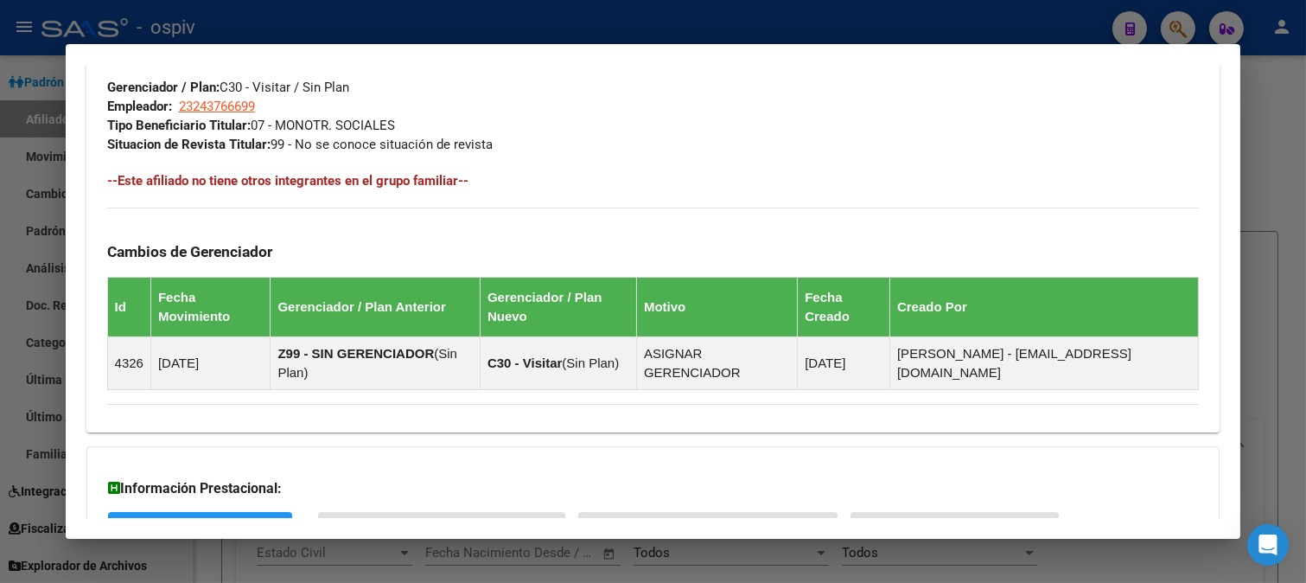
click at [75, 508] on mat-dialog-content "Análisis Afiliado - CUIL: 23243766699 DATOS [PERSON_NAME] ÁGIL: [PERSON_NAME] […" at bounding box center [654, 292] width 1176 height 454
